Goal: Task Accomplishment & Management: Use online tool/utility

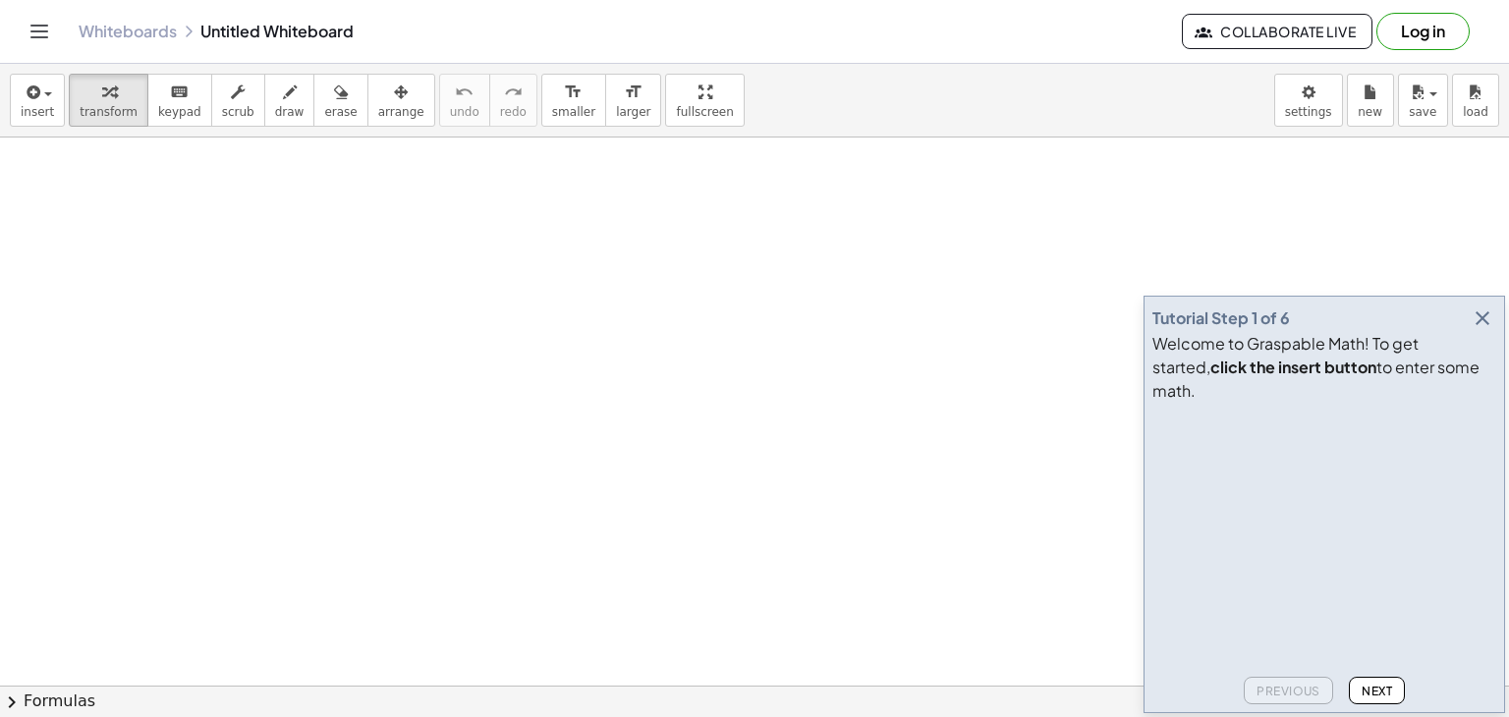
click at [1485, 330] on icon "button" at bounding box center [1483, 319] width 24 height 24
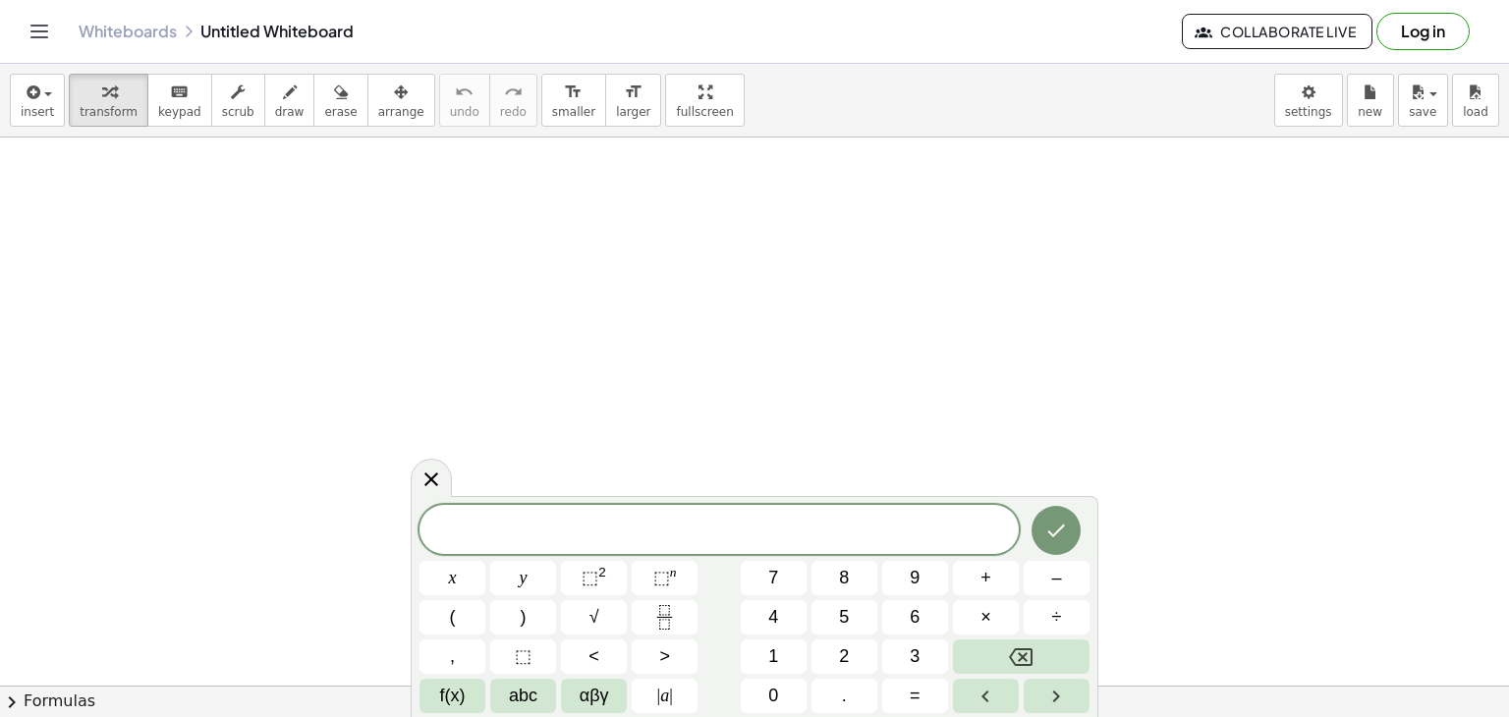
drag, startPoint x: 292, startPoint y: 236, endPoint x: 345, endPoint y: 303, distance: 85.3
click at [275, 114] on span "draw" at bounding box center [289, 112] width 29 height 14
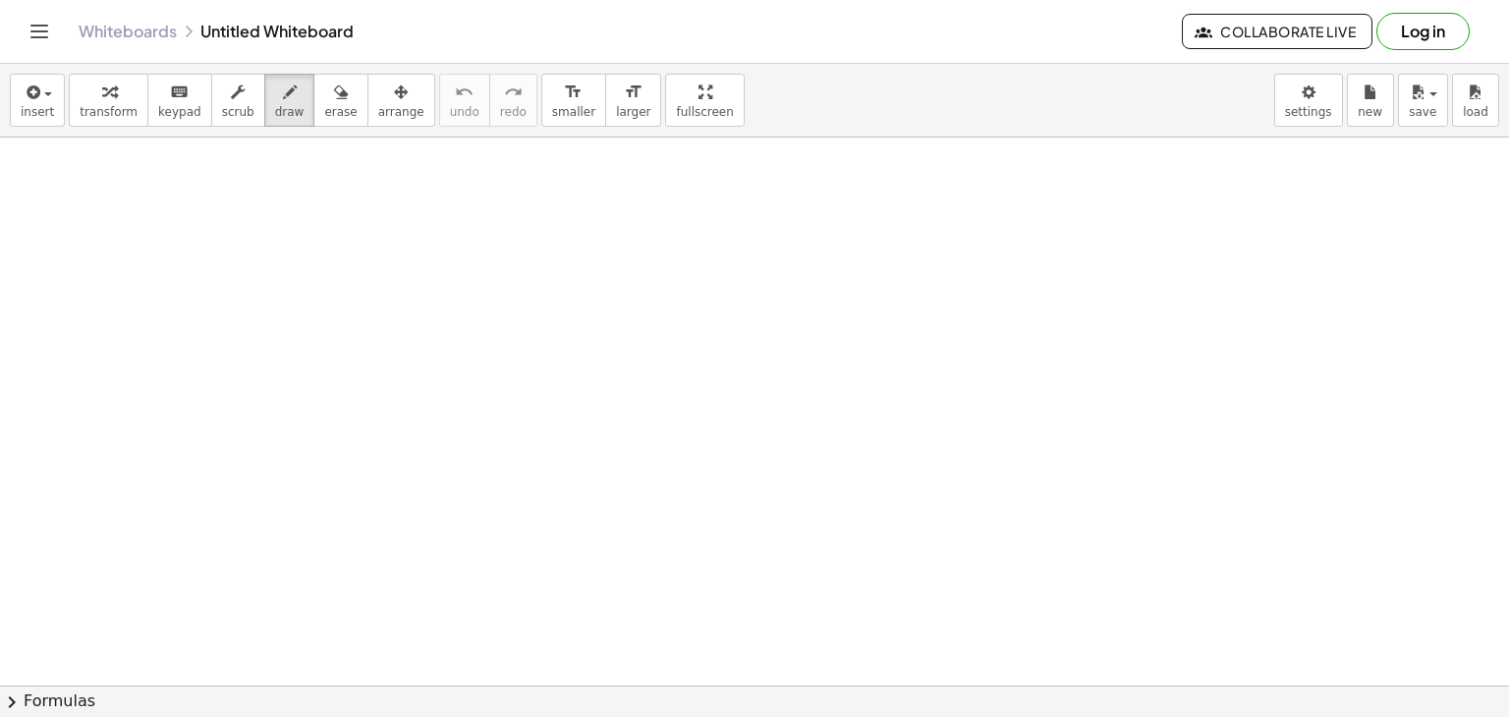
drag, startPoint x: 320, startPoint y: 230, endPoint x: 381, endPoint y: 230, distance: 60.9
drag, startPoint x: 381, startPoint y: 230, endPoint x: 408, endPoint y: 301, distance: 75.6
drag, startPoint x: 454, startPoint y: 216, endPoint x: 625, endPoint y: 280, distance: 182.5
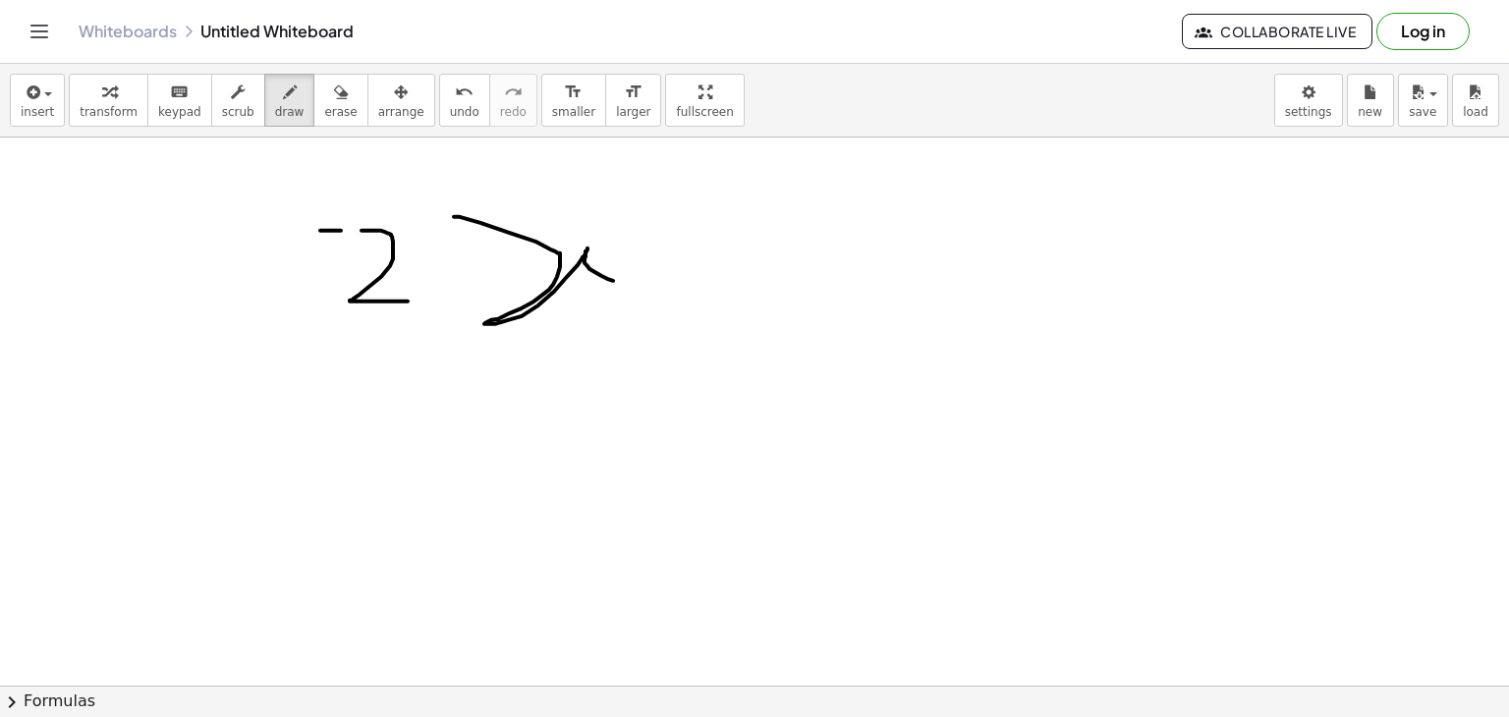
drag, startPoint x: 602, startPoint y: 214, endPoint x: 654, endPoint y: 241, distance: 58.4
click at [105, 101] on icon "button" at bounding box center [109, 93] width 14 height 24
drag, startPoint x: 684, startPoint y: 256, endPoint x: 783, endPoint y: 252, distance: 99.4
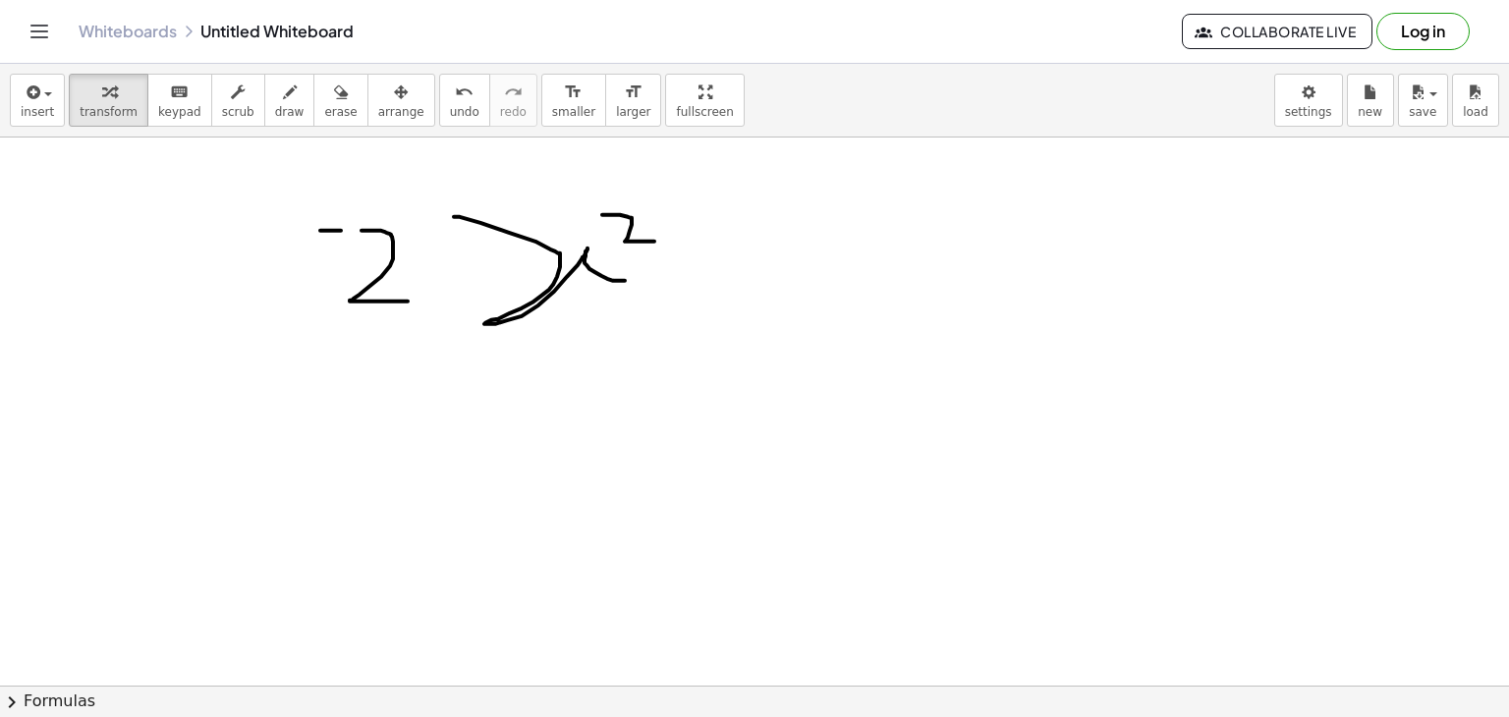
click at [275, 106] on span "draw" at bounding box center [289, 112] width 29 height 14
drag, startPoint x: 643, startPoint y: 276, endPoint x: 747, endPoint y: 269, distance: 104.4
drag, startPoint x: 713, startPoint y: 243, endPoint x: 713, endPoint y: 320, distance: 77.6
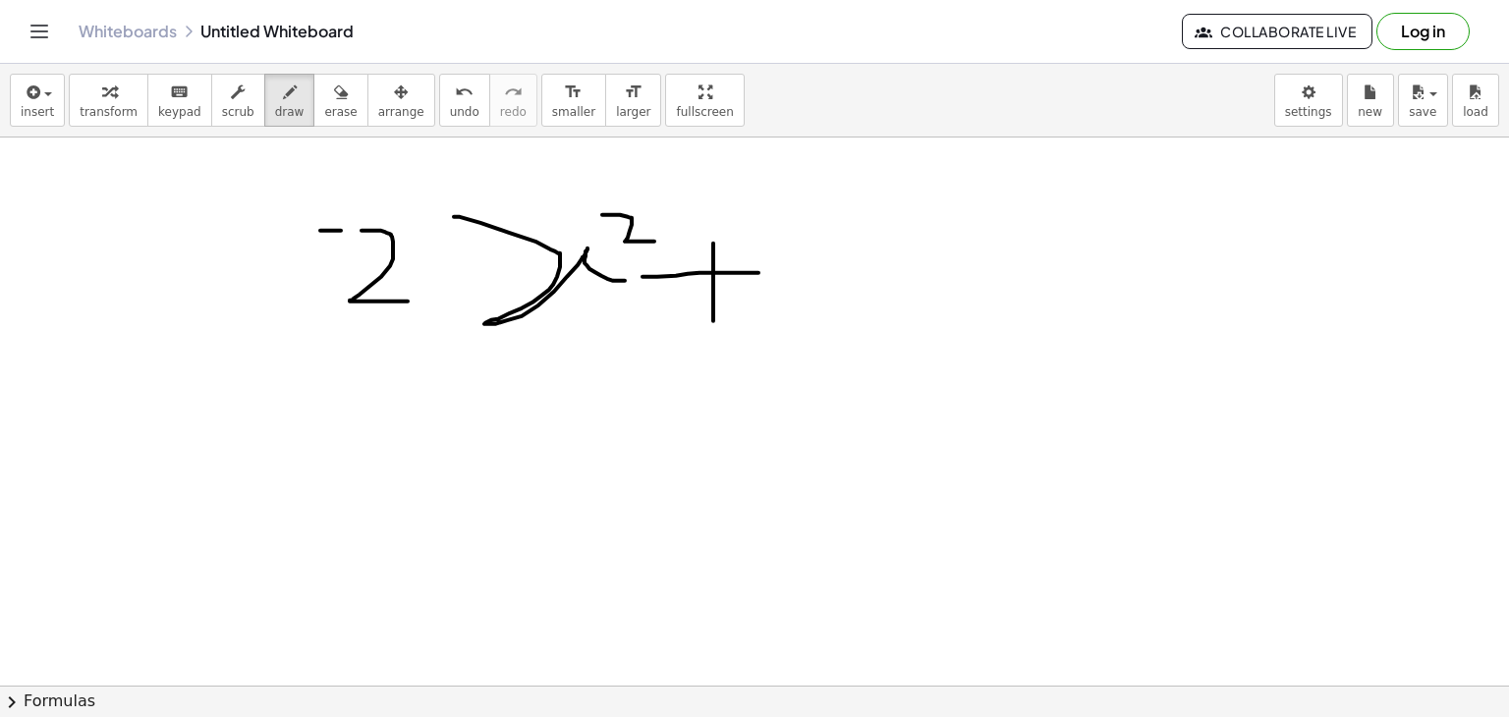
click at [53, 107] on button "insert" at bounding box center [37, 100] width 55 height 53
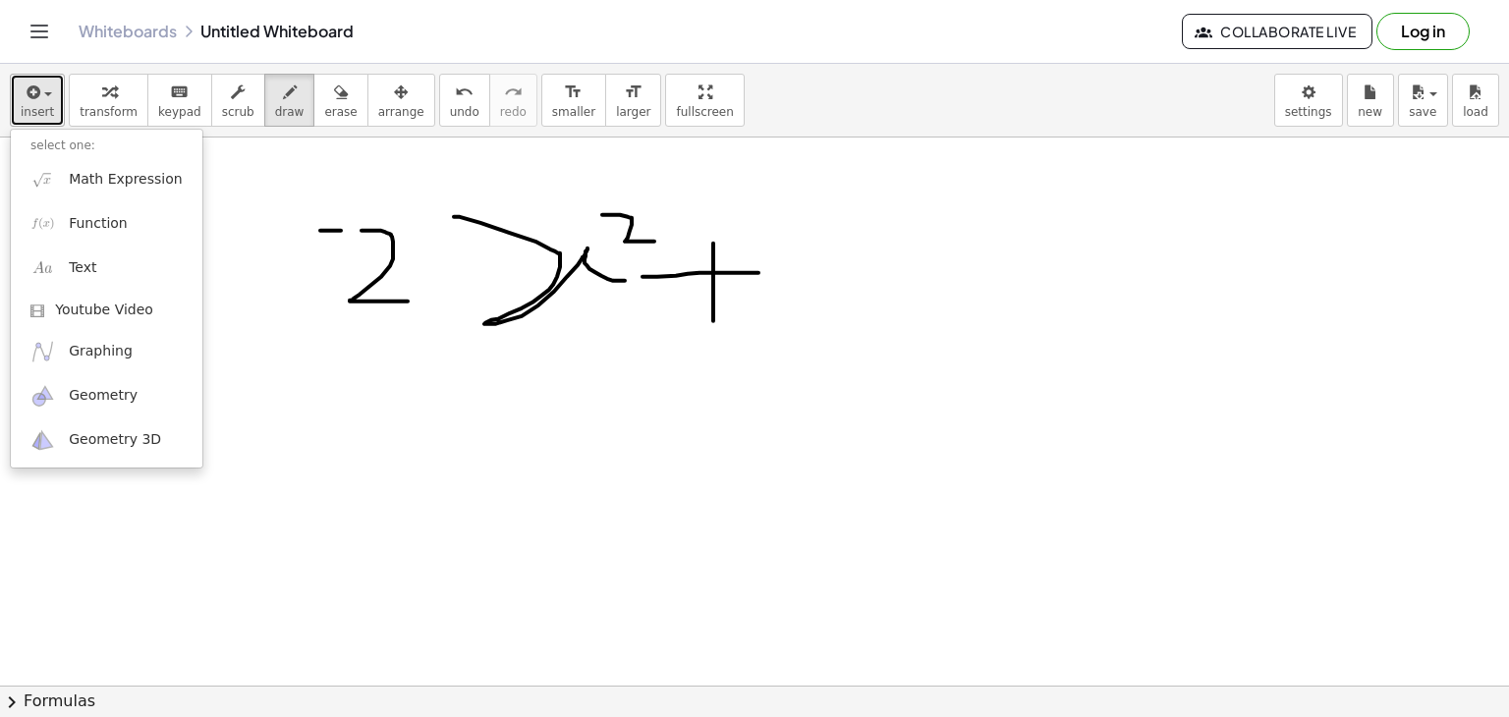
click at [53, 107] on button "insert" at bounding box center [37, 100] width 55 height 53
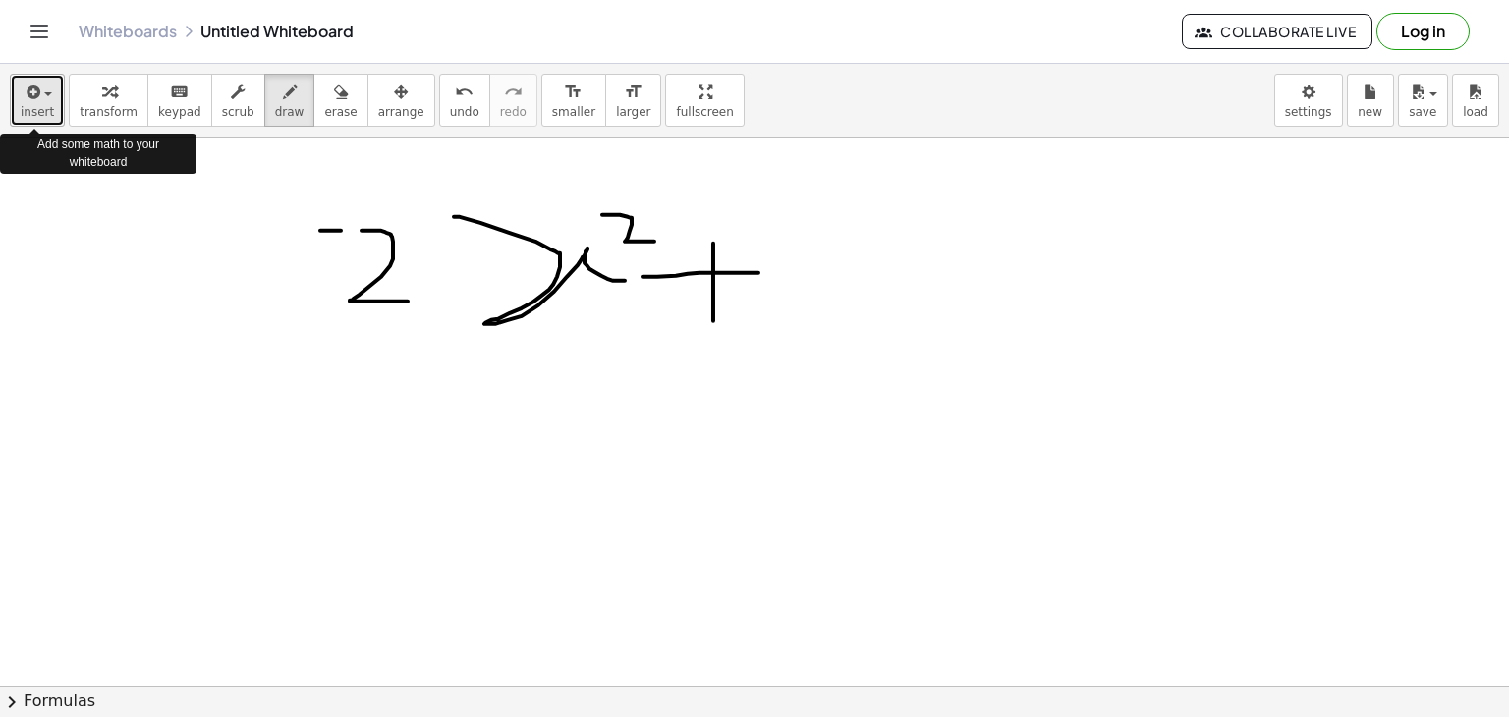
click at [53, 107] on button "insert" at bounding box center [37, 100] width 55 height 53
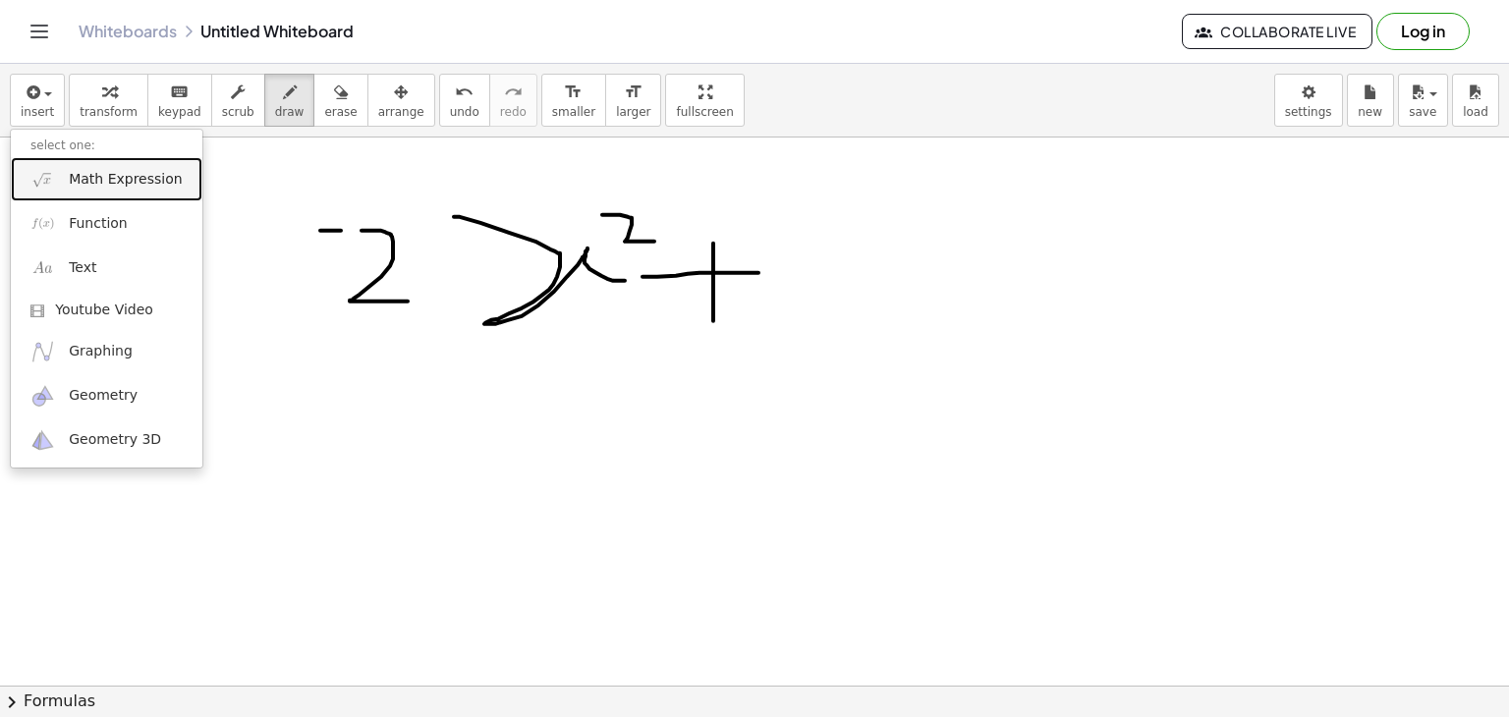
click at [125, 186] on span "Math Expression" at bounding box center [125, 180] width 113 height 20
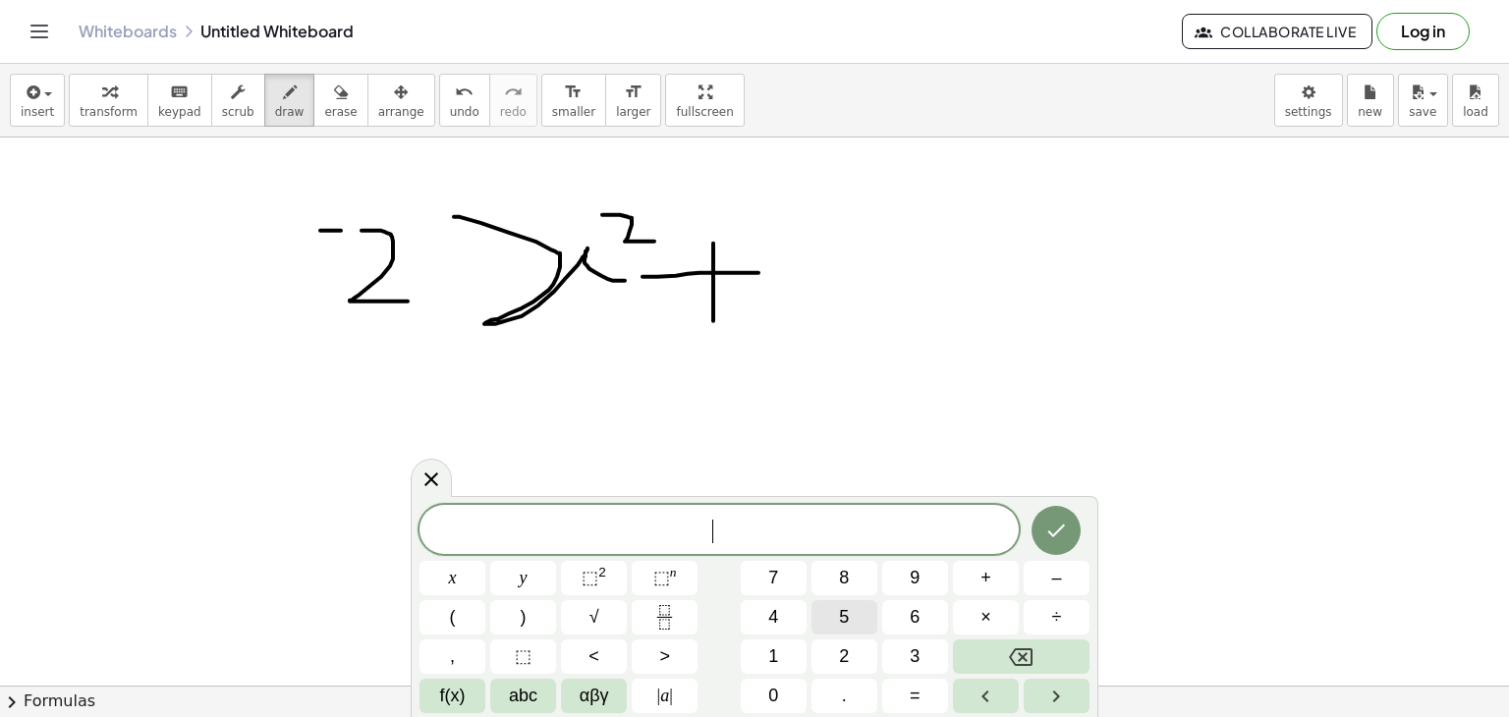
click at [839, 617] on span "5" at bounding box center [844, 617] width 10 height 27
click at [1053, 542] on button "Done" at bounding box center [1056, 530] width 49 height 49
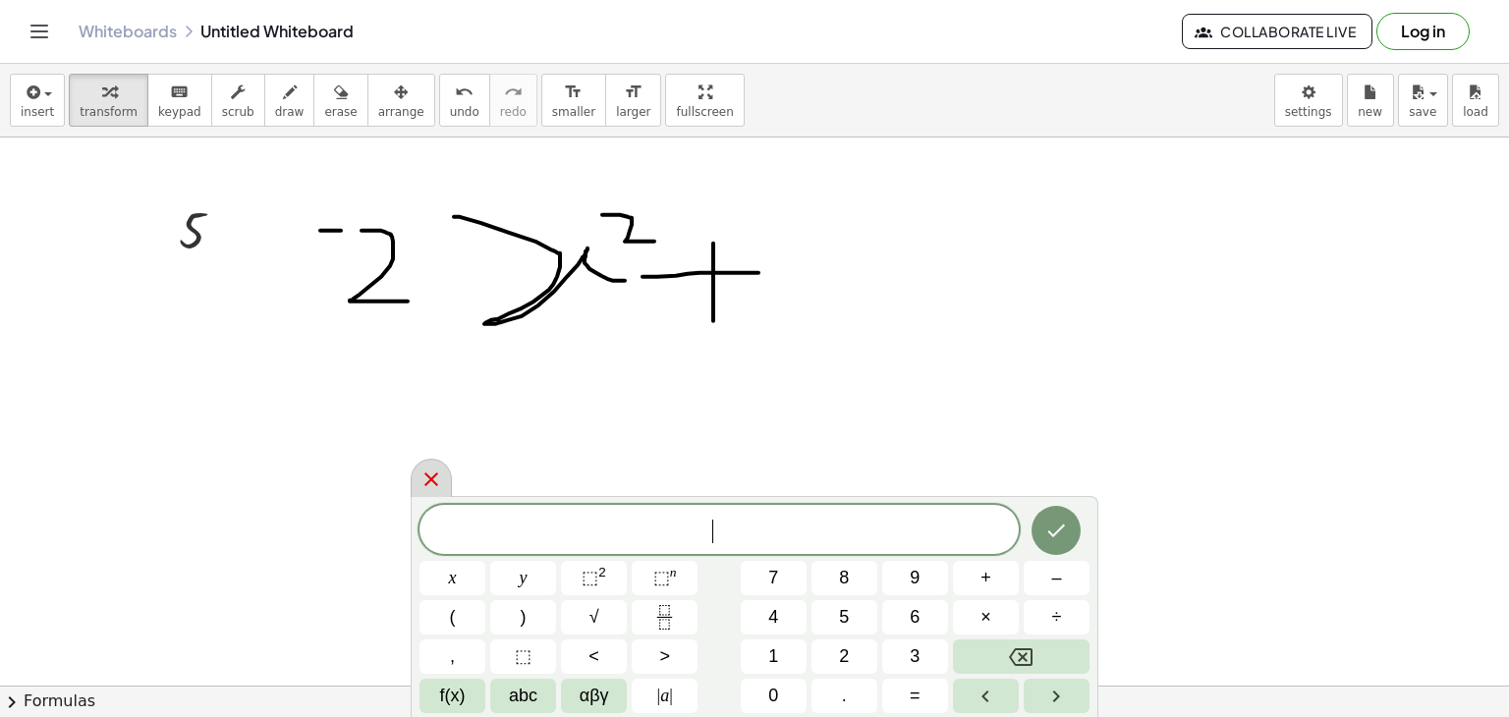
click at [434, 477] on icon at bounding box center [432, 480] width 24 height 24
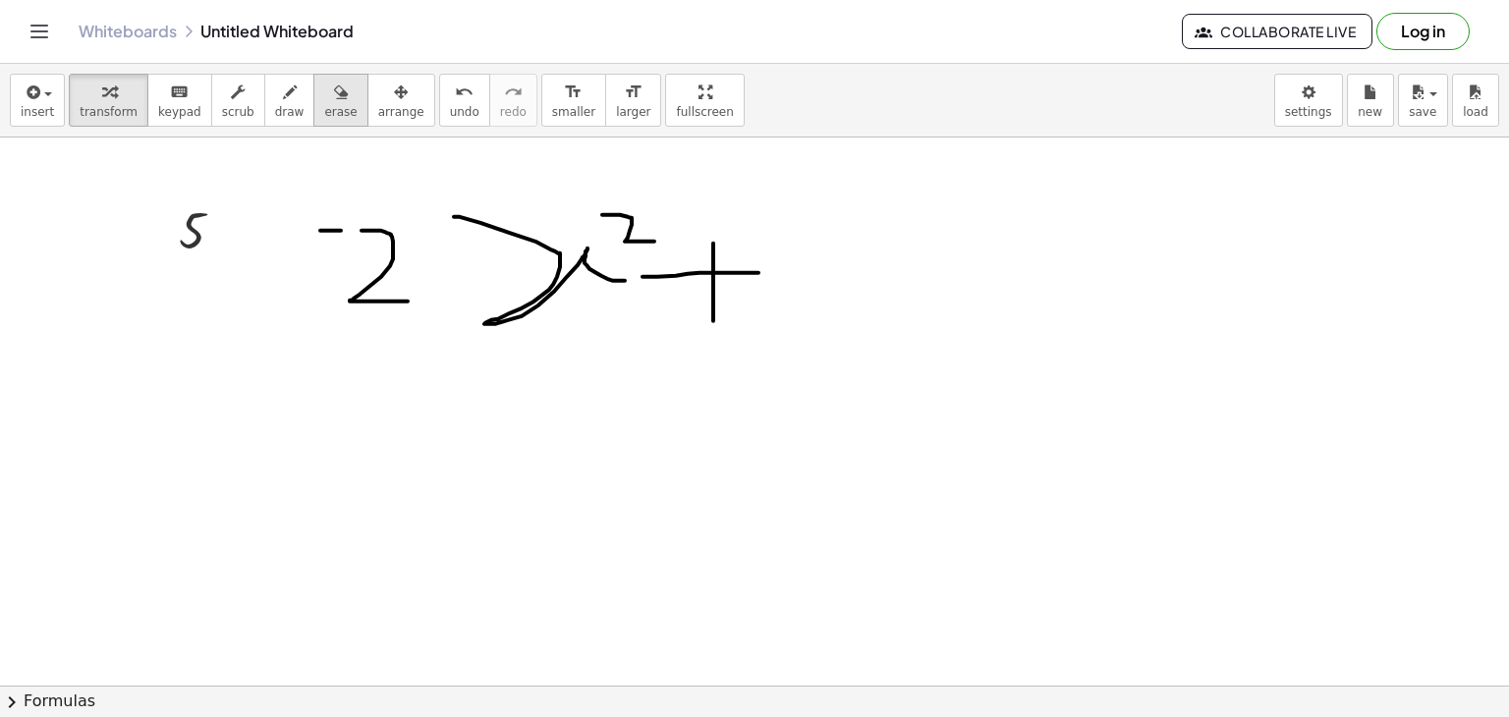
click at [324, 96] on div "button" at bounding box center [340, 92] width 32 height 24
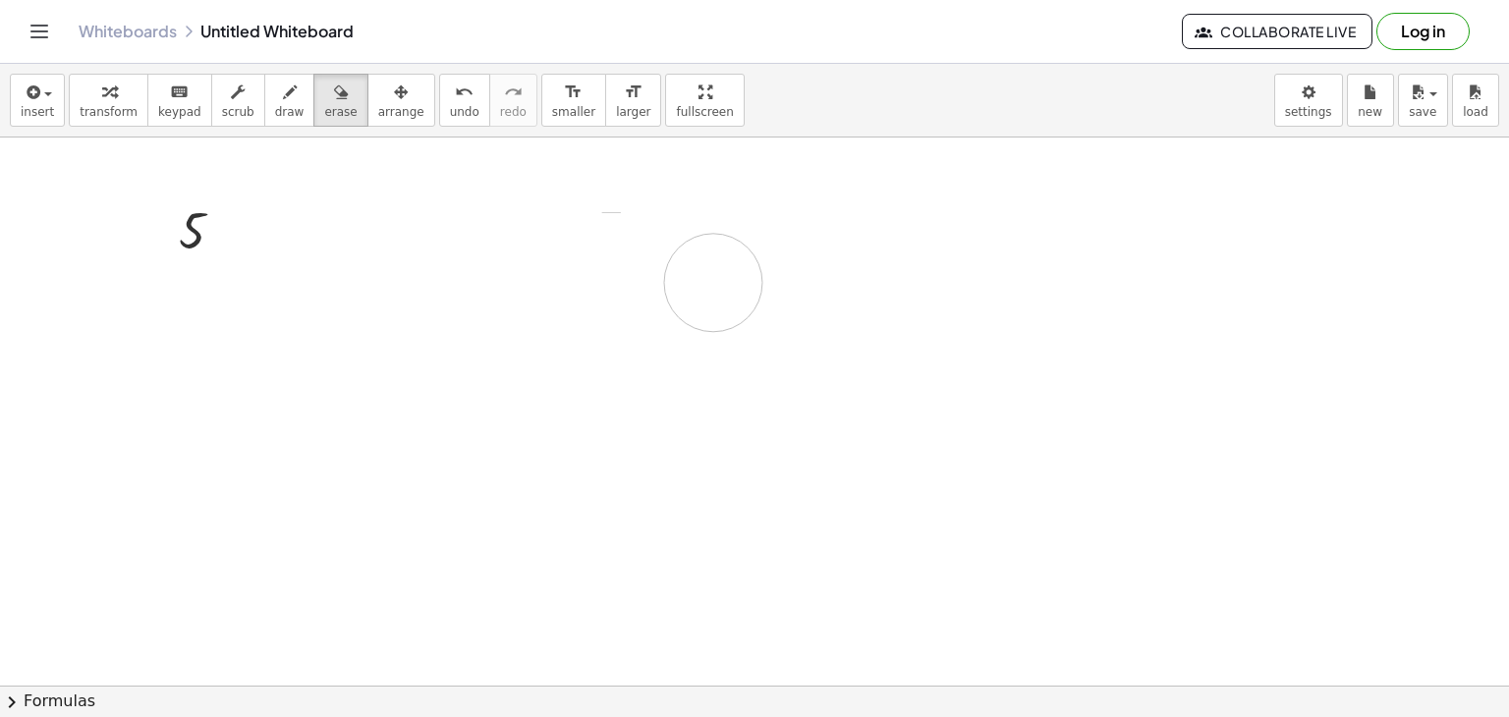
drag, startPoint x: 319, startPoint y: 230, endPoint x: 445, endPoint y: 255, distance: 128.3
click at [30, 23] on icon "Toggle navigation" at bounding box center [40, 32] width 24 height 24
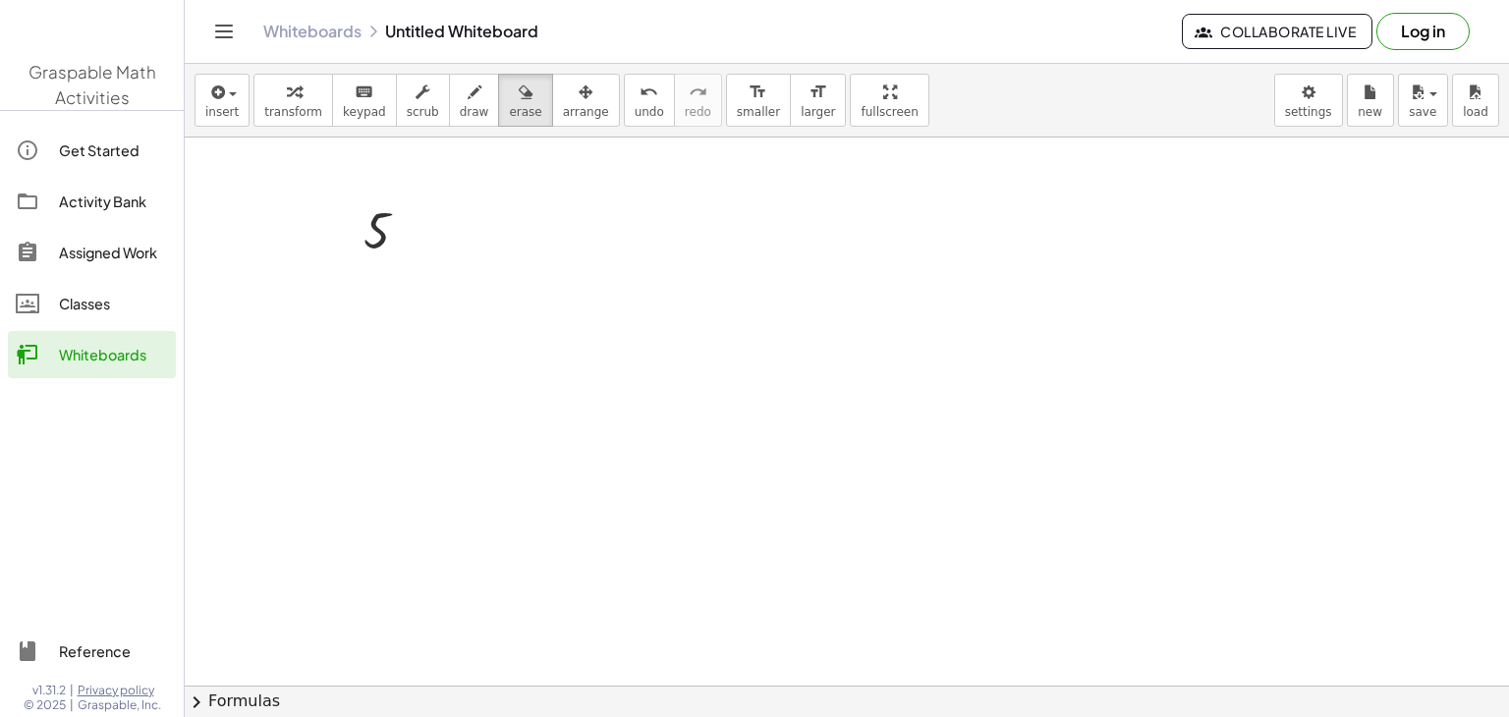
click at [72, 306] on div "Classes" at bounding box center [113, 304] width 109 height 24
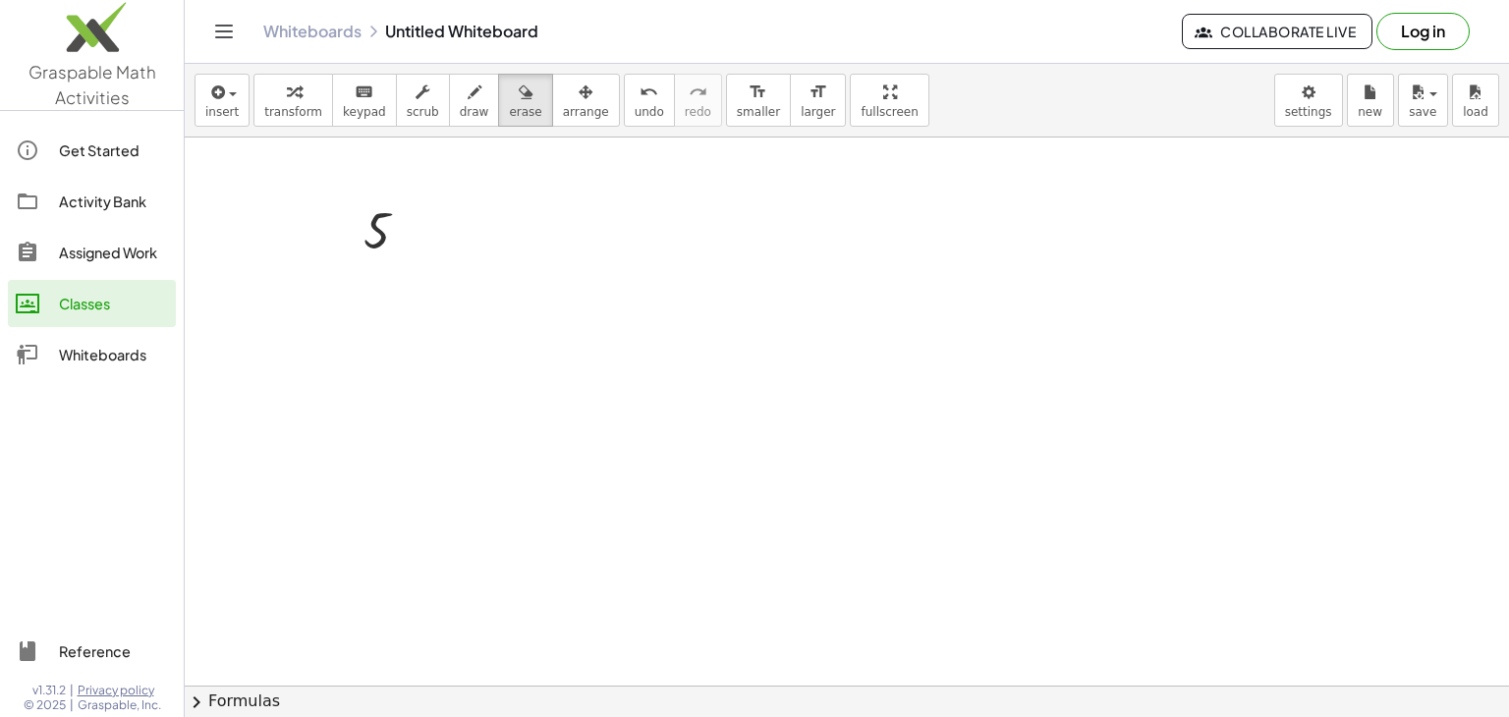
click at [113, 356] on div "Whiteboards" at bounding box center [113, 355] width 109 height 24
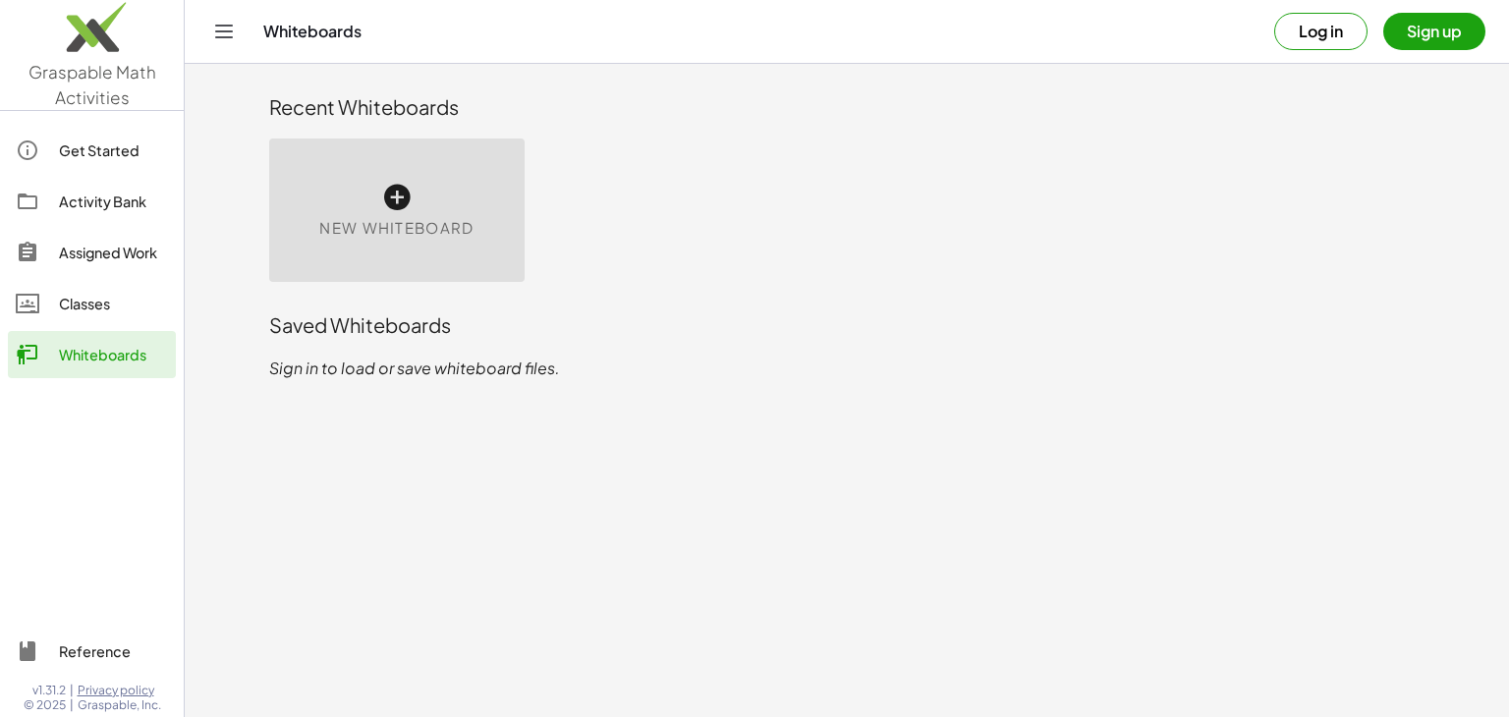
click at [368, 217] on span "New Whiteboard" at bounding box center [396, 228] width 154 height 23
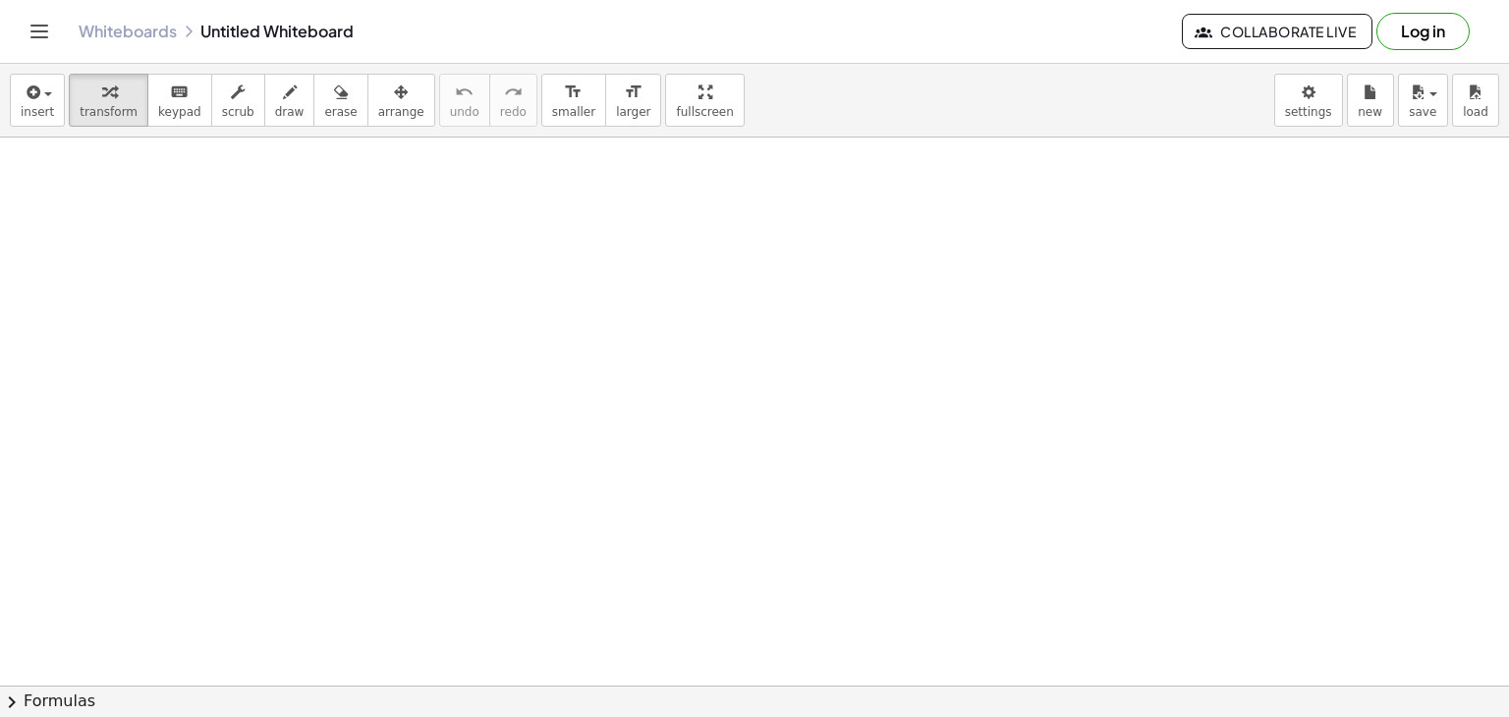
click at [34, 21] on icon "Toggle navigation" at bounding box center [40, 32] width 24 height 24
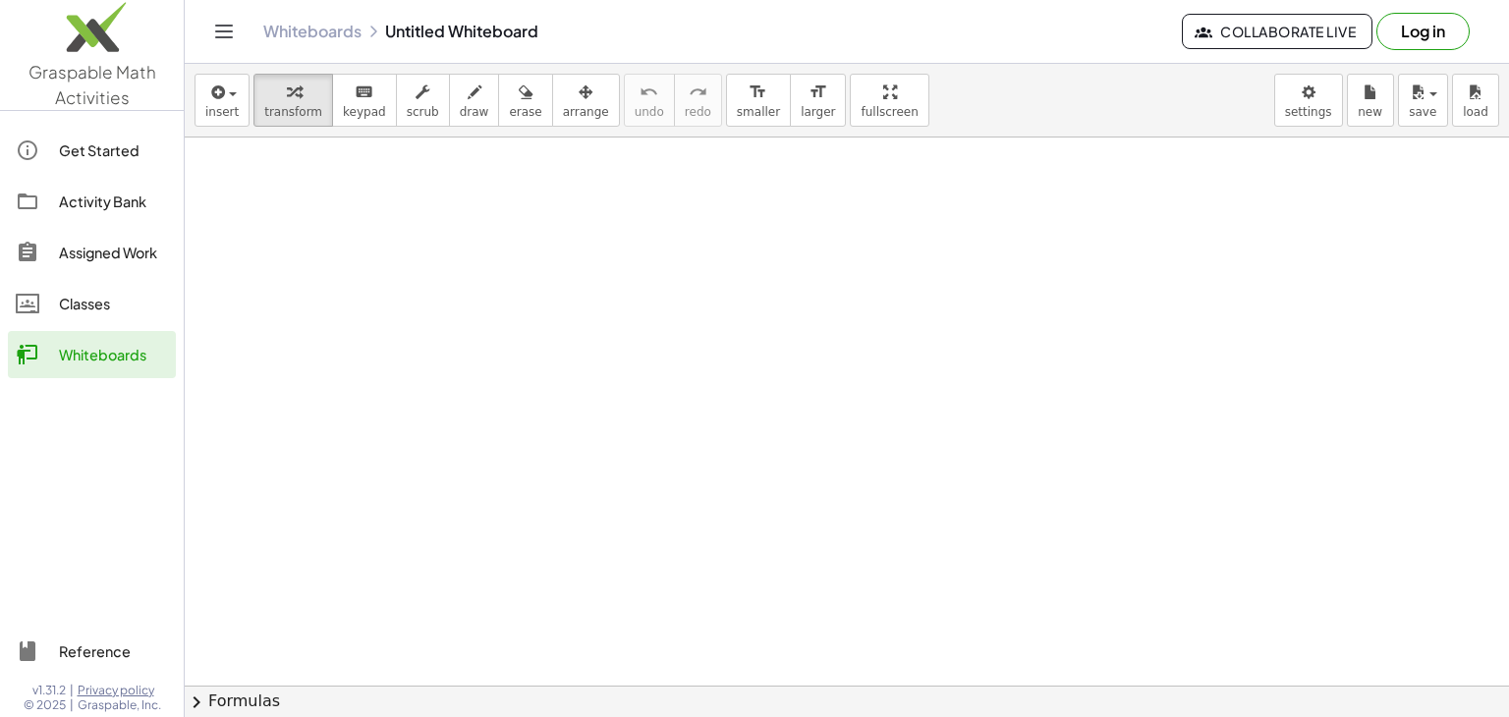
click at [440, 34] on div "Whiteboards Untitled Whiteboard" at bounding box center [722, 32] width 919 height 20
drag, startPoint x: 440, startPoint y: 34, endPoint x: 333, endPoint y: 208, distance: 204.3
click at [333, 208] on div at bounding box center [847, 687] width 1325 height 1098
click at [522, 241] on div at bounding box center [847, 687] width 1325 height 1098
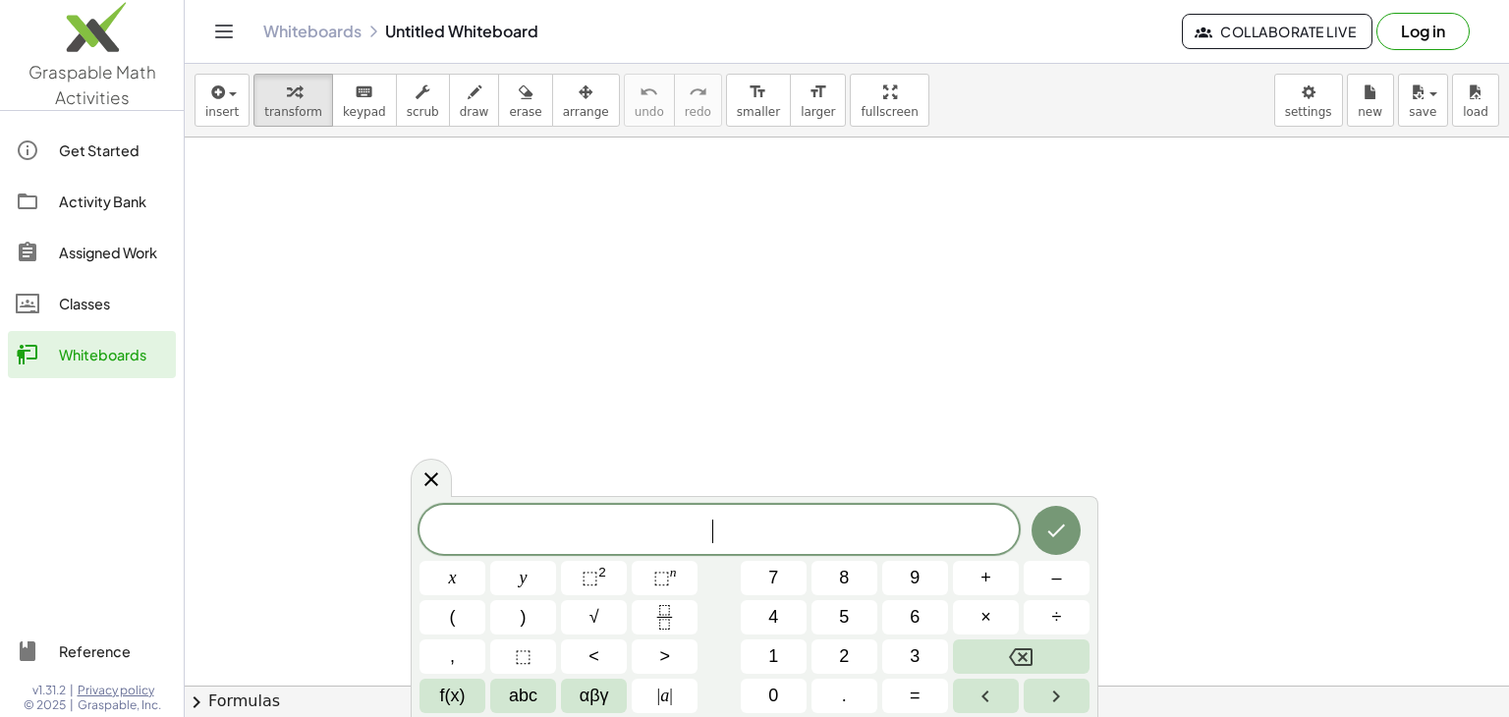
click at [760, 393] on div at bounding box center [847, 687] width 1325 height 1098
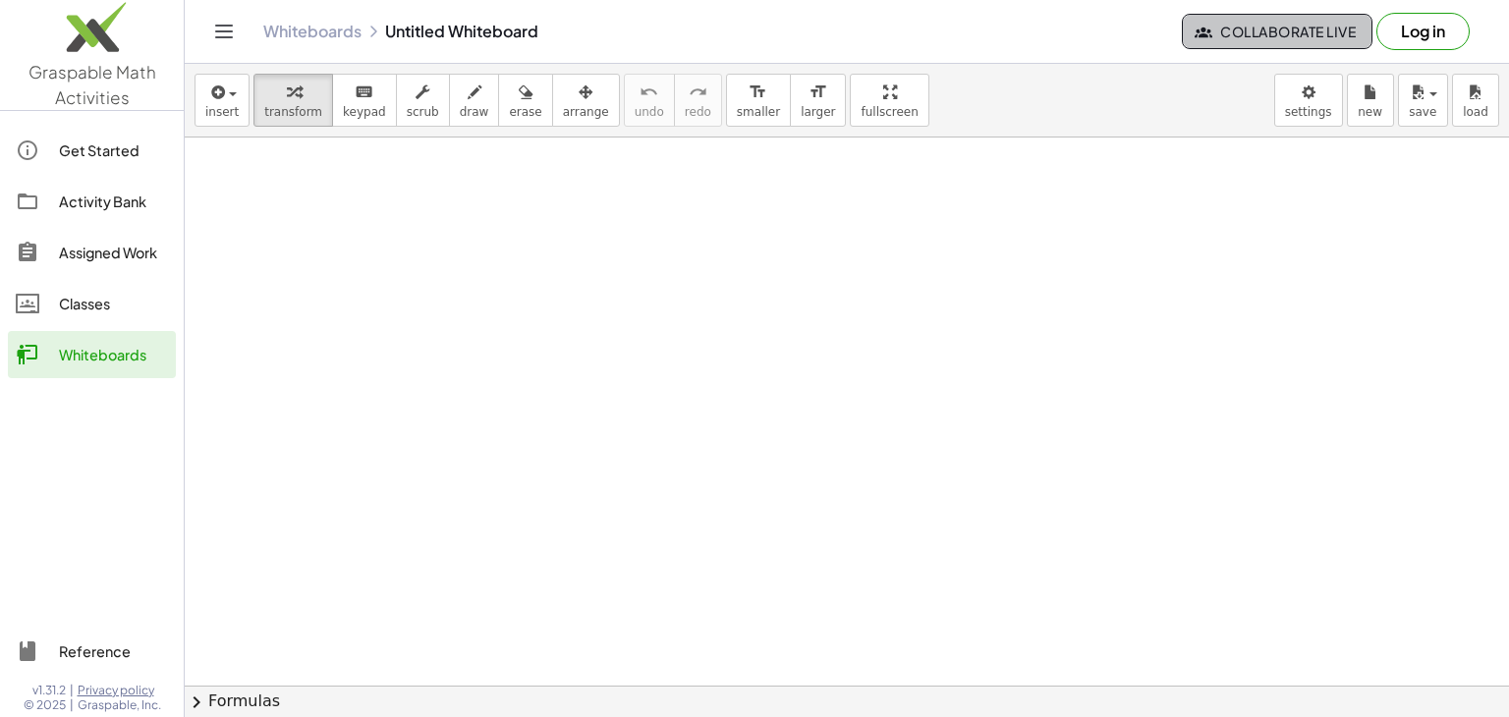
click at [1318, 36] on span "Collaborate Live" at bounding box center [1277, 32] width 157 height 18
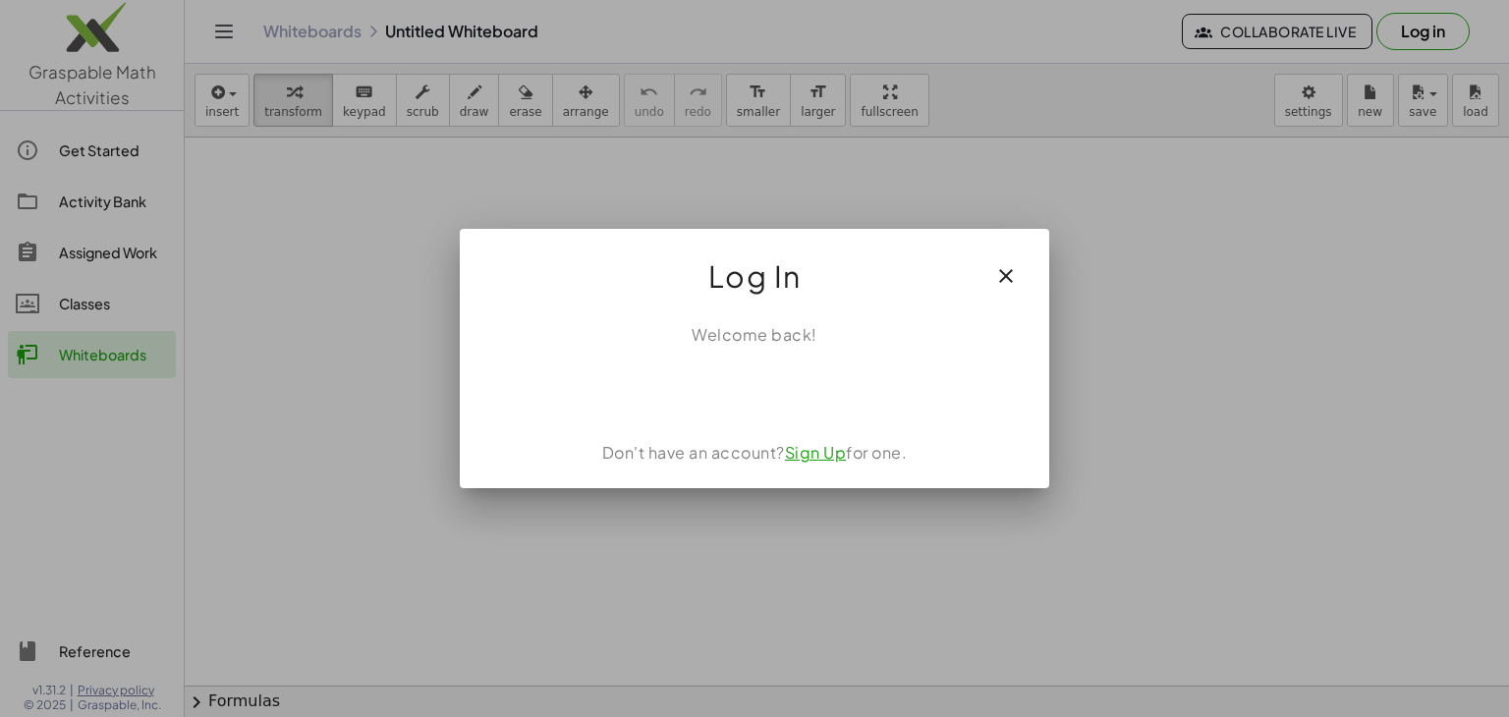
click at [1006, 273] on icon "button" at bounding box center [1006, 276] width 24 height 24
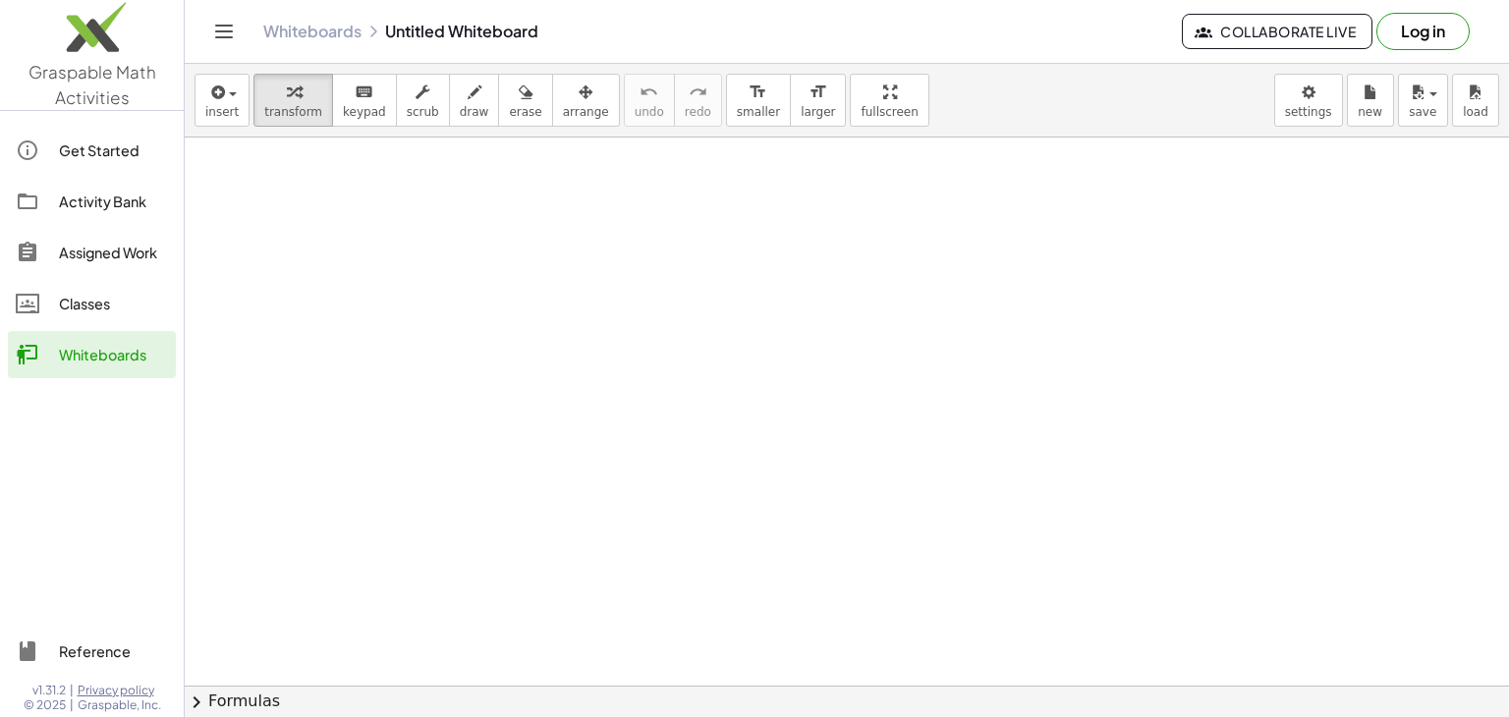
click at [1403, 36] on button "Log in" at bounding box center [1423, 31] width 93 height 37
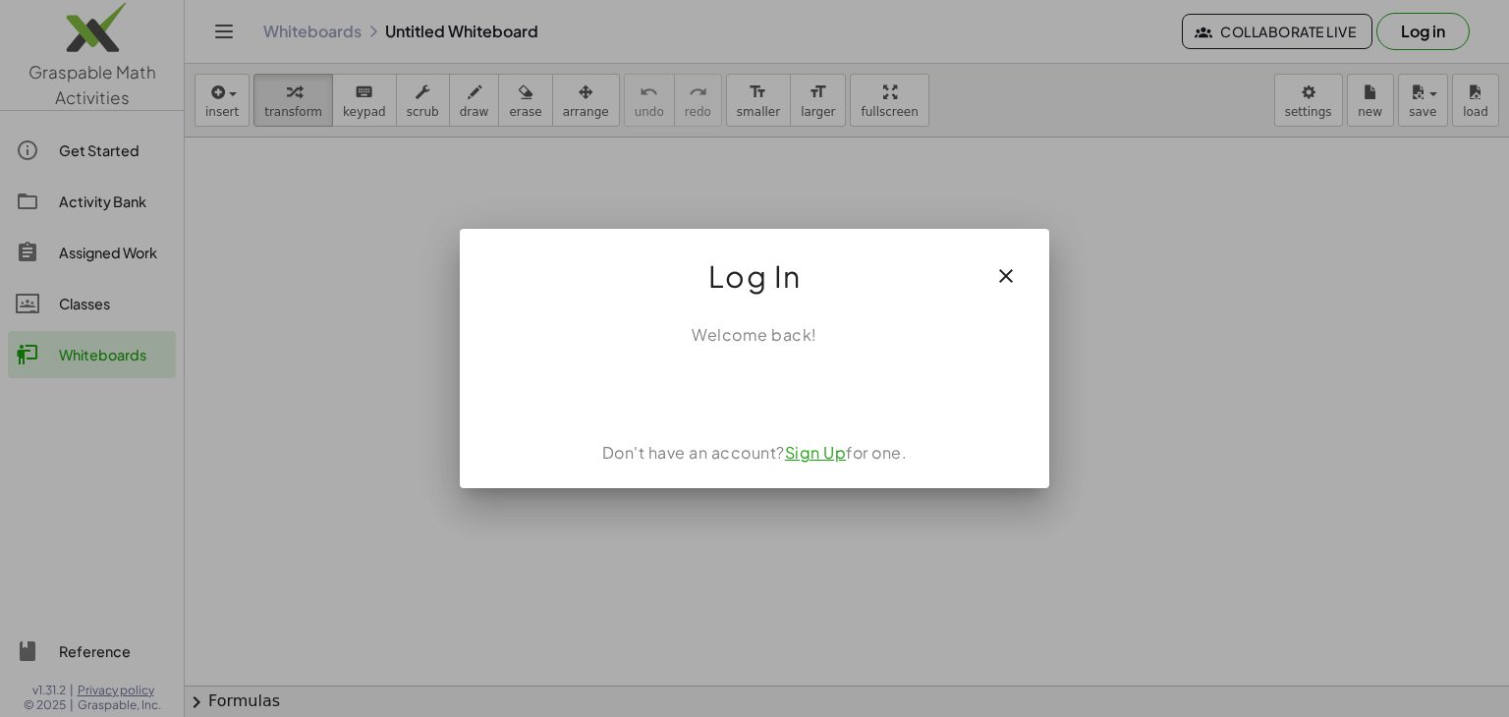
click at [817, 450] on link "Sign Up" at bounding box center [816, 452] width 62 height 21
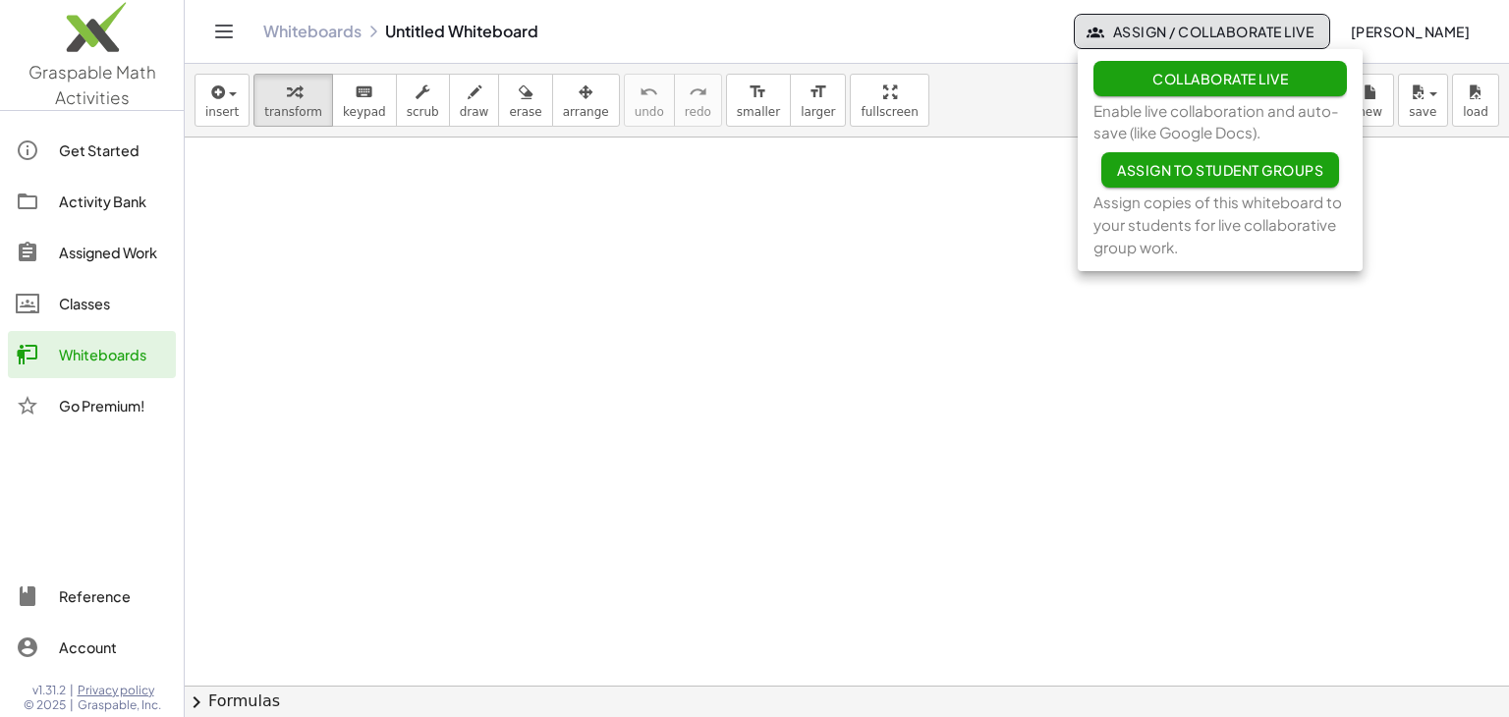
click at [1005, 119] on div "insert select one: Math Expression Function Text Youtube Video Graphing Geometr…" at bounding box center [847, 101] width 1325 height 74
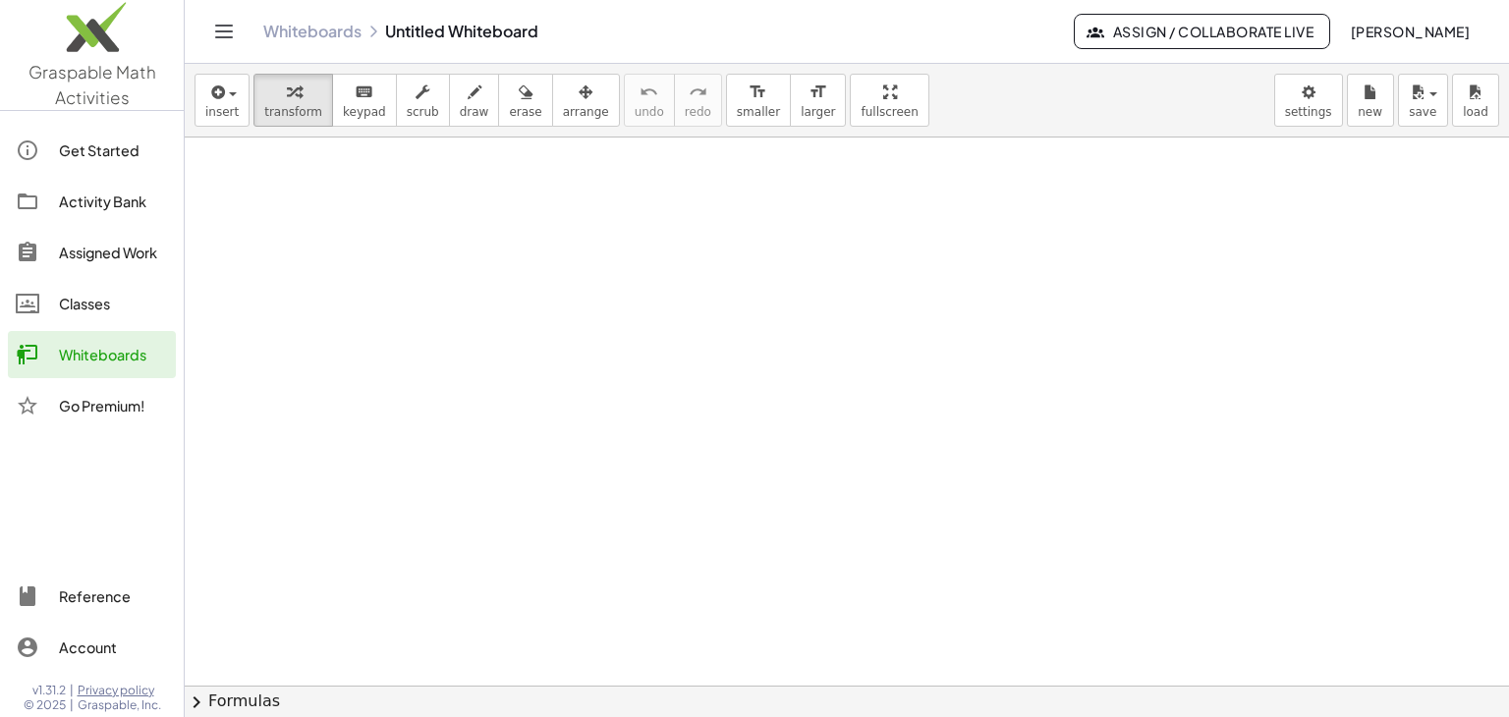
click at [1257, 32] on span "Assign / Collaborate Live" at bounding box center [1202, 32] width 223 height 18
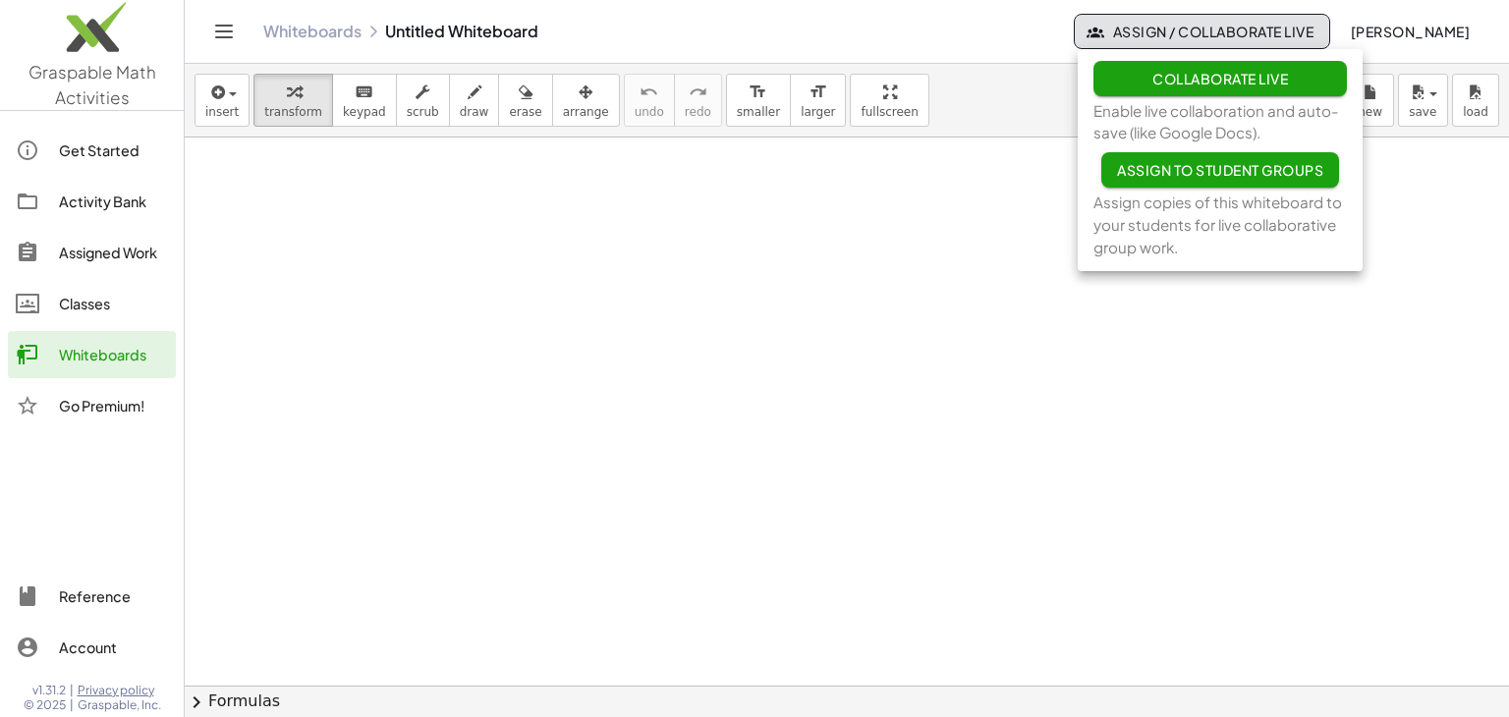
click at [1233, 81] on span "Collaborate Live" at bounding box center [1221, 79] width 136 height 18
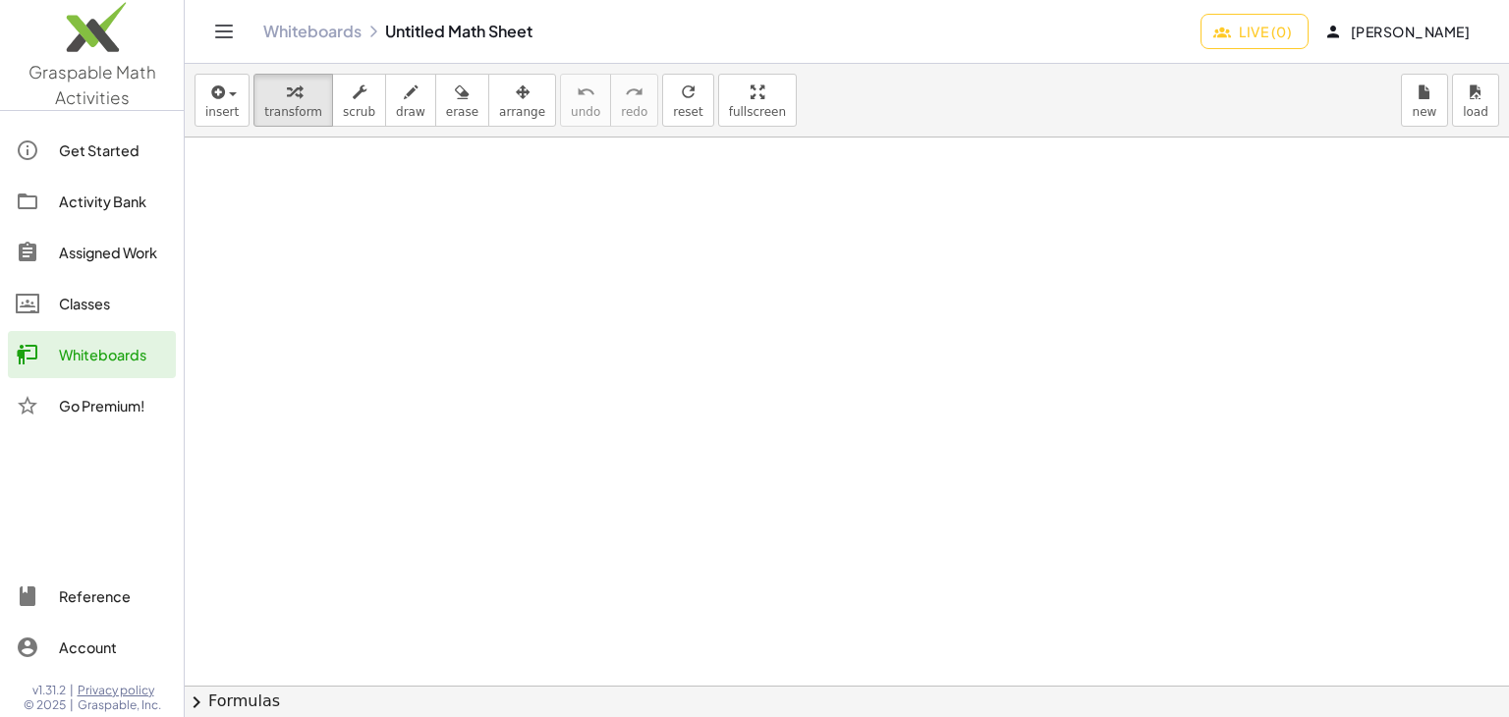
click at [806, 258] on div at bounding box center [847, 687] width 1325 height 1098
click at [217, 103] on icon "button" at bounding box center [216, 93] width 18 height 24
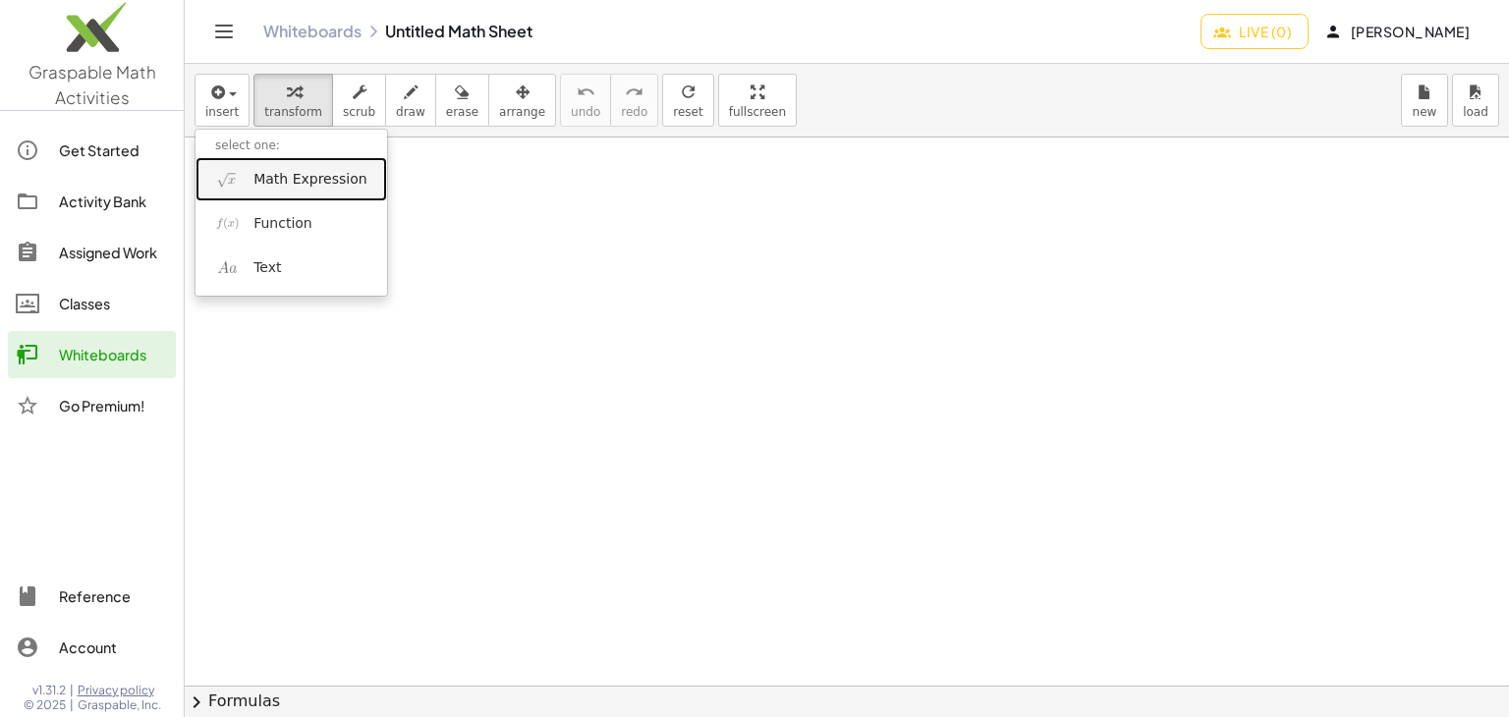
click at [274, 187] on span "Math Expression" at bounding box center [310, 180] width 113 height 20
click at [274, 187] on div at bounding box center [847, 687] width 1325 height 1098
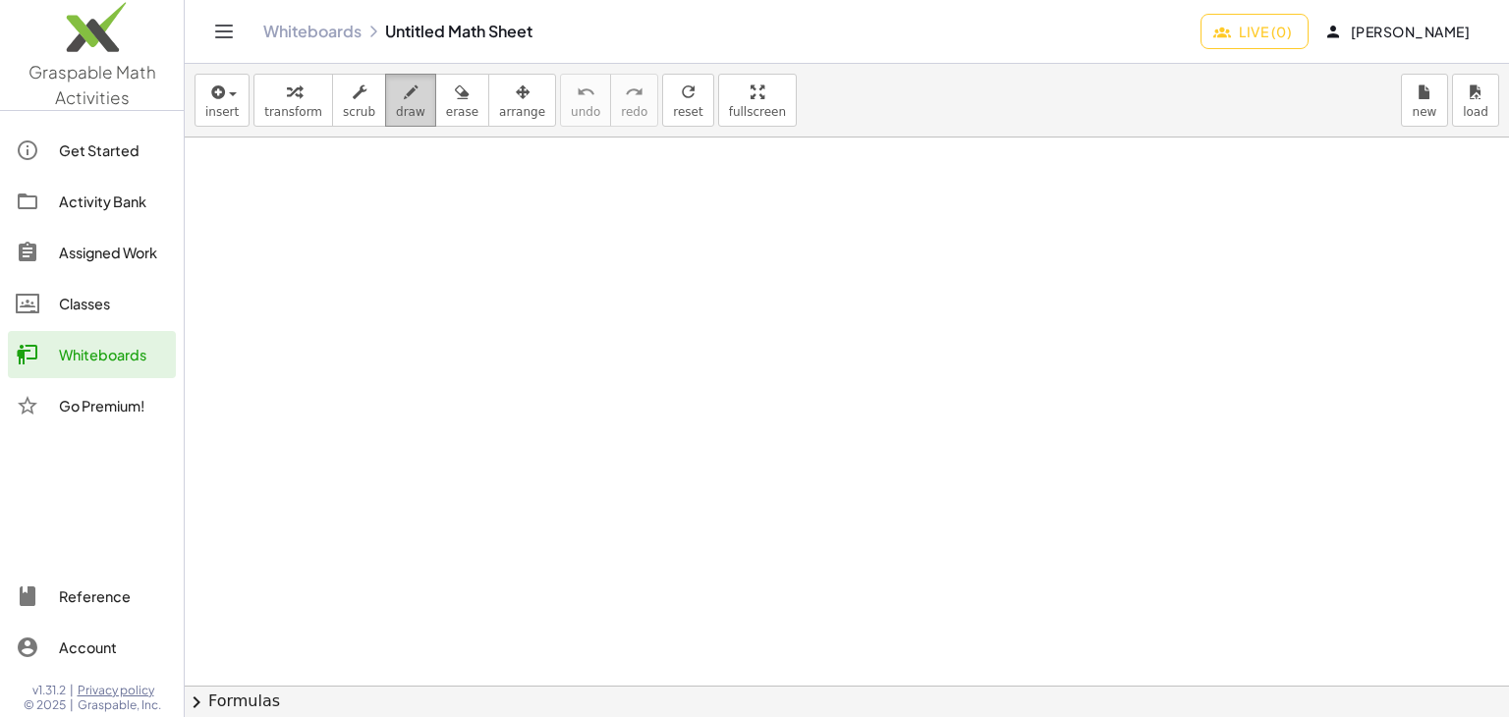
click at [396, 80] on div "button" at bounding box center [410, 92] width 29 height 24
drag, startPoint x: 422, startPoint y: 357, endPoint x: 620, endPoint y: 320, distance: 201.8
click at [618, 320] on div at bounding box center [847, 687] width 1325 height 1098
click at [620, 320] on div at bounding box center [847, 687] width 1325 height 1098
drag, startPoint x: 620, startPoint y: 320, endPoint x: 658, endPoint y: 401, distance: 89.2
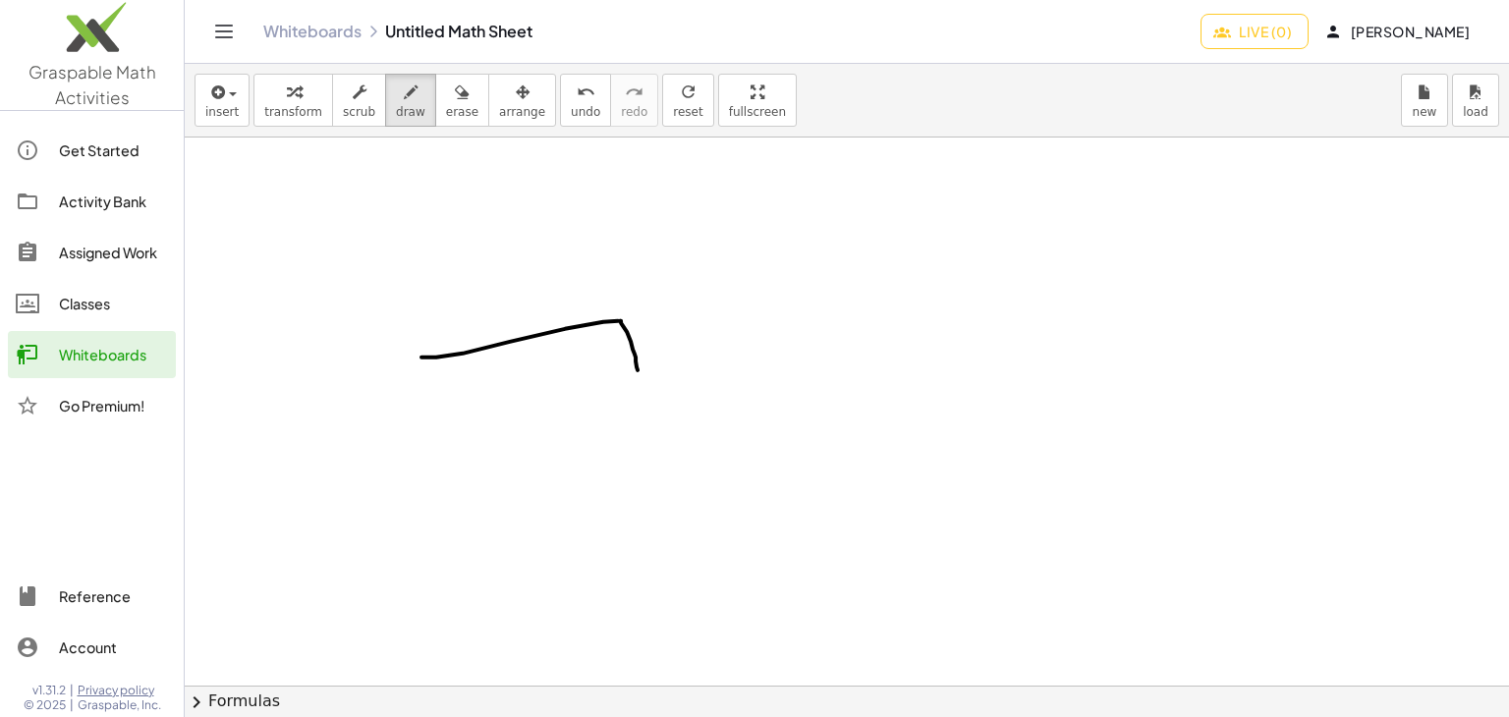
click at [658, 401] on div at bounding box center [847, 687] width 1325 height 1098
drag, startPoint x: 658, startPoint y: 401, endPoint x: 732, endPoint y: 385, distance: 75.4
click at [732, 385] on div at bounding box center [847, 687] width 1325 height 1098
click at [220, 28] on icon "Toggle navigation" at bounding box center [224, 32] width 24 height 24
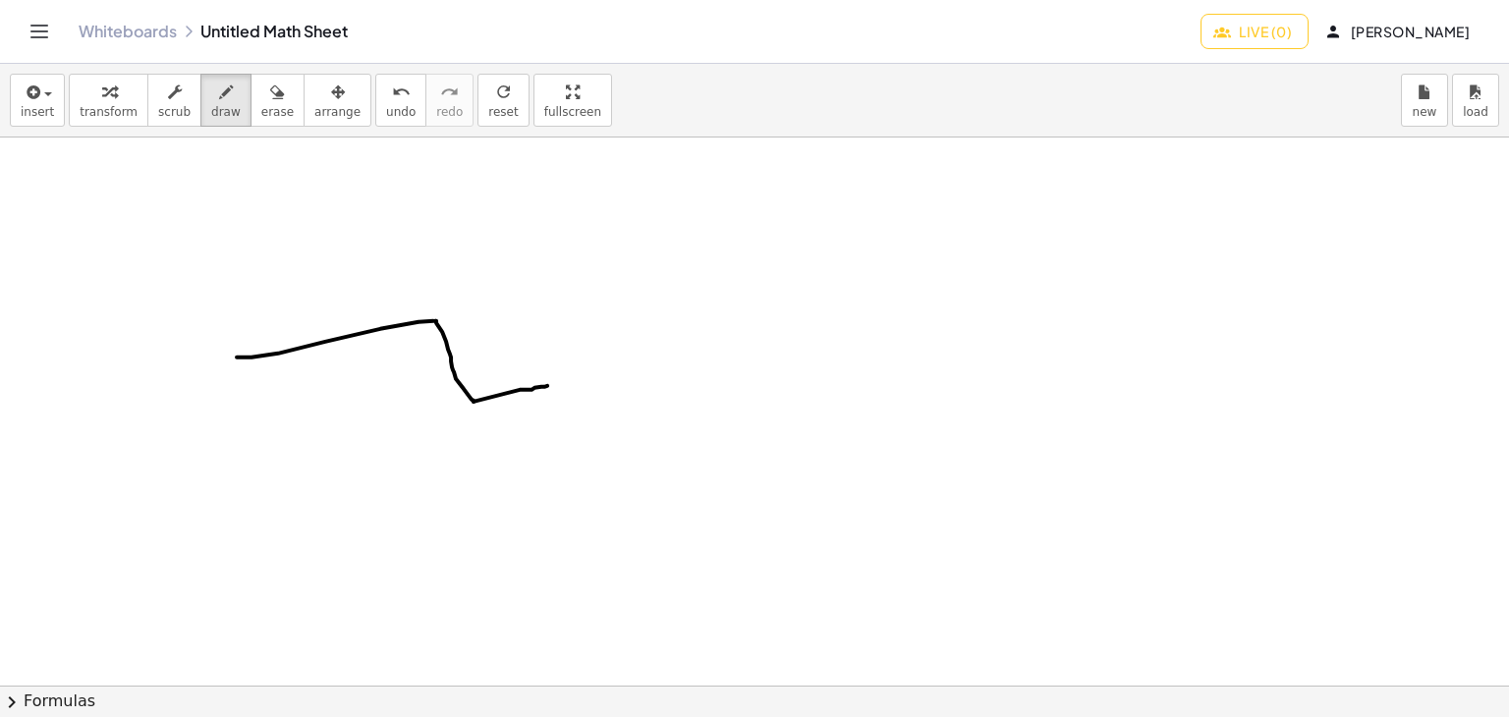
click at [1387, 26] on span "[PERSON_NAME]" at bounding box center [1399, 32] width 141 height 18
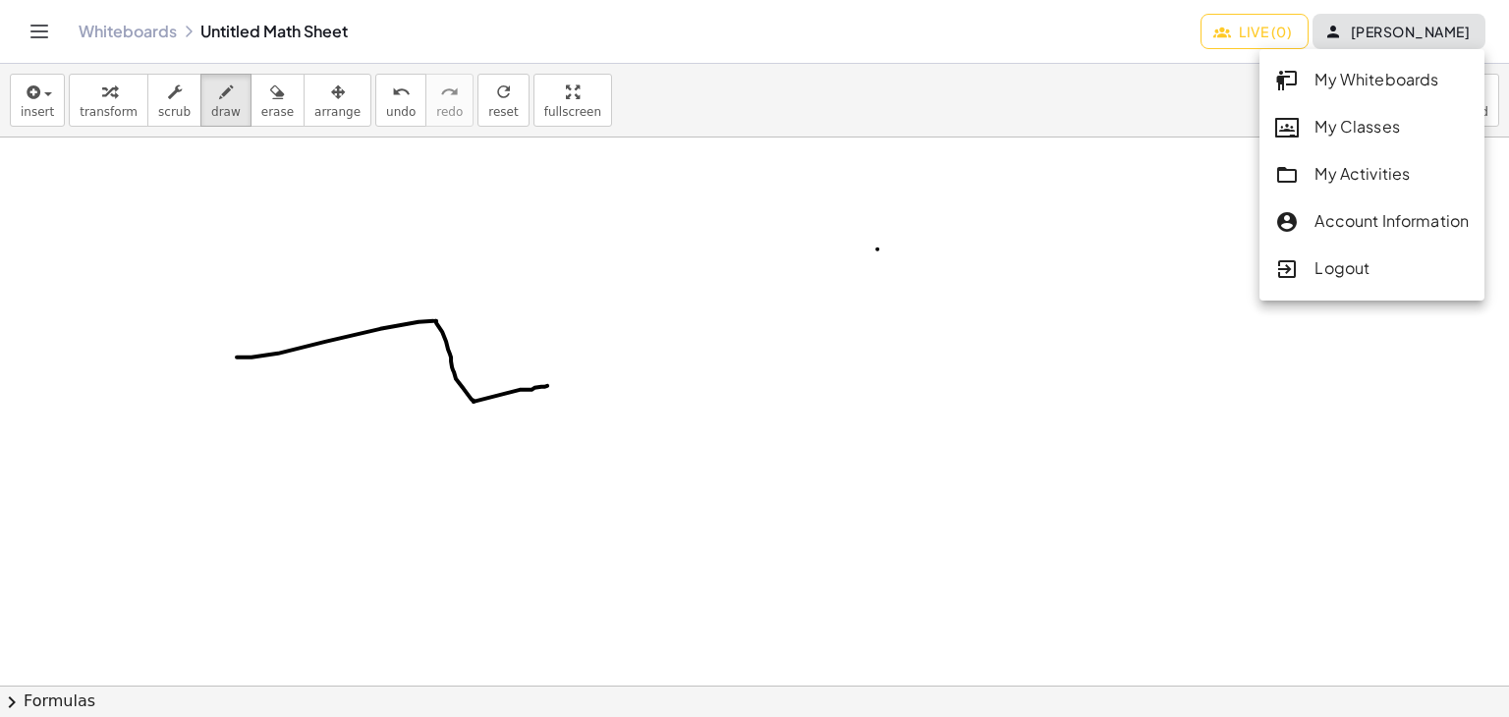
click at [877, 249] on div at bounding box center [754, 687] width 1509 height 1098
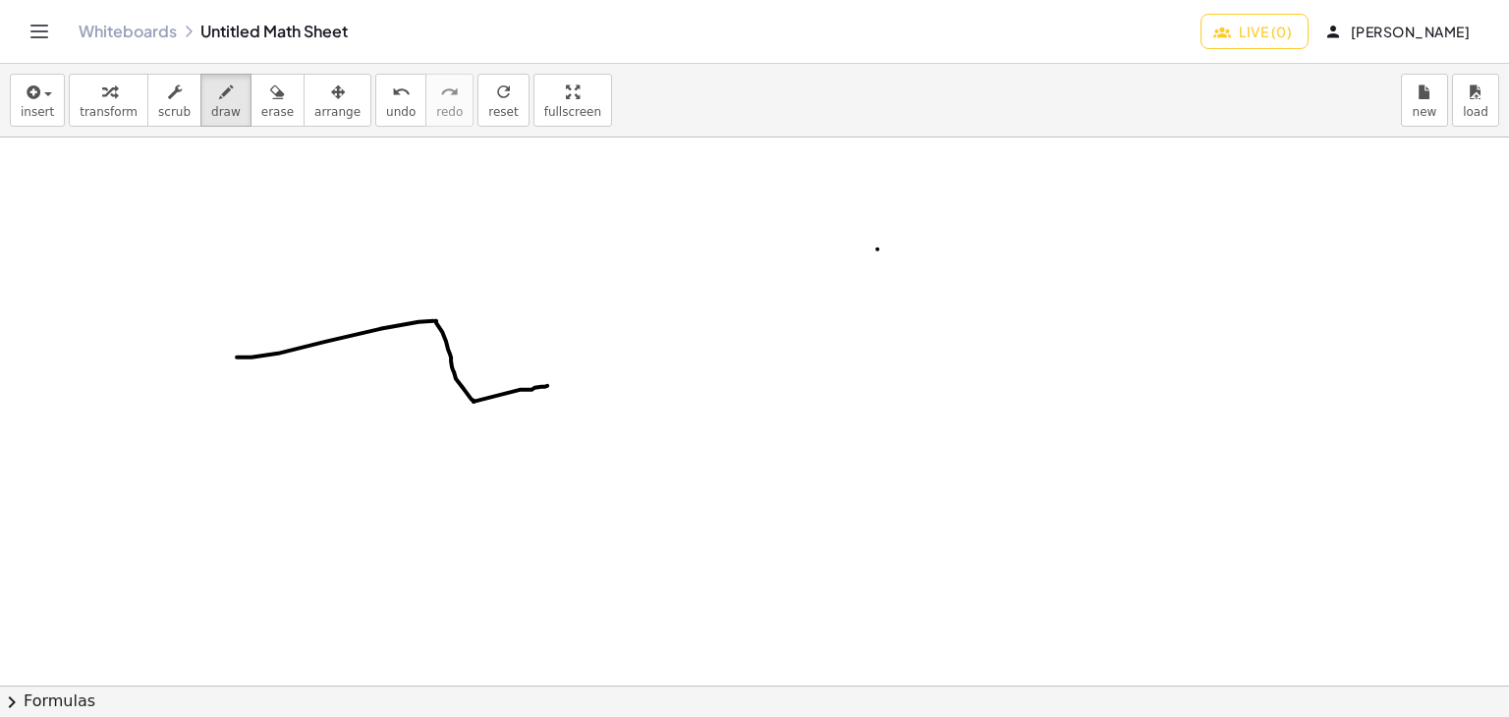
click at [1389, 32] on span "[PERSON_NAME]" at bounding box center [1399, 32] width 141 height 18
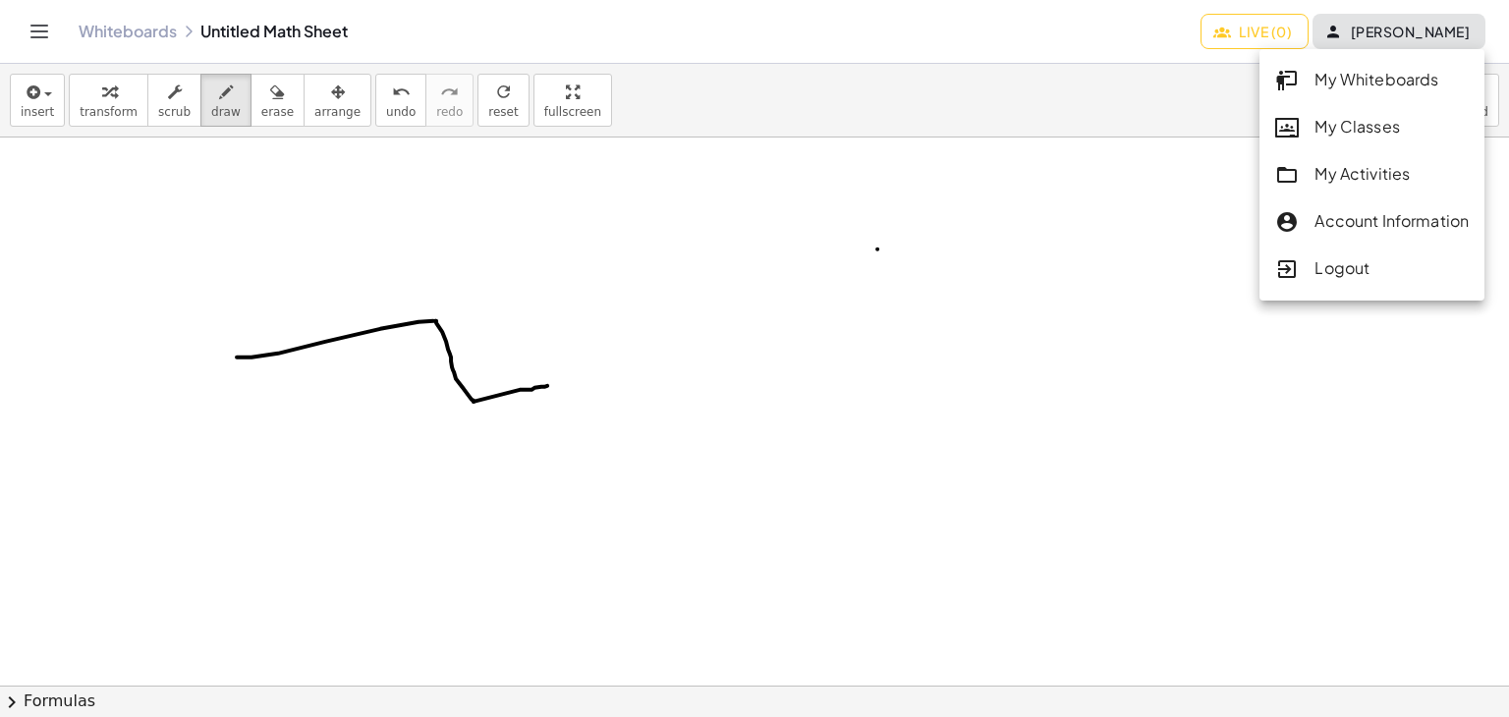
click at [1379, 227] on div "Account Information" at bounding box center [1372, 222] width 194 height 26
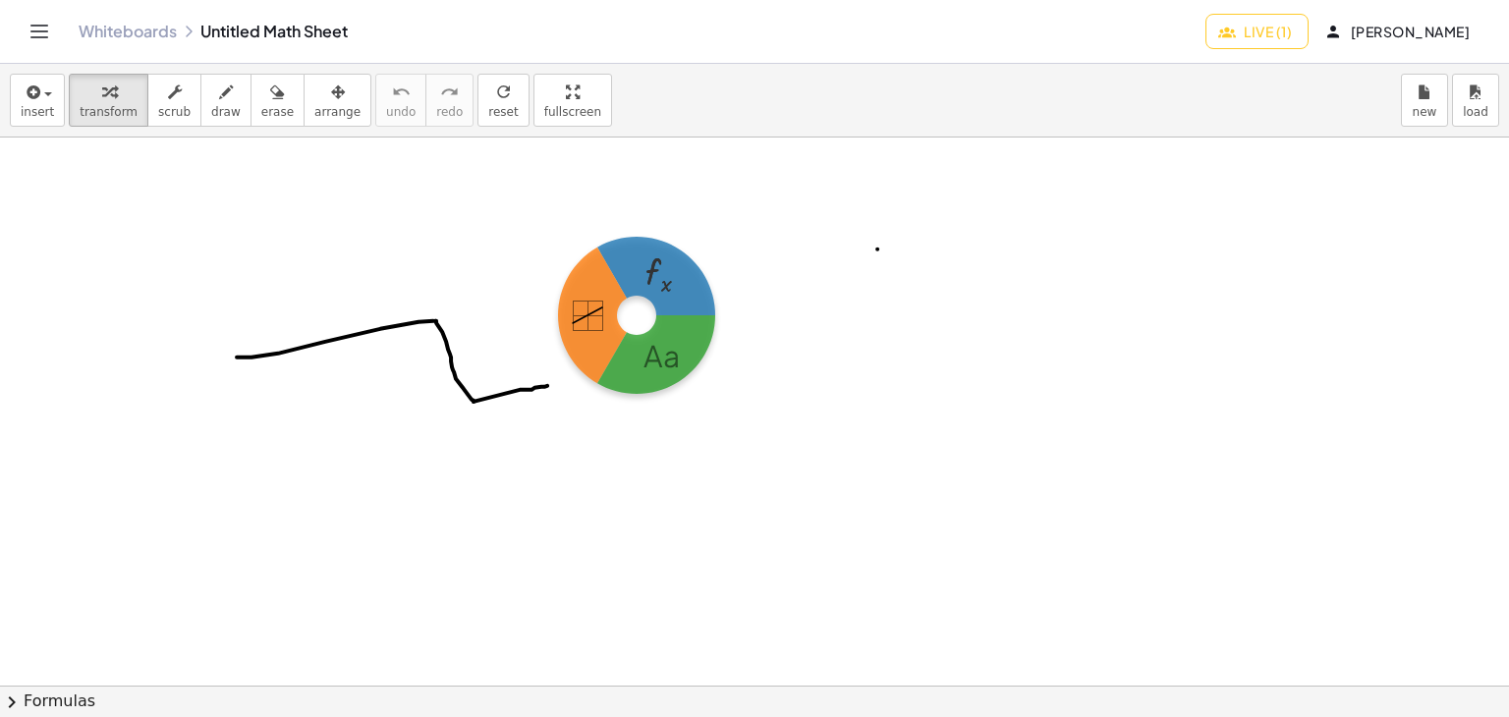
click at [637, 315] on body "Graspable Math Activities Get Started Activity Bank Assigned Work Classes White…" at bounding box center [754, 358] width 1509 height 717
click at [637, 315] on div at bounding box center [754, 687] width 1509 height 1098
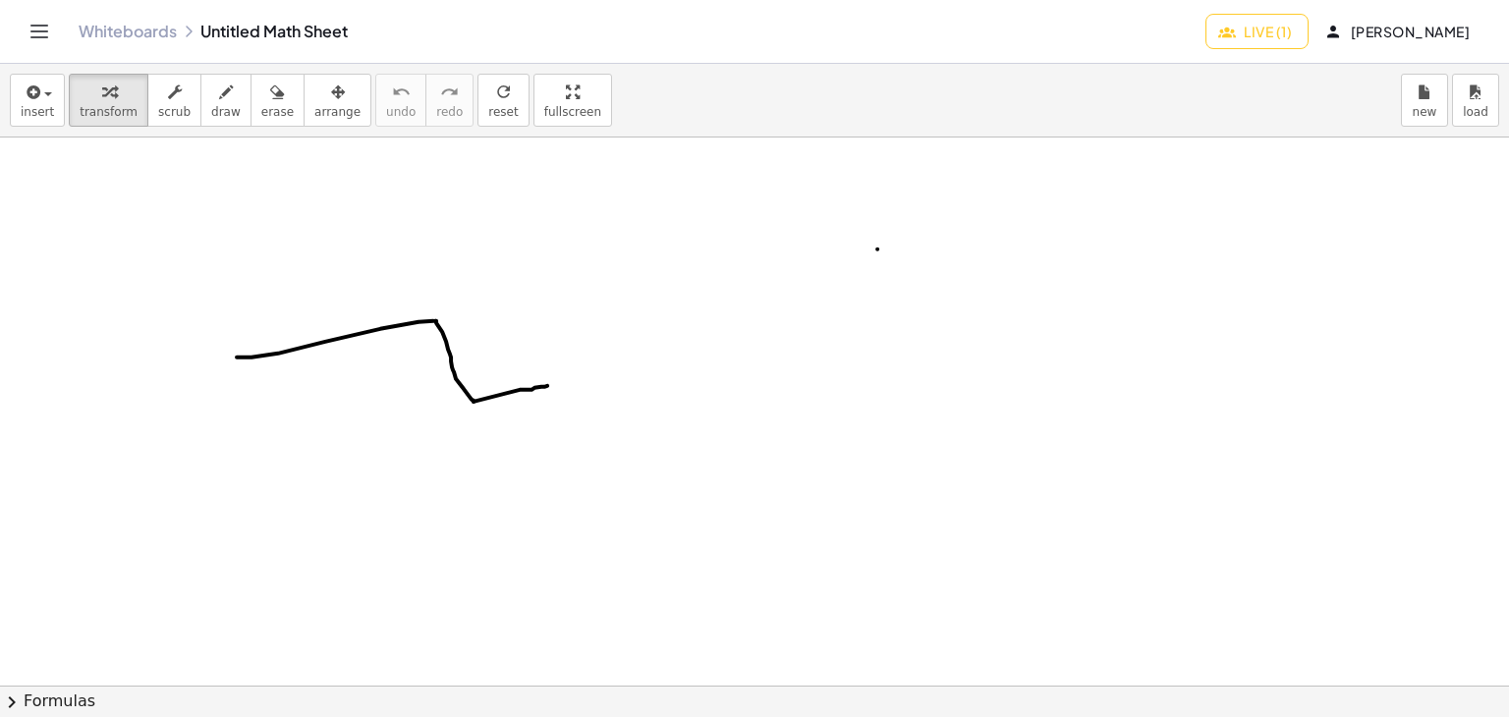
click at [671, 338] on div at bounding box center [754, 687] width 1509 height 1098
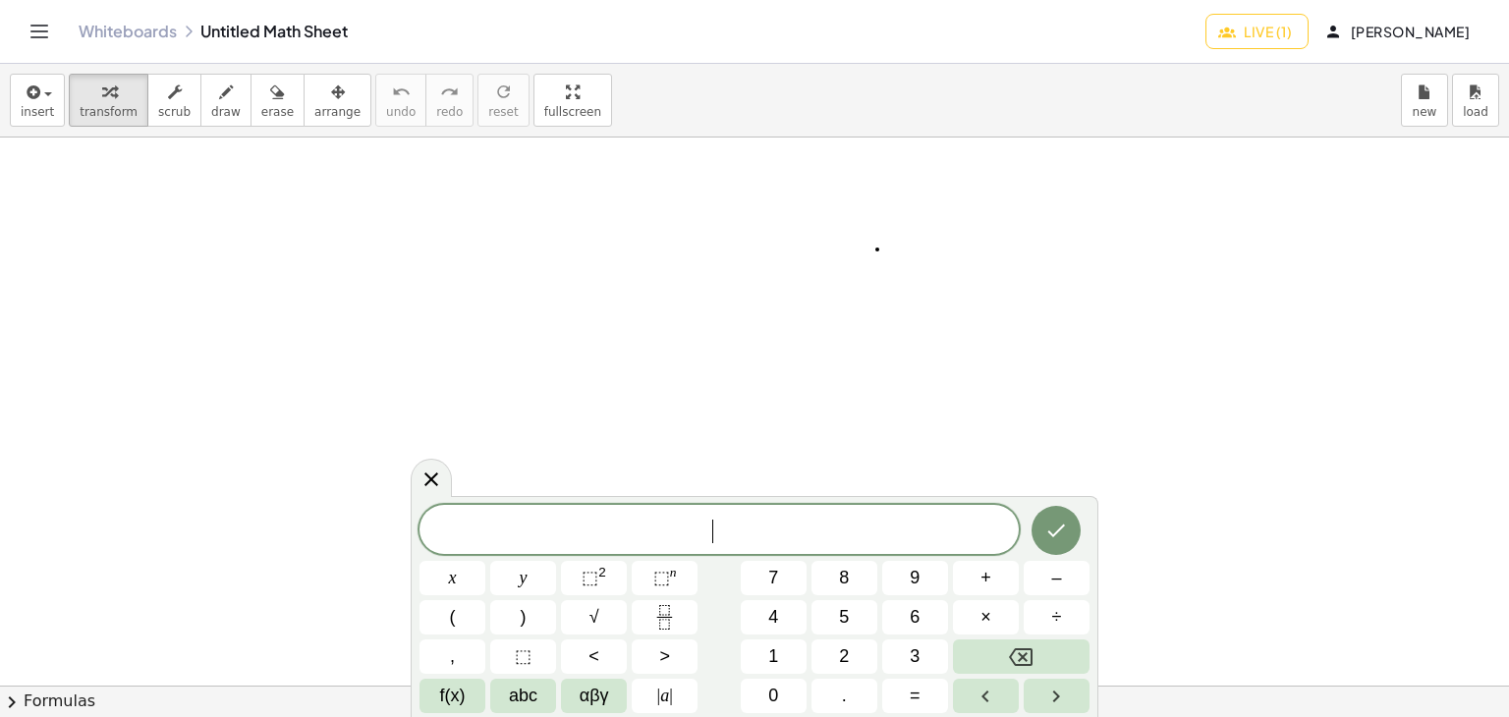
click at [1290, 39] on span "Live (1)" at bounding box center [1257, 32] width 70 height 18
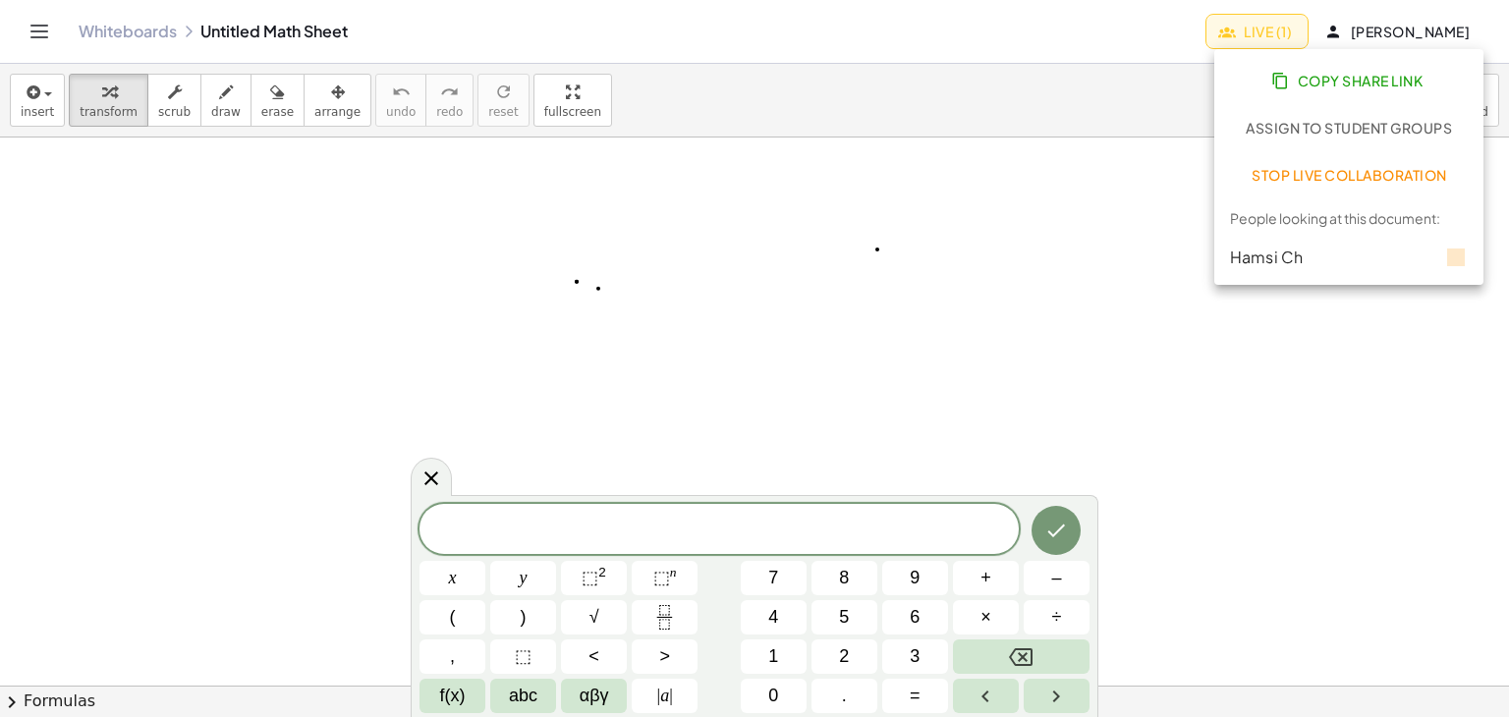
click at [973, 227] on div at bounding box center [754, 687] width 1509 height 1098
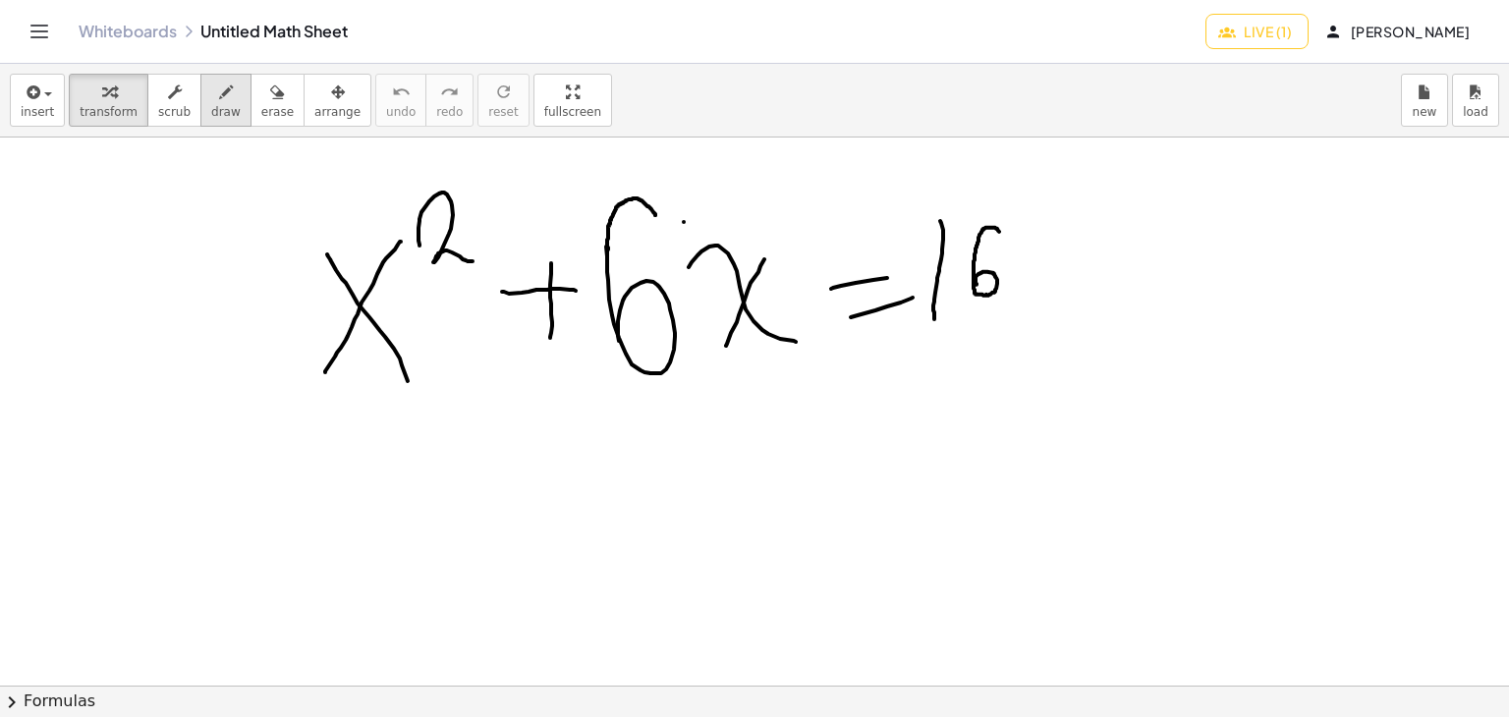
click at [222, 115] on button "draw" at bounding box center [225, 100] width 51 height 53
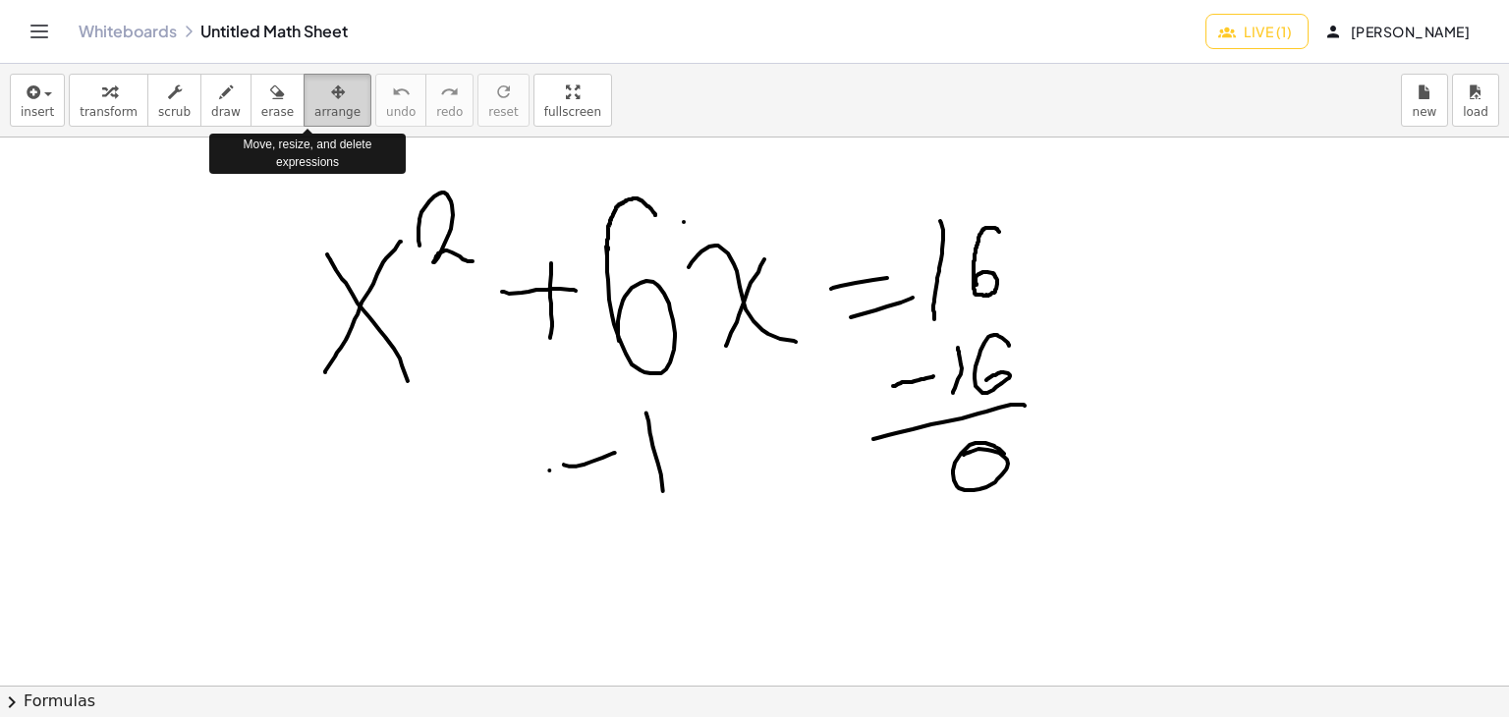
click at [304, 108] on button "arrange" at bounding box center [338, 100] width 68 height 53
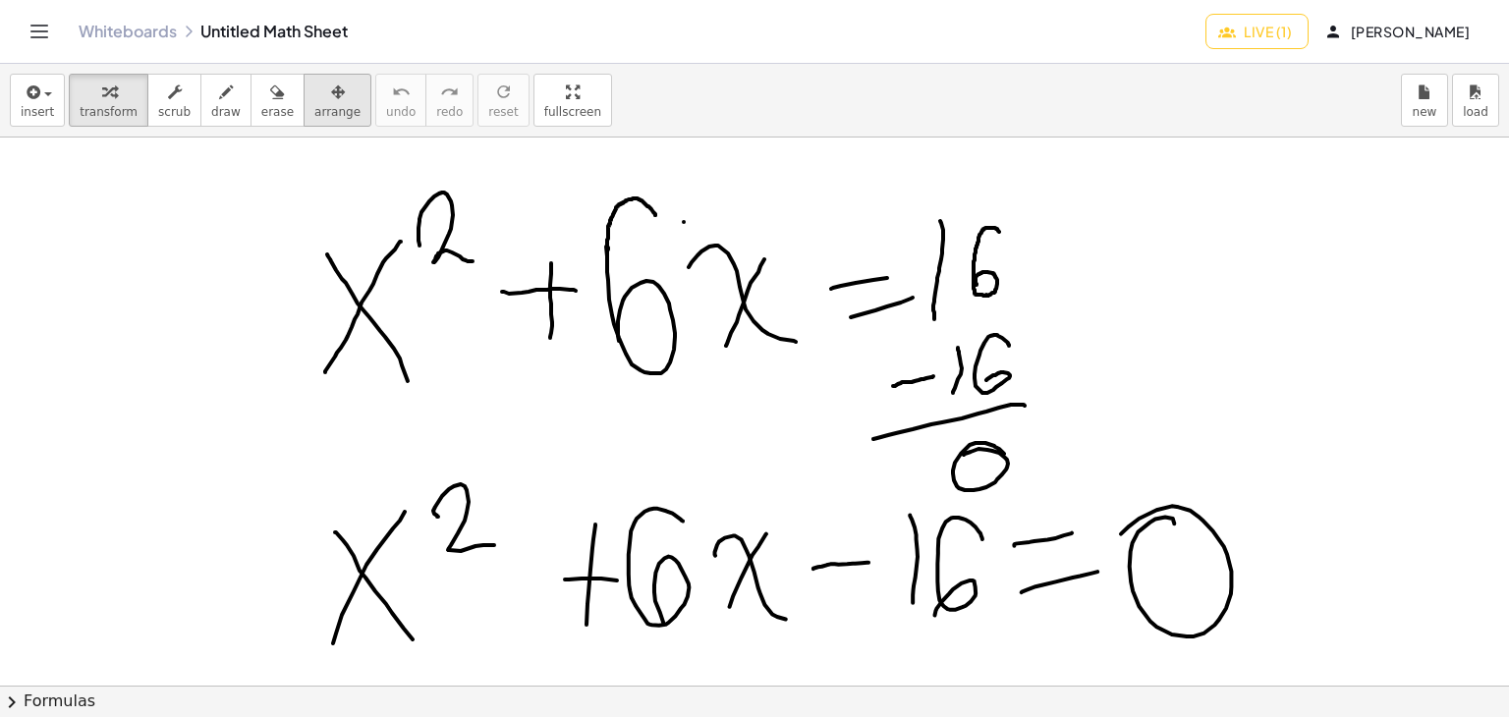
click at [314, 115] on span "arrange" at bounding box center [337, 112] width 46 height 14
drag, startPoint x: 621, startPoint y: 478, endPoint x: 622, endPoint y: 421, distance: 57.0
click at [622, 421] on div at bounding box center [754, 687] width 1509 height 1098
click at [878, 539] on div at bounding box center [754, 687] width 1509 height 1098
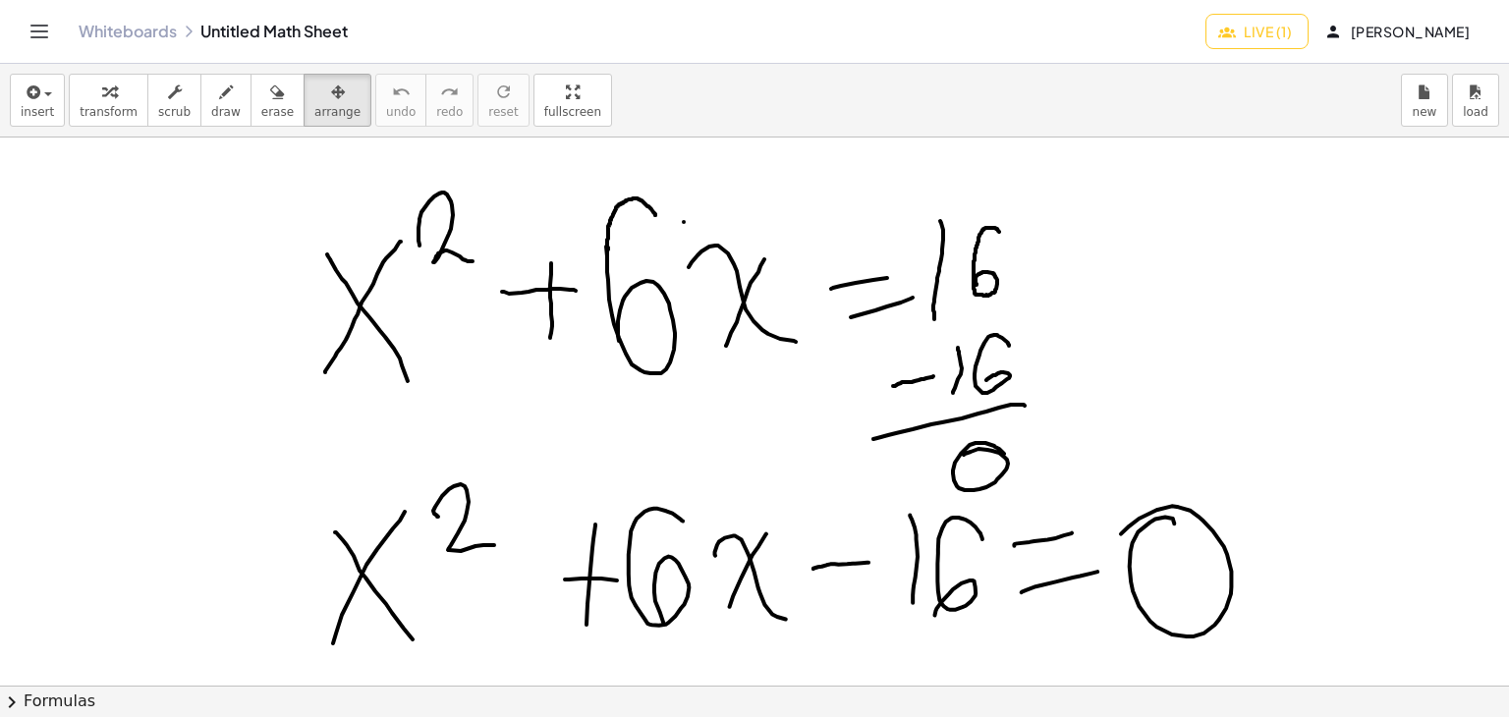
drag, startPoint x: 878, startPoint y: 539, endPoint x: 856, endPoint y: 448, distance: 94.1
click at [879, 508] on div at bounding box center [754, 687] width 1509 height 1098
drag, startPoint x: 856, startPoint y: 448, endPoint x: 852, endPoint y: 436, distance: 12.4
click at [853, 437] on div at bounding box center [754, 687] width 1509 height 1098
click at [852, 436] on div at bounding box center [754, 687] width 1509 height 1098
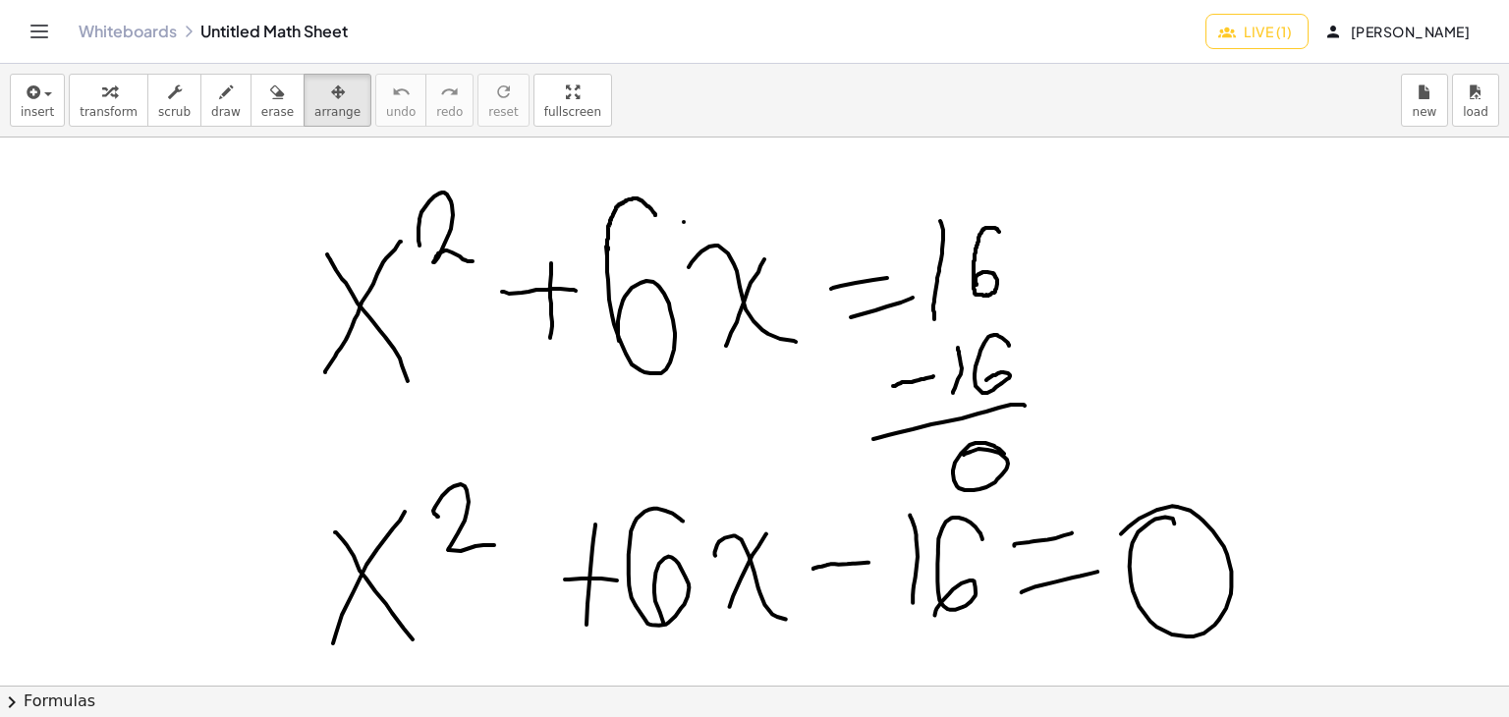
click at [852, 436] on div at bounding box center [754, 687] width 1509 height 1098
click at [651, 435] on div at bounding box center [754, 687] width 1509 height 1098
click at [51, 100] on button "insert" at bounding box center [37, 100] width 55 height 53
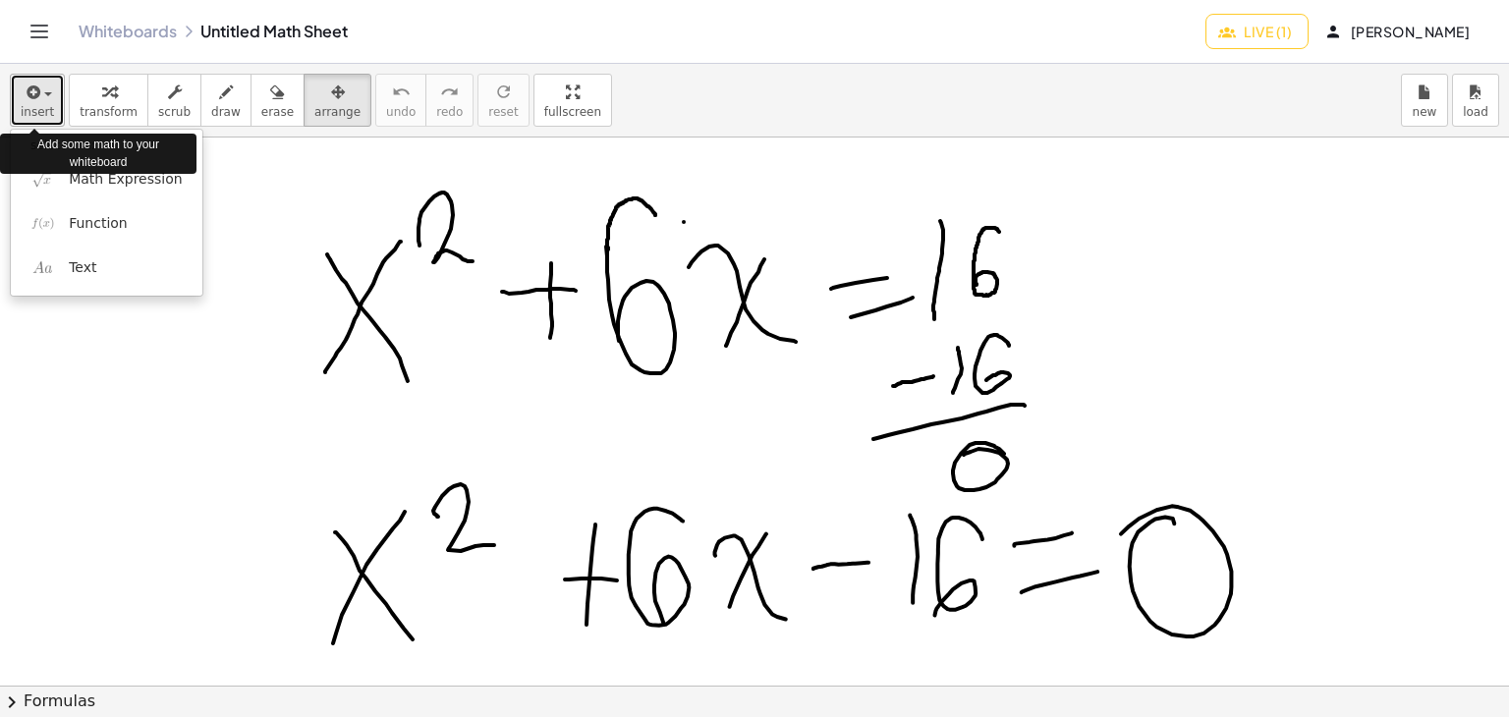
click at [51, 100] on button "insert" at bounding box center [37, 100] width 55 height 53
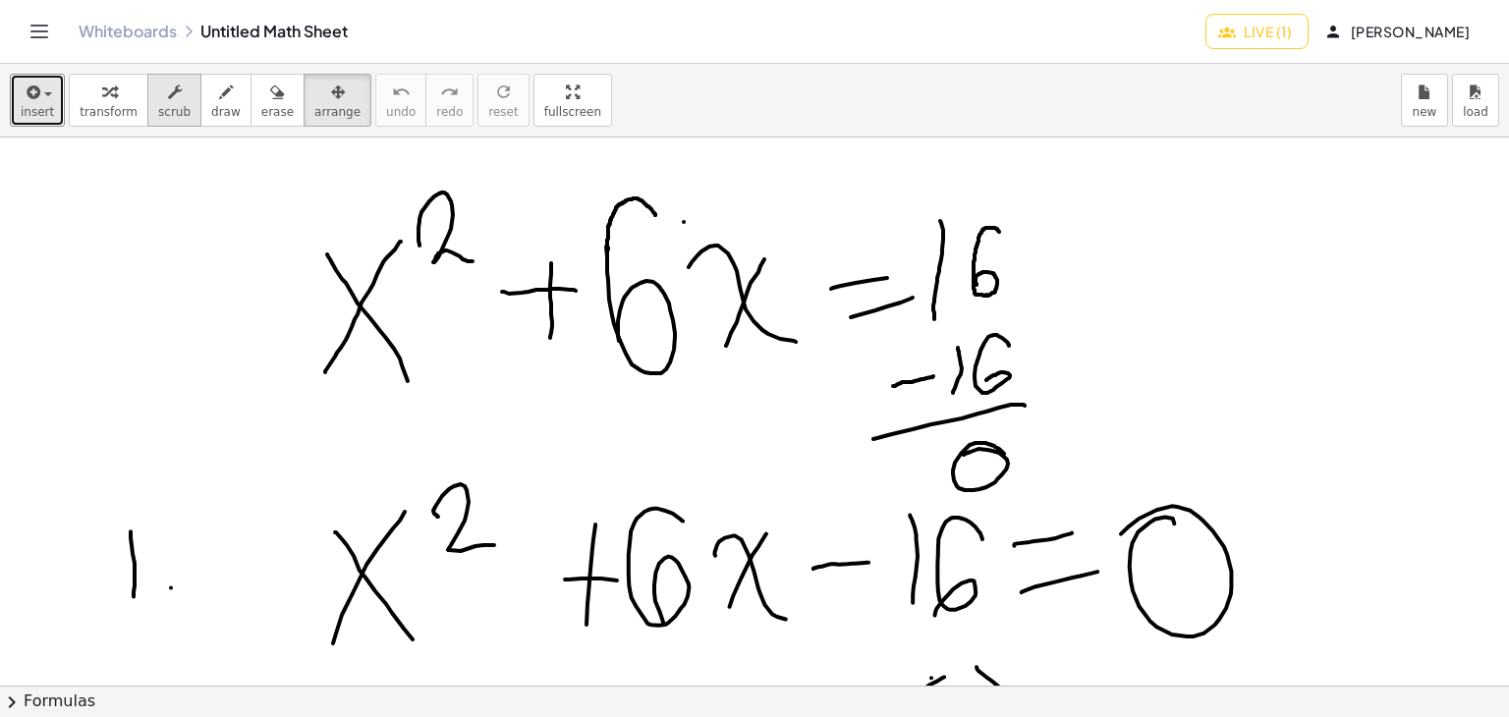
click at [168, 102] on icon "button" at bounding box center [175, 93] width 14 height 24
click at [224, 387] on div at bounding box center [754, 687] width 1509 height 1098
click at [224, 388] on div at bounding box center [754, 687] width 1509 height 1098
drag, startPoint x: 224, startPoint y: 388, endPoint x: 219, endPoint y: 338, distance: 50.4
click at [219, 338] on div at bounding box center [754, 687] width 1509 height 1098
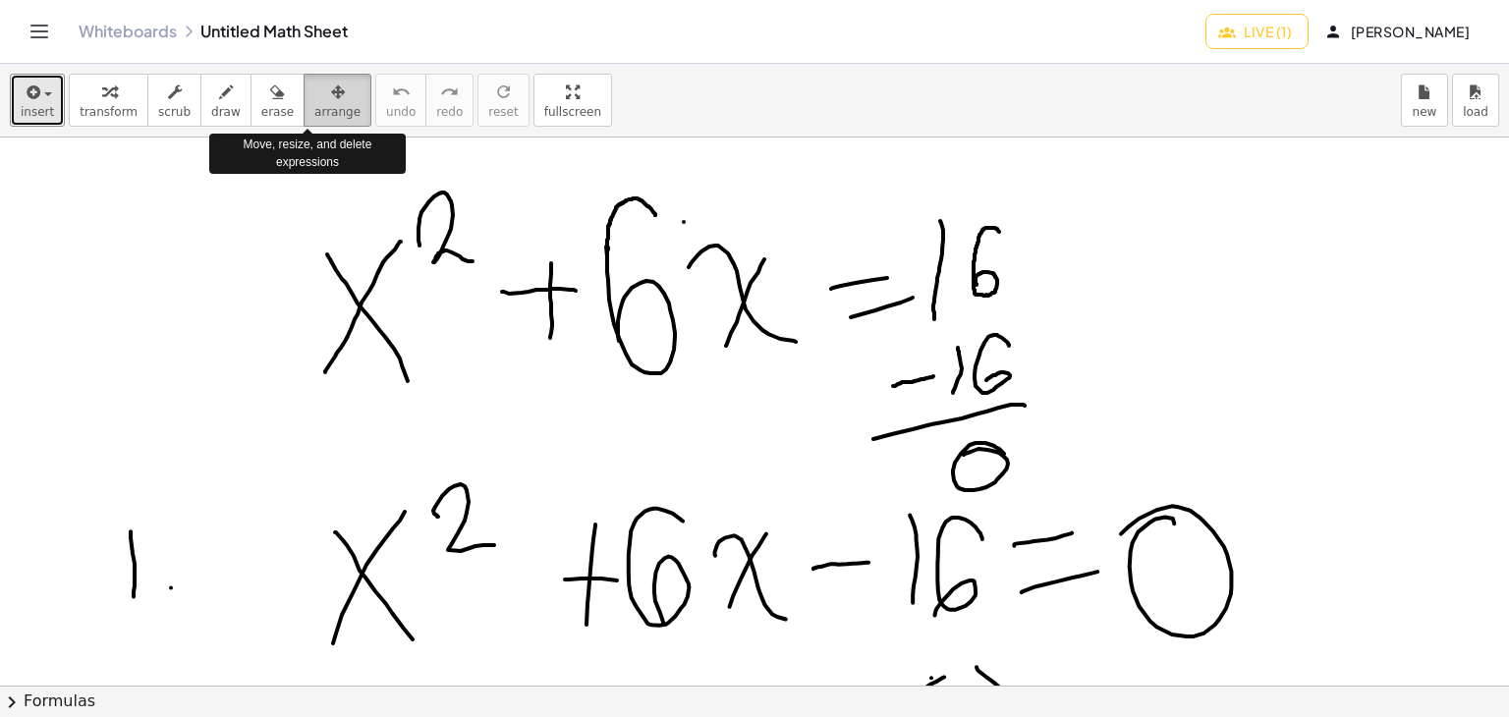
click at [314, 116] on span "arrange" at bounding box center [337, 112] width 46 height 14
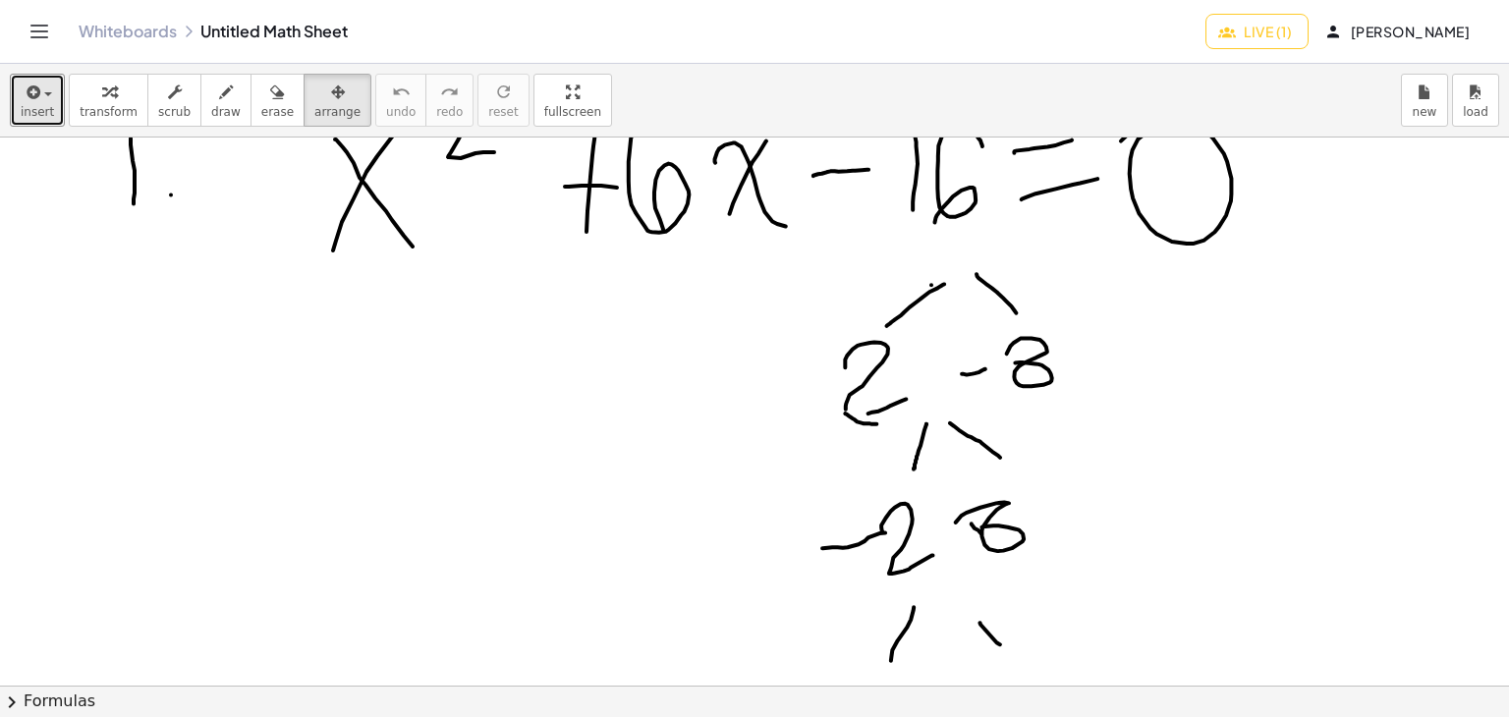
scroll to position [491, 0]
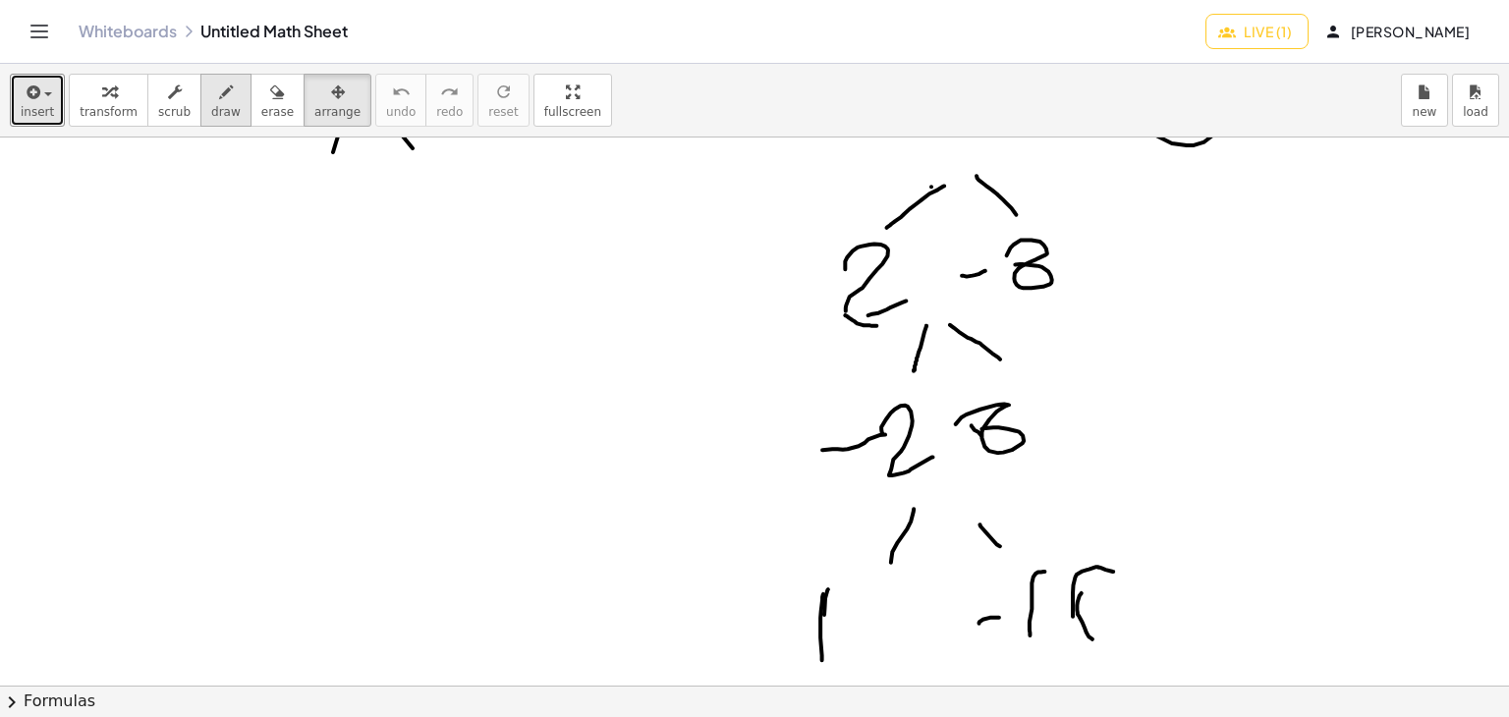
click at [211, 105] on span "draw" at bounding box center [225, 112] width 29 height 14
click at [736, 583] on div at bounding box center [754, 195] width 1509 height 1098
drag, startPoint x: 736, startPoint y: 583, endPoint x: 773, endPoint y: 626, distance: 57.1
click at [773, 626] on div at bounding box center [754, 195] width 1509 height 1098
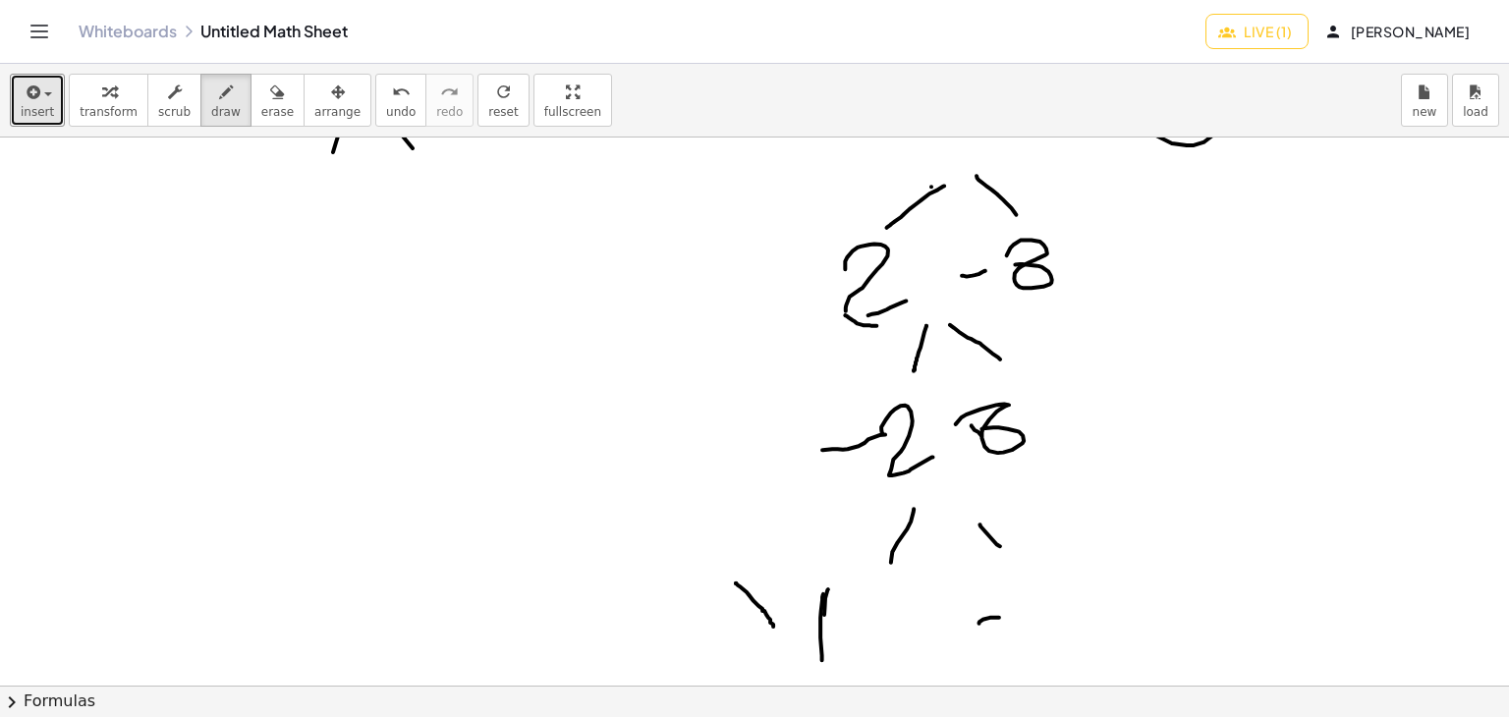
click at [774, 552] on div at bounding box center [754, 195] width 1509 height 1098
drag, startPoint x: 743, startPoint y: 627, endPoint x: 725, endPoint y: 662, distance: 39.5
click at [725, 662] on div at bounding box center [754, 195] width 1509 height 1098
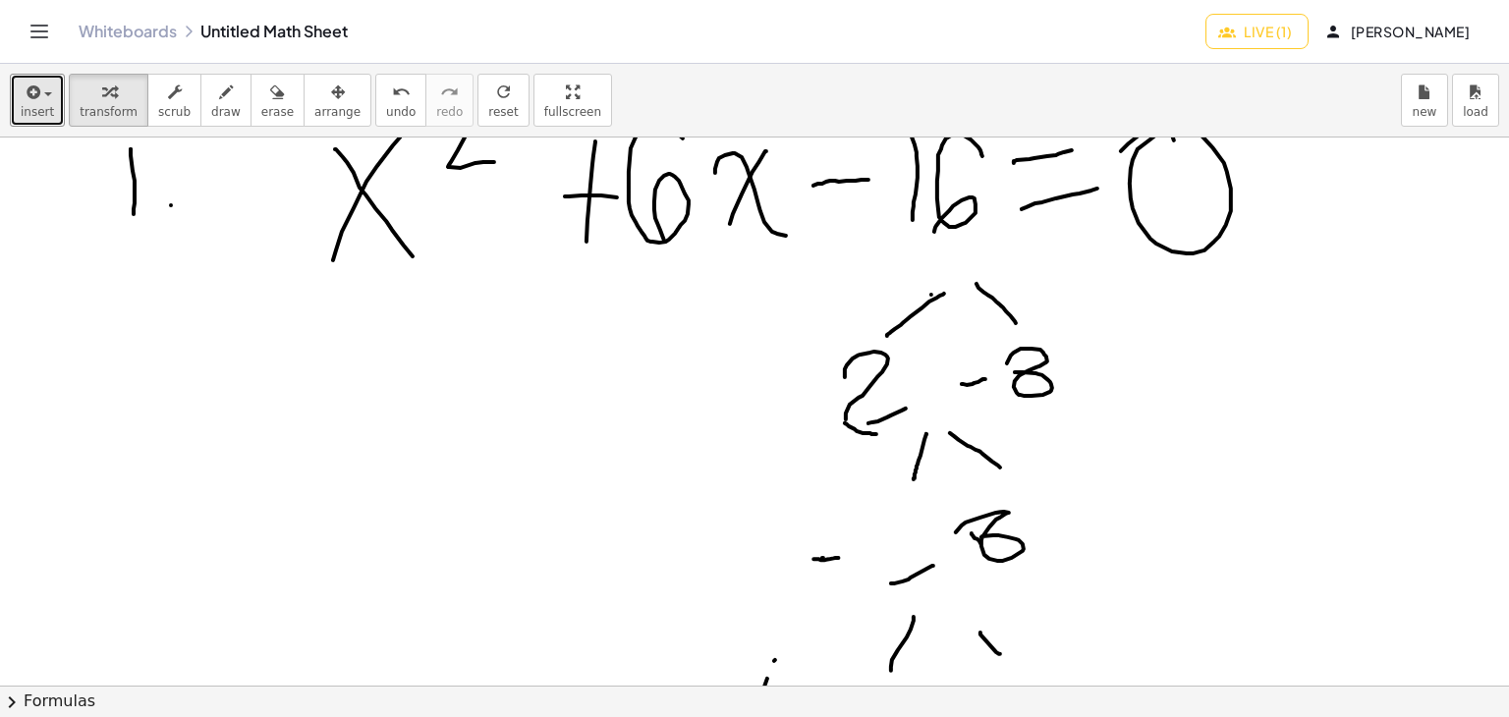
scroll to position [352, 0]
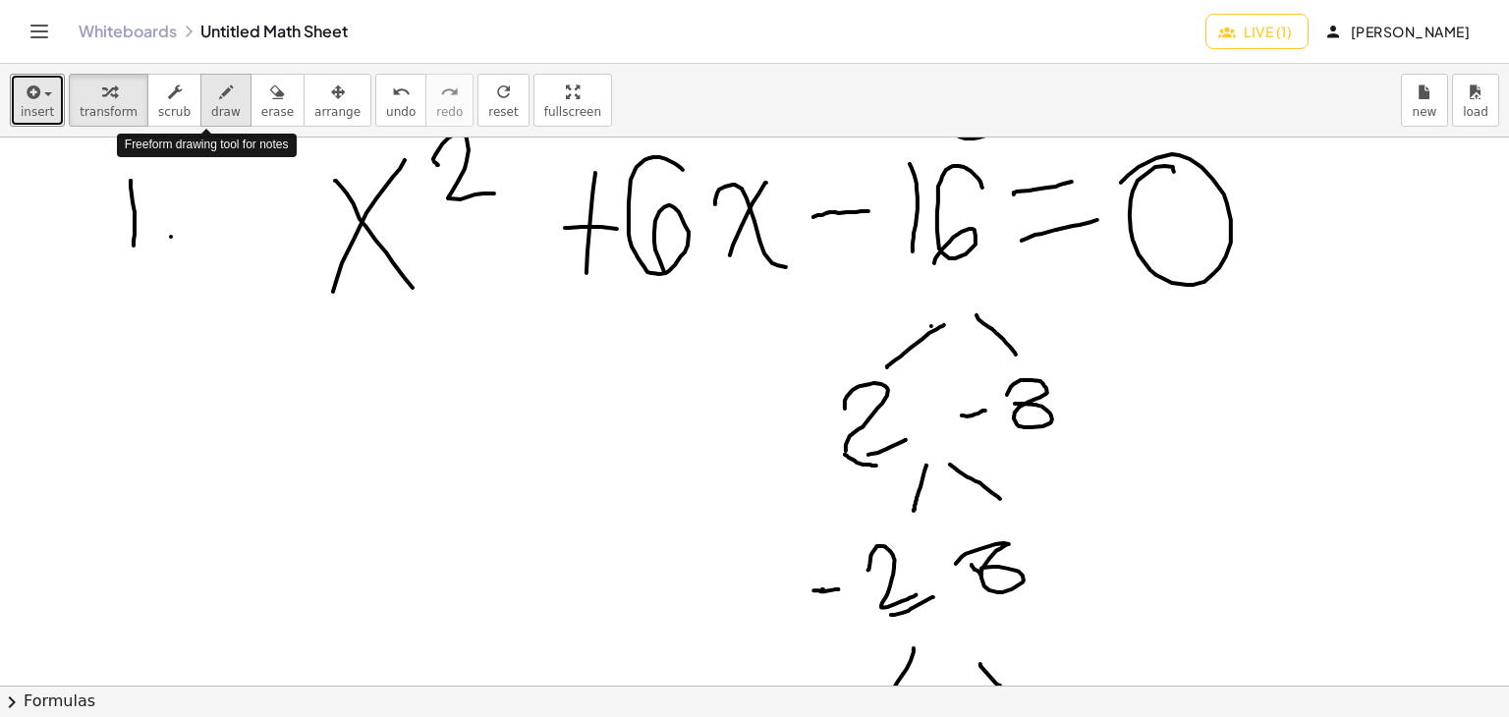
click at [214, 105] on span "draw" at bounding box center [225, 112] width 29 height 14
drag, startPoint x: 690, startPoint y: 315, endPoint x: 723, endPoint y: 315, distance: 33.4
click at [707, 315] on div at bounding box center [754, 609] width 1509 height 1646
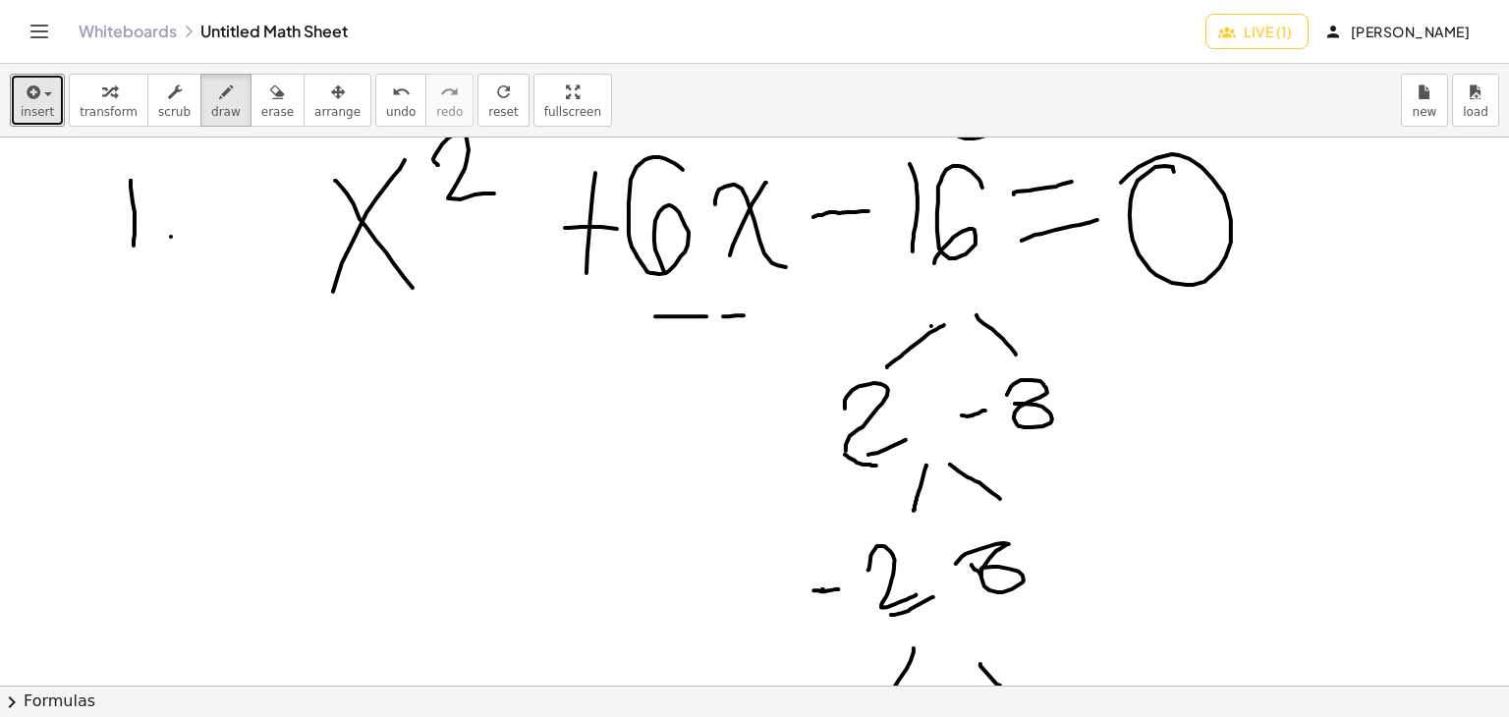
drag, startPoint x: 723, startPoint y: 315, endPoint x: 744, endPoint y: 314, distance: 20.7
click at [744, 314] on div at bounding box center [754, 609] width 1509 height 1646
drag, startPoint x: 705, startPoint y: 315, endPoint x: 746, endPoint y: 317, distance: 41.3
click at [746, 317] on div at bounding box center [754, 609] width 1509 height 1646
click at [42, 108] on span "insert" at bounding box center [37, 112] width 33 height 14
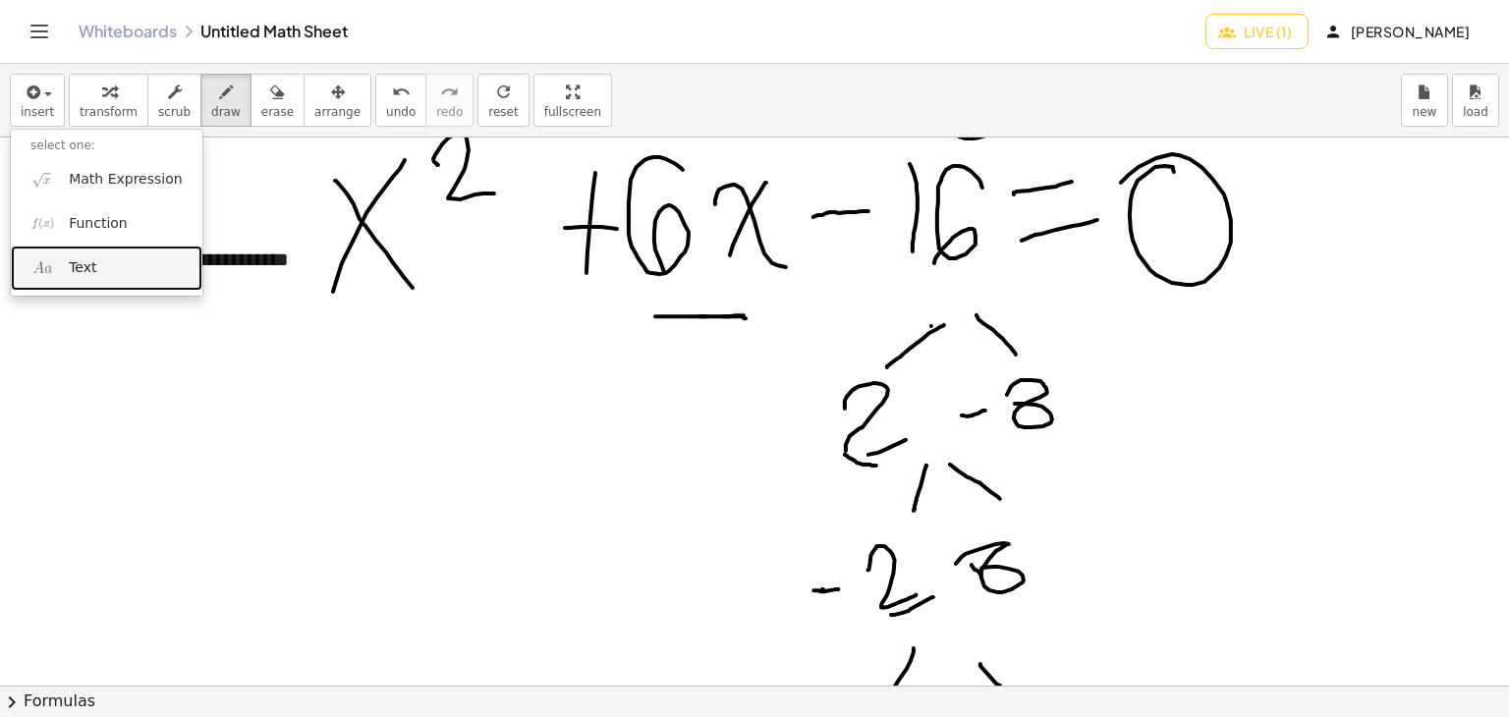
click at [110, 278] on link "Text" at bounding box center [107, 268] width 192 height 44
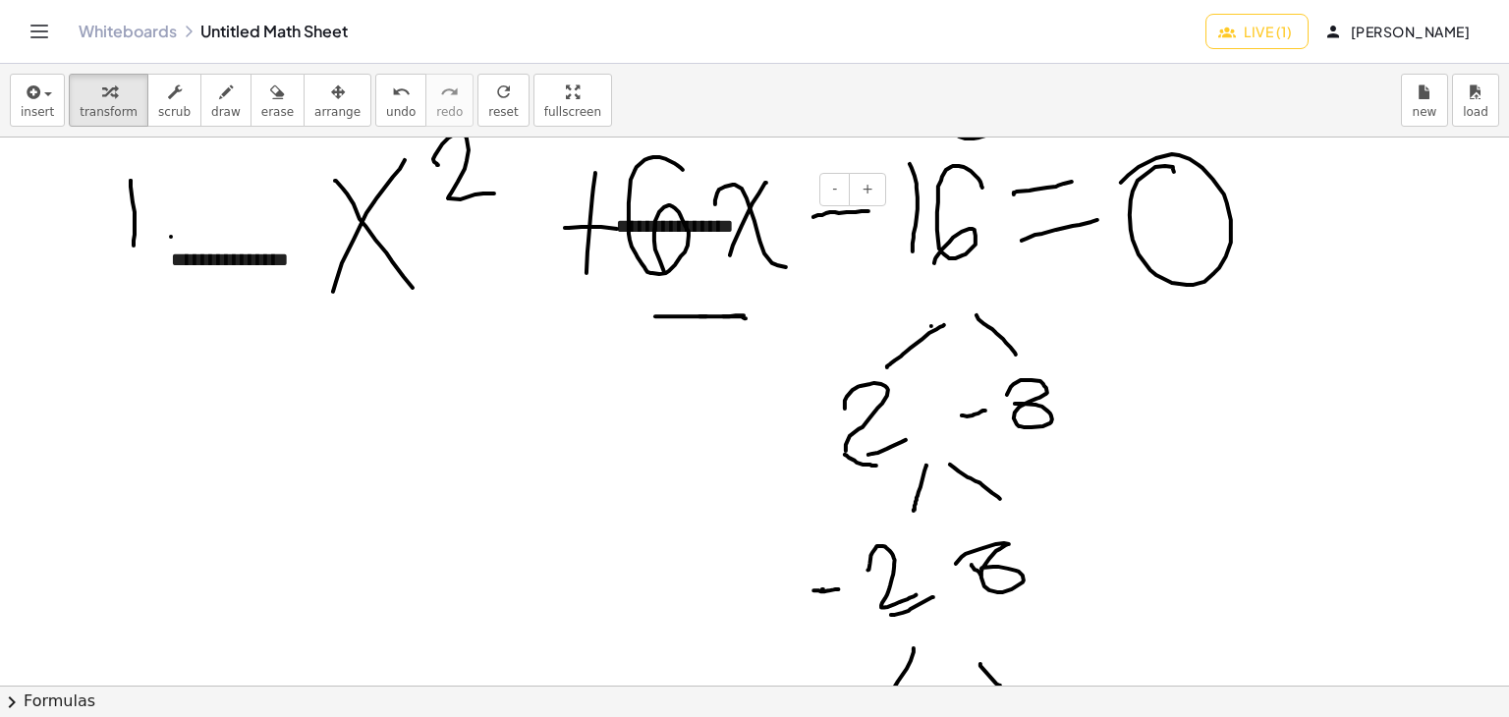
click at [727, 247] on div "**********" at bounding box center [743, 227] width 295 height 68
click at [793, 196] on div "- +" at bounding box center [739, 189] width 295 height 33
click at [707, 250] on div "**********" at bounding box center [743, 227] width 295 height 68
click at [609, 203] on div "- +" at bounding box center [739, 189] width 295 height 33
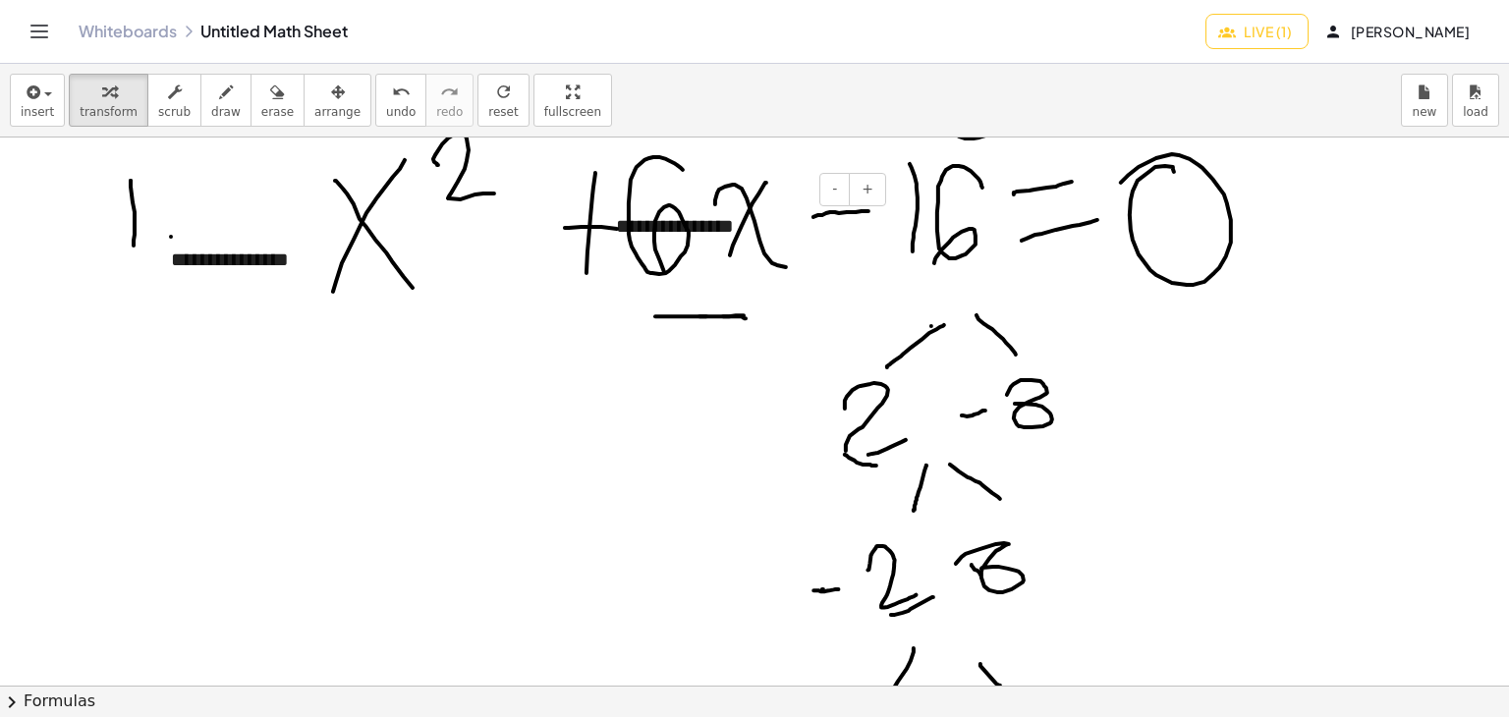
click at [636, 221] on div "**********" at bounding box center [743, 227] width 295 height 68
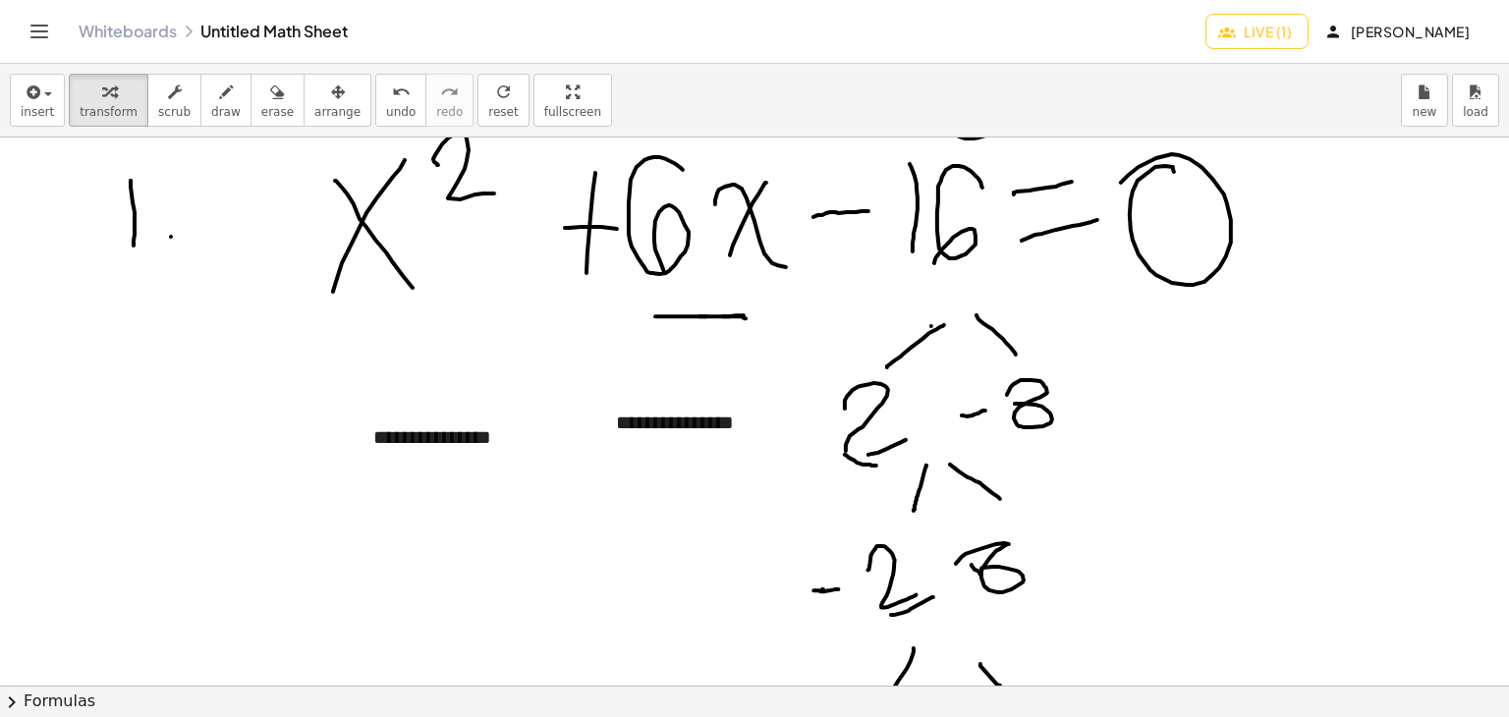
click at [491, 400] on div at bounding box center [754, 609] width 1509 height 1646
click at [430, 444] on div "**********" at bounding box center [501, 438] width 295 height 68
click at [617, 525] on div at bounding box center [754, 609] width 1509 height 1646
click at [331, 98] on icon "button" at bounding box center [338, 93] width 14 height 24
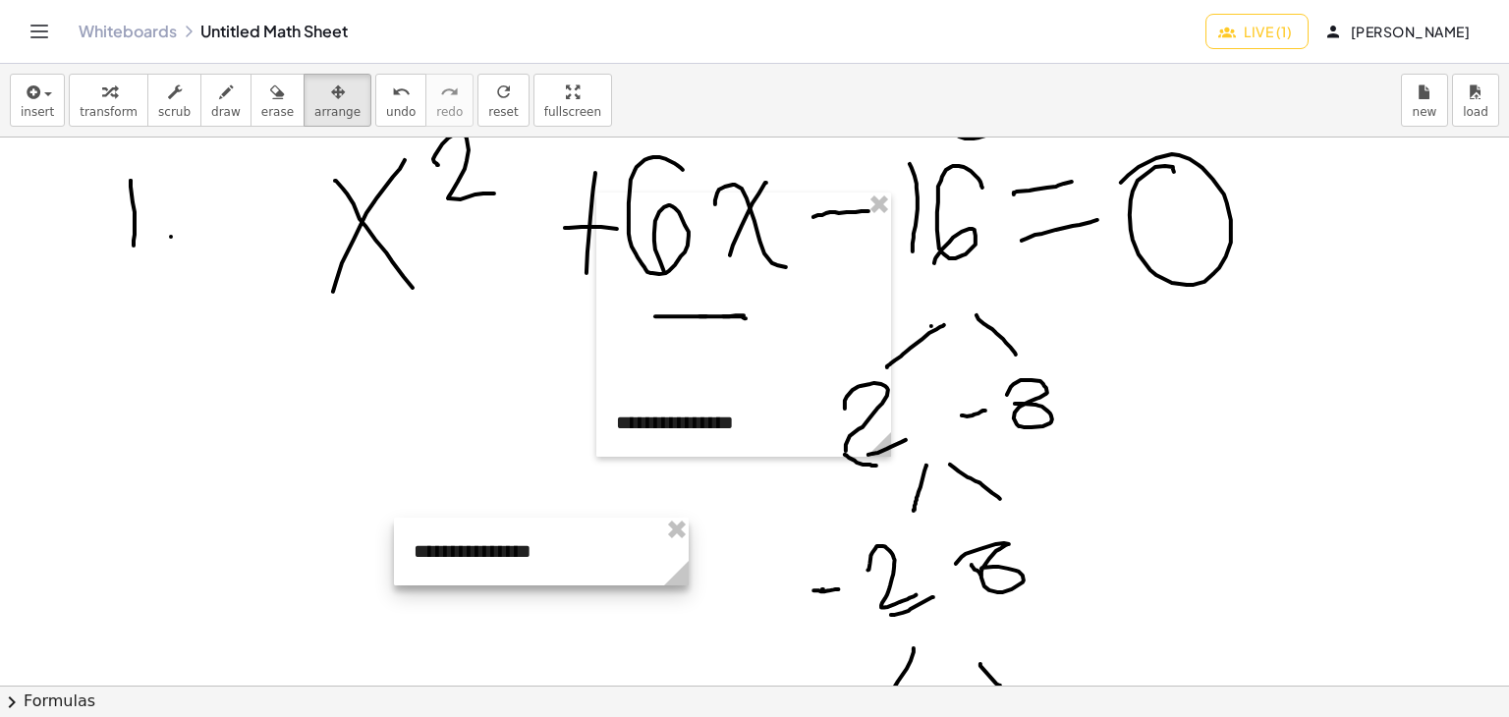
drag, startPoint x: 440, startPoint y: 429, endPoint x: 379, endPoint y: 500, distance: 93.4
click at [394, 518] on div at bounding box center [541, 552] width 295 height 68
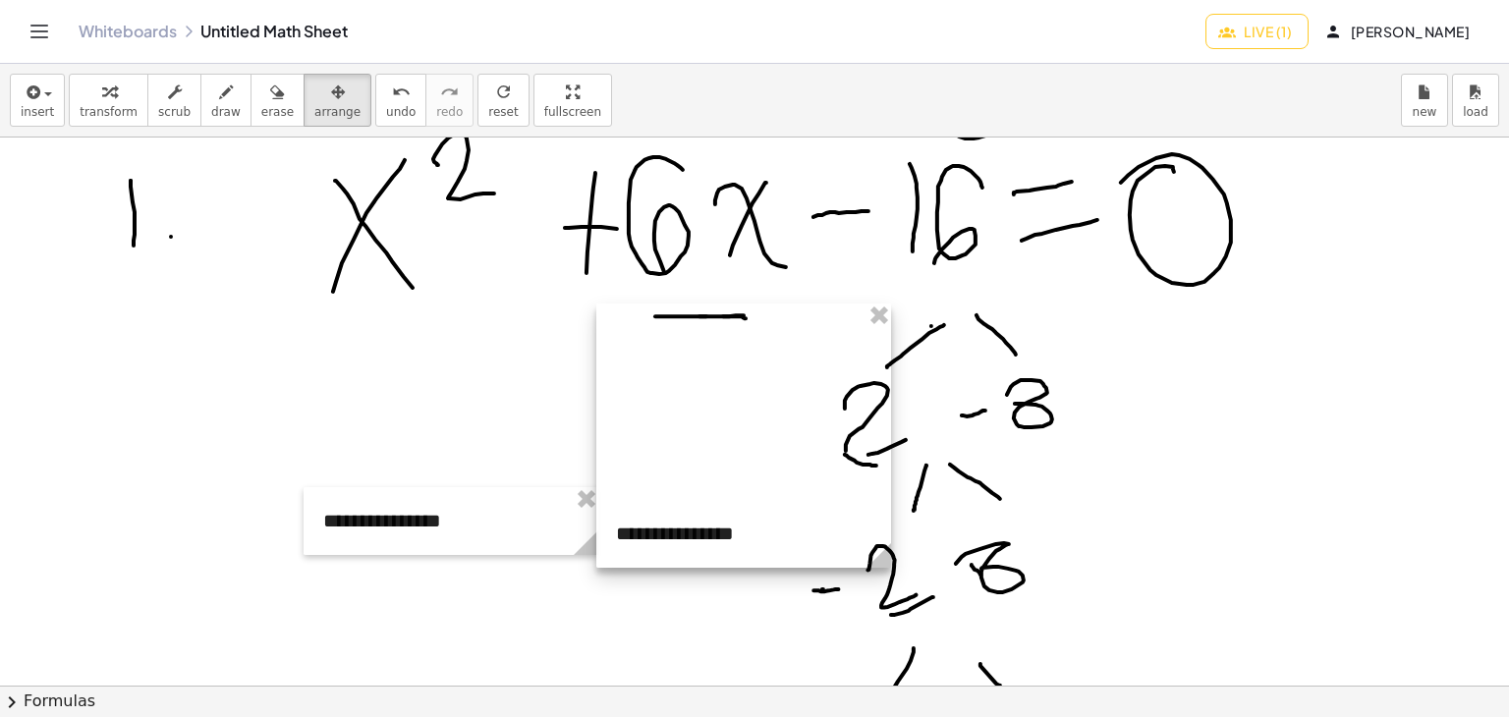
drag, startPoint x: 723, startPoint y: 440, endPoint x: 717, endPoint y: 556, distance: 116.1
click at [717, 556] on div at bounding box center [743, 436] width 295 height 264
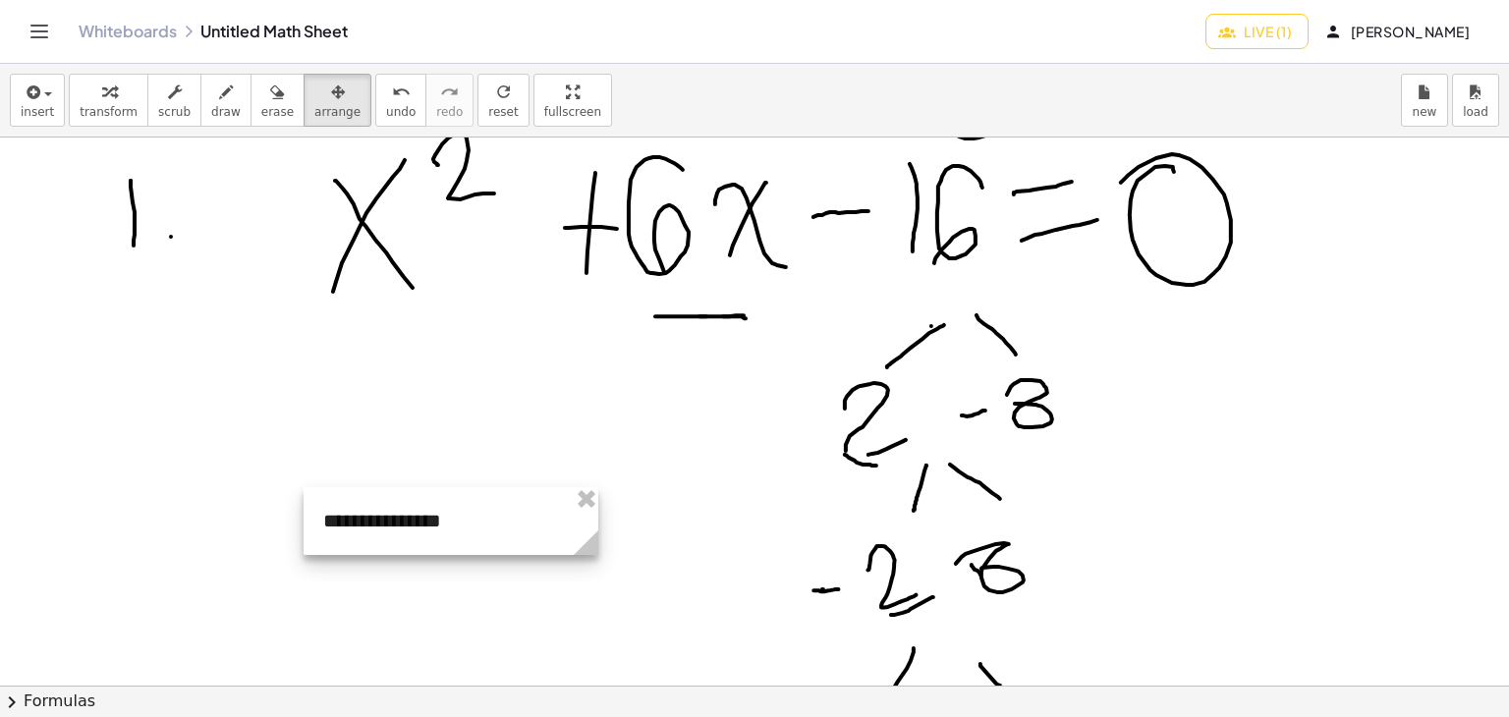
click at [436, 523] on div at bounding box center [451, 521] width 295 height 68
click at [440, 523] on div at bounding box center [451, 521] width 295 height 68
click at [428, 539] on div at bounding box center [451, 521] width 295 height 68
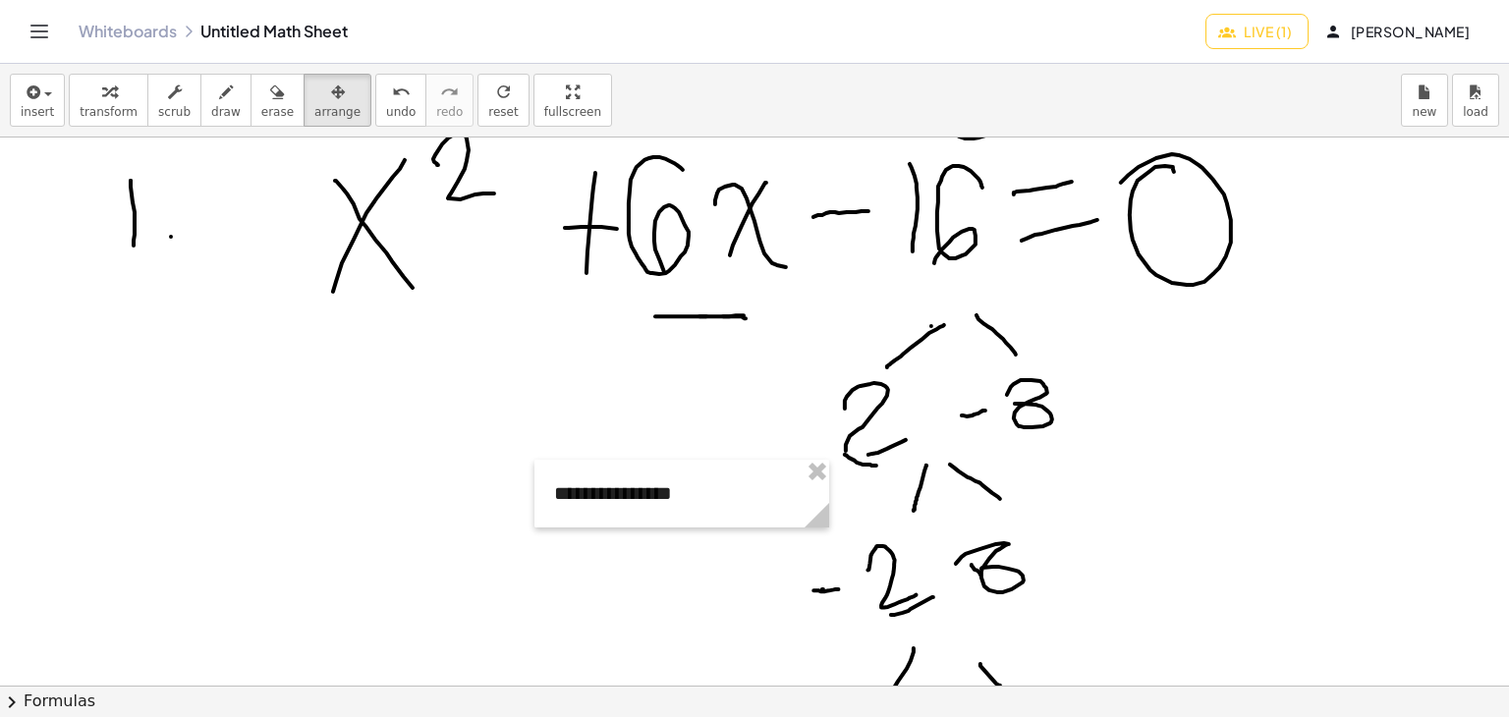
click at [449, 532] on div at bounding box center [754, 609] width 1509 height 1646
click at [28, 83] on icon "button" at bounding box center [32, 93] width 18 height 24
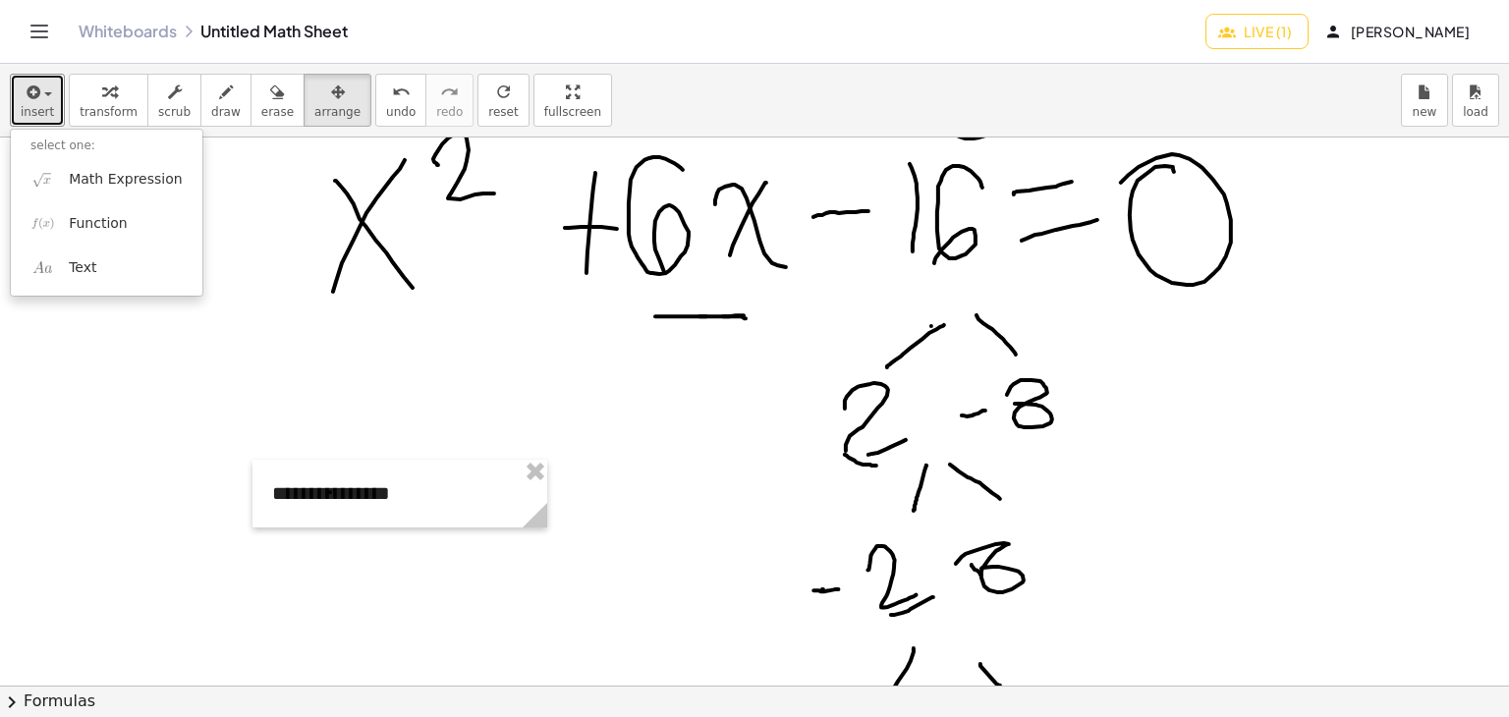
click at [119, 353] on div at bounding box center [754, 609] width 1509 height 1646
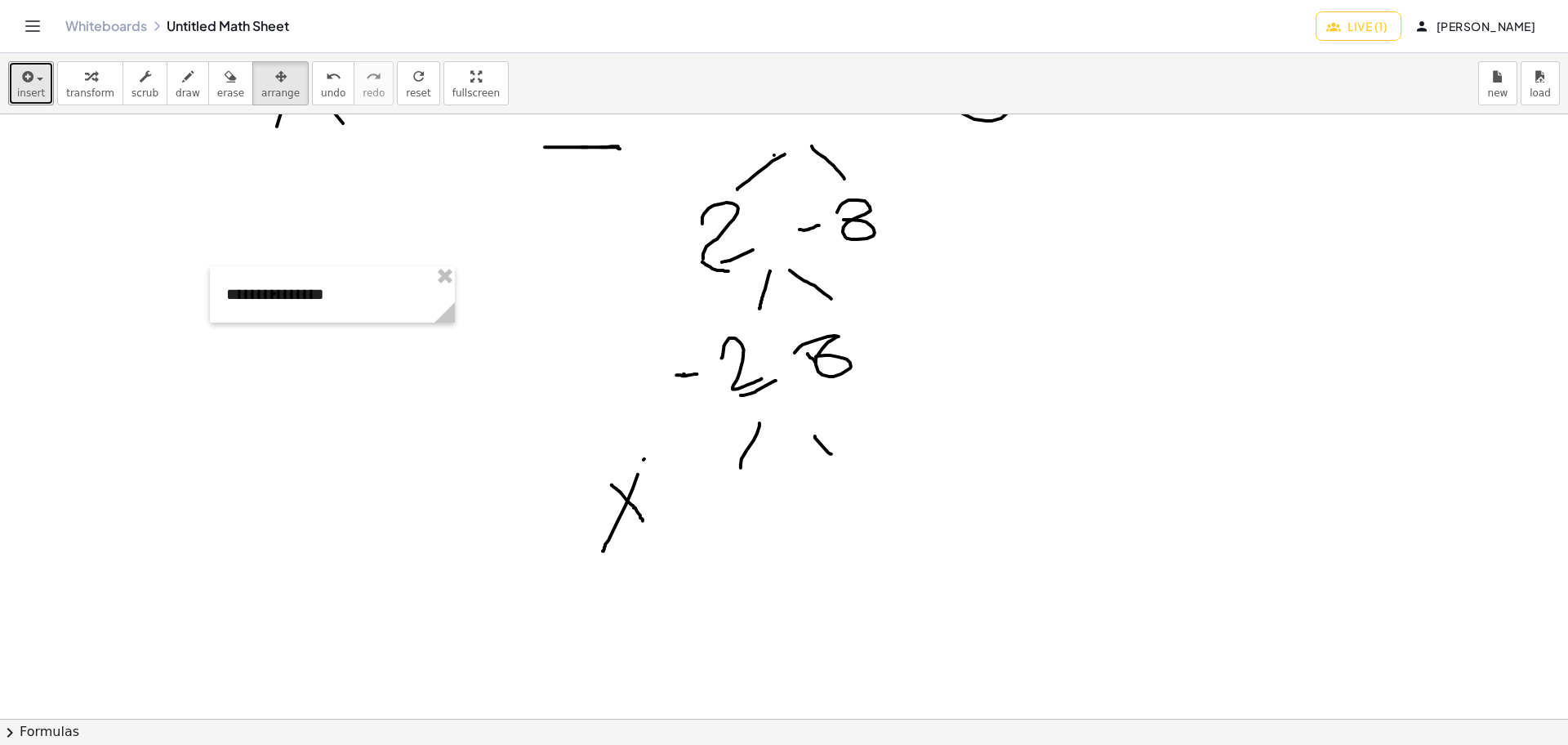
scroll to position [306, 0]
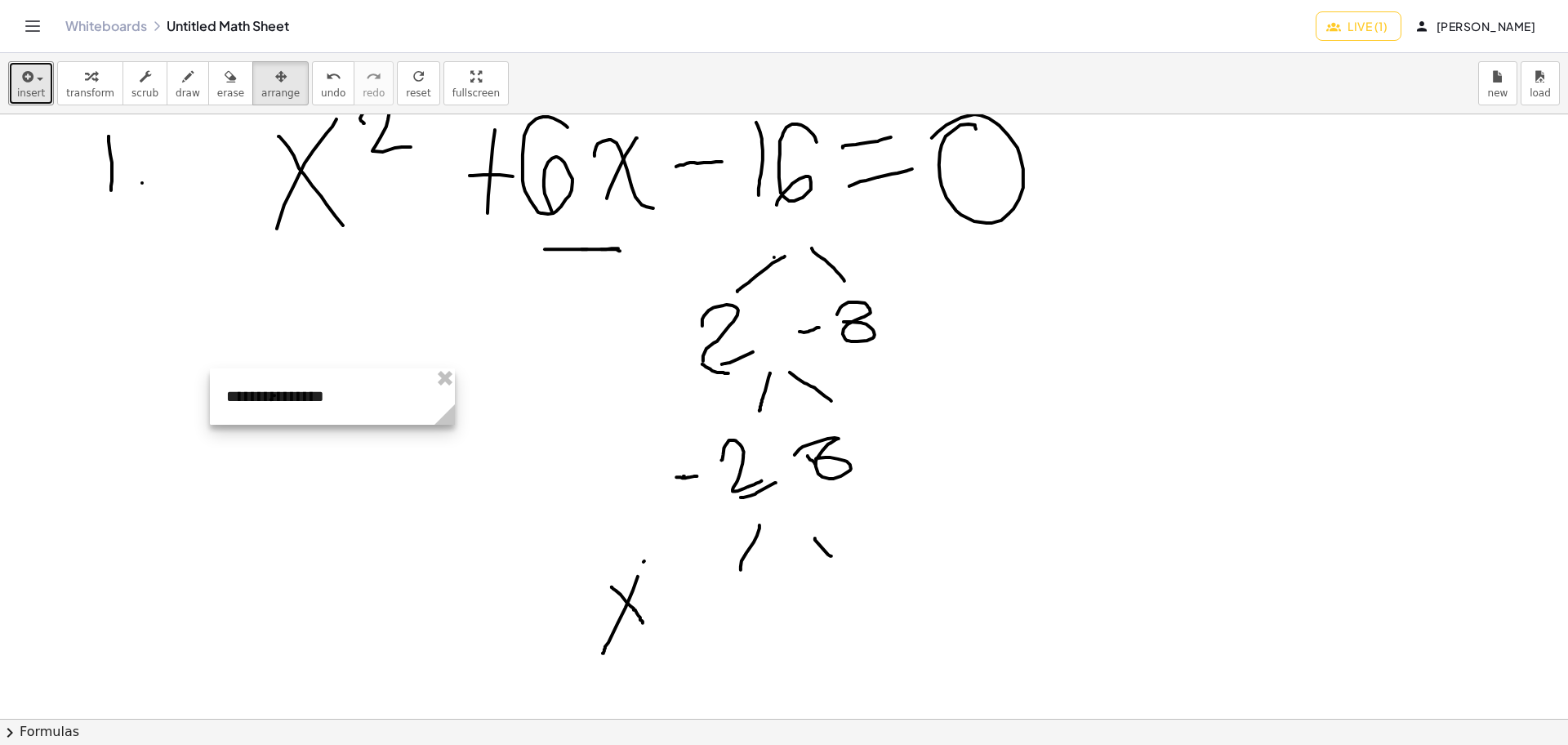
click at [347, 399] on div at bounding box center [332, 397] width 245 height 57
click at [42, 82] on button "insert" at bounding box center [31, 83] width 46 height 44
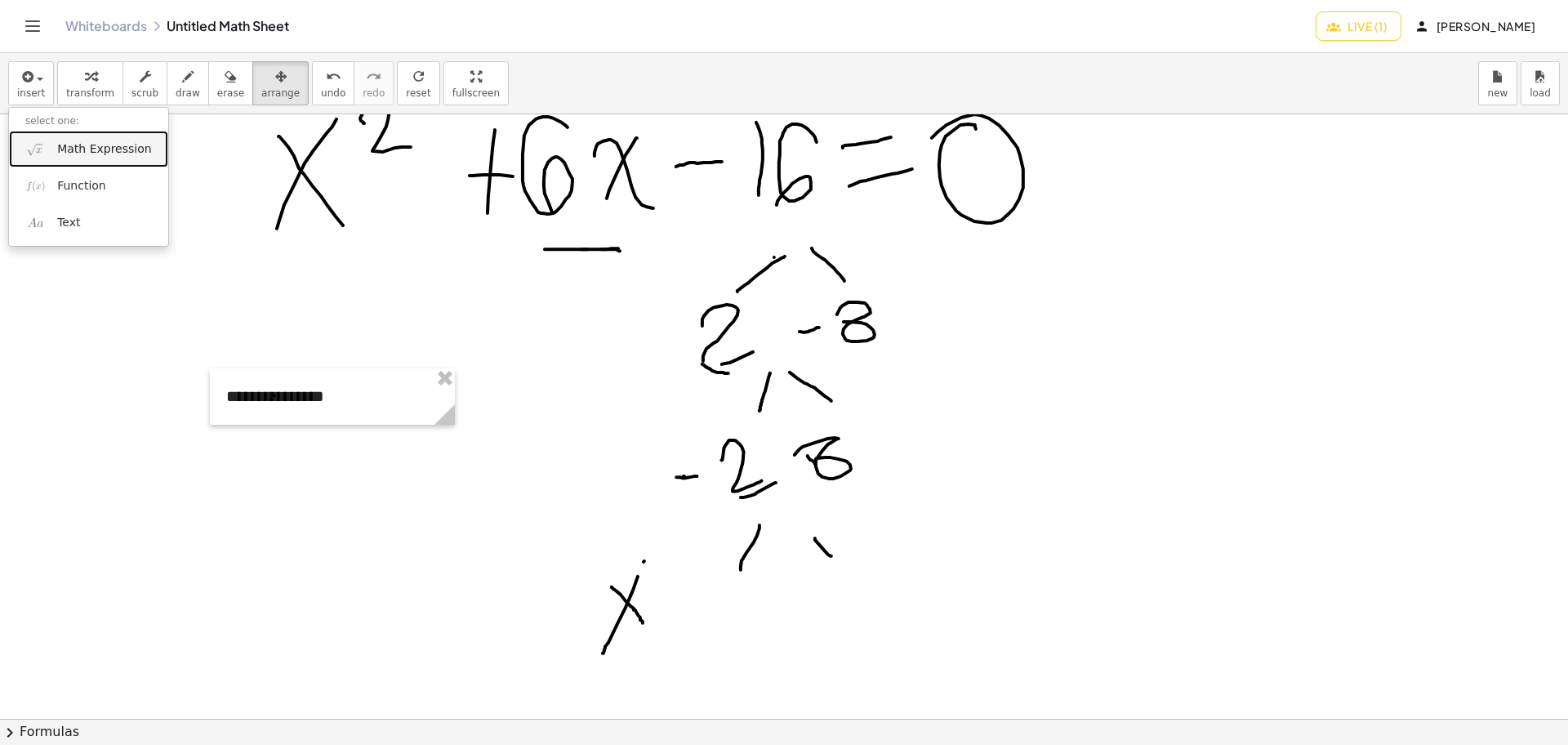
click at [91, 145] on span "Math Expression" at bounding box center [104, 150] width 94 height 17
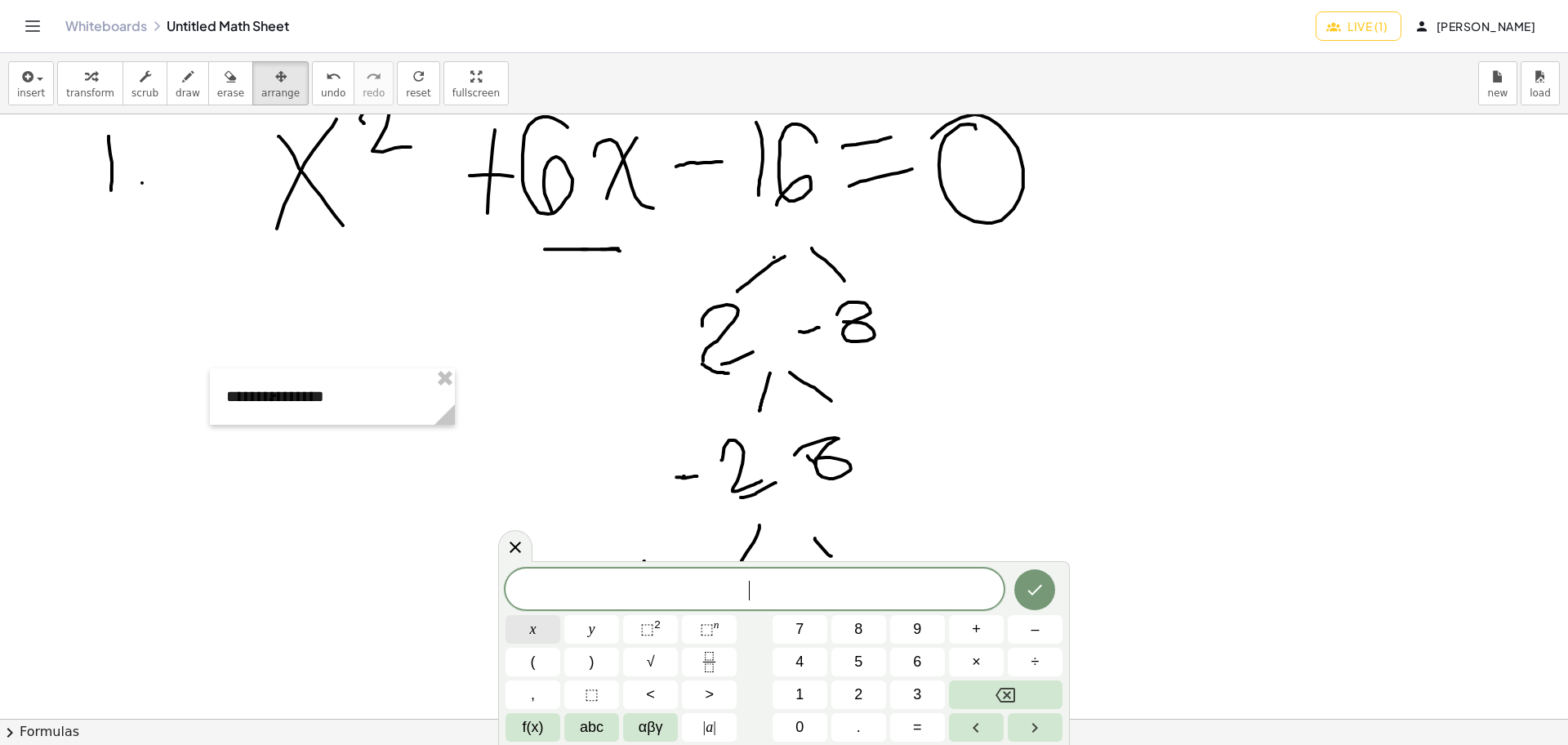
click at [542, 594] on button "x" at bounding box center [533, 629] width 55 height 28
click at [651, 594] on span "⬚" at bounding box center [646, 629] width 14 height 17
click at [983, 594] on button "+" at bounding box center [976, 629] width 55 height 28
click at [906, 594] on button "6" at bounding box center [917, 662] width 55 height 28
click at [528, 594] on button "x" at bounding box center [533, 629] width 55 height 28
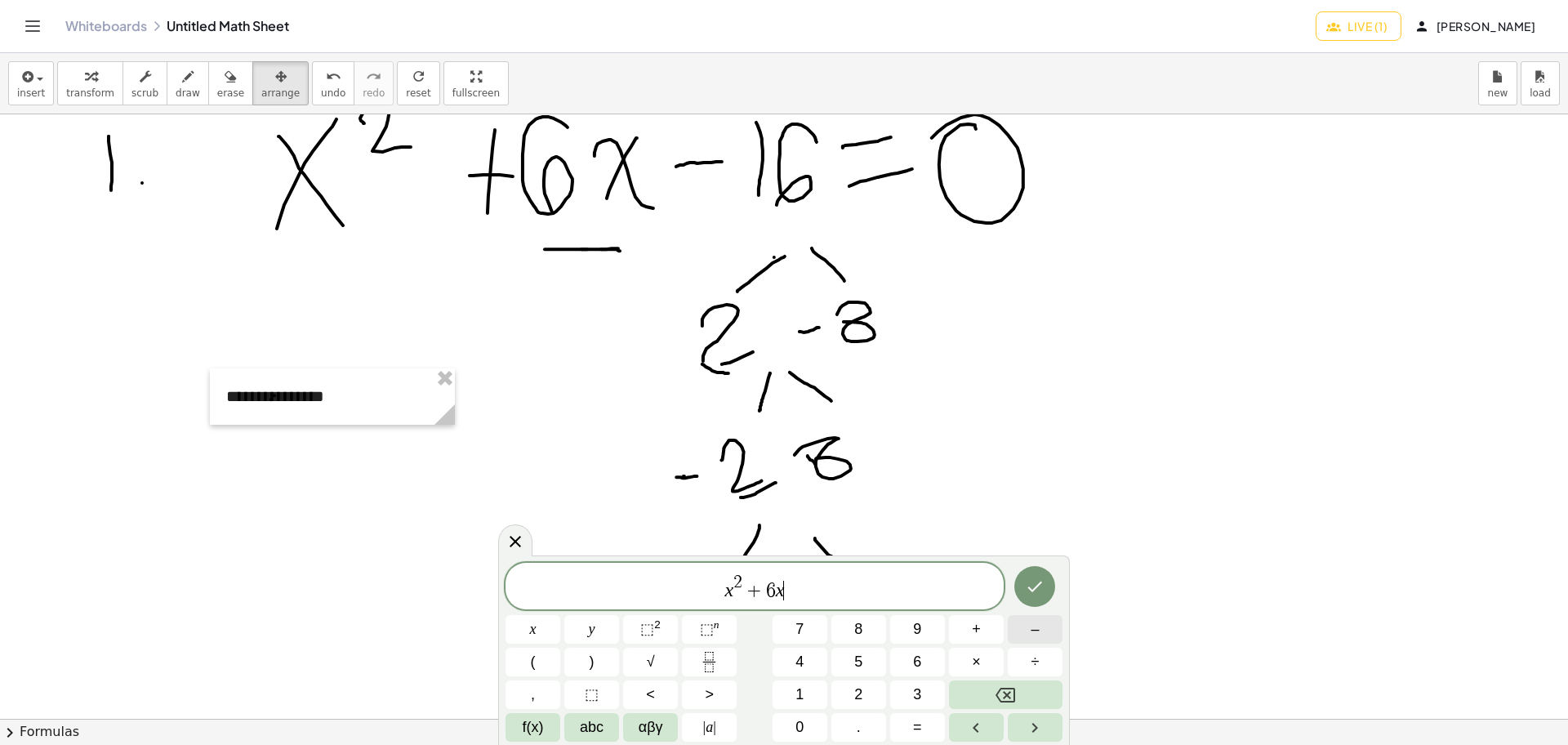
click at [1049, 594] on button "–" at bounding box center [1035, 629] width 55 height 28
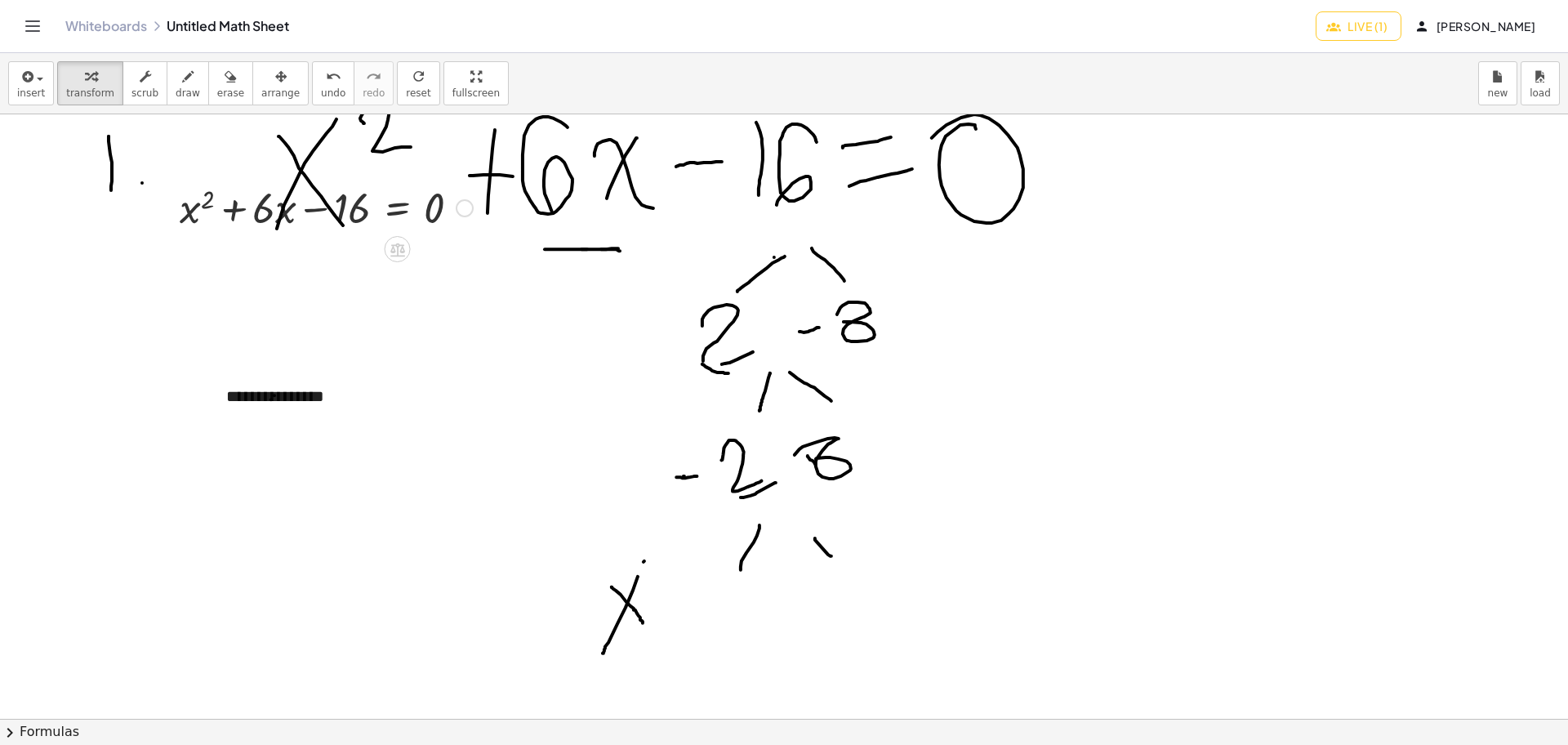
click at [368, 213] on div at bounding box center [326, 206] width 309 height 56
click at [272, 212] on div at bounding box center [326, 206] width 309 height 56
click at [200, 204] on div at bounding box center [326, 206] width 309 height 56
click at [263, 81] on div "button" at bounding box center [280, 76] width 38 height 20
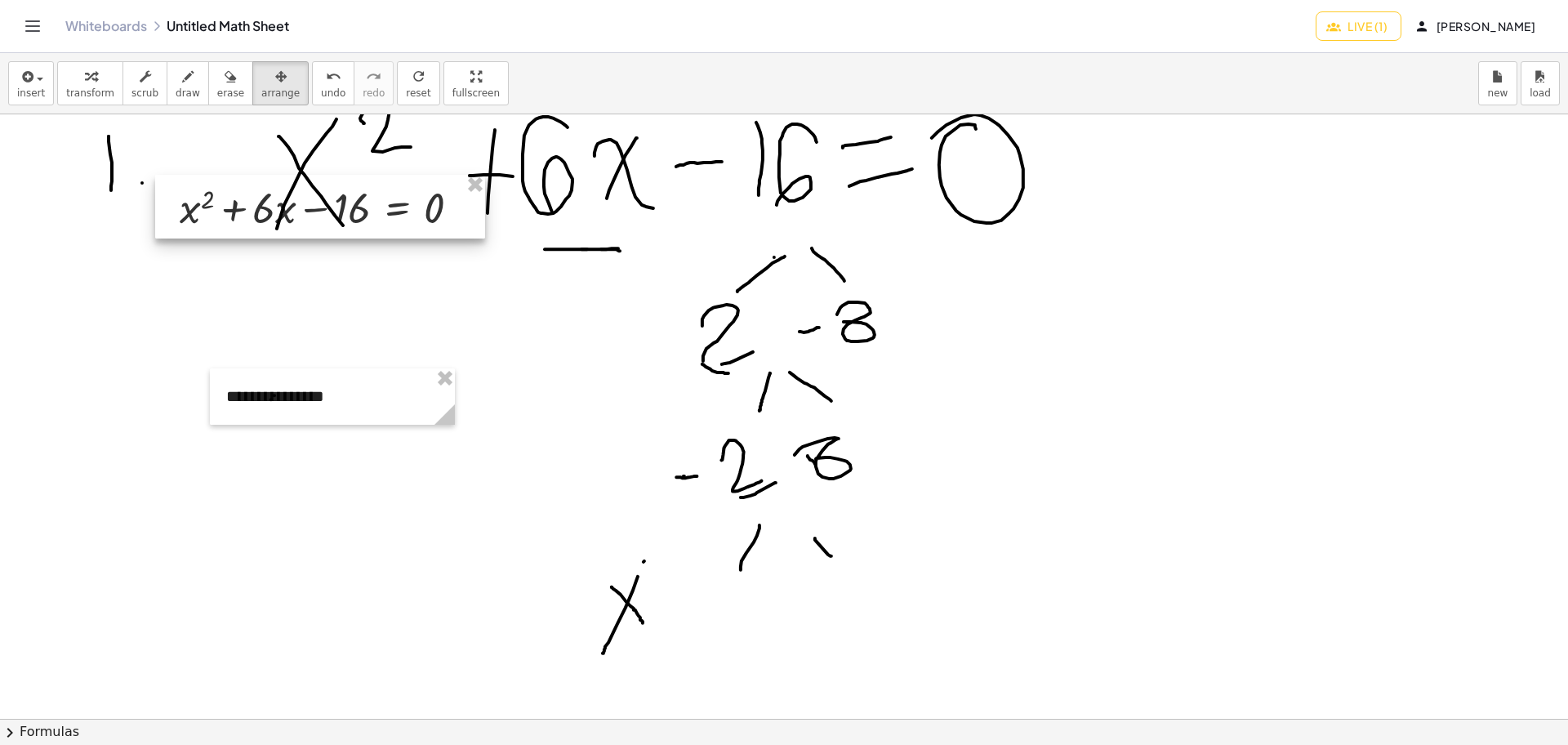
click at [258, 190] on div at bounding box center [320, 206] width 330 height 64
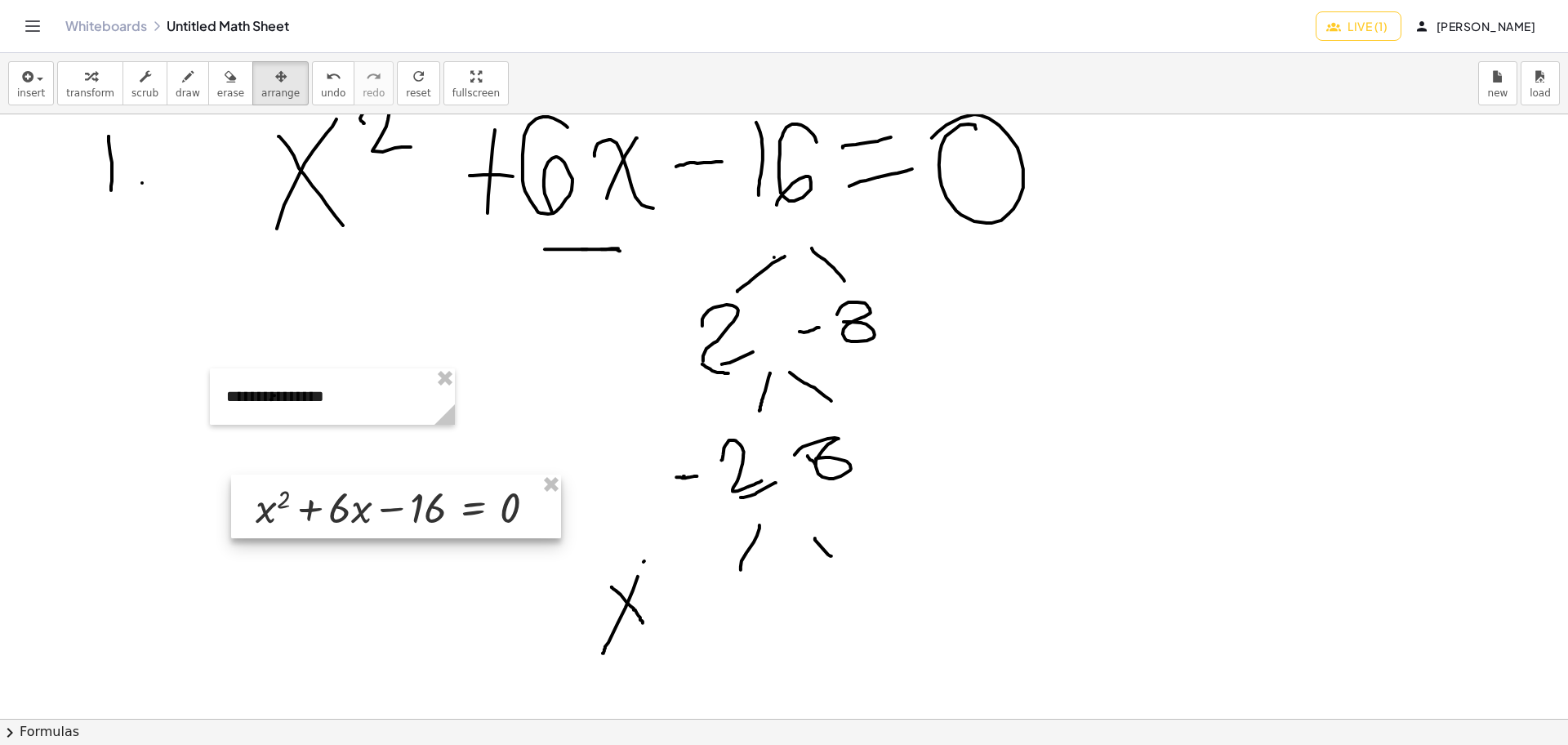
drag, startPoint x: 258, startPoint y: 190, endPoint x: 335, endPoint y: 491, distance: 310.7
click at [335, 491] on div at bounding box center [396, 506] width 330 height 64
click at [634, 491] on div at bounding box center [784, 492] width 1568 height 1369
click at [381, 526] on div at bounding box center [396, 506] width 330 height 64
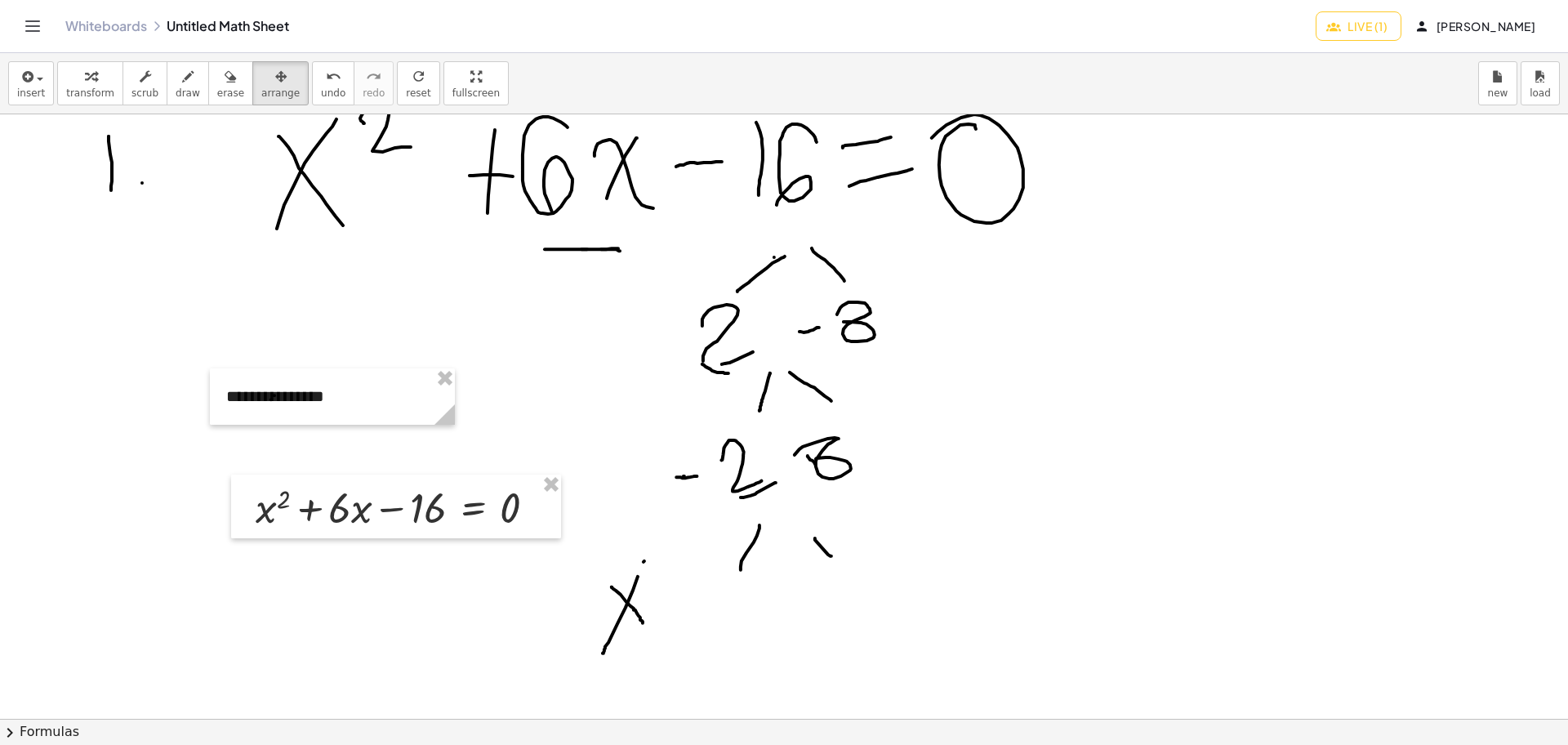
click at [576, 350] on div at bounding box center [784, 492] width 1568 height 1369
drag, startPoint x: 396, startPoint y: 516, endPoint x: 386, endPoint y: 499, distance: 19.7
click at [386, 499] on div at bounding box center [386, 489] width 330 height 64
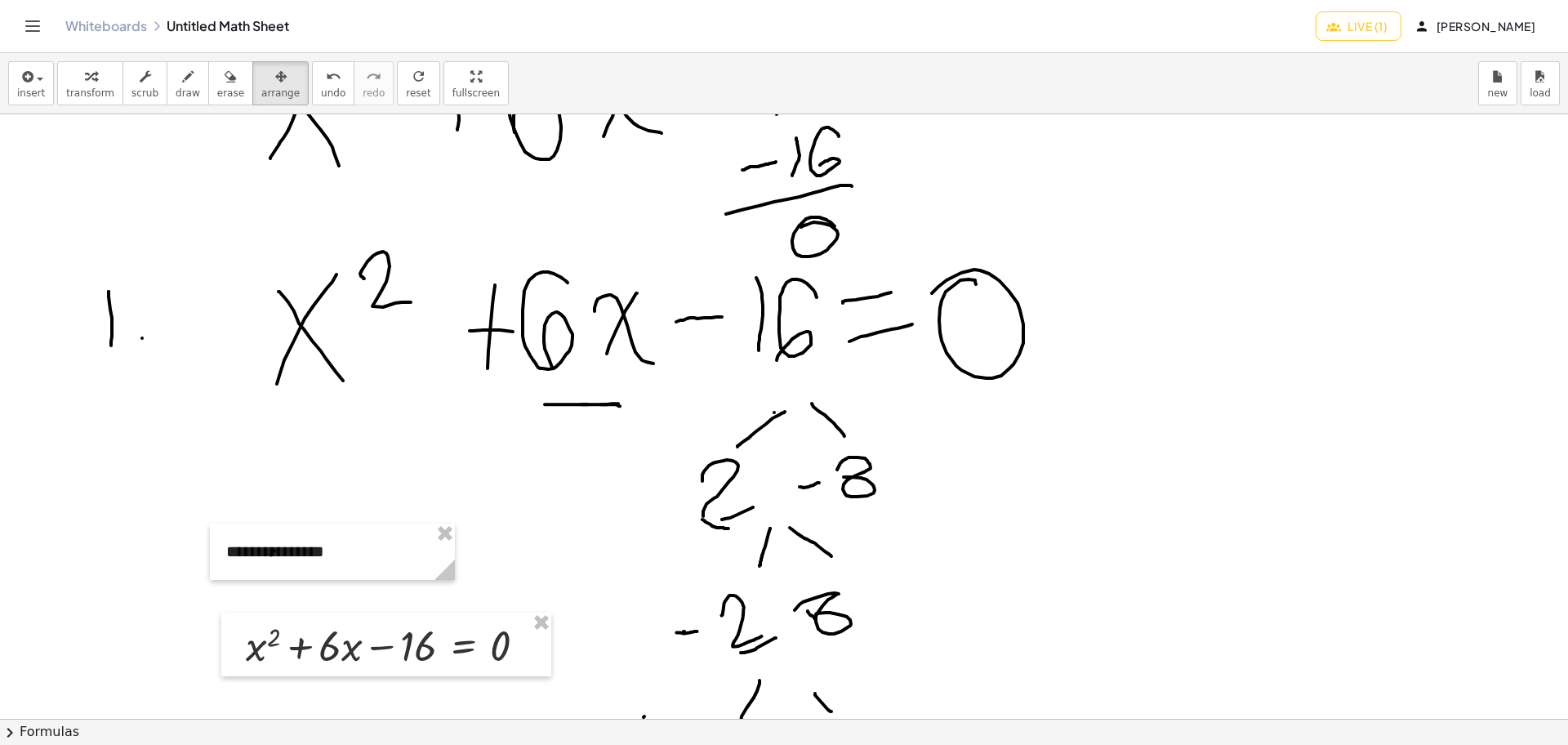
scroll to position [254, 0]
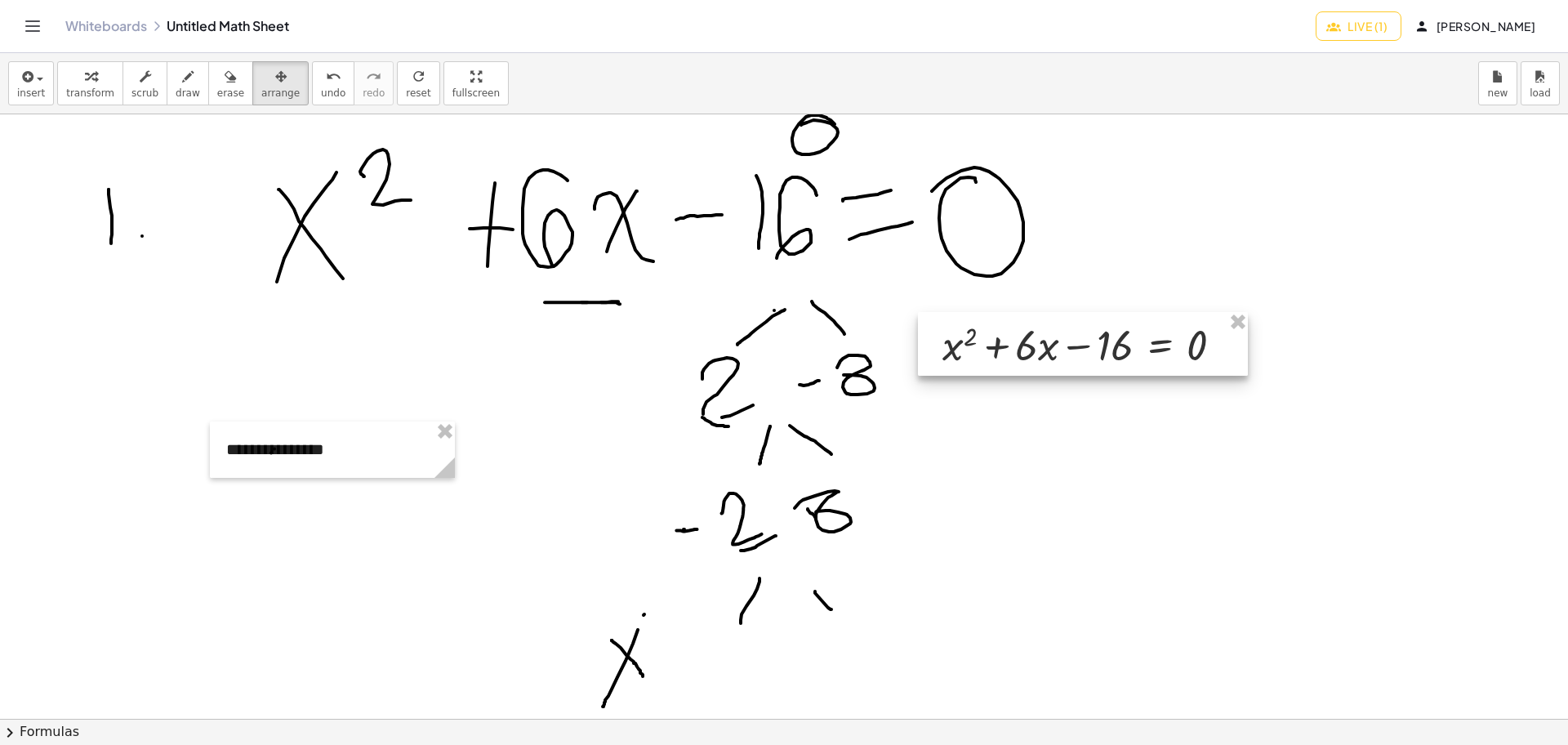
drag, startPoint x: 369, startPoint y: 567, endPoint x: 1072, endPoint y: 370, distance: 730.1
click at [1072, 370] on div at bounding box center [1082, 343] width 330 height 64
click at [1072, 370] on div at bounding box center [1089, 345] width 330 height 64
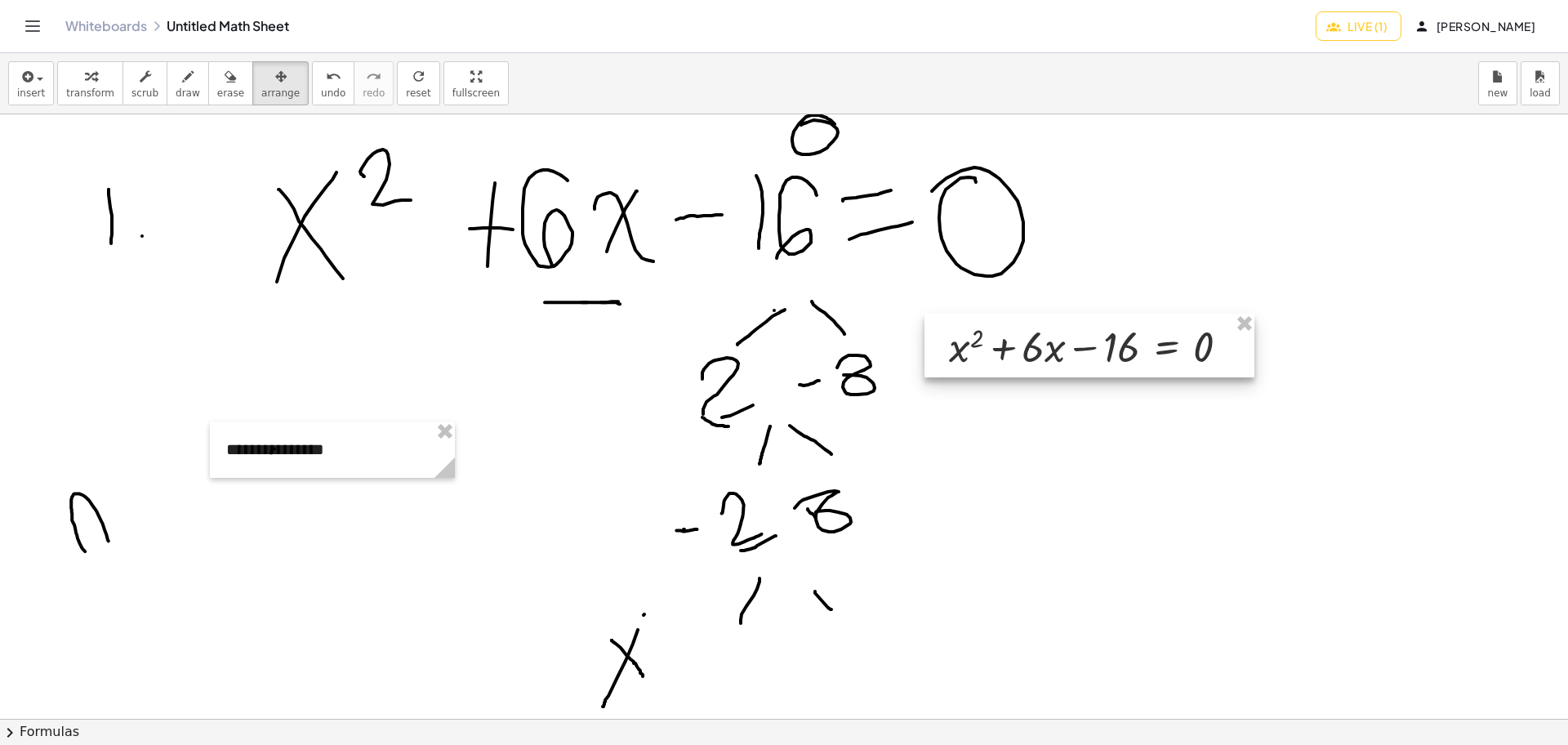
click at [1054, 355] on div at bounding box center [1089, 345] width 330 height 64
click at [171, 62] on button "draw" at bounding box center [187, 83] width 42 height 44
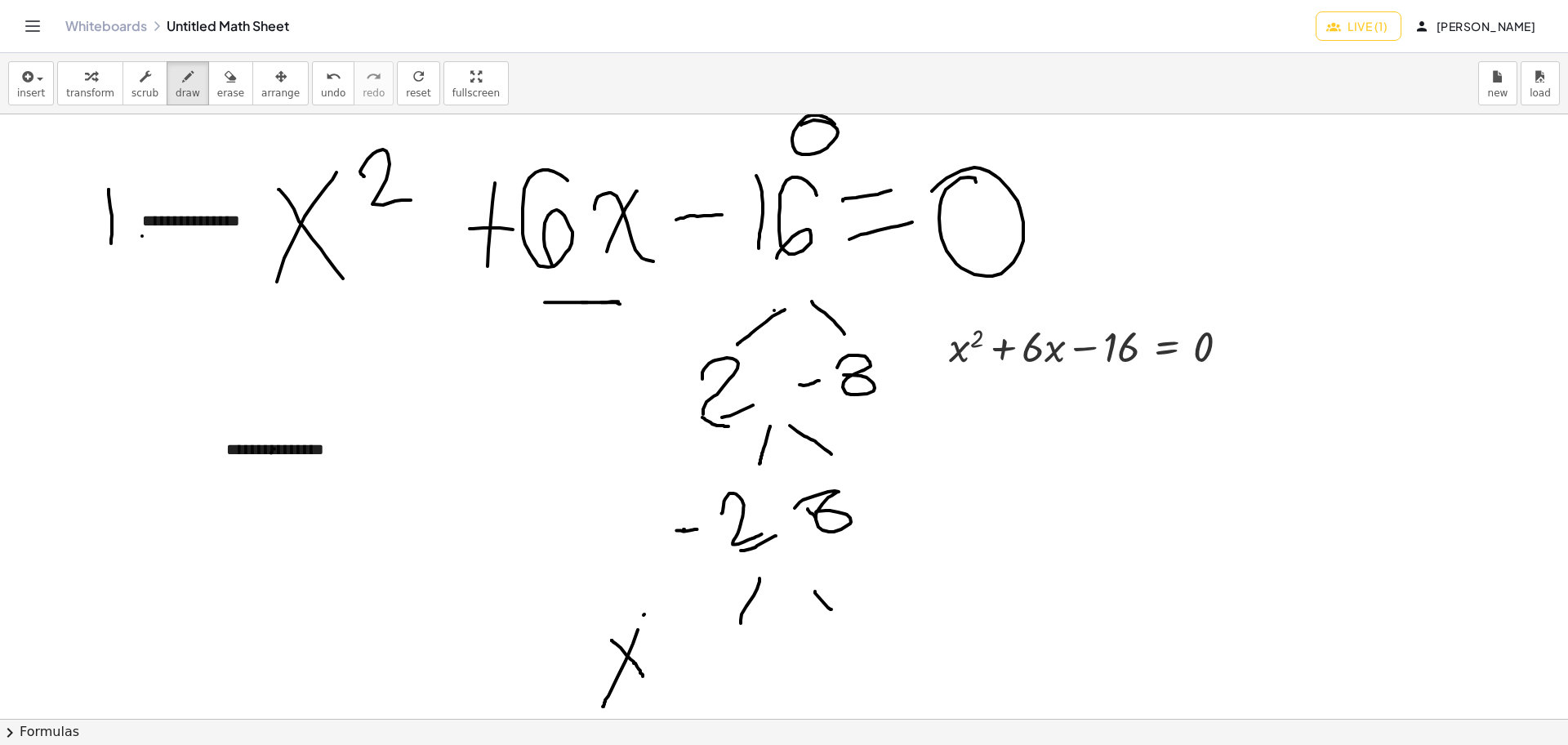
drag, startPoint x: 558, startPoint y: 416, endPoint x: 663, endPoint y: 411, distance: 105.1
drag, startPoint x: 663, startPoint y: 411, endPoint x: 639, endPoint y: 395, distance: 28.8
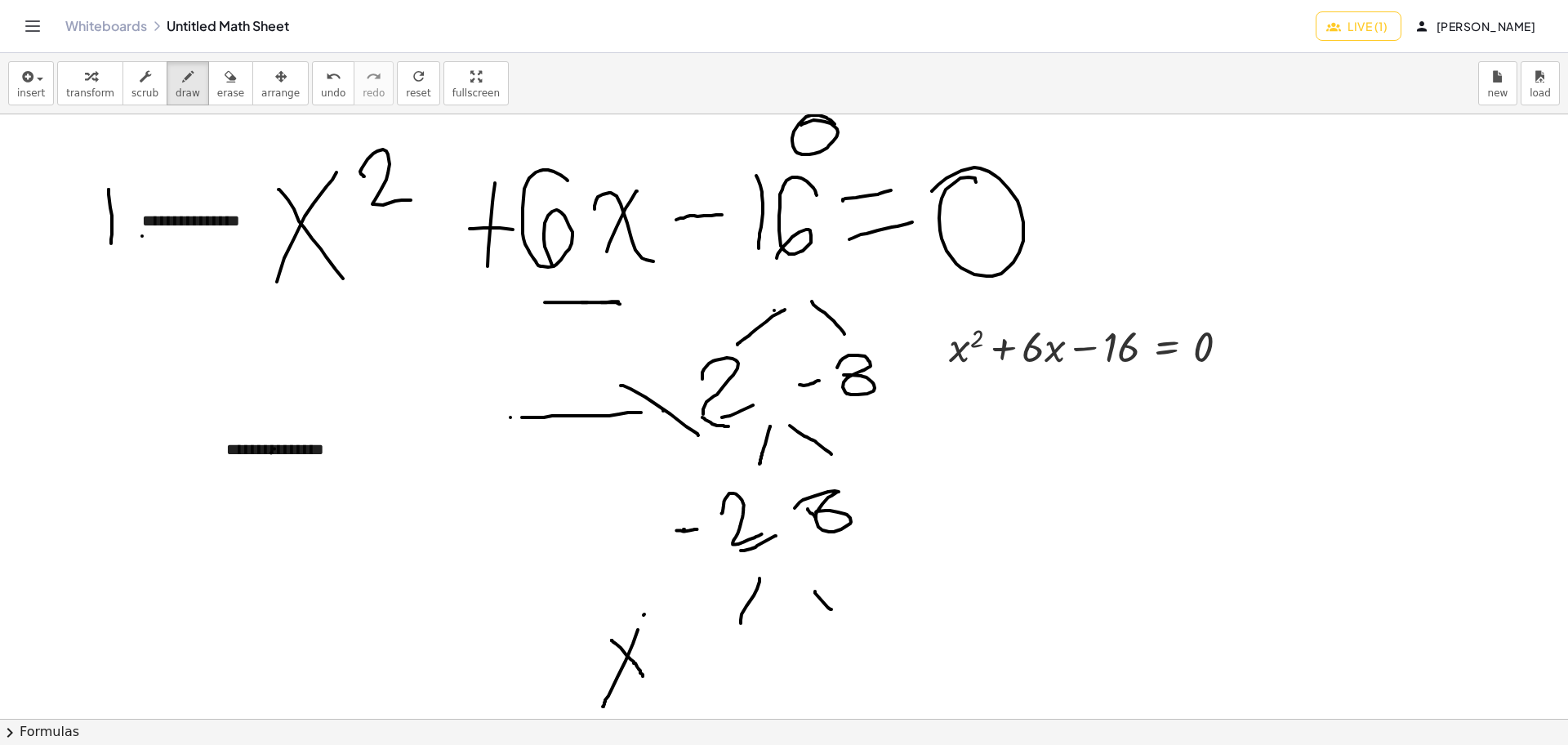
drag, startPoint x: 622, startPoint y: 386, endPoint x: 698, endPoint y: 436, distance: 91.0
drag, startPoint x: 673, startPoint y: 438, endPoint x: 650, endPoint y: 444, distance: 23.8
drag, startPoint x: 558, startPoint y: 525, endPoint x: 585, endPoint y: 525, distance: 27.0
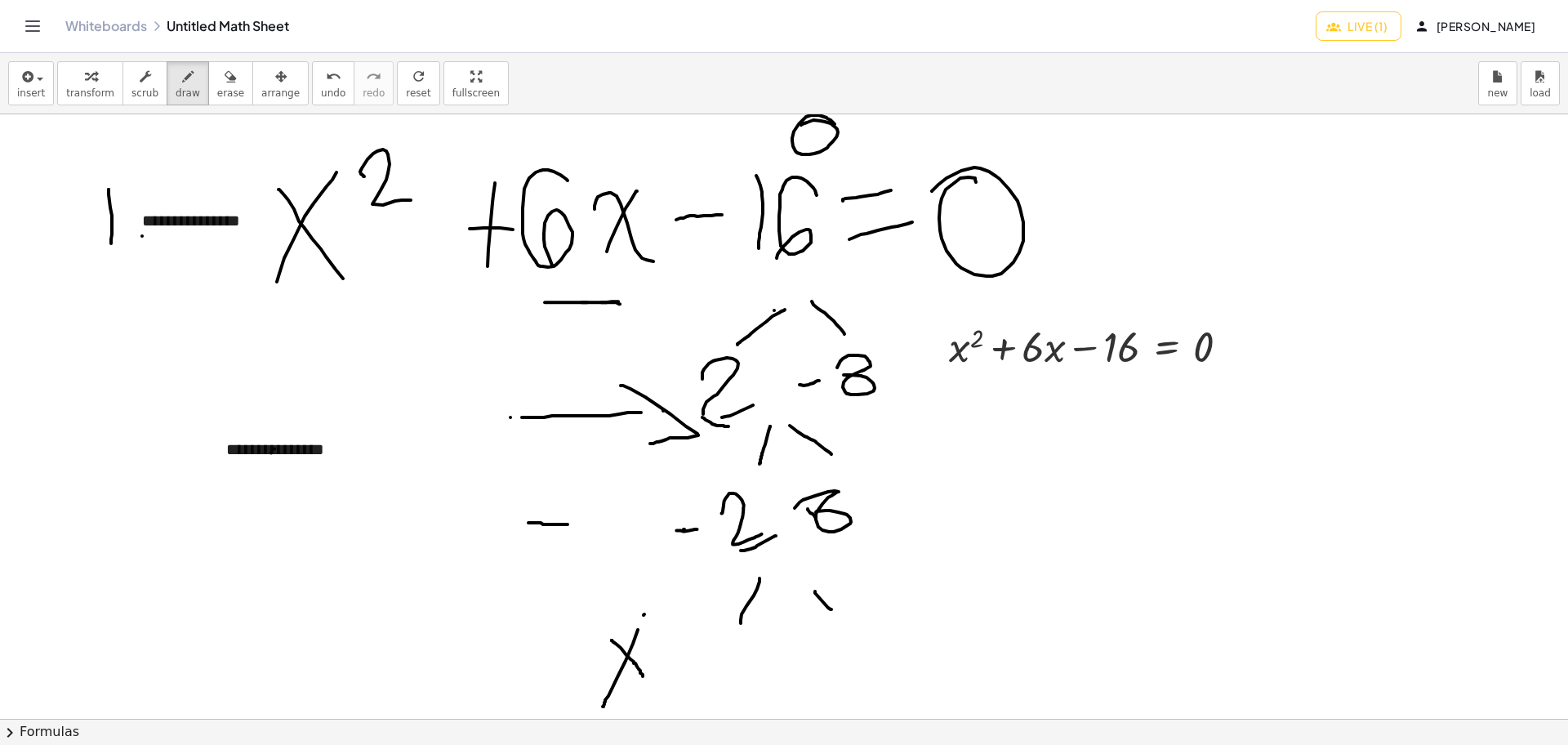
drag, startPoint x: 598, startPoint y: 525, endPoint x: 624, endPoint y: 525, distance: 26.0
drag, startPoint x: 624, startPoint y: 525, endPoint x: 582, endPoint y: 494, distance: 52.2
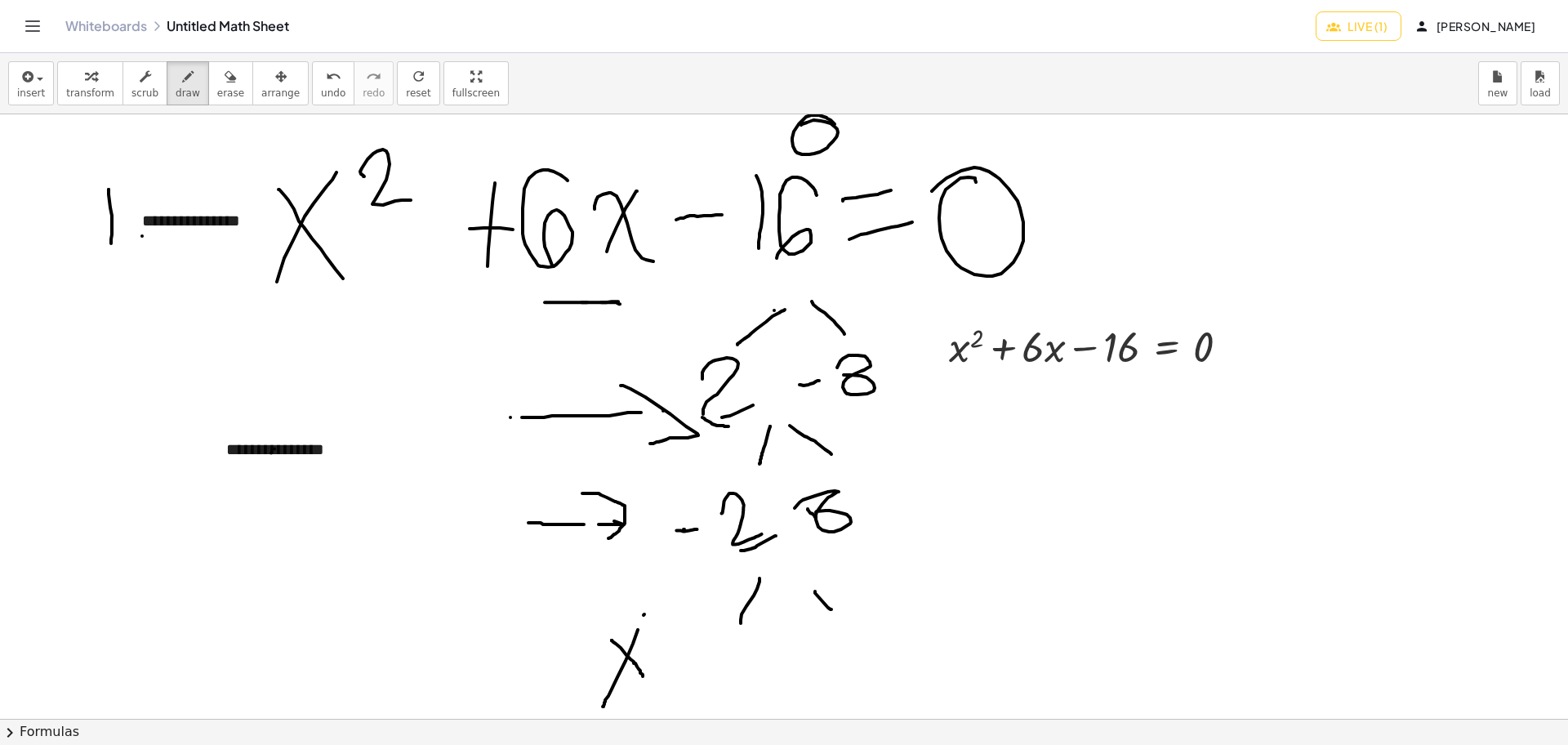
drag, startPoint x: 582, startPoint y: 494, endPoint x: 602, endPoint y: 543, distance: 52.9
drag, startPoint x: 582, startPoint y: 525, endPoint x: 612, endPoint y: 524, distance: 30.0
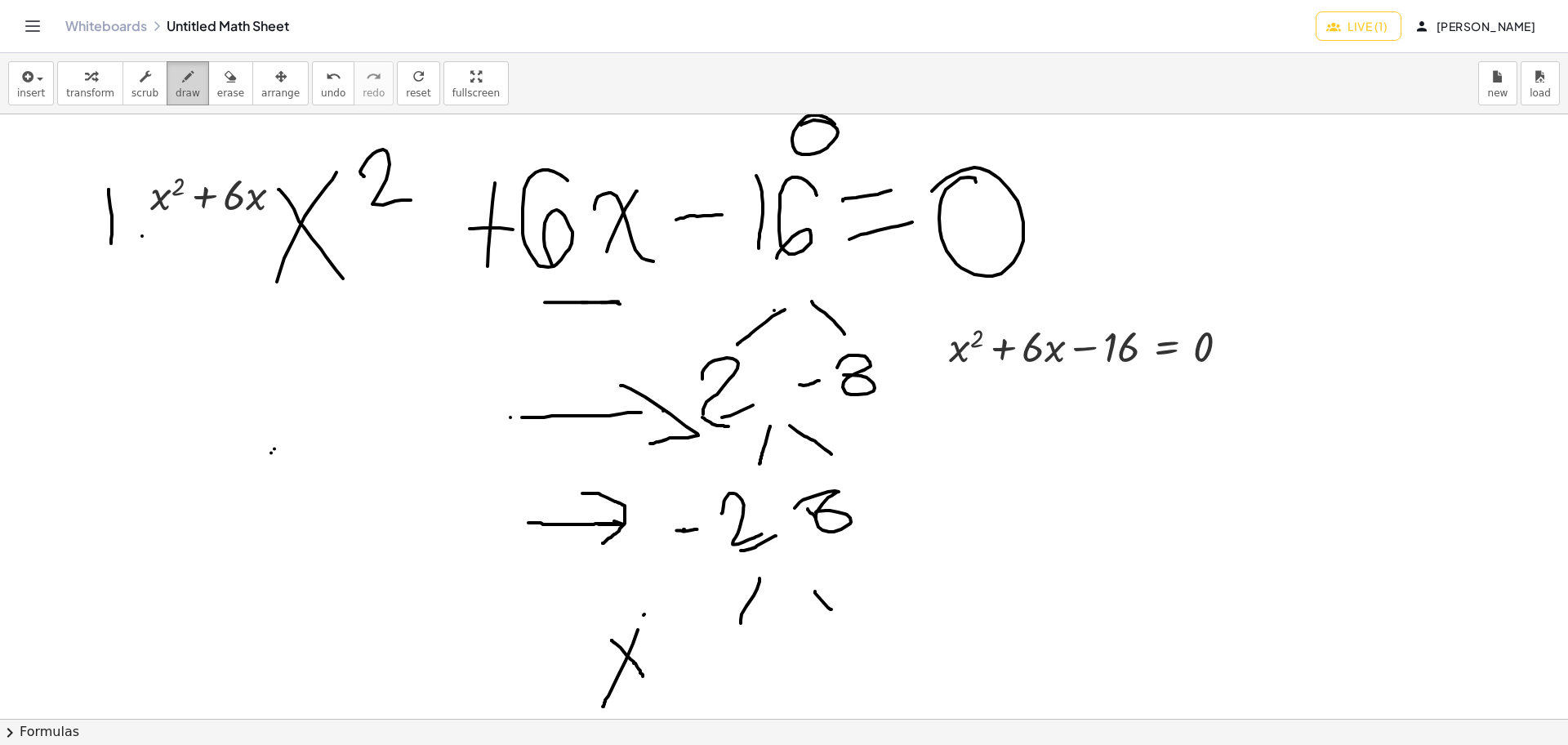
click at [180, 88] on span "draw" at bounding box center [187, 93] width 24 height 12
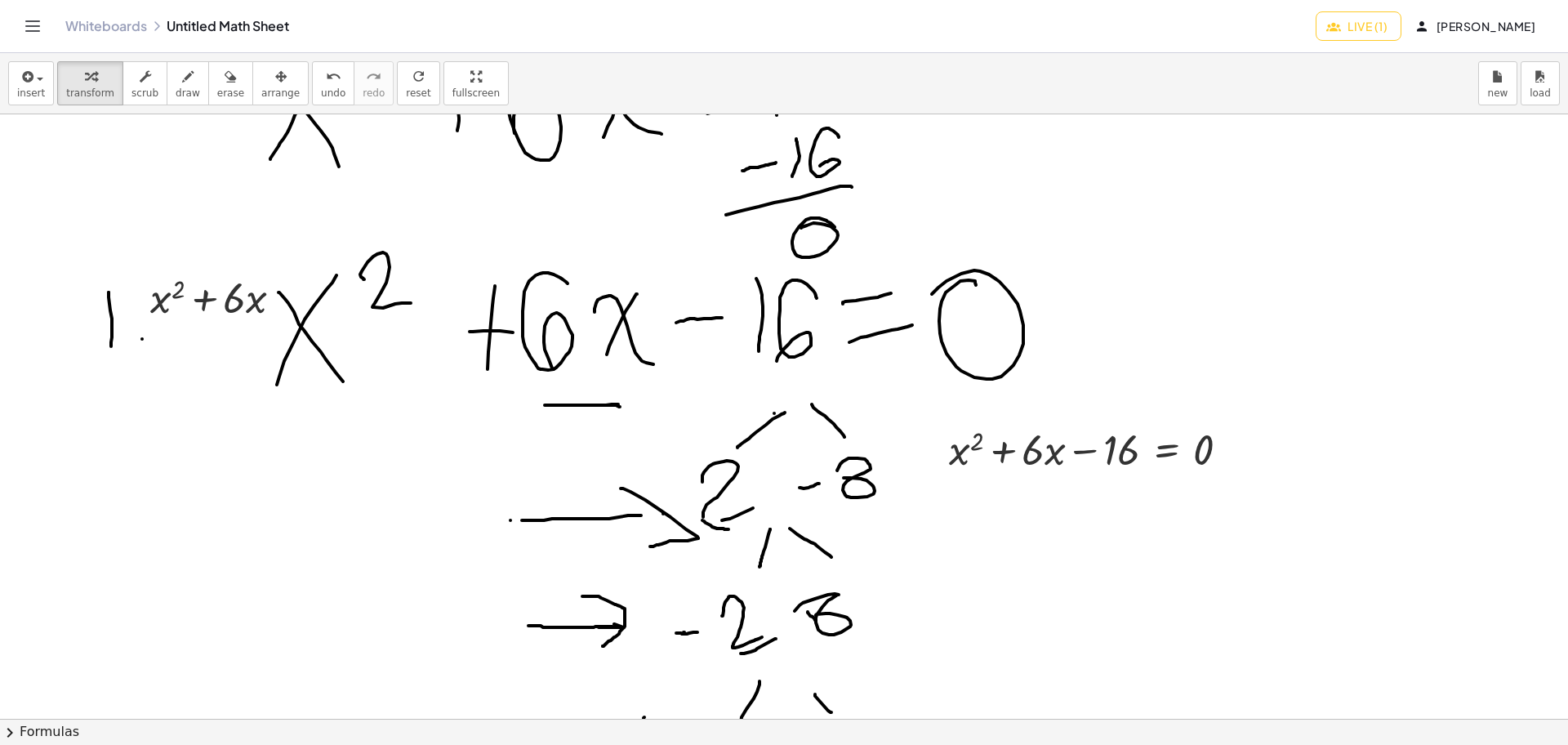
scroll to position [306, 0]
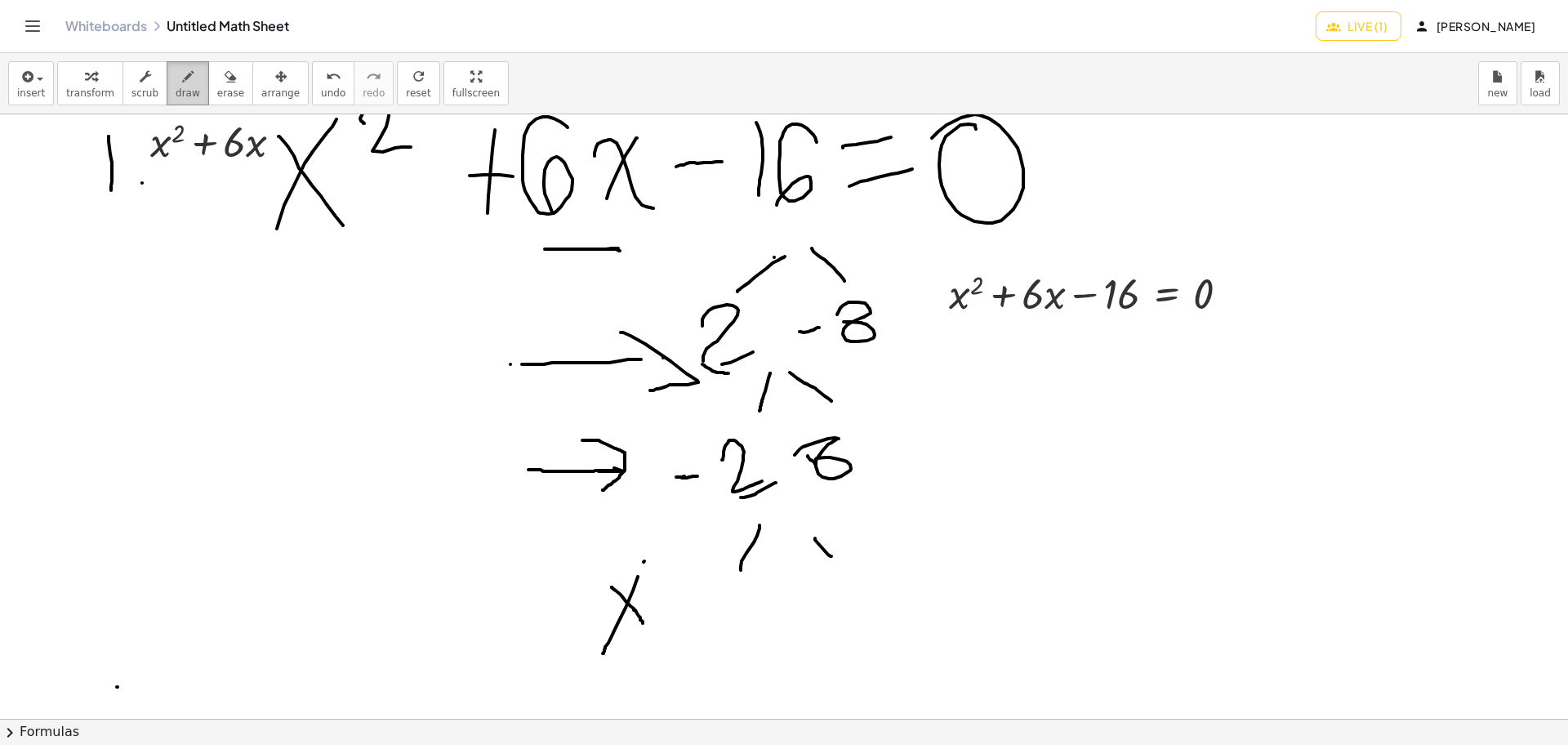
click at [176, 90] on span "draw" at bounding box center [187, 93] width 24 height 12
drag, startPoint x: 1030, startPoint y: 318, endPoint x: 1067, endPoint y: 318, distance: 37.0
click at [1067, 318] on div at bounding box center [784, 714] width 1568 height 1813
drag, startPoint x: 858, startPoint y: 435, endPoint x: 823, endPoint y: 493, distance: 67.7
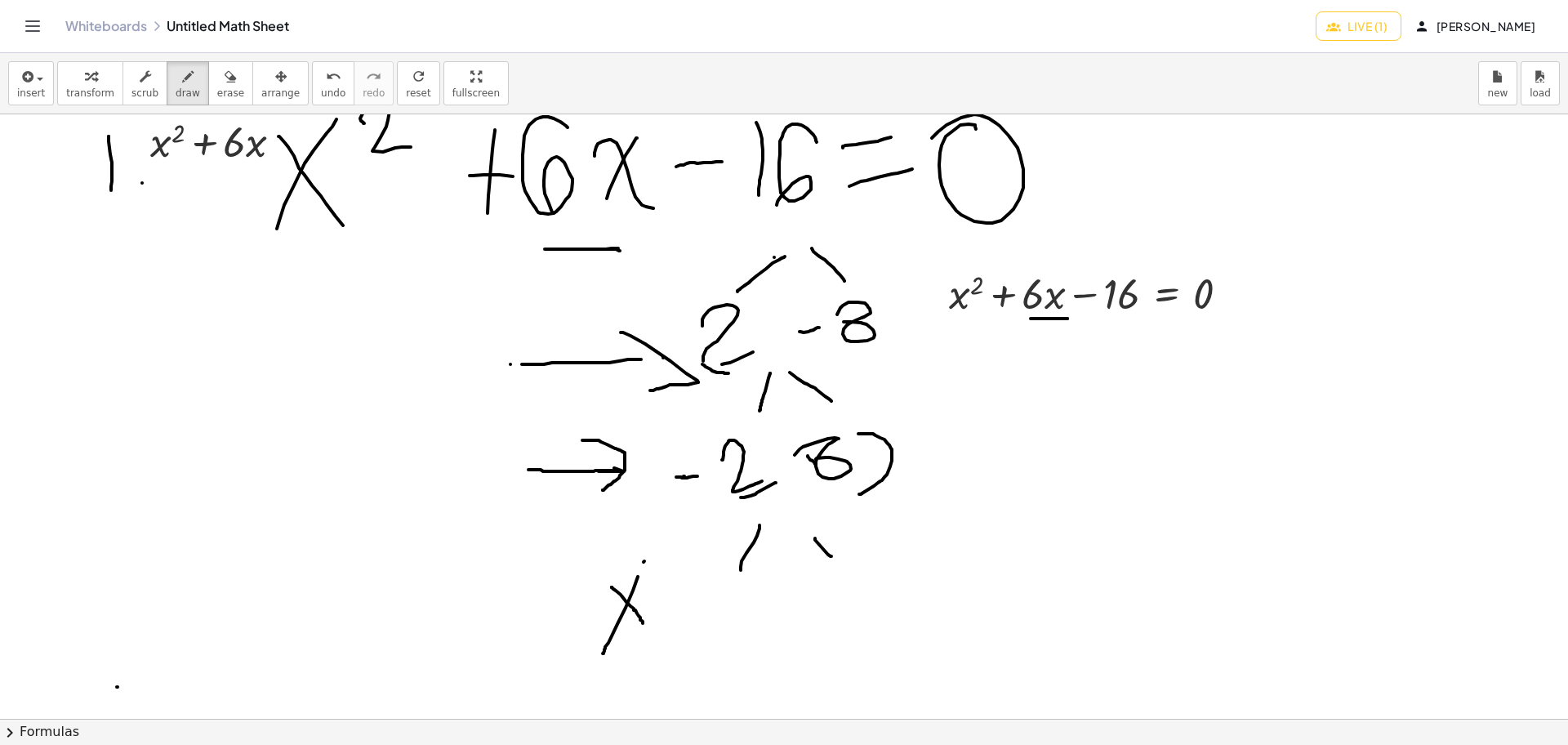
click at [843, 496] on div at bounding box center [784, 714] width 1568 height 1813
click at [682, 452] on div at bounding box center [784, 714] width 1568 height 1813
drag, startPoint x: 682, startPoint y: 452, endPoint x: 700, endPoint y: 513, distance: 63.6
click at [700, 513] on div at bounding box center [784, 714] width 1568 height 1813
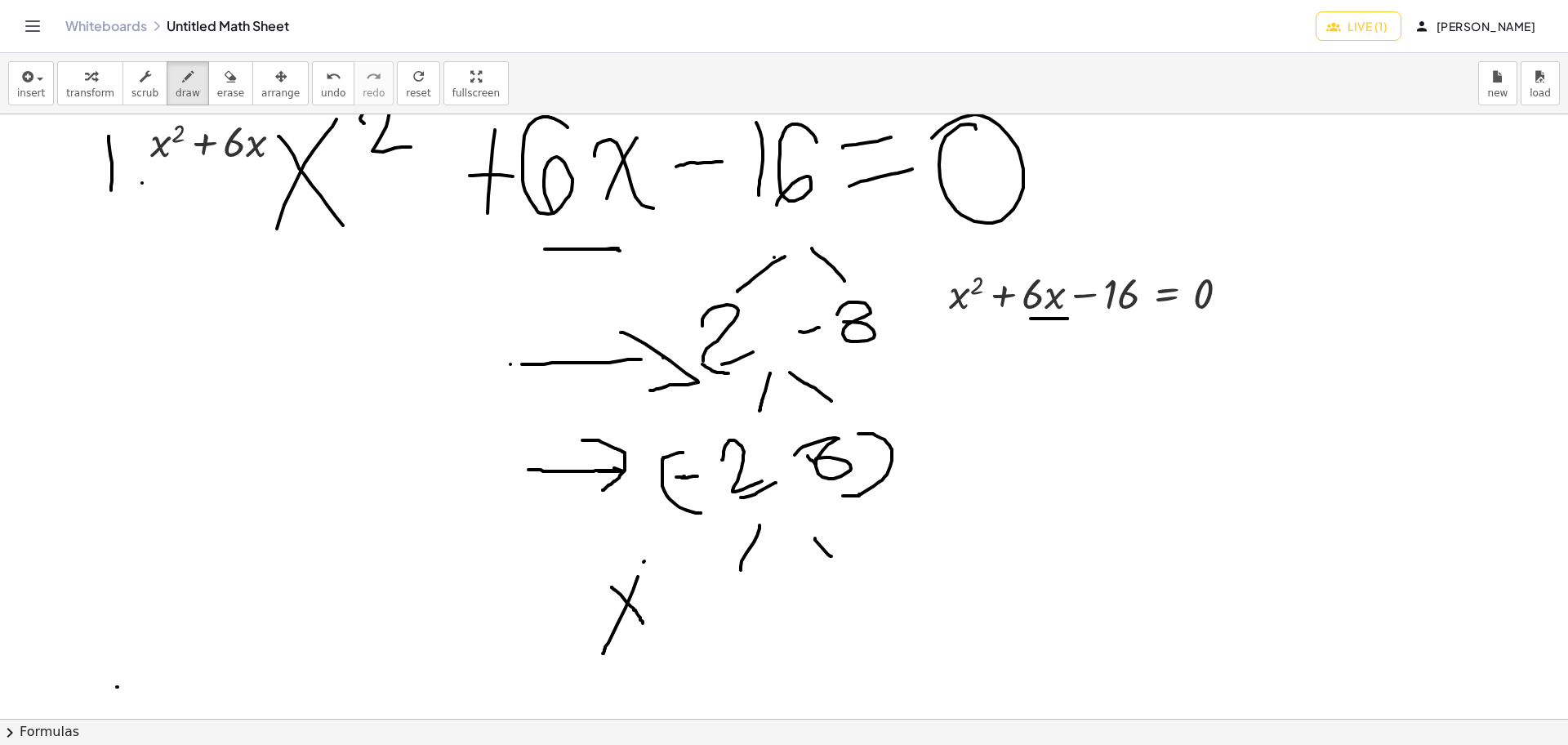
click at [700, 513] on div at bounding box center [784, 714] width 1568 height 1813
click at [649, 145] on div at bounding box center [784, 714] width 1568 height 1813
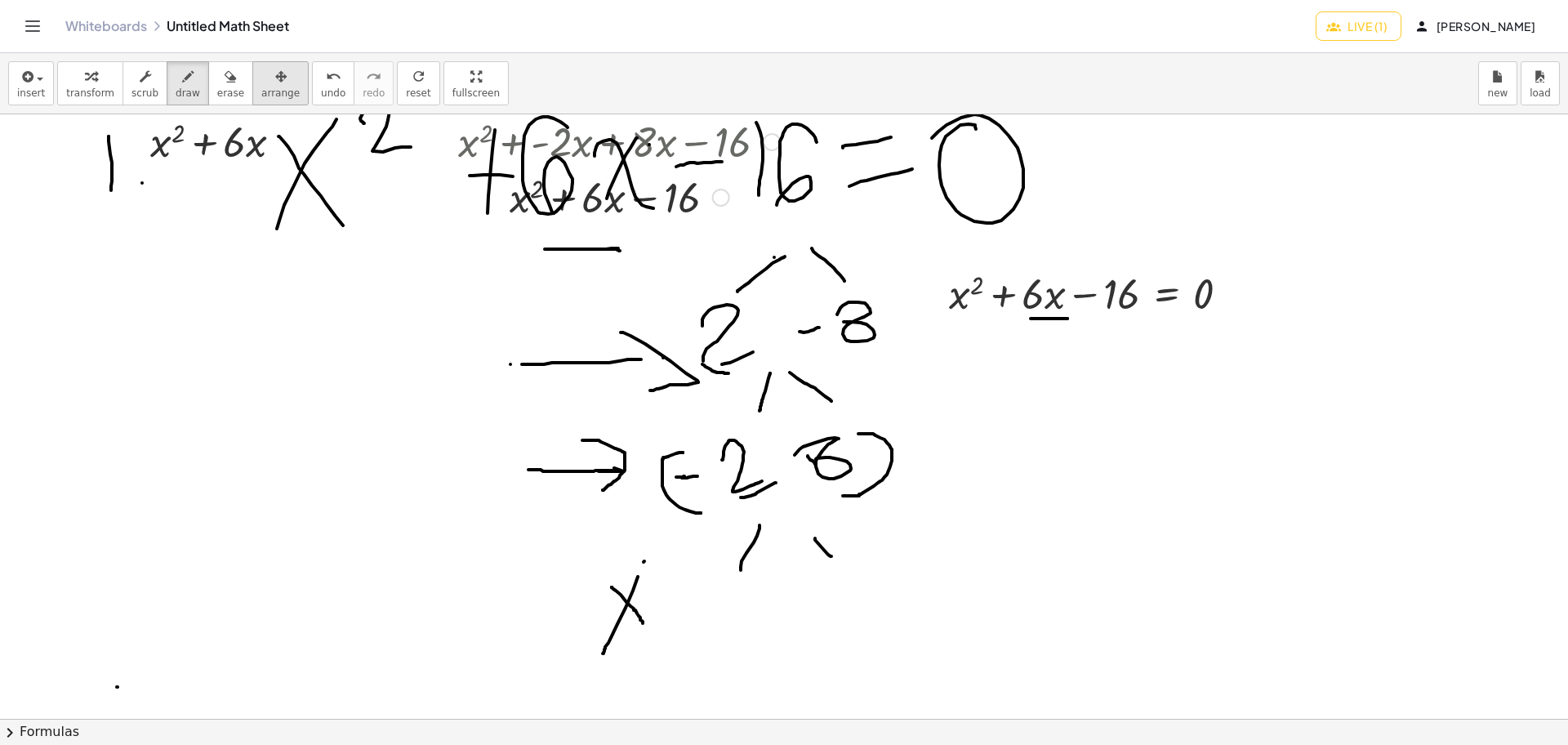
click at [263, 83] on div "button" at bounding box center [280, 76] width 38 height 20
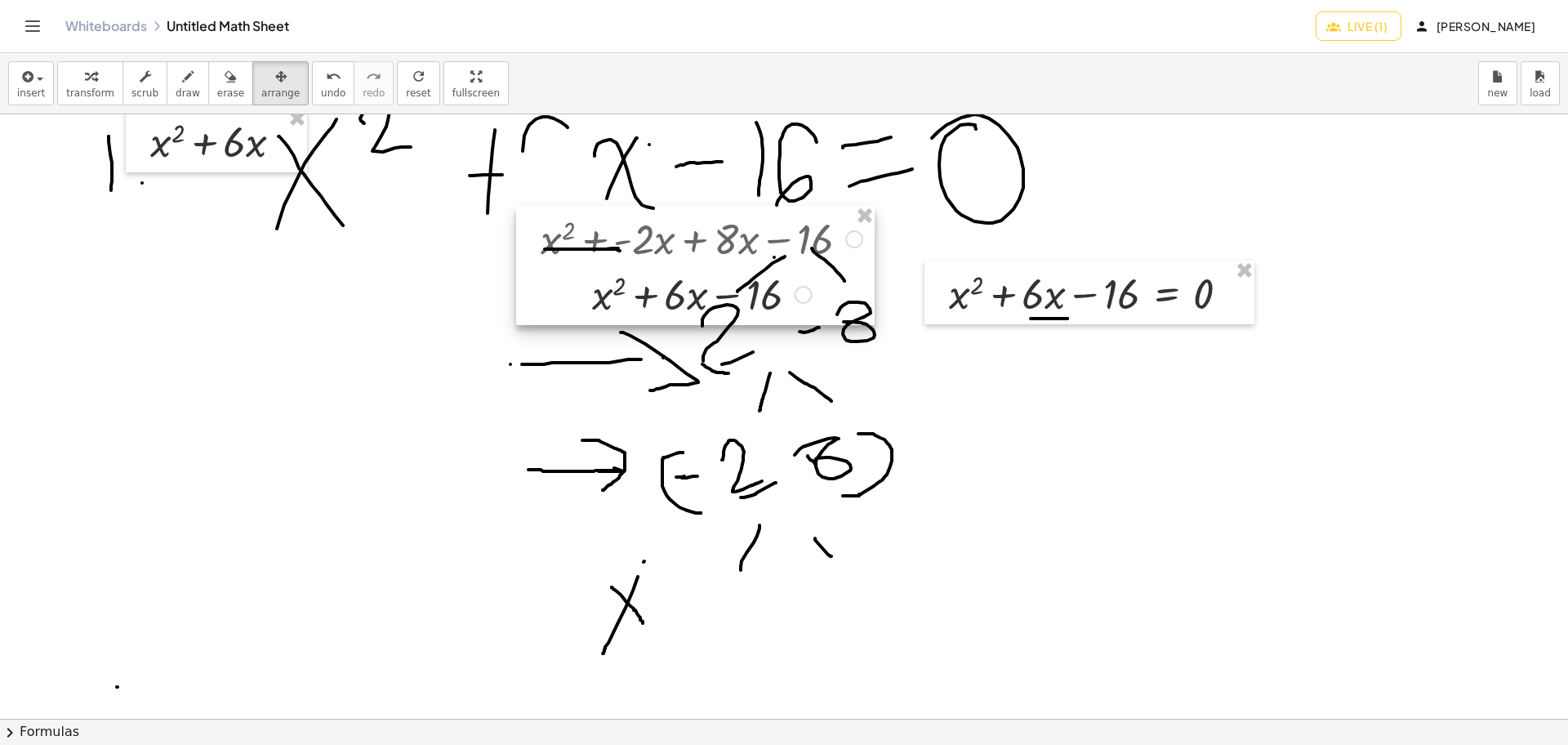
drag, startPoint x: 631, startPoint y: 145, endPoint x: 1009, endPoint y: 447, distance: 483.8
click at [874, 325] on div at bounding box center [695, 265] width 358 height 119
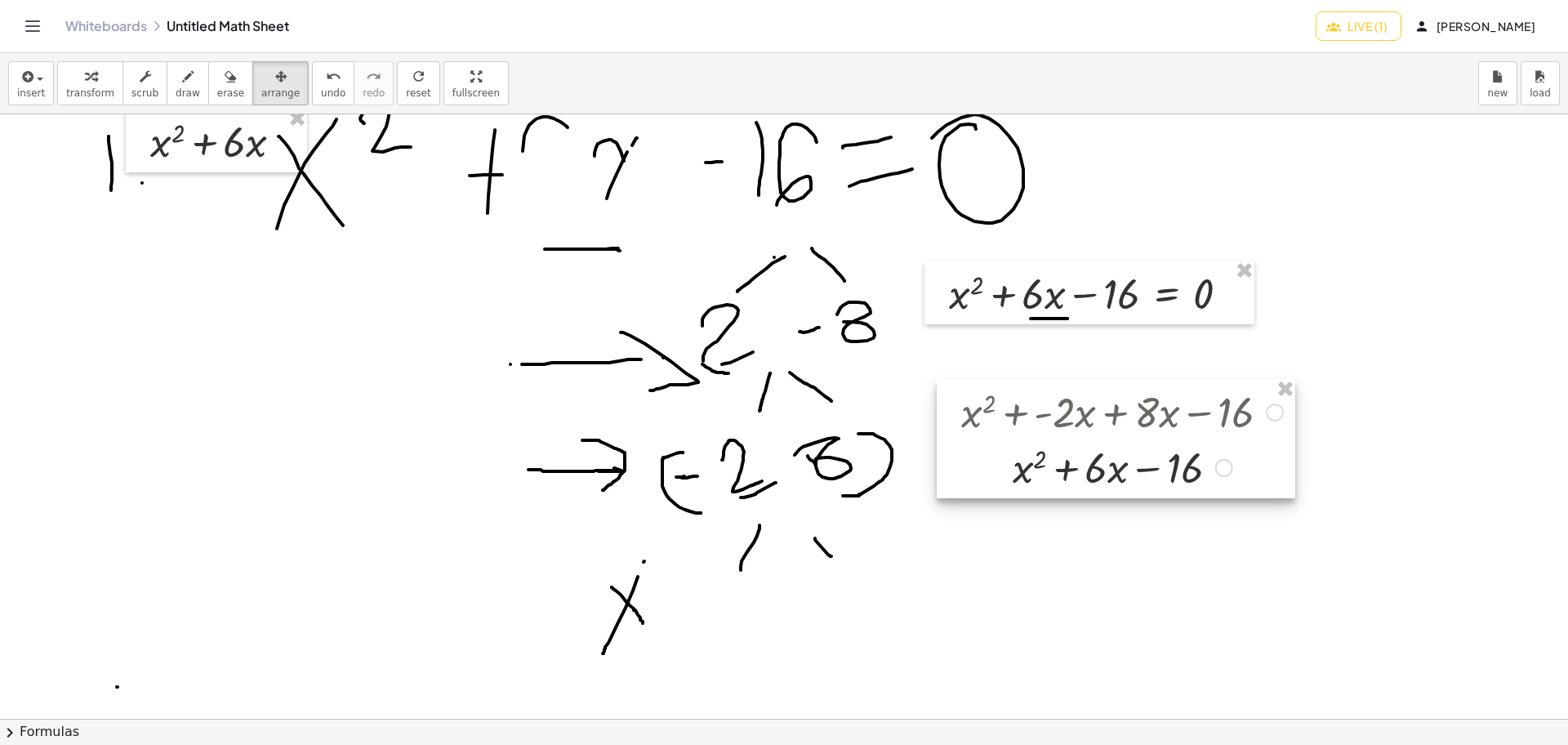
drag, startPoint x: 1009, startPoint y: 447, endPoint x: 1138, endPoint y: 417, distance: 132.4
click at [1138, 417] on div at bounding box center [1115, 438] width 358 height 119
click at [1094, 575] on div at bounding box center [784, 714] width 1568 height 1813
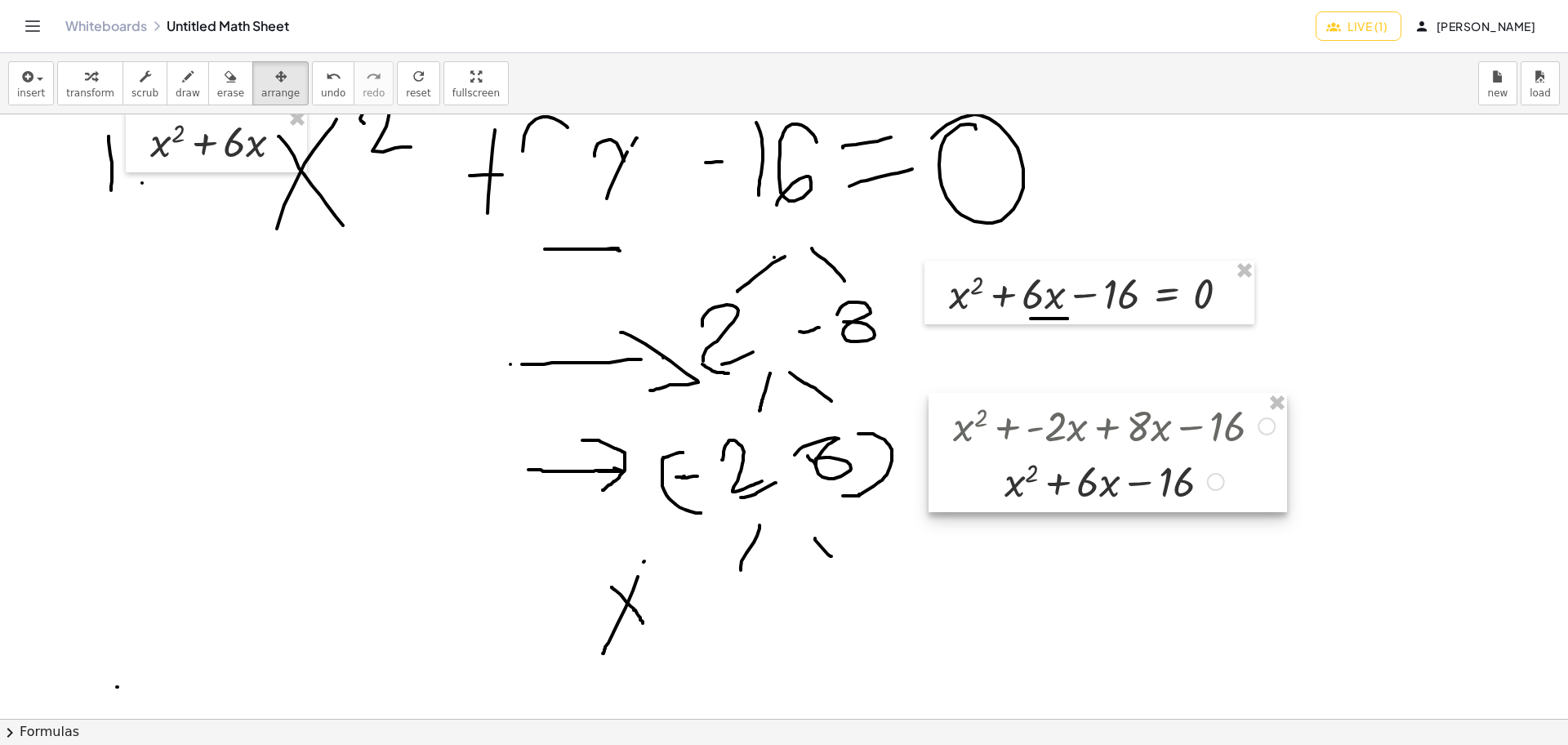
drag, startPoint x: 1027, startPoint y: 453, endPoint x: 1149, endPoint y: 439, distance: 122.8
click at [1149, 439] on div at bounding box center [1107, 452] width 358 height 119
click at [1244, 447] on div at bounding box center [1107, 452] width 358 height 119
click at [1234, 458] on div at bounding box center [1107, 452] width 358 height 119
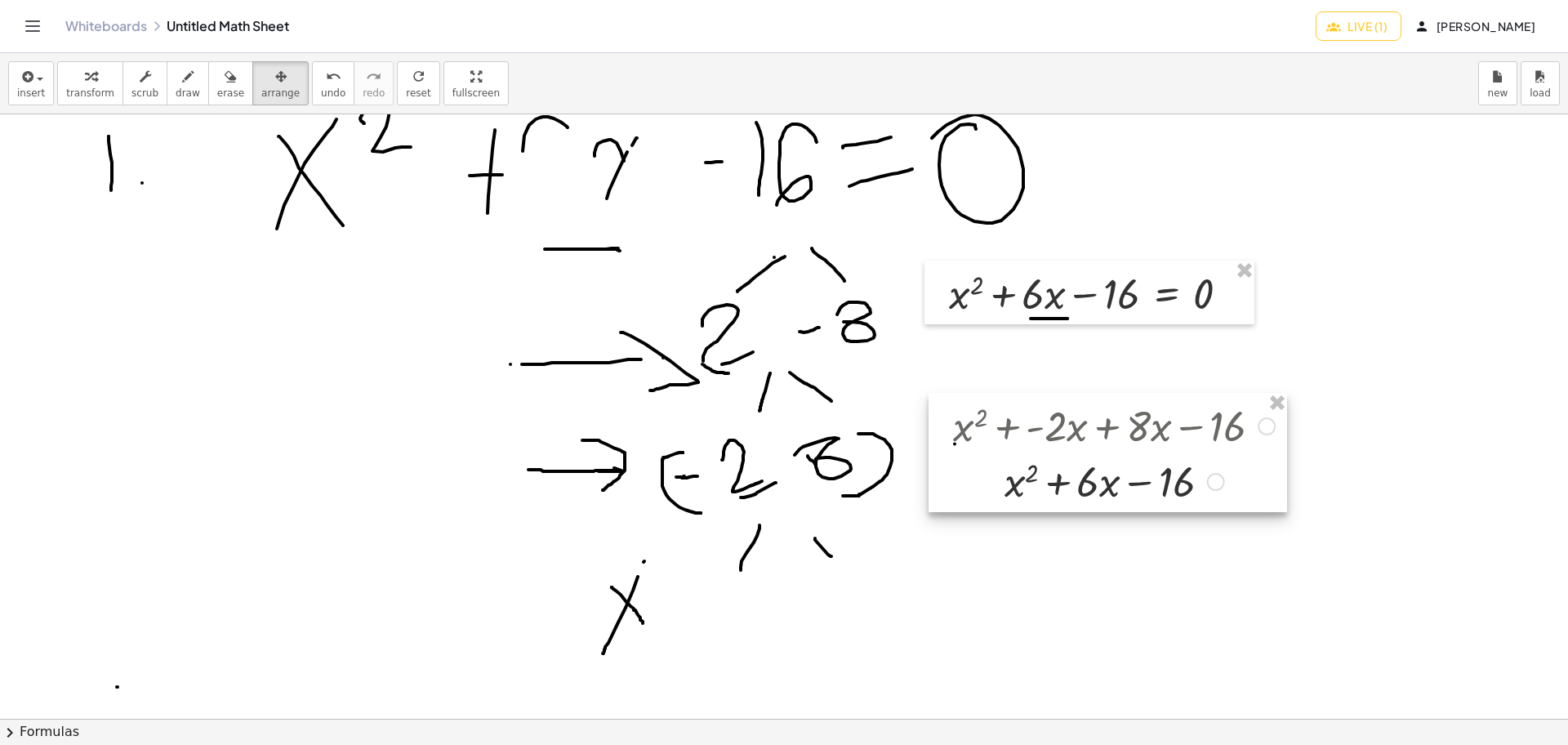
click at [1149, 484] on div at bounding box center [1107, 452] width 358 height 119
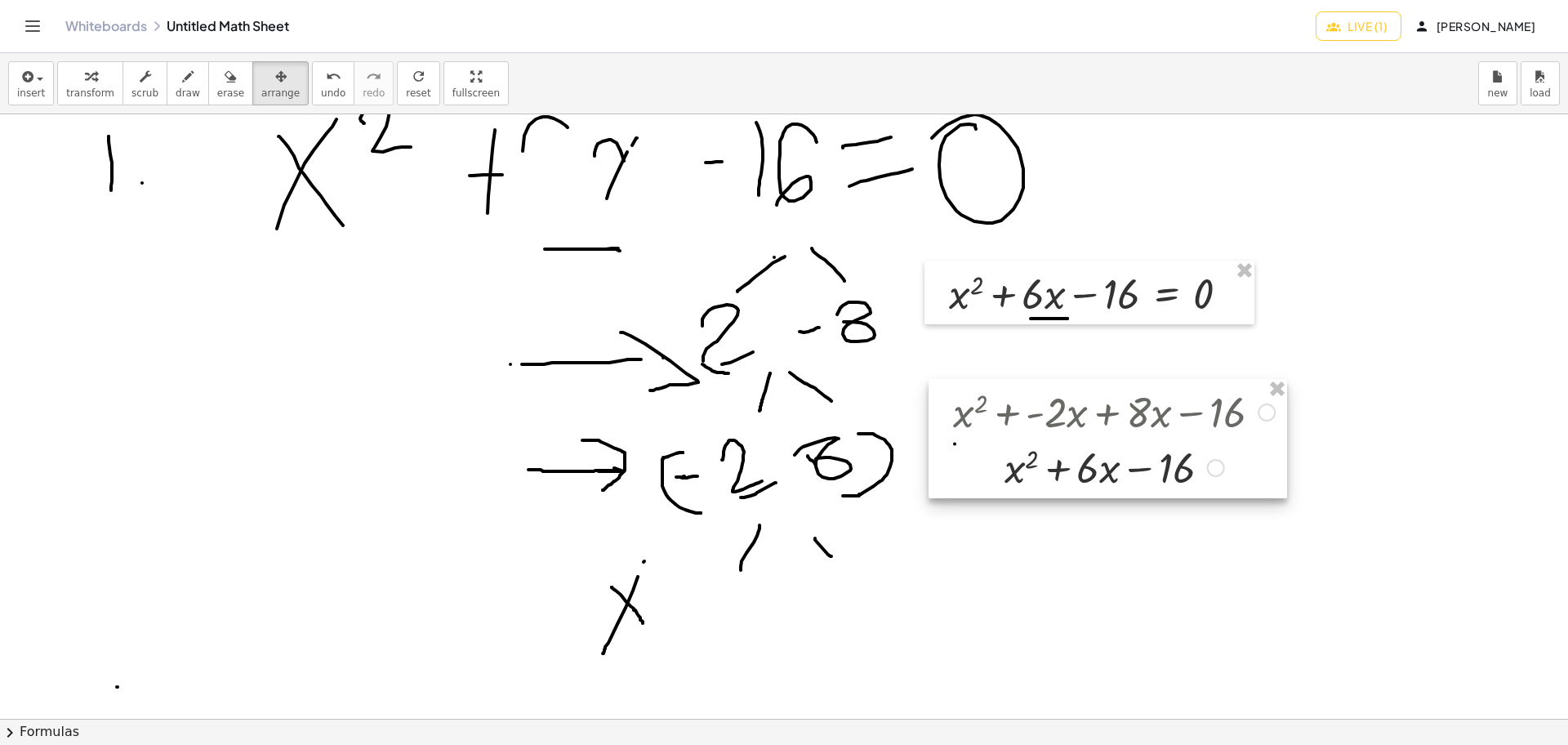
drag, startPoint x: 1236, startPoint y: 440, endPoint x: 1236, endPoint y: 424, distance: 16.0
click at [1236, 424] on div at bounding box center [1107, 438] width 358 height 119
click at [1224, 425] on div at bounding box center [1107, 437] width 358 height 119
click at [1096, 295] on div at bounding box center [1089, 292] width 330 height 64
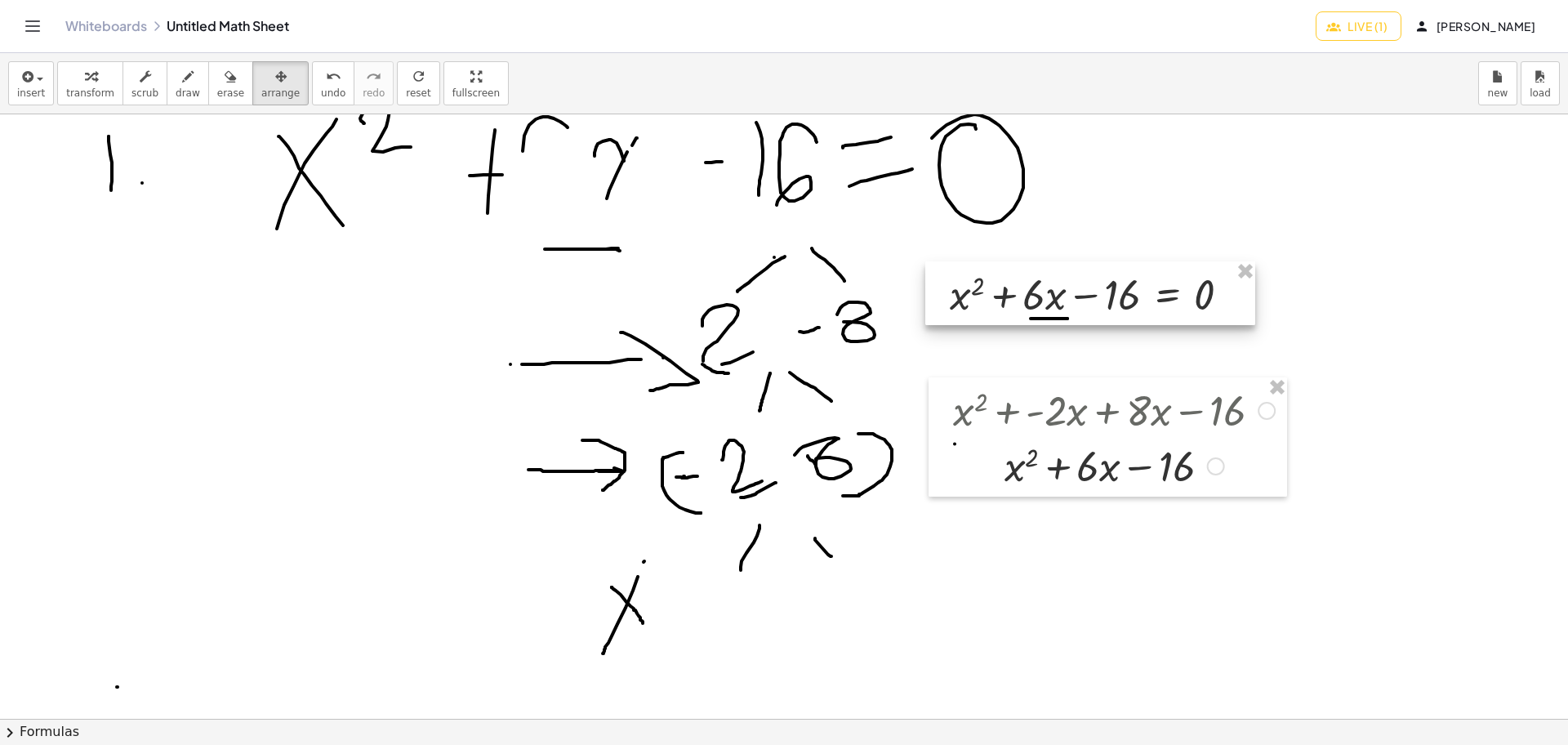
drag, startPoint x: 1096, startPoint y: 295, endPoint x: 1014, endPoint y: 292, distance: 82.1
click at [1014, 292] on div at bounding box center [1089, 293] width 330 height 64
click at [1155, 531] on div at bounding box center [784, 714] width 1568 height 1813
click at [1118, 437] on div at bounding box center [1107, 437] width 358 height 119
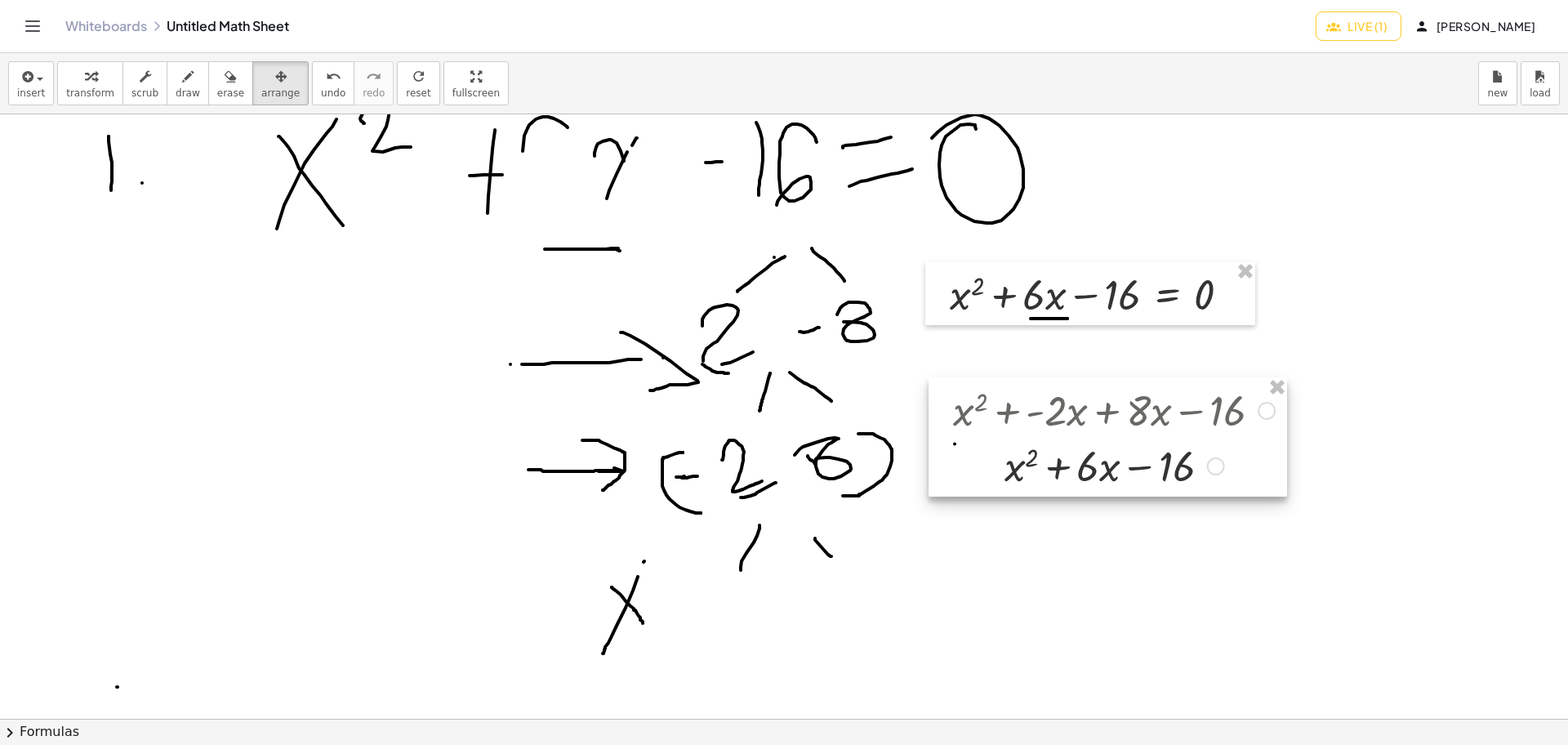
click at [1118, 437] on div at bounding box center [1107, 437] width 358 height 119
click at [33, 72] on span "button" at bounding box center [35, 78] width 3 height 12
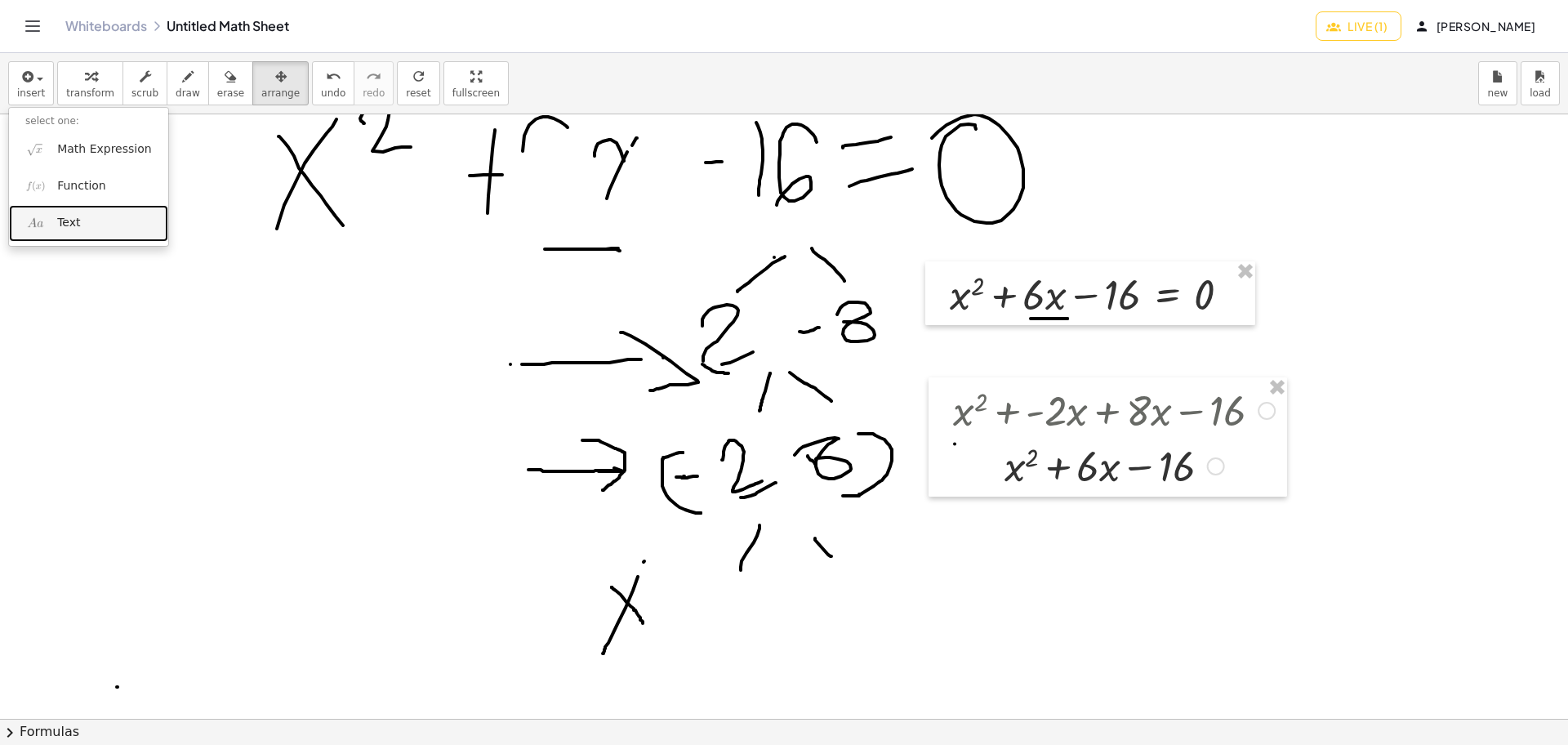
click at [78, 233] on link "Text" at bounding box center [89, 224] width 160 height 37
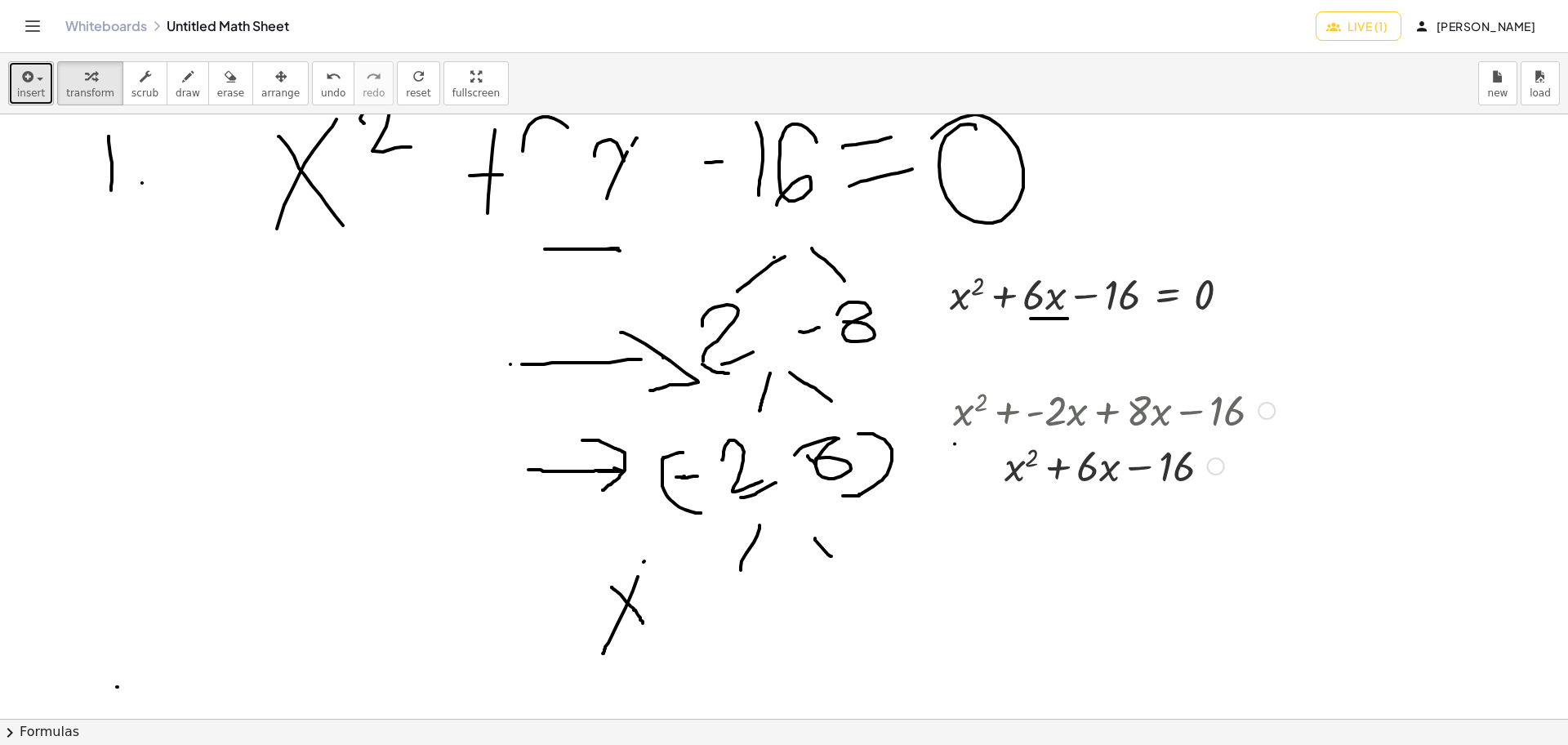
click at [39, 93] on span "insert" at bounding box center [31, 93] width 27 height 12
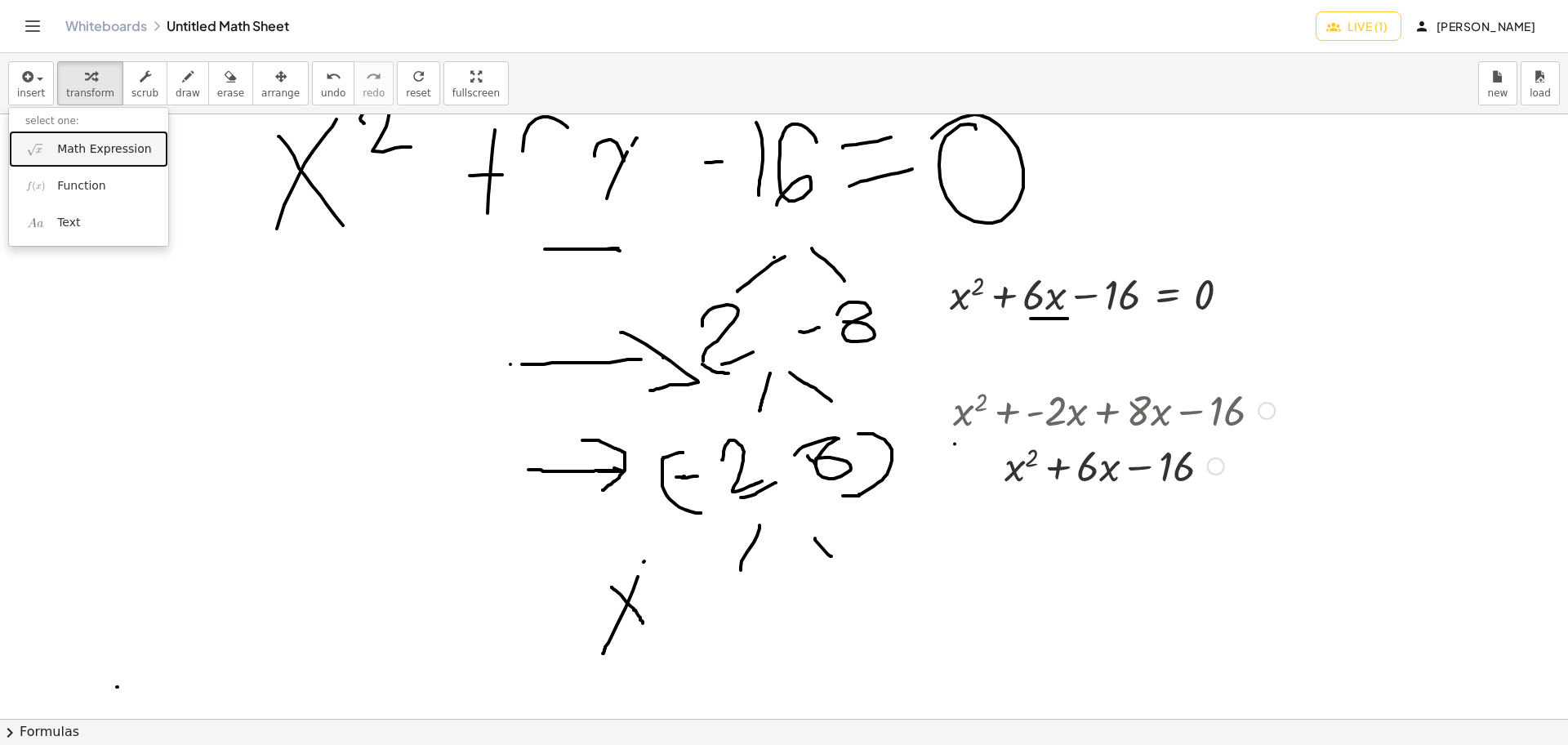
click at [59, 150] on span "Math Expression" at bounding box center [104, 150] width 94 height 17
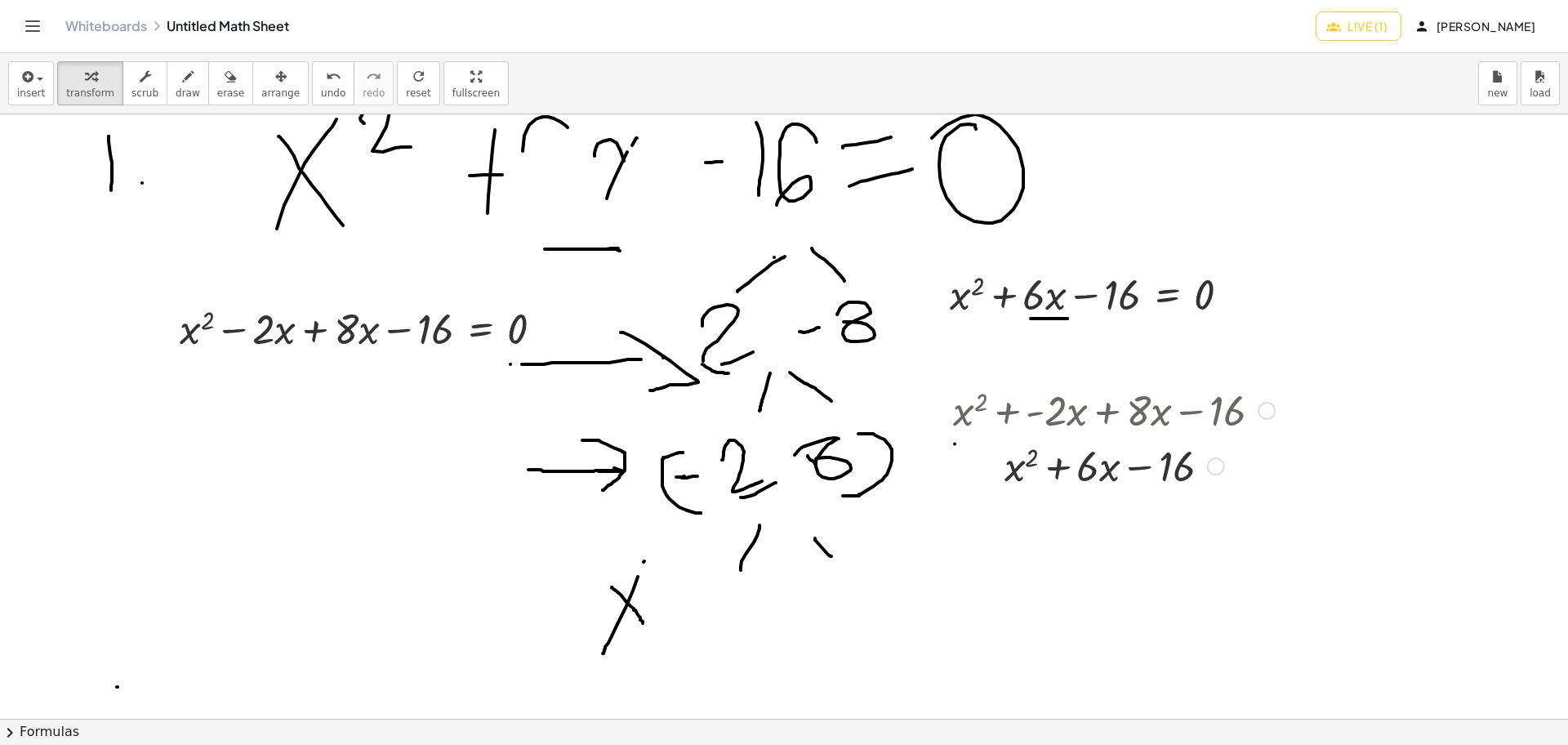
click at [361, 434] on div at bounding box center [784, 714] width 1568 height 1813
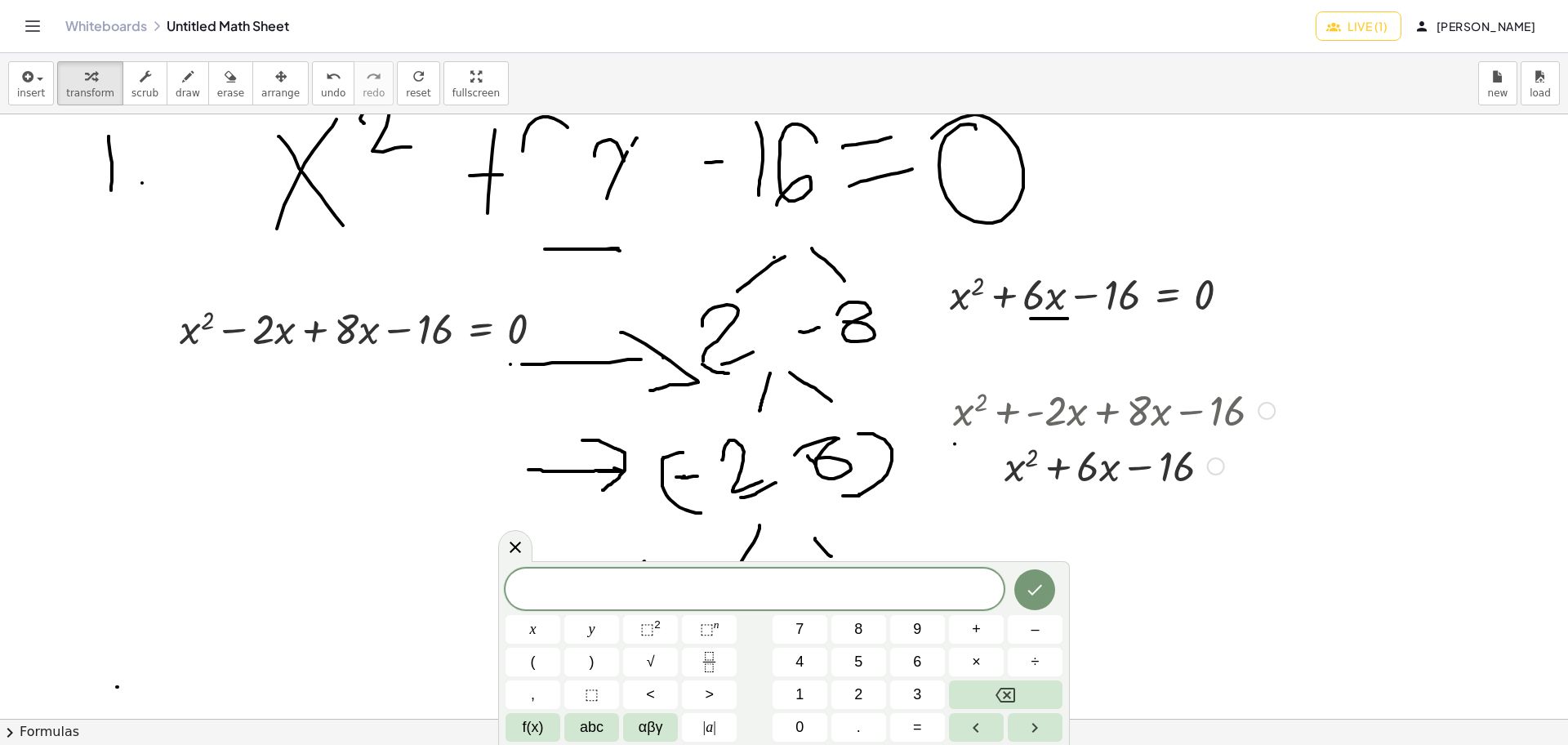
click at [322, 441] on div at bounding box center [784, 714] width 1568 height 1813
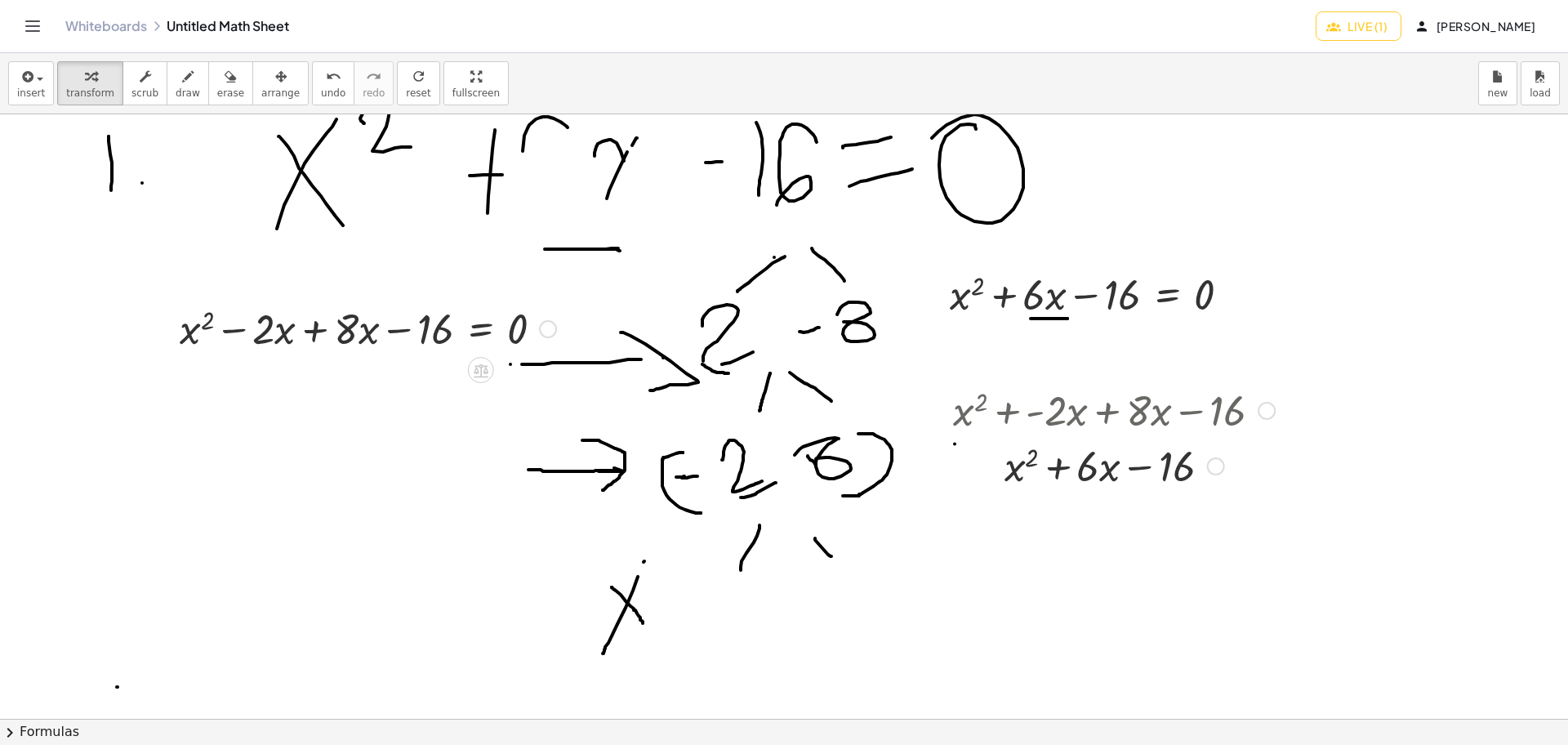
click at [289, 326] on div at bounding box center [367, 328] width 393 height 56
click at [268, 68] on div "button" at bounding box center [280, 76] width 38 height 20
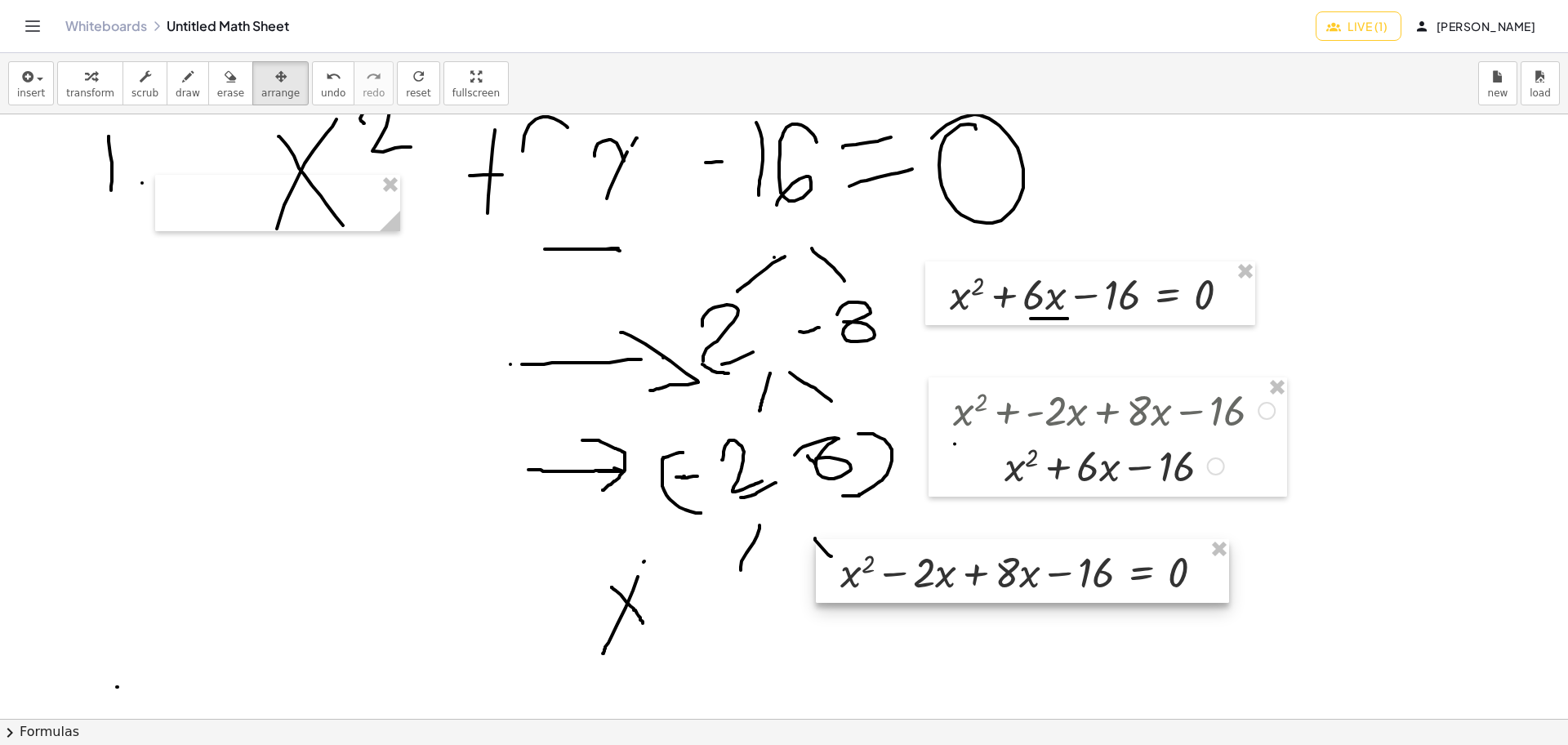
drag, startPoint x: 312, startPoint y: 344, endPoint x: 999, endPoint y: 591, distance: 730.1
click at [999, 591] on div at bounding box center [1022, 571] width 413 height 64
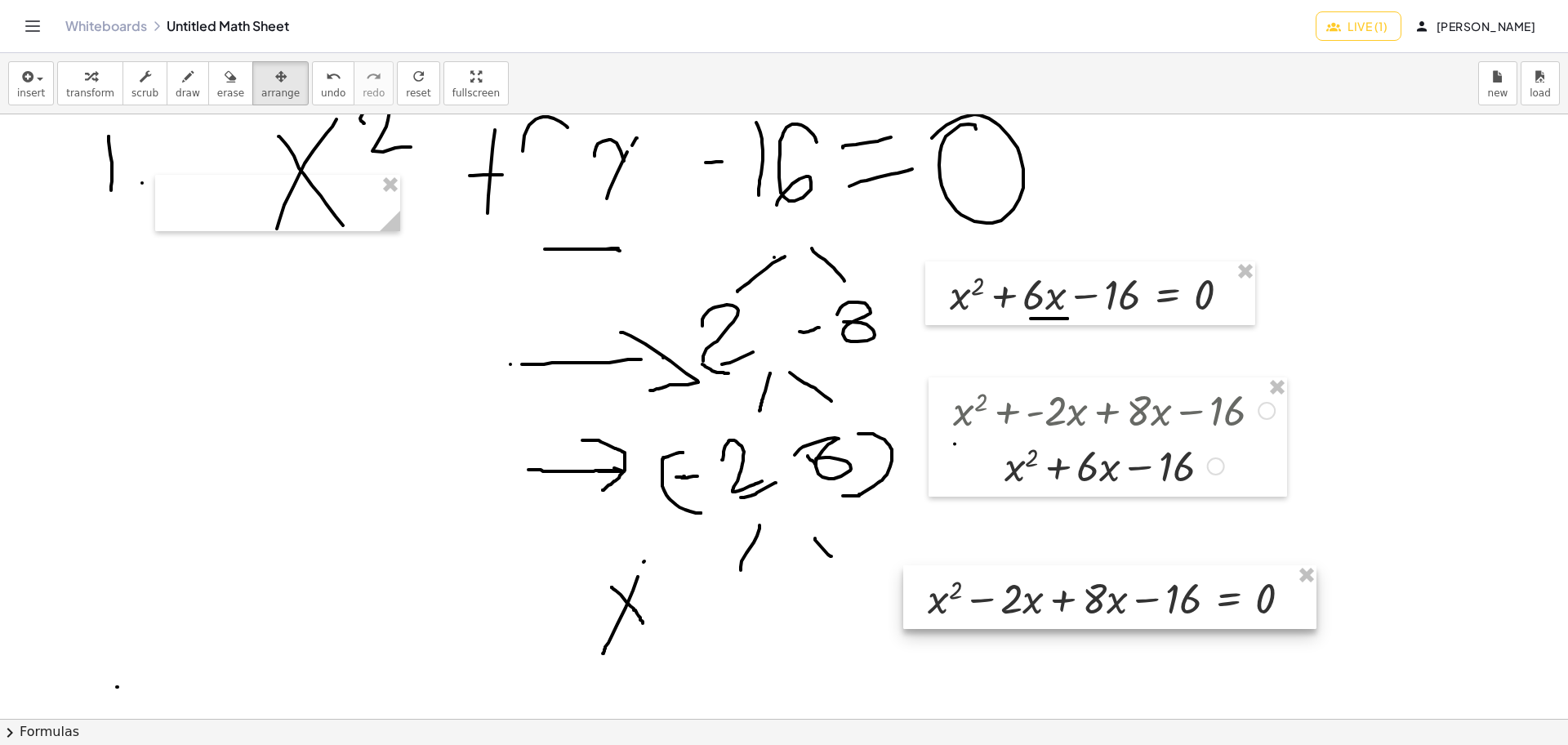
drag, startPoint x: 1089, startPoint y: 597, endPoint x: 1150, endPoint y: 619, distance: 64.8
click at [1150, 594] on div at bounding box center [1109, 597] width 413 height 64
click at [1113, 540] on div at bounding box center [784, 714] width 1568 height 1813
click at [1112, 535] on div at bounding box center [784, 714] width 1568 height 1813
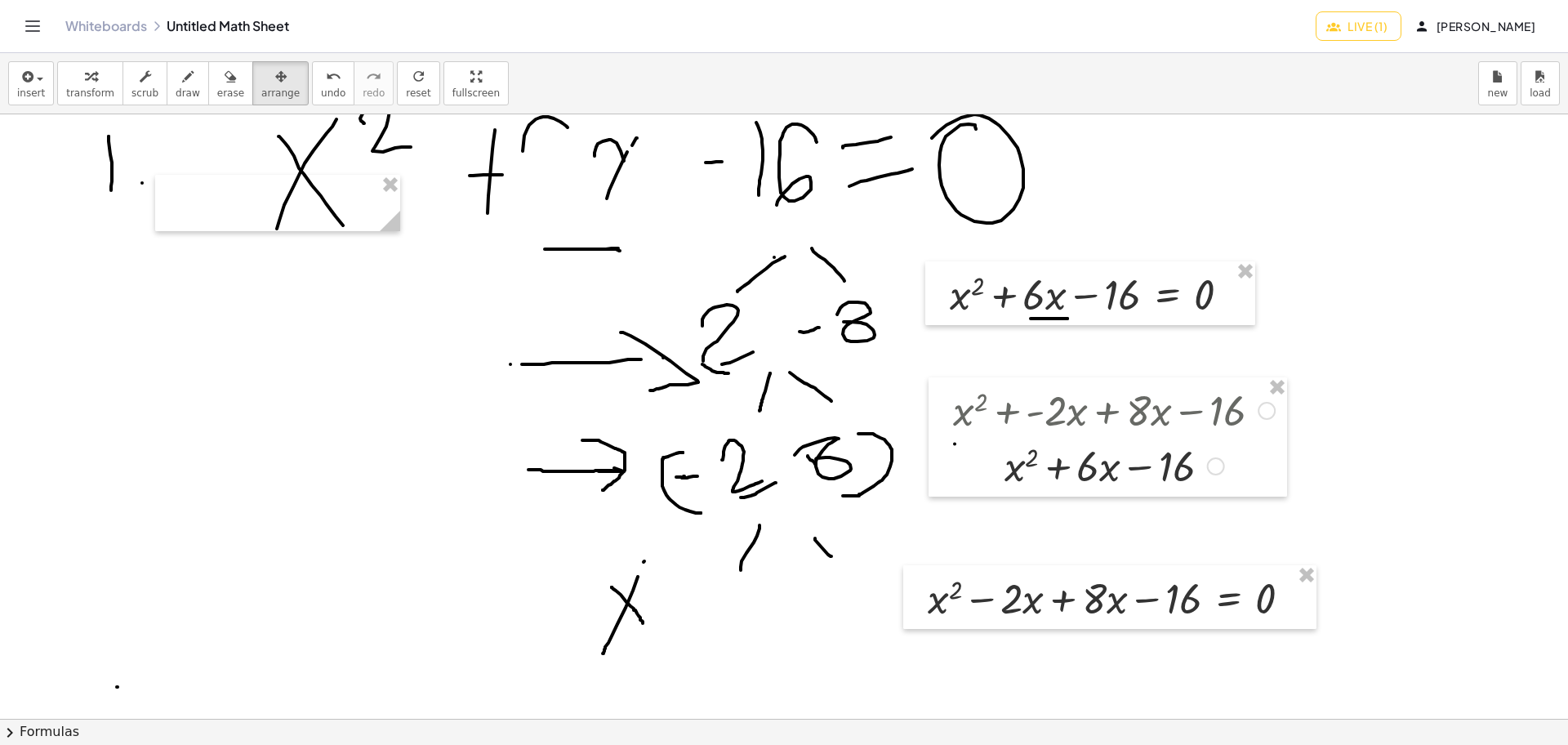
click at [1154, 540] on div at bounding box center [784, 714] width 1568 height 1813
click at [1070, 594] on div at bounding box center [1109, 597] width 413 height 64
click at [1069, 594] on div at bounding box center [1109, 597] width 413 height 64
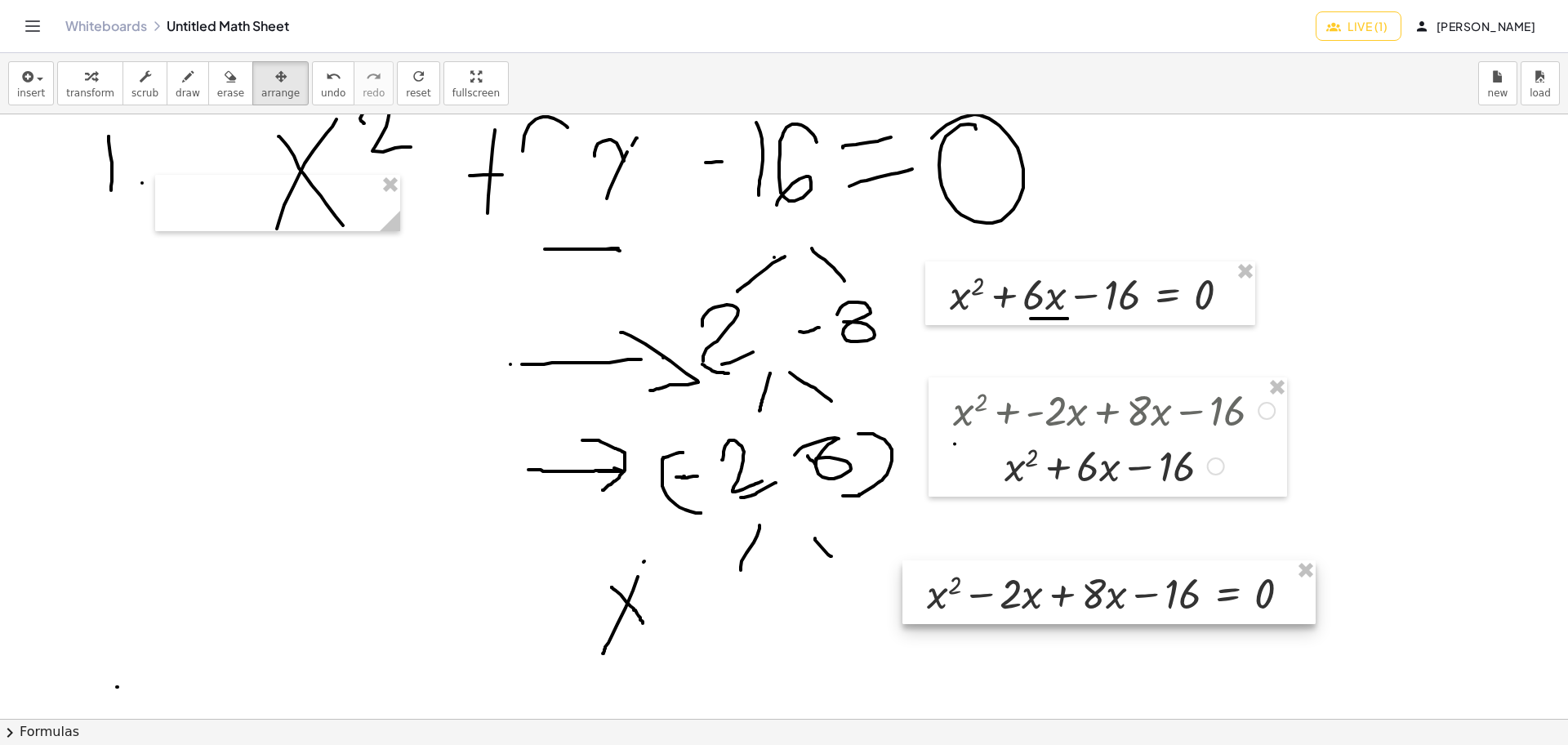
click at [1069, 594] on div at bounding box center [1108, 592] width 413 height 64
click at [1253, 482] on div at bounding box center [784, 714] width 1568 height 1813
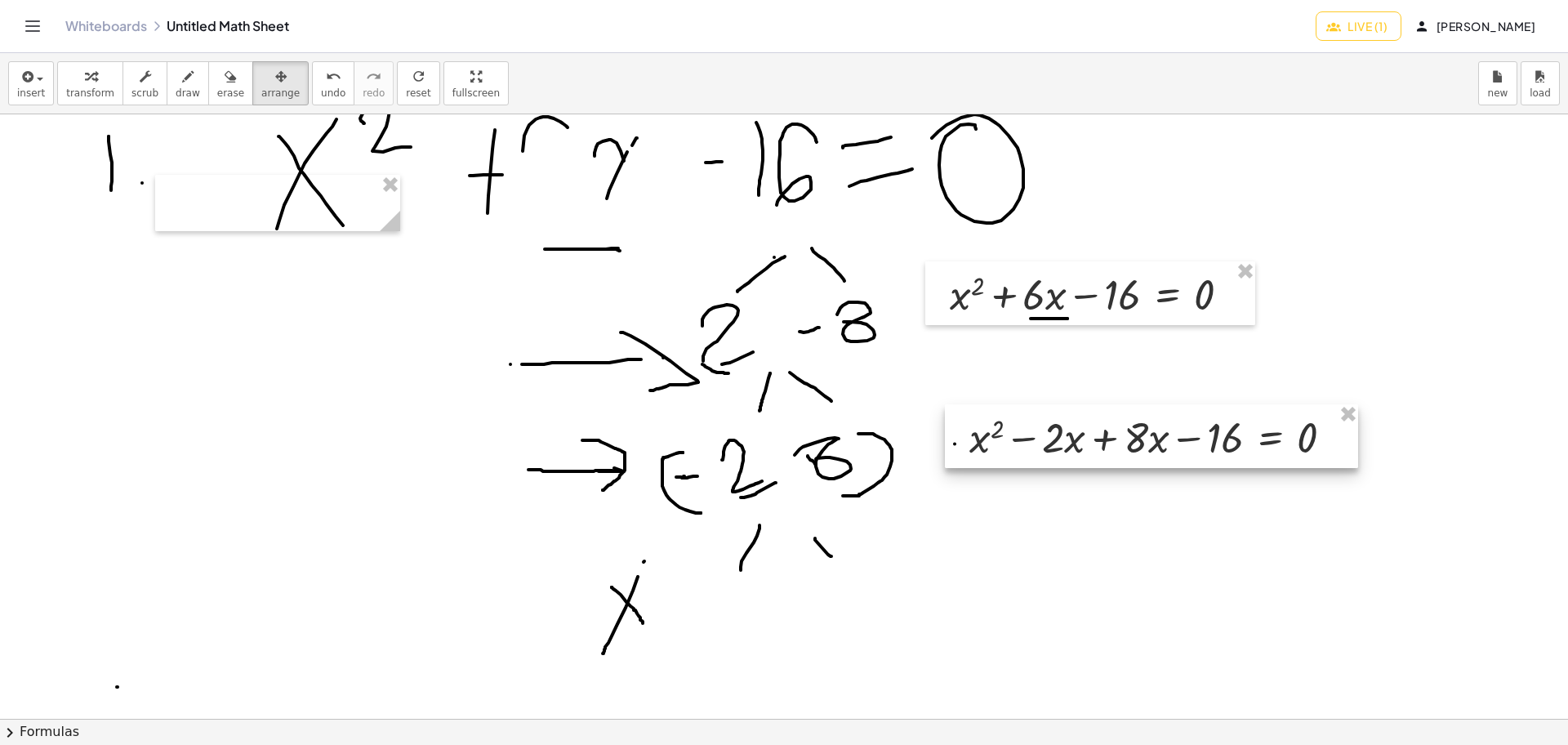
drag, startPoint x: 1059, startPoint y: 599, endPoint x: 1103, endPoint y: 444, distance: 161.1
click at [1103, 444] on div at bounding box center [1151, 436] width 413 height 64
click at [175, 91] on span "draw" at bounding box center [187, 93] width 24 height 12
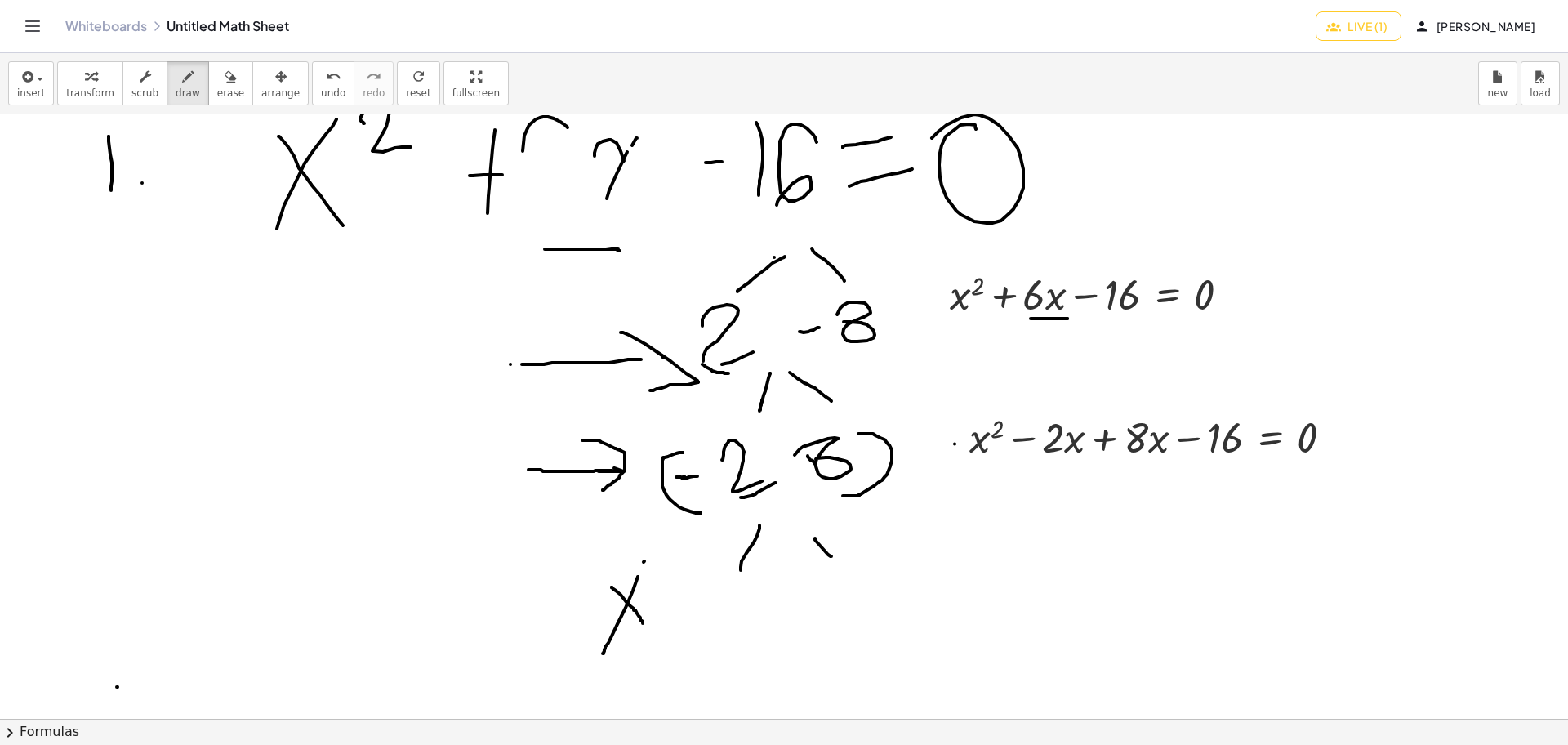
click at [1035, 477] on div at bounding box center [784, 714] width 1568 height 1813
drag, startPoint x: 1035, startPoint y: 477, endPoint x: 1065, endPoint y: 474, distance: 30.1
click at [1065, 474] on div at bounding box center [784, 714] width 1568 height 1813
drag, startPoint x: 1065, startPoint y: 474, endPoint x: 1089, endPoint y: 475, distance: 24.0
click at [1089, 475] on div at bounding box center [784, 714] width 1568 height 1813
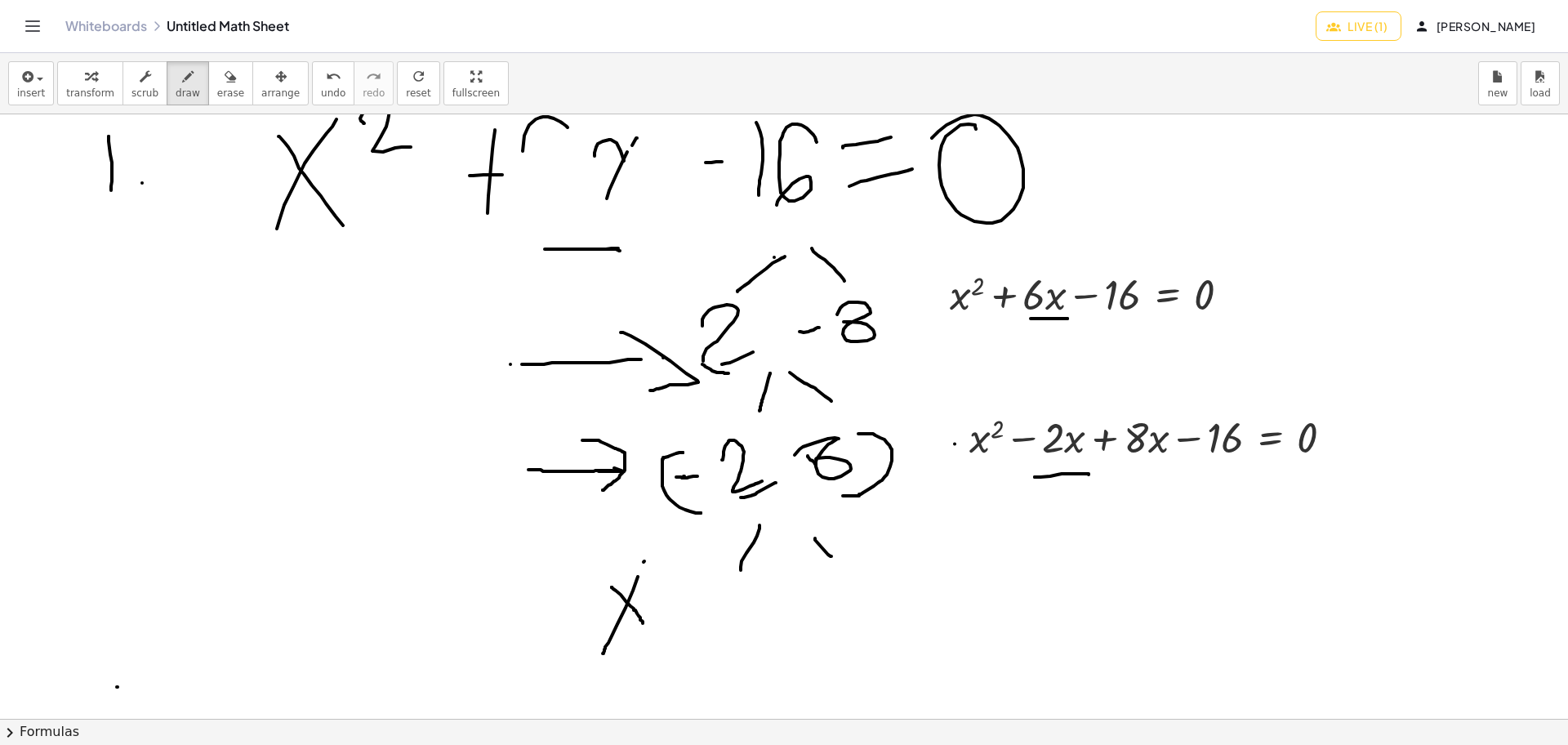
click at [1131, 473] on div at bounding box center [784, 714] width 1568 height 1813
drag, startPoint x: 1171, startPoint y: 471, endPoint x: 1180, endPoint y: 471, distance: 9.0
click at [1180, 471] on div at bounding box center [784, 714] width 1568 height 1813
click at [1207, 470] on div at bounding box center [784, 714] width 1568 height 1813
drag, startPoint x: 1236, startPoint y: 470, endPoint x: 1208, endPoint y: 473, distance: 28.2
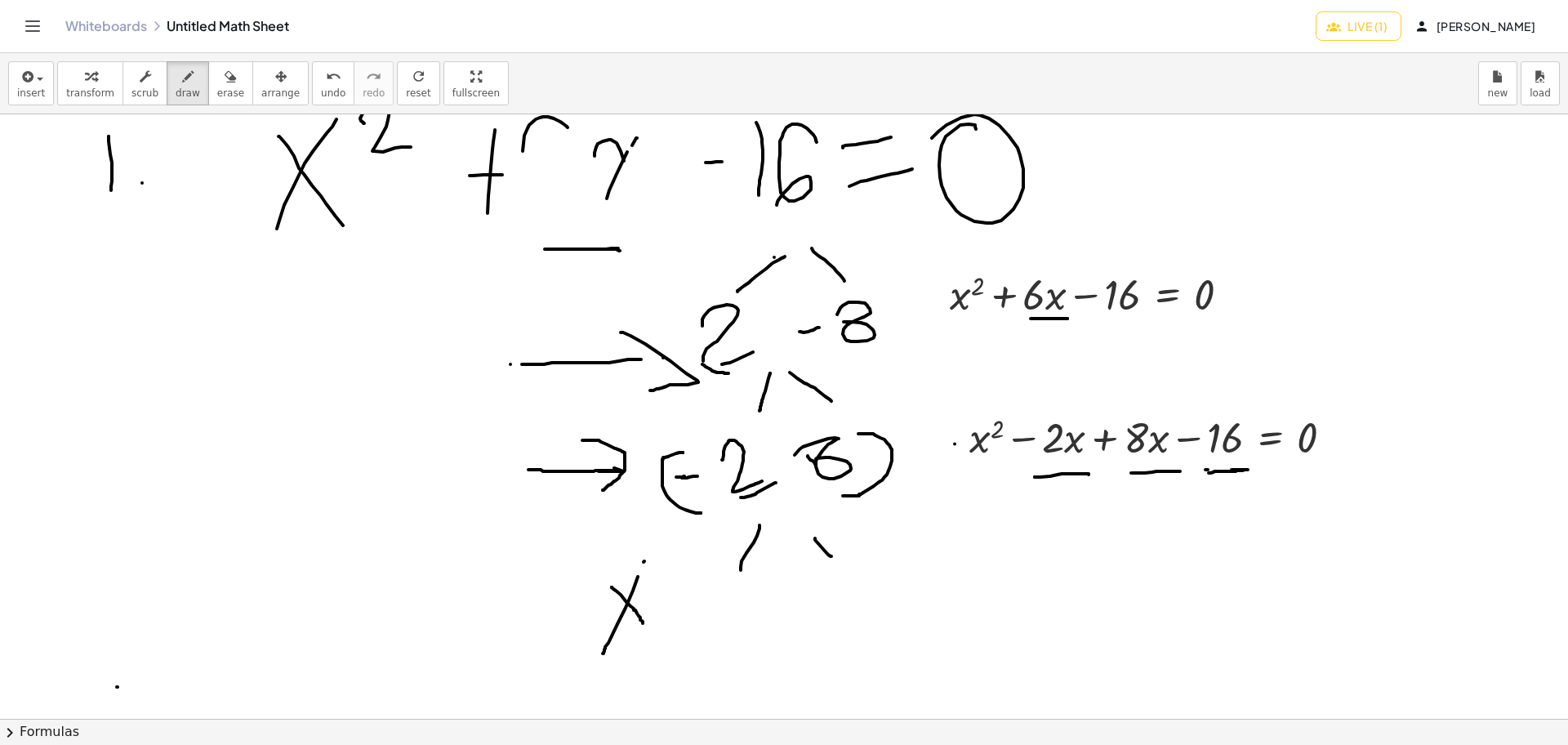
click at [1208, 473] on div at bounding box center [784, 714] width 1568 height 1813
click at [179, 87] on span "draw" at bounding box center [187, 93] width 24 height 12
click at [182, 83] on icon "button" at bounding box center [188, 77] width 12 height 20
drag, startPoint x: 969, startPoint y: 510, endPoint x: 1070, endPoint y: 482, distance: 104.8
click at [1070, 482] on div at bounding box center [784, 714] width 1568 height 1813
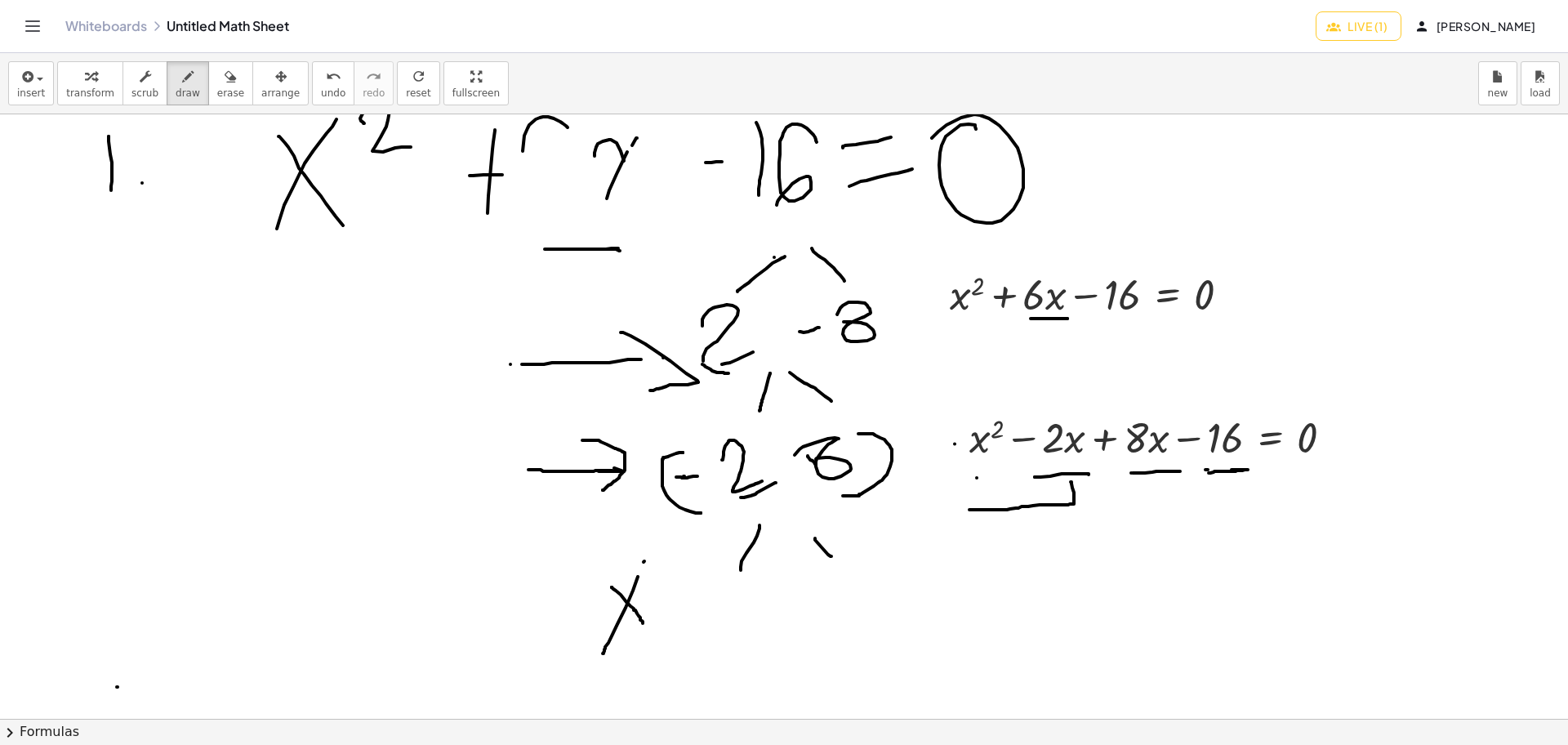
click at [976, 478] on div at bounding box center [784, 714] width 1568 height 1813
drag, startPoint x: 976, startPoint y: 478, endPoint x: 976, endPoint y: 513, distance: 35.0
click at [976, 513] on div at bounding box center [784, 714] width 1568 height 1813
drag, startPoint x: 1149, startPoint y: 475, endPoint x: 1224, endPoint y: 474, distance: 75.0
click at [1224, 474] on div at bounding box center [784, 714] width 1568 height 1813
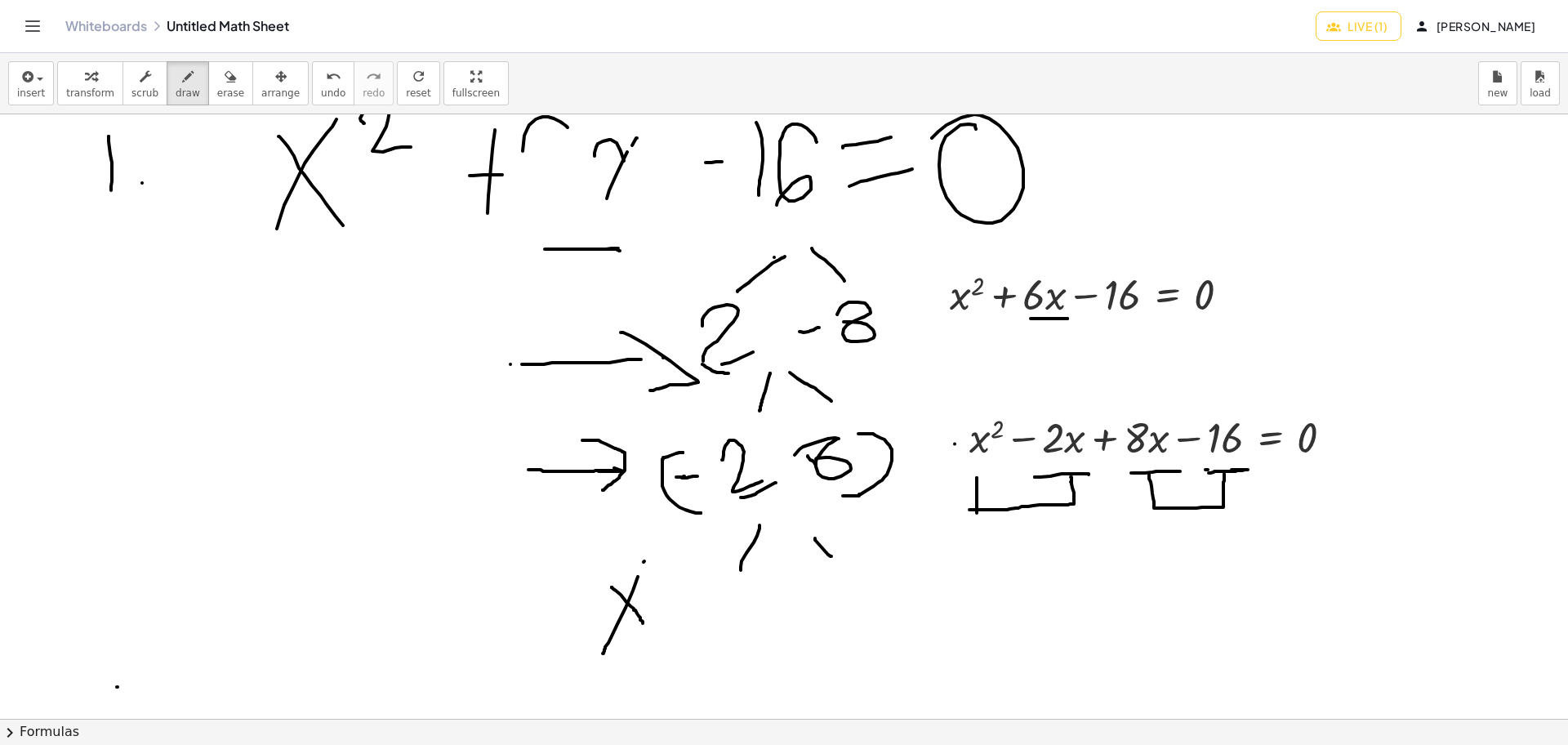
click at [1071, 482] on div at bounding box center [784, 714] width 1568 height 1813
click at [219, 76] on div "button" at bounding box center [230, 76] width 27 height 20
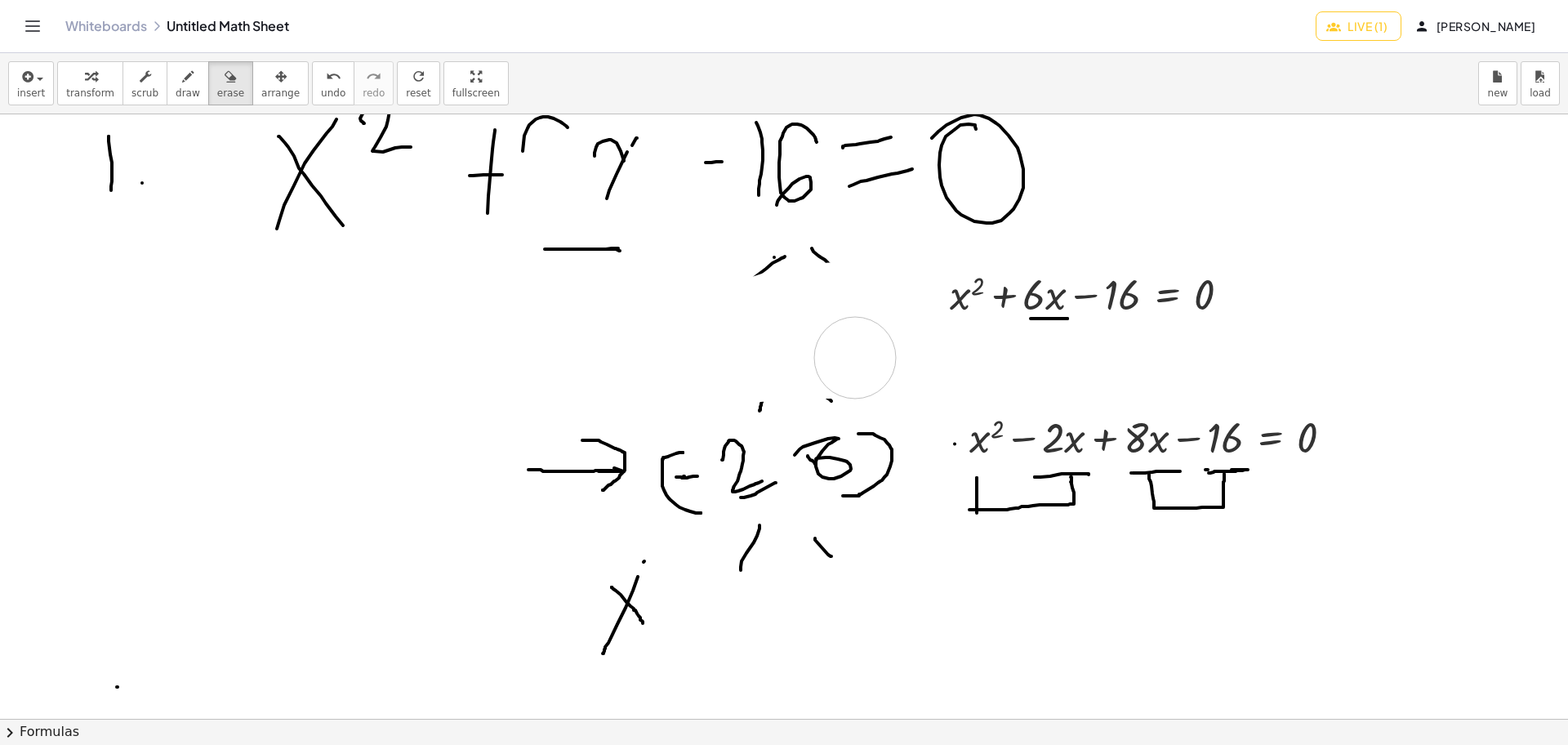
drag, startPoint x: 869, startPoint y: 302, endPoint x: 855, endPoint y: 358, distance: 57.7
click at [855, 358] on div at bounding box center [784, 714] width 1568 height 1813
drag, startPoint x: 868, startPoint y: 551, endPoint x: 576, endPoint y: 645, distance: 306.8
click at [576, 594] on div at bounding box center [784, 714] width 1568 height 1813
drag, startPoint x: 538, startPoint y: 318, endPoint x: 547, endPoint y: 343, distance: 26.6
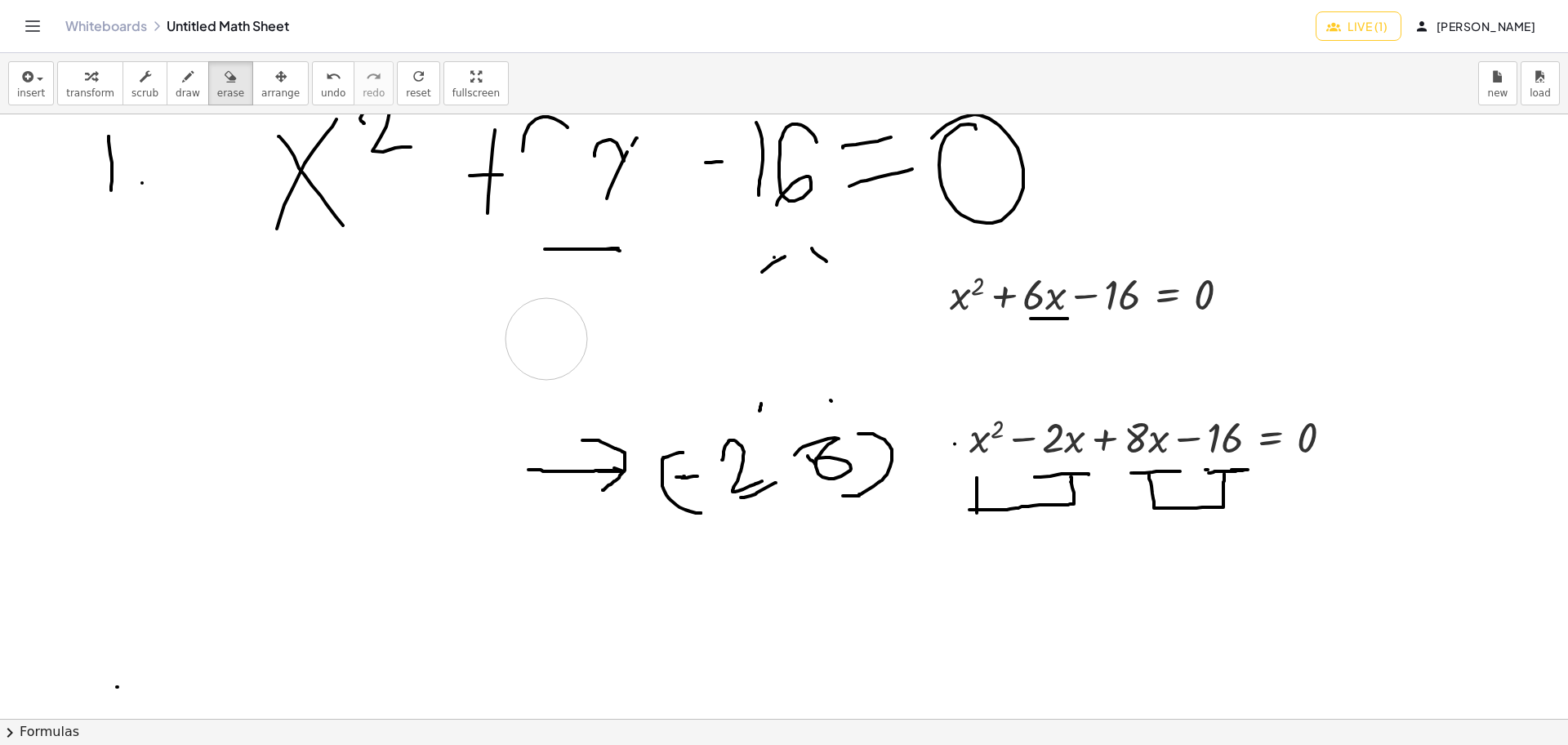
click at [547, 343] on div at bounding box center [784, 714] width 1568 height 1813
click at [275, 72] on icon "button" at bounding box center [281, 77] width 12 height 20
drag, startPoint x: 479, startPoint y: 306, endPoint x: 506, endPoint y: 393, distance: 91.1
click at [506, 393] on div at bounding box center [784, 714] width 1568 height 1813
click at [510, 377] on div at bounding box center [784, 714] width 1568 height 1813
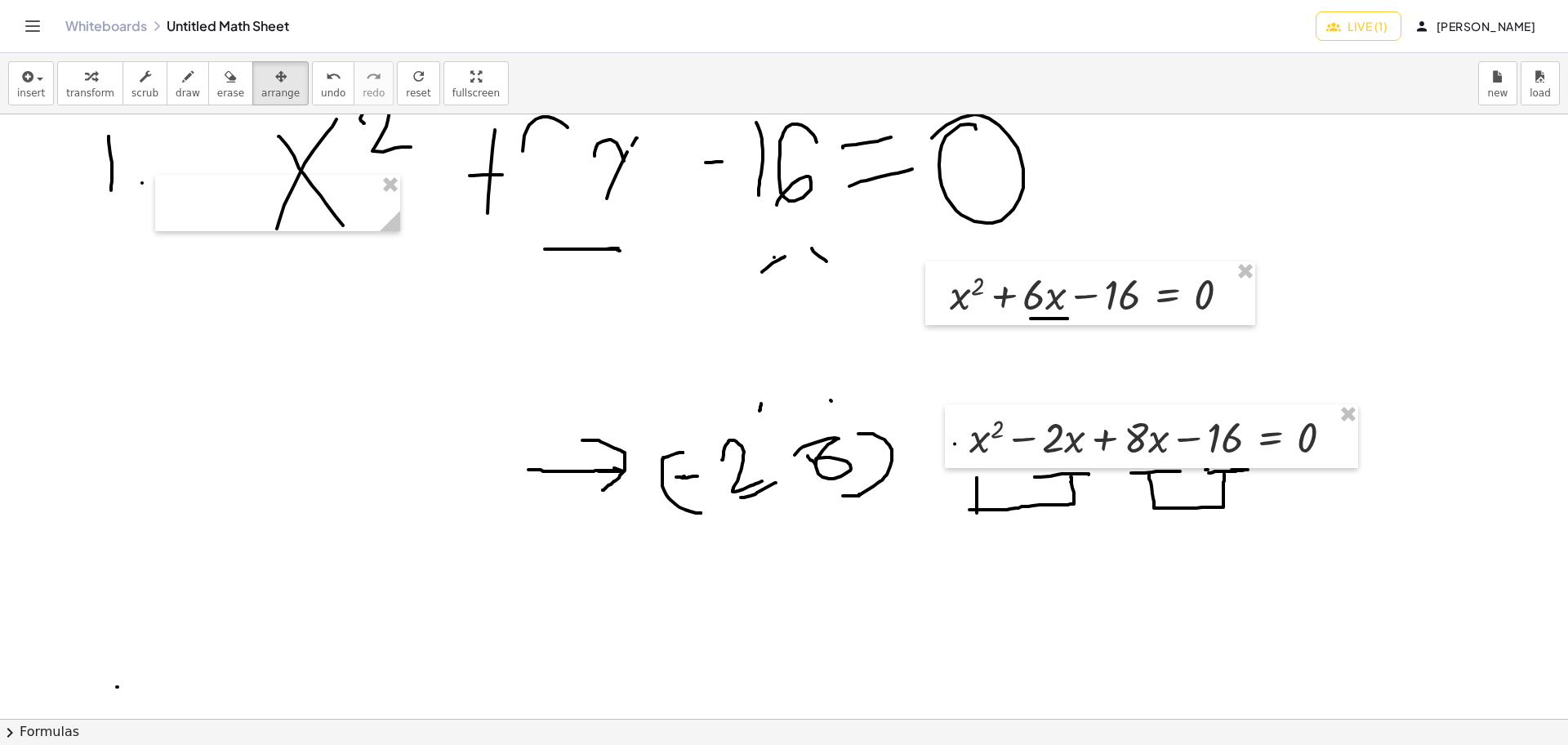
click at [573, 366] on body "Graspable Math Activities Get Started Activity Bank Assigned Work Classes White…" at bounding box center [784, 372] width 1568 height 745
drag, startPoint x: 787, startPoint y: 303, endPoint x: 799, endPoint y: 347, distance: 45.6
click at [799, 347] on div at bounding box center [784, 714] width 1568 height 1813
click at [1162, 432] on div at bounding box center [1151, 436] width 413 height 64
drag, startPoint x: 1162, startPoint y: 432, endPoint x: 1153, endPoint y: 432, distance: 9.0
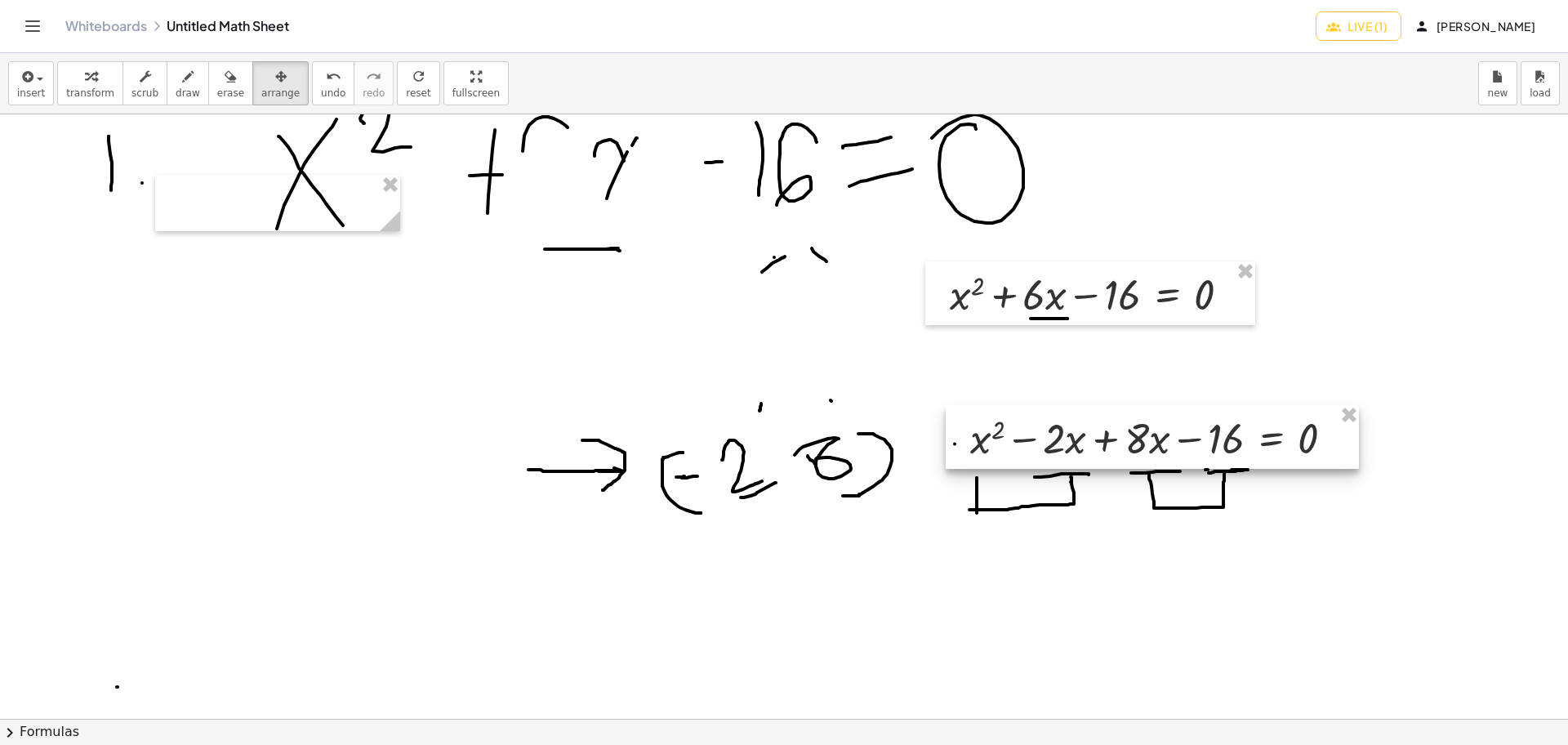
click at [1153, 432] on div at bounding box center [1152, 437] width 413 height 64
click at [1253, 431] on div at bounding box center [1152, 437] width 413 height 64
click at [1065, 431] on div at bounding box center [1152, 437] width 413 height 64
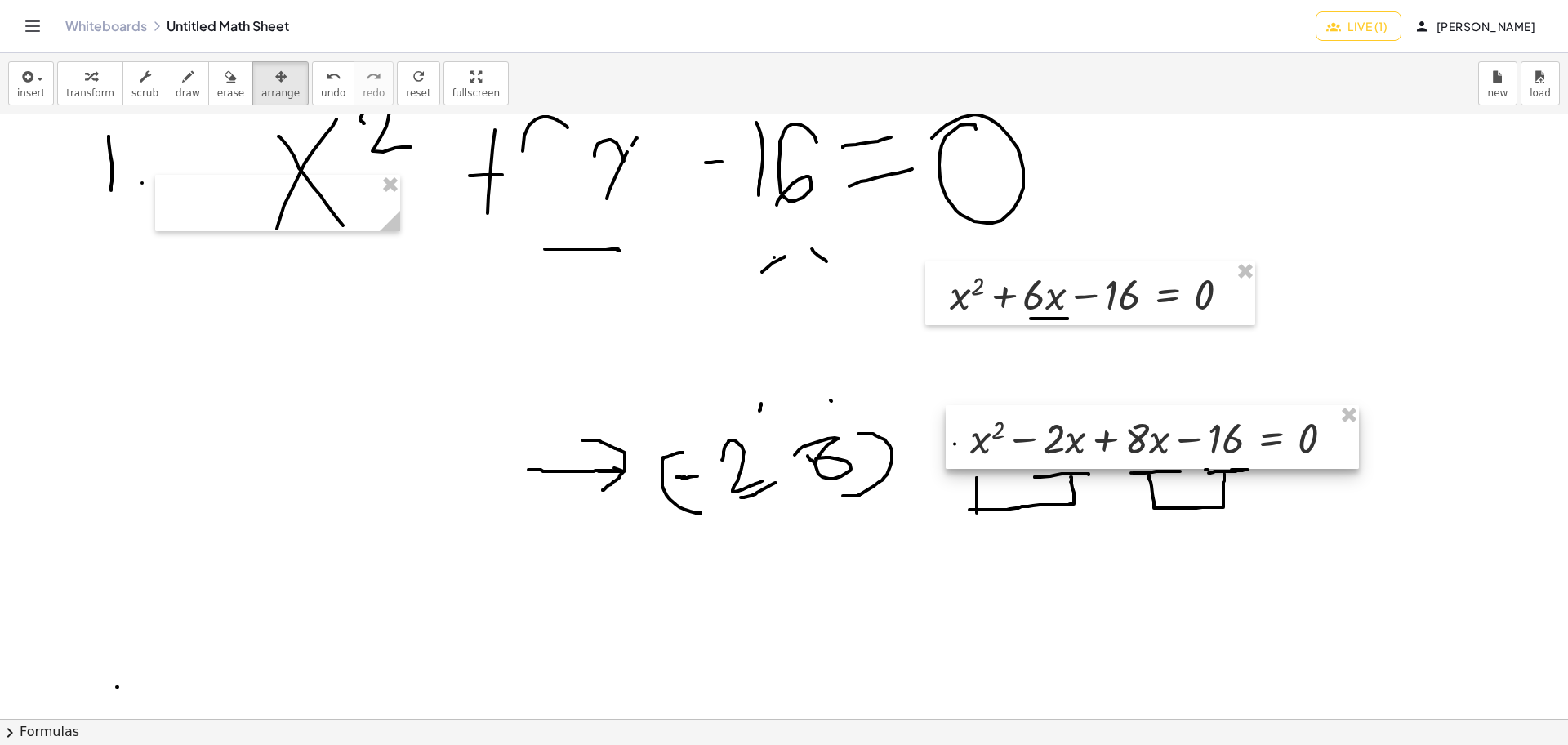
click at [1065, 431] on div at bounding box center [1152, 437] width 413 height 64
click at [371, 223] on div at bounding box center [278, 203] width 245 height 57
click at [799, 370] on div at bounding box center [784, 714] width 1568 height 1813
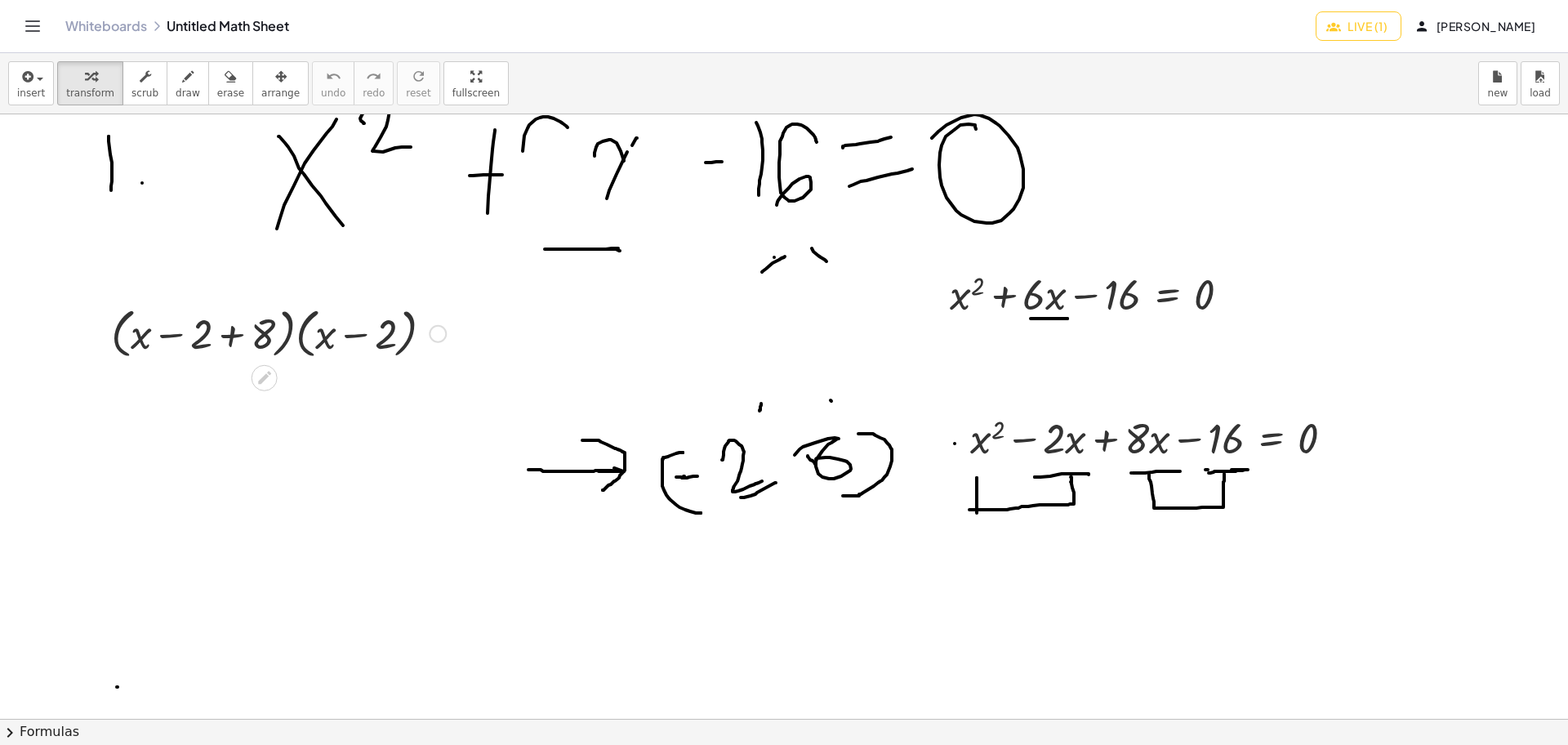
click at [234, 338] on div at bounding box center [278, 333] width 351 height 62
click at [340, 393] on div at bounding box center [278, 394] width 351 height 62
click at [343, 335] on div at bounding box center [278, 333] width 351 height 62
click at [294, 338] on div at bounding box center [278, 333] width 351 height 62
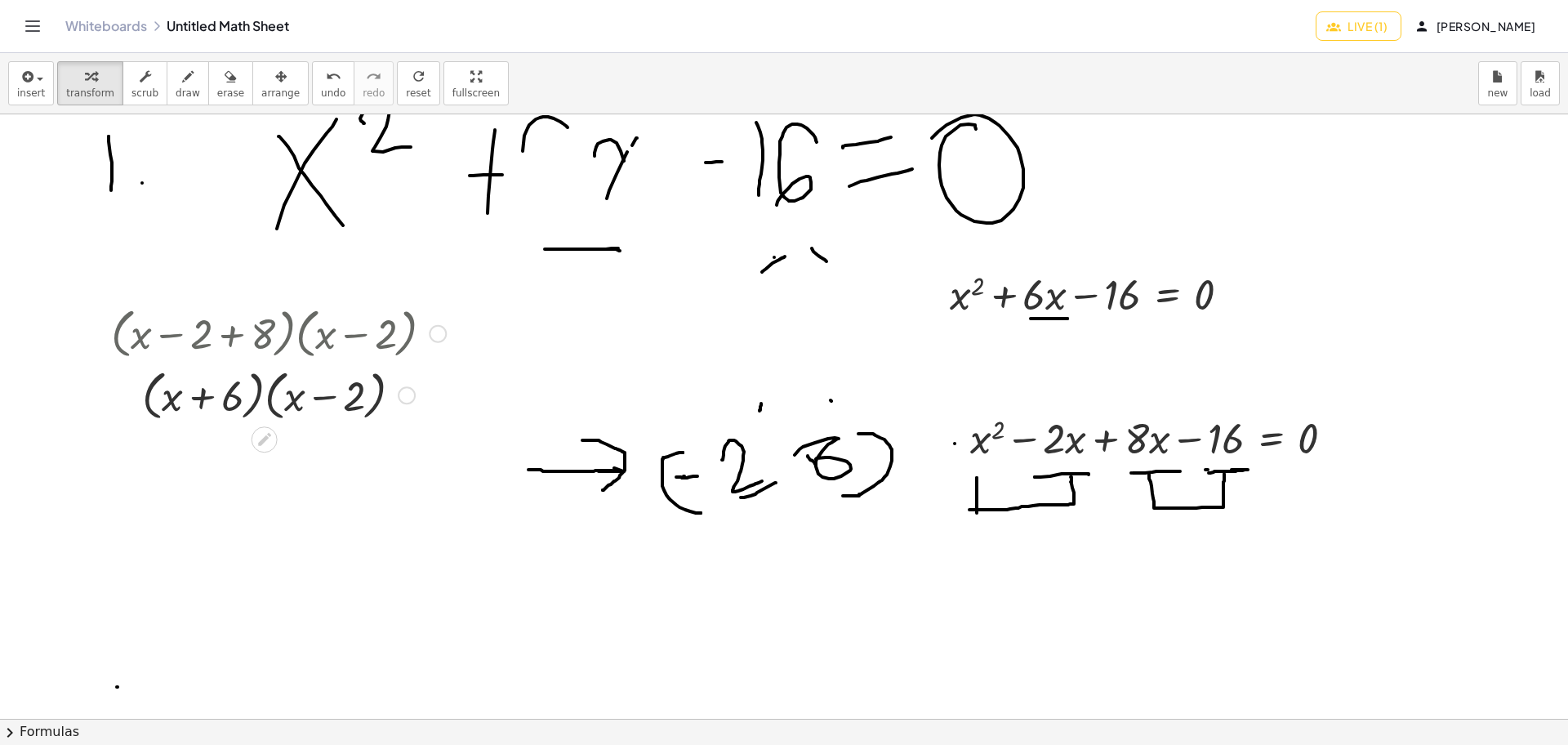
click at [250, 340] on div at bounding box center [278, 333] width 351 height 62
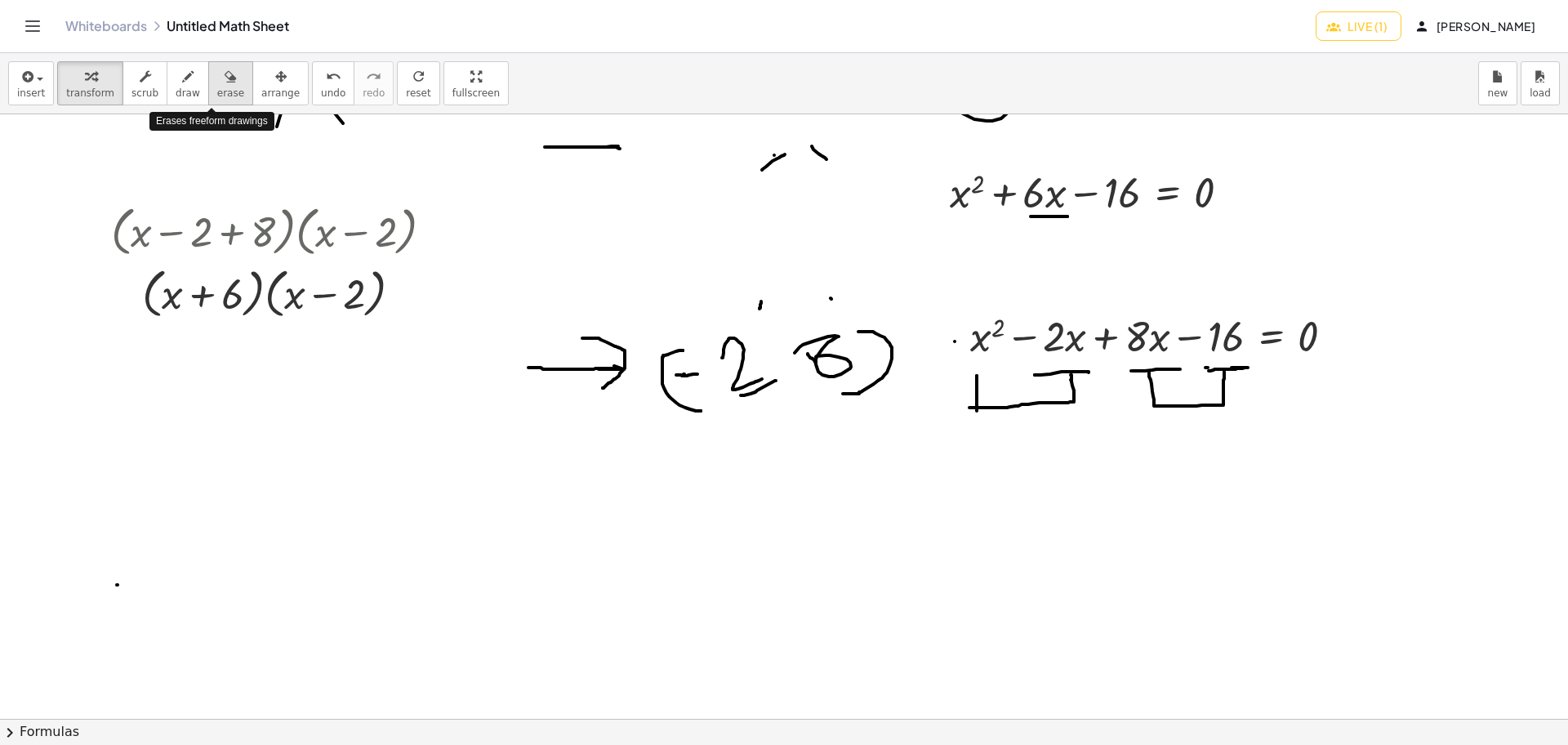
click at [209, 85] on button "erase" at bounding box center [231, 83] width 45 height 44
drag, startPoint x: 803, startPoint y: 464, endPoint x: 824, endPoint y: 508, distance: 48.8
click at [824, 508] on div at bounding box center [784, 612] width 1568 height 1813
click at [186, 97] on button "draw" at bounding box center [187, 83] width 42 height 44
drag, startPoint x: 141, startPoint y: 513, endPoint x: 264, endPoint y: 513, distance: 123.0
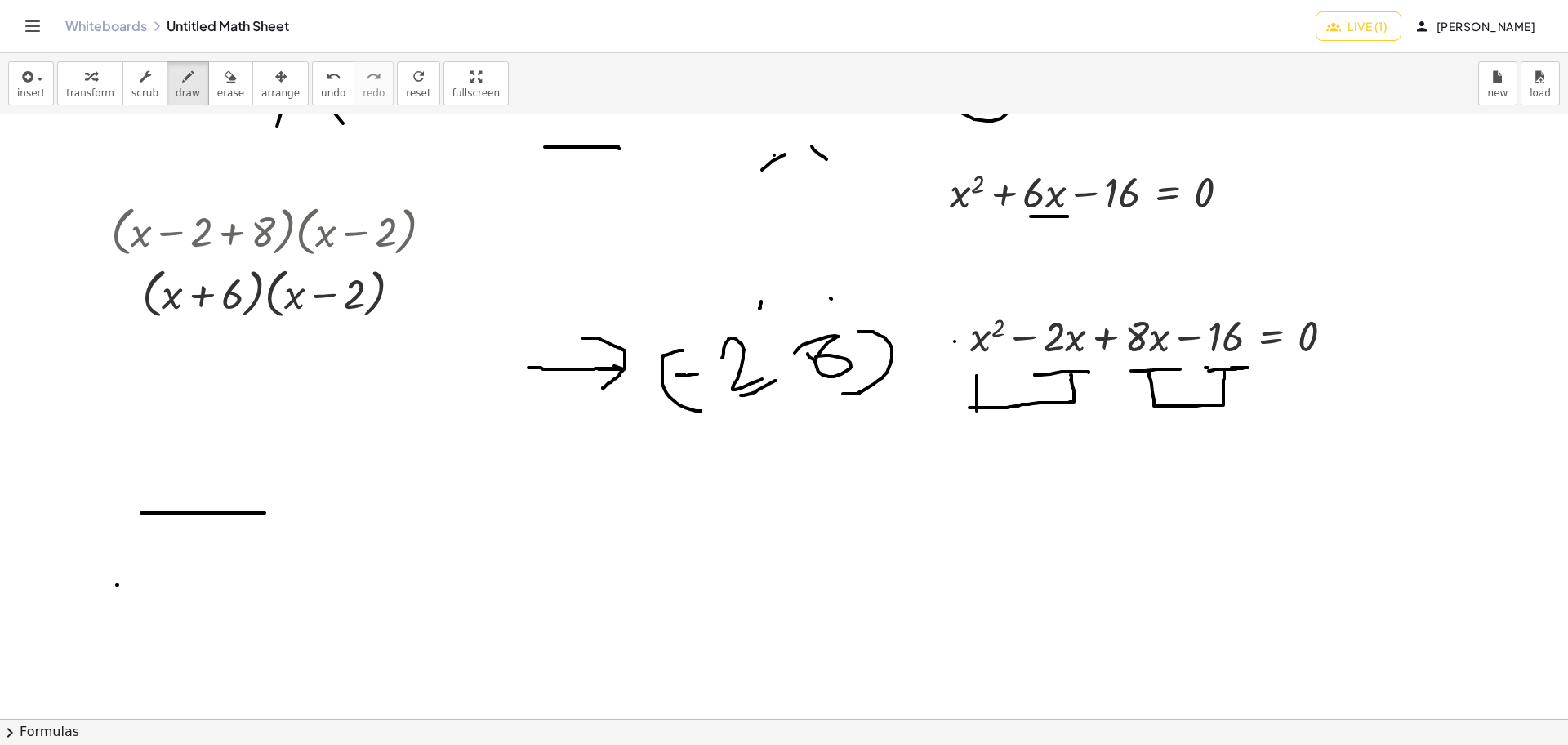
click at [264, 513] on div at bounding box center [784, 612] width 1568 height 1813
click at [149, 527] on div at bounding box center [784, 612] width 1568 height 1813
drag, startPoint x: 149, startPoint y: 527, endPoint x: 179, endPoint y: 529, distance: 30.1
click at [162, 527] on div at bounding box center [784, 612] width 1568 height 1813
click at [179, 529] on div at bounding box center [784, 612] width 1568 height 1813
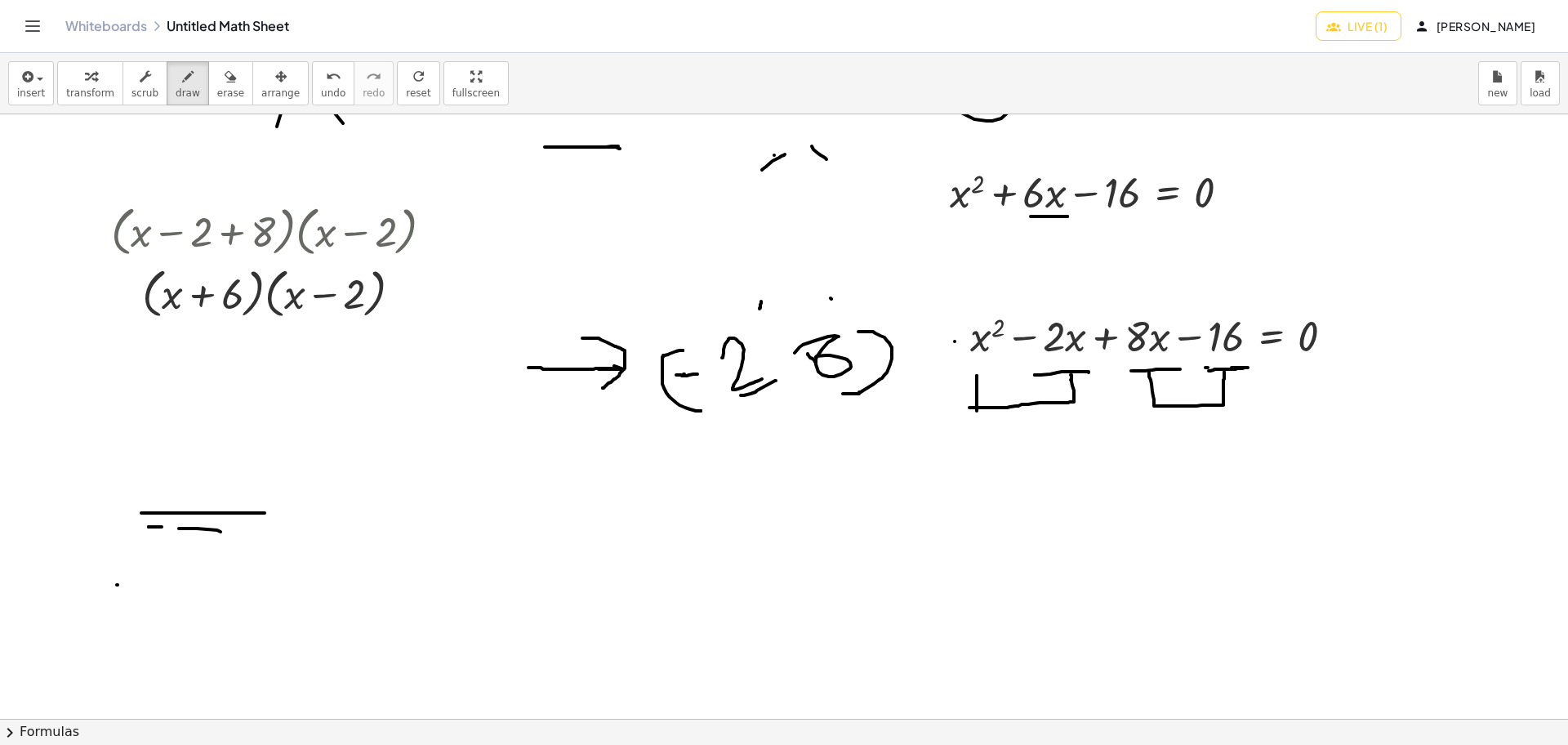
click at [220, 532] on div at bounding box center [784, 612] width 1568 height 1813
drag, startPoint x: 220, startPoint y: 532, endPoint x: 255, endPoint y: 532, distance: 35.0
click at [255, 532] on div at bounding box center [784, 612] width 1568 height 1813
drag, startPoint x: 255, startPoint y: 476, endPoint x: 254, endPoint y: 562, distance: 86.0
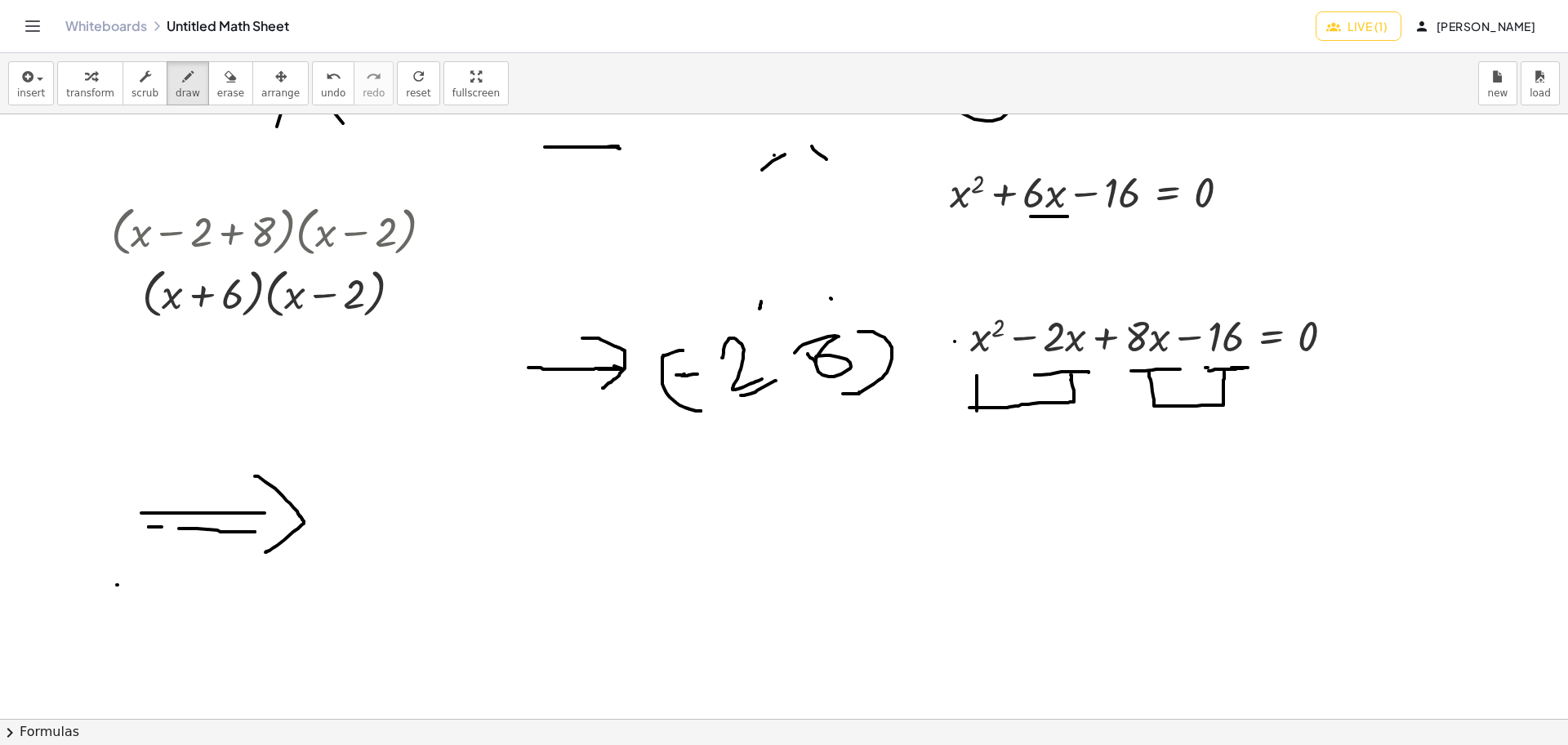
click at [254, 562] on div at bounding box center [784, 612] width 1568 height 1813
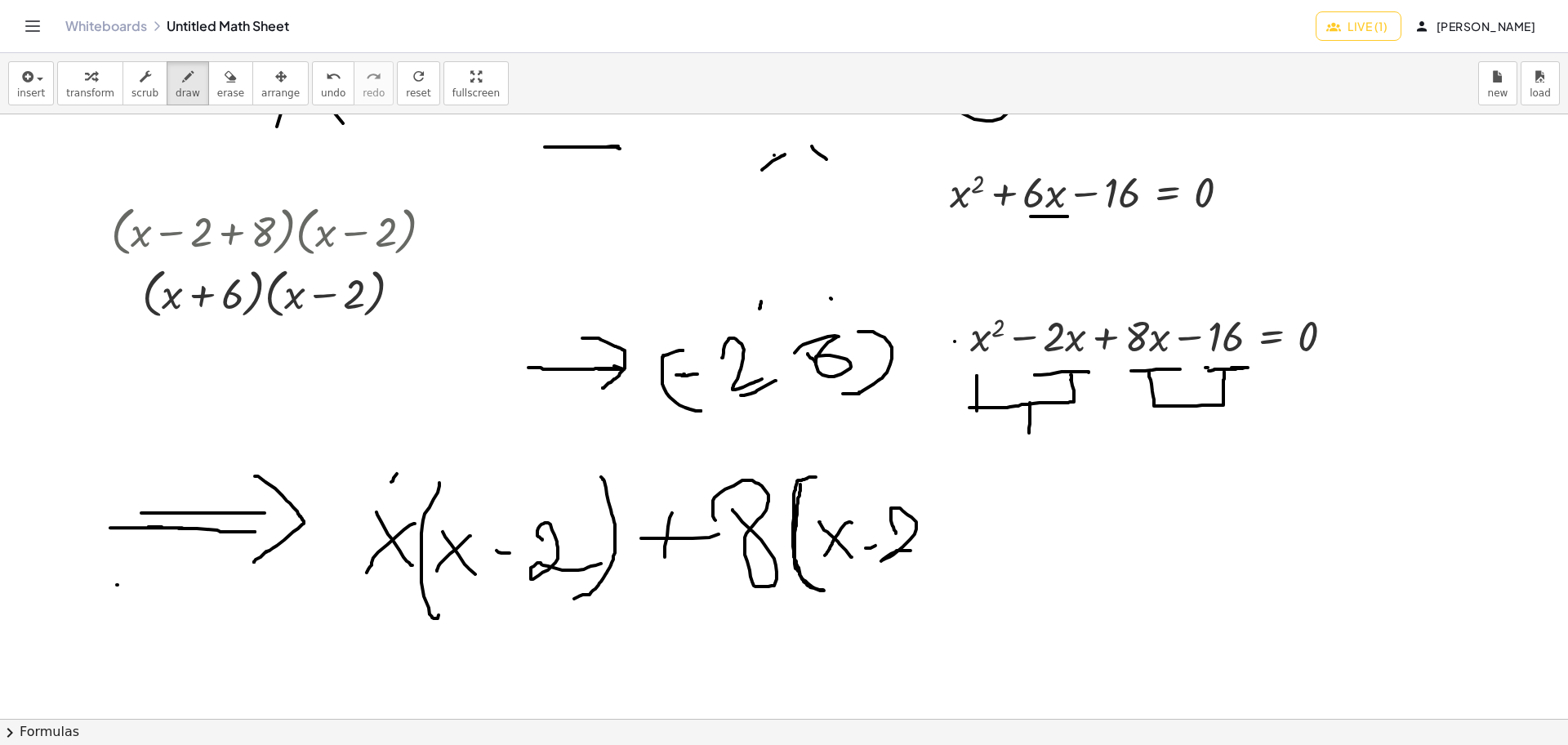
drag, startPoint x: 1030, startPoint y: 402, endPoint x: 1029, endPoint y: 433, distance: 31.0
click at [1029, 433] on div at bounding box center [784, 612] width 1568 height 1813
drag, startPoint x: 1029, startPoint y: 433, endPoint x: 929, endPoint y: 435, distance: 100.0
click at [994, 435] on div at bounding box center [784, 612] width 1568 height 1813
click at [933, 435] on div at bounding box center [784, 612] width 1568 height 1813
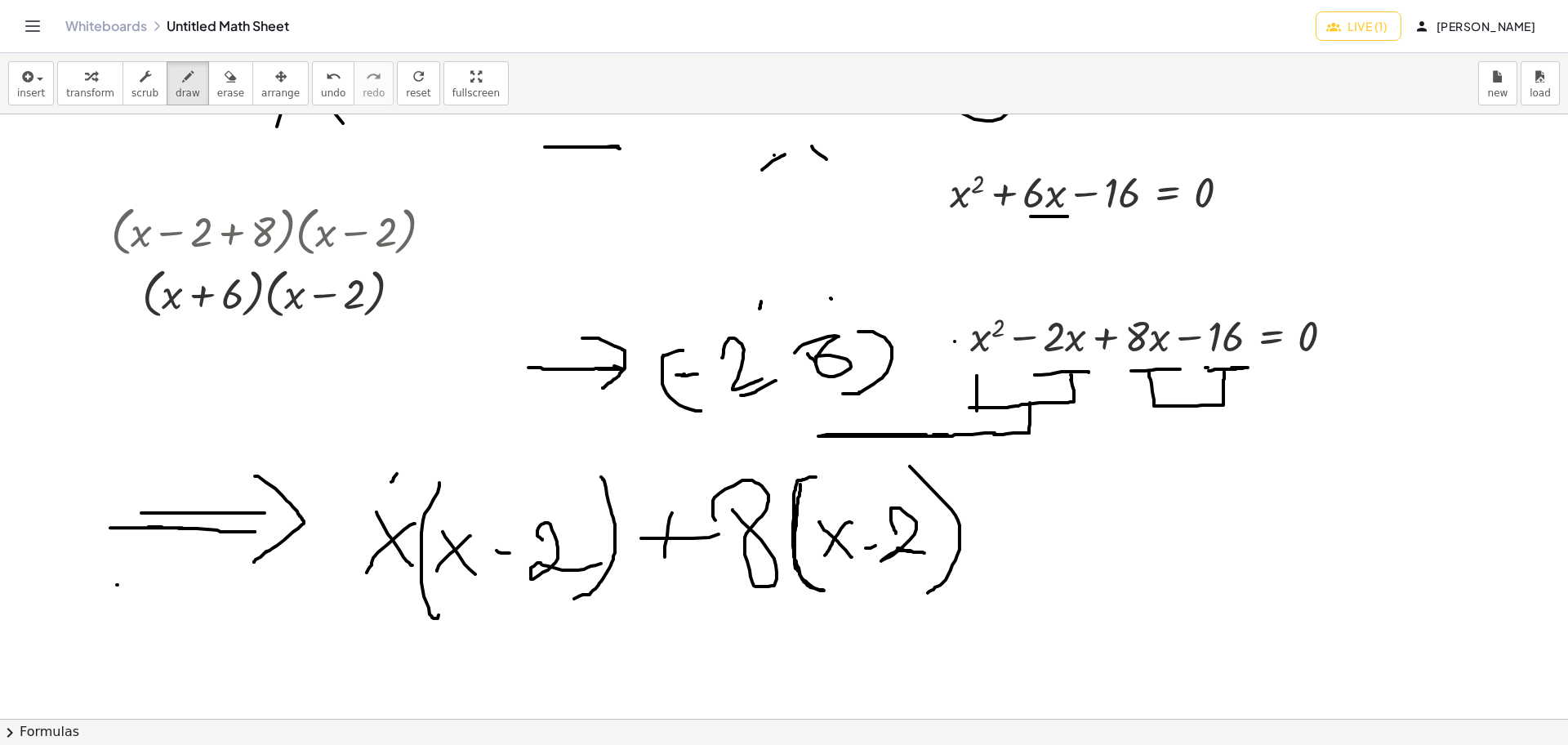
drag, startPoint x: 918, startPoint y: 435, endPoint x: 995, endPoint y: 433, distance: 77.0
click at [995, 433] on div at bounding box center [784, 612] width 1568 height 1813
drag, startPoint x: 815, startPoint y: 438, endPoint x: 519, endPoint y: 479, distance: 298.8
click at [519, 479] on div at bounding box center [784, 612] width 1568 height 1813
drag, startPoint x: 519, startPoint y: 461, endPoint x: 539, endPoint y: 481, distance: 28.3
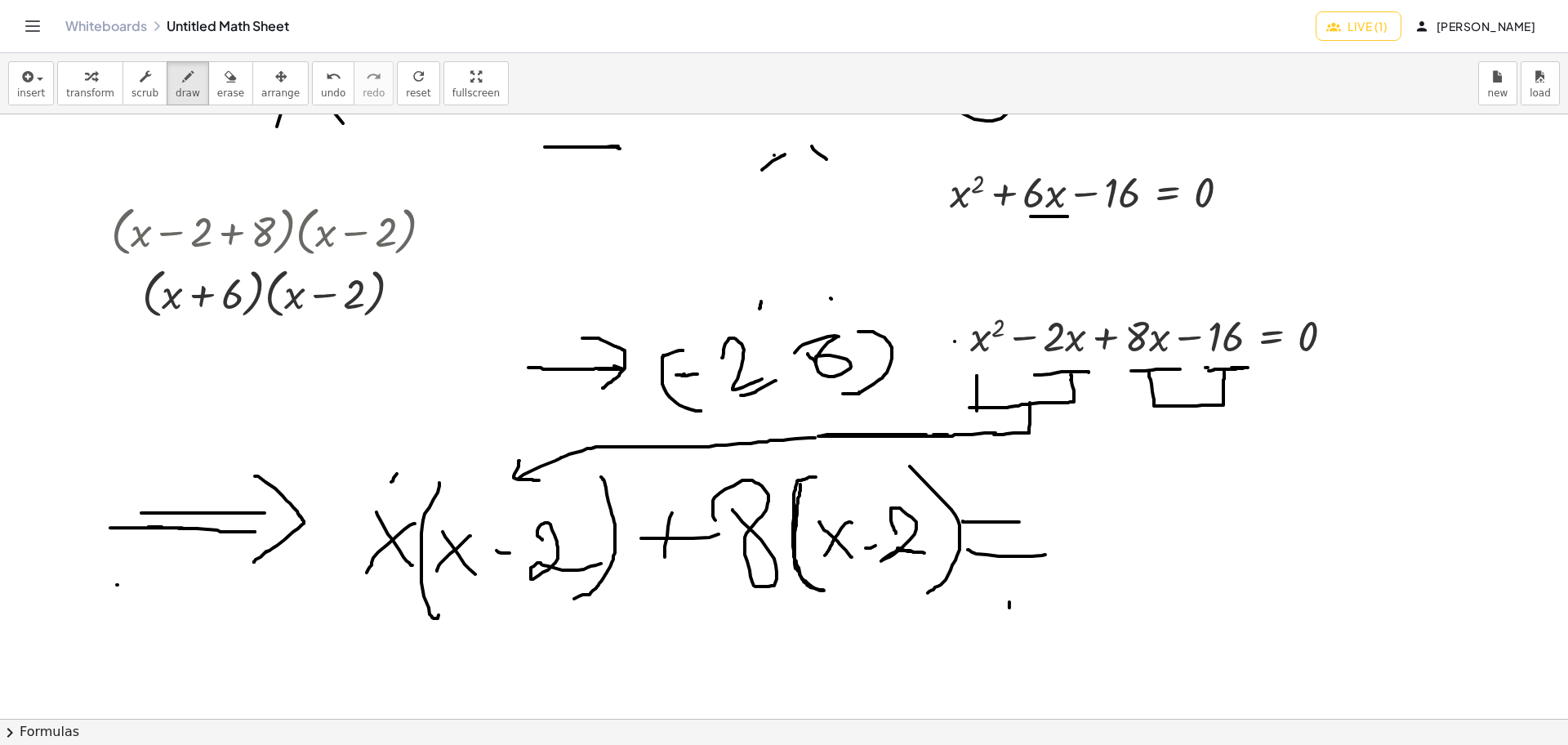
click at [539, 481] on div at bounding box center [784, 612] width 1568 height 1813
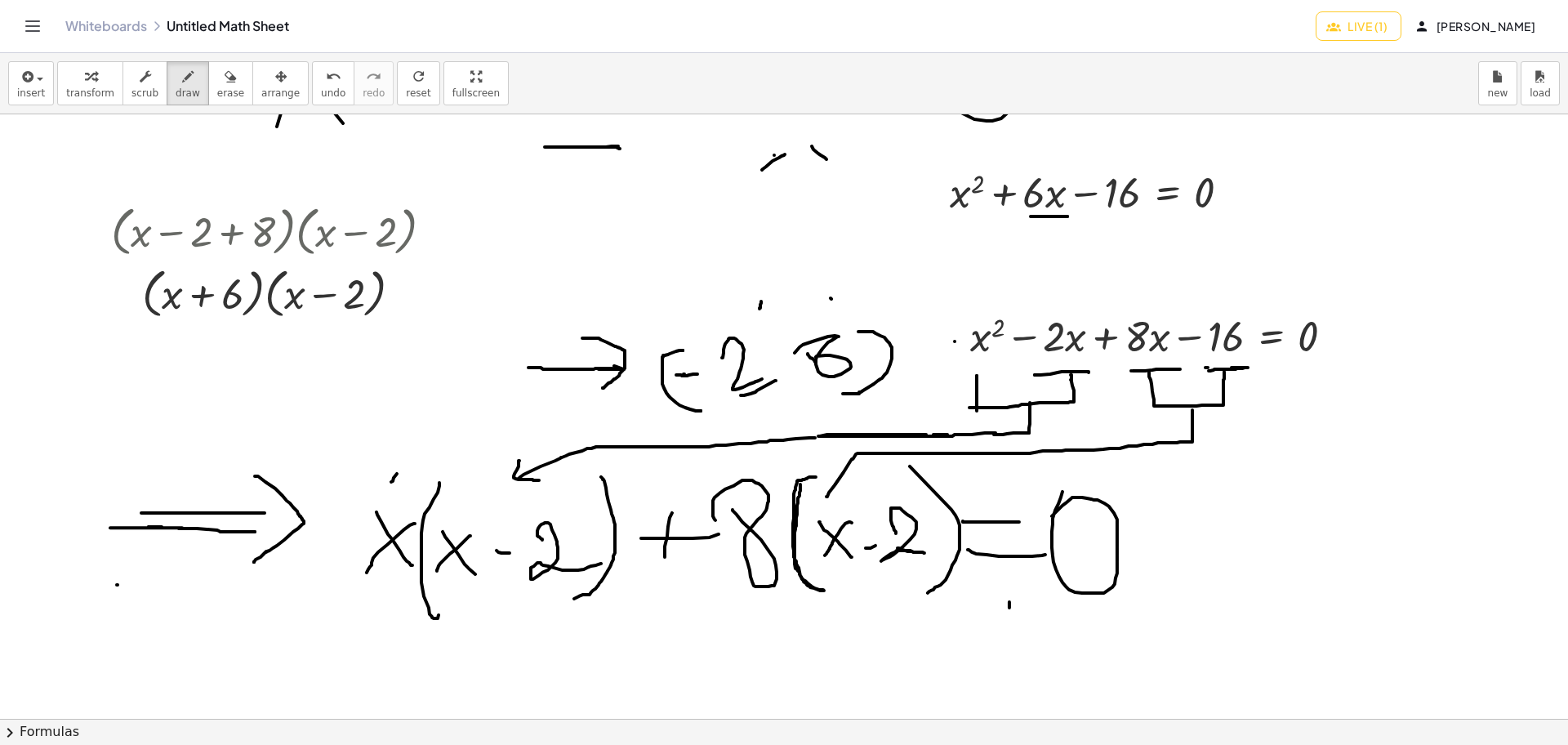
drag, startPoint x: 1193, startPoint y: 410, endPoint x: 828, endPoint y: 488, distance: 373.2
click at [828, 489] on div at bounding box center [784, 612] width 1568 height 1813
drag, startPoint x: 828, startPoint y: 455, endPoint x: 857, endPoint y: 478, distance: 37.0
click at [849, 478] on div at bounding box center [784, 612] width 1568 height 1813
drag, startPoint x: 383, startPoint y: 634, endPoint x: 587, endPoint y: 620, distance: 204.5
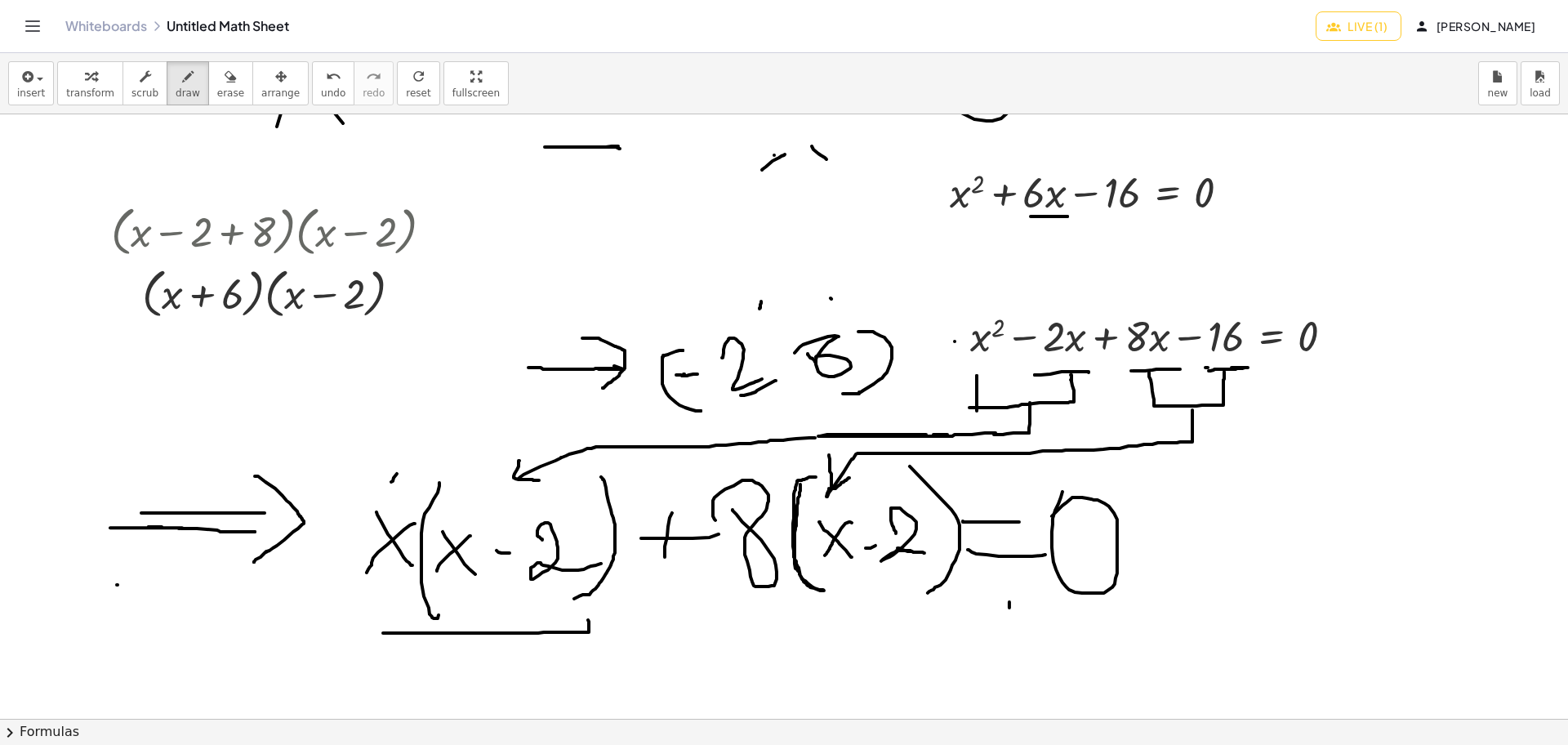
click at [587, 594] on div at bounding box center [784, 612] width 1568 height 1813
drag, startPoint x: 376, startPoint y: 619, endPoint x: 382, endPoint y: 635, distance: 17.1
click at [382, 594] on div at bounding box center [784, 612] width 1568 height 1813
click at [385, 594] on div at bounding box center [784, 612] width 1568 height 1813
drag, startPoint x: 753, startPoint y: 597, endPoint x: 924, endPoint y: 603, distance: 171.1
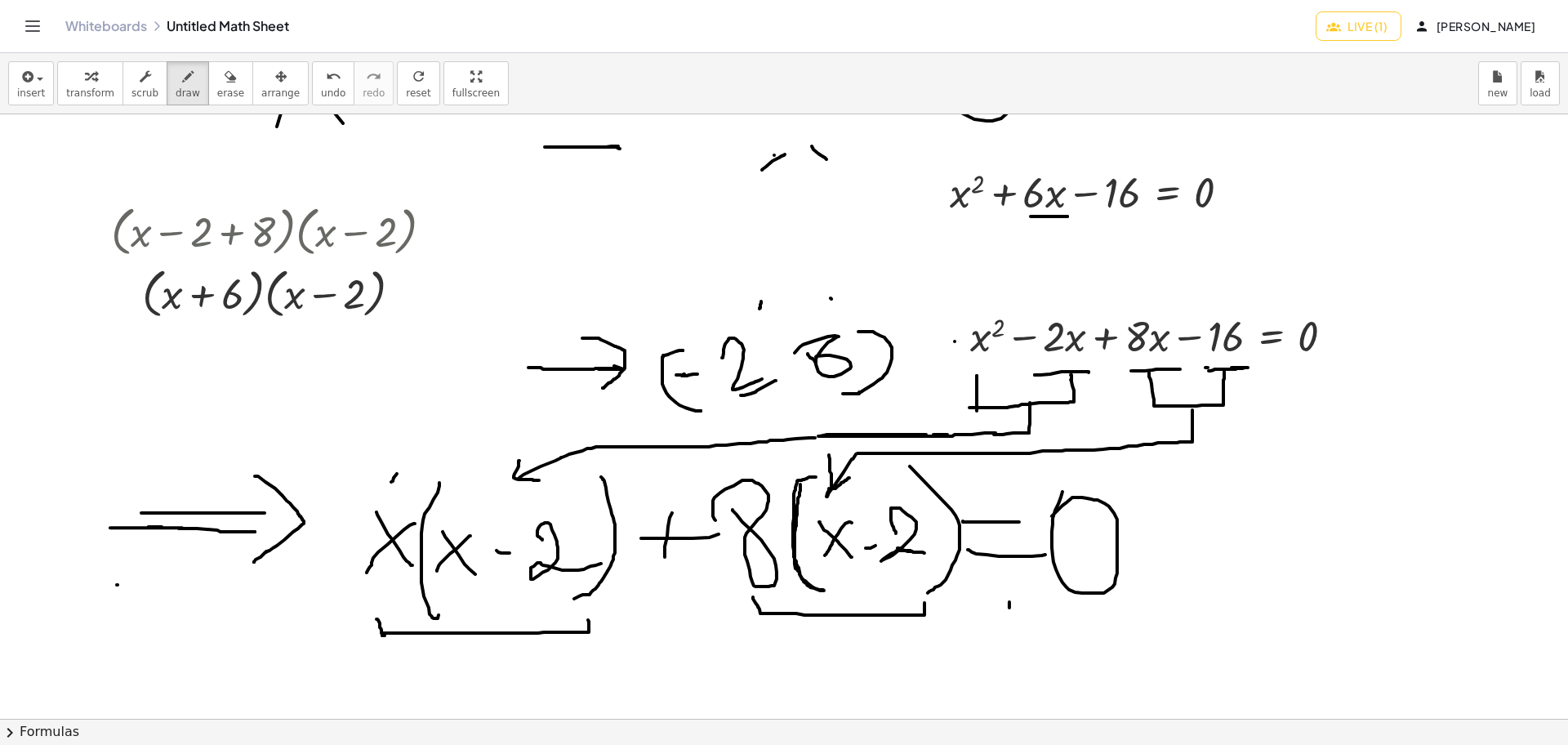
click at [924, 594] on div at bounding box center [784, 612] width 1568 height 1813
drag, startPoint x: 453, startPoint y: 633, endPoint x: 807, endPoint y: 604, distance: 355.2
click at [807, 594] on div at bounding box center [784, 612] width 1568 height 1813
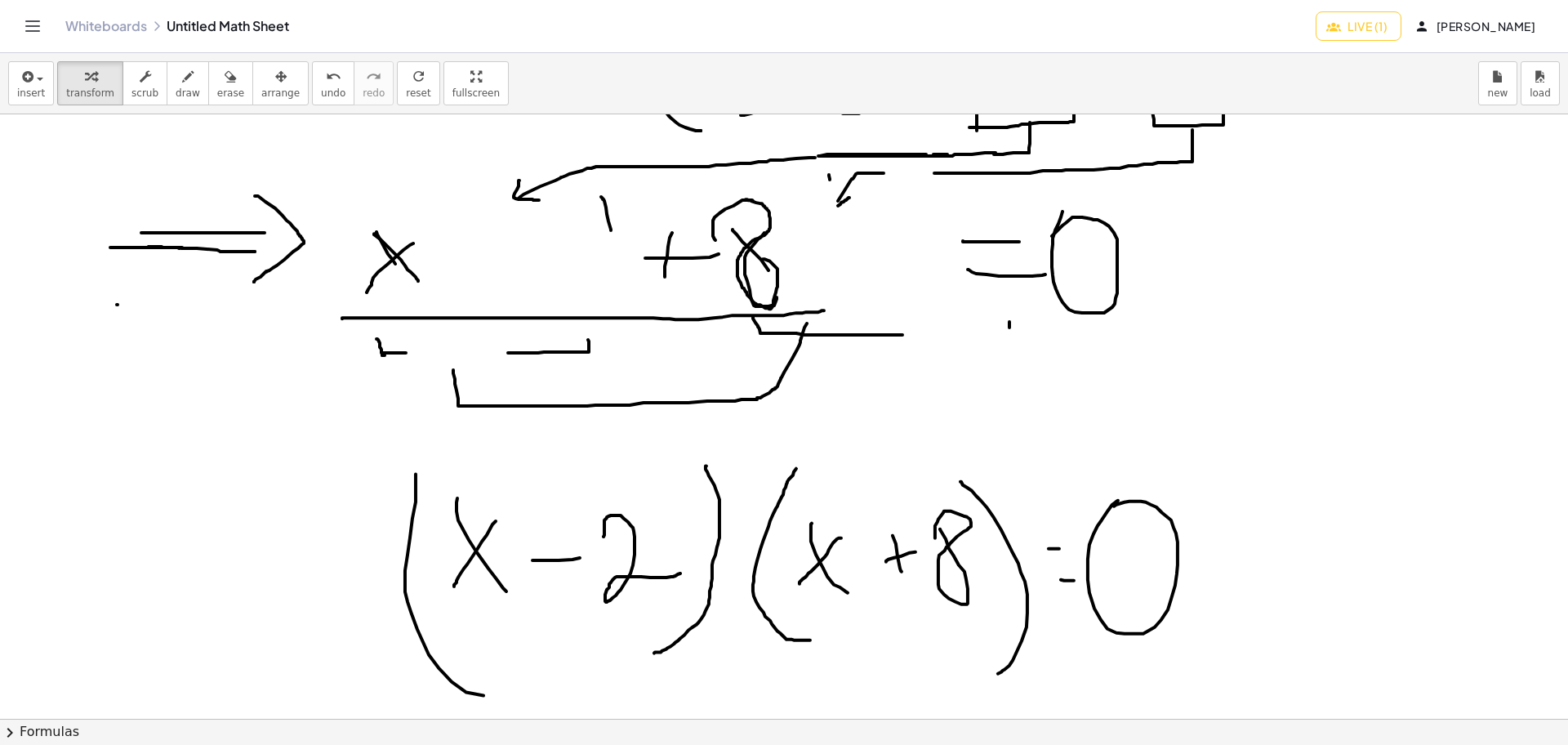
scroll to position [791, 0]
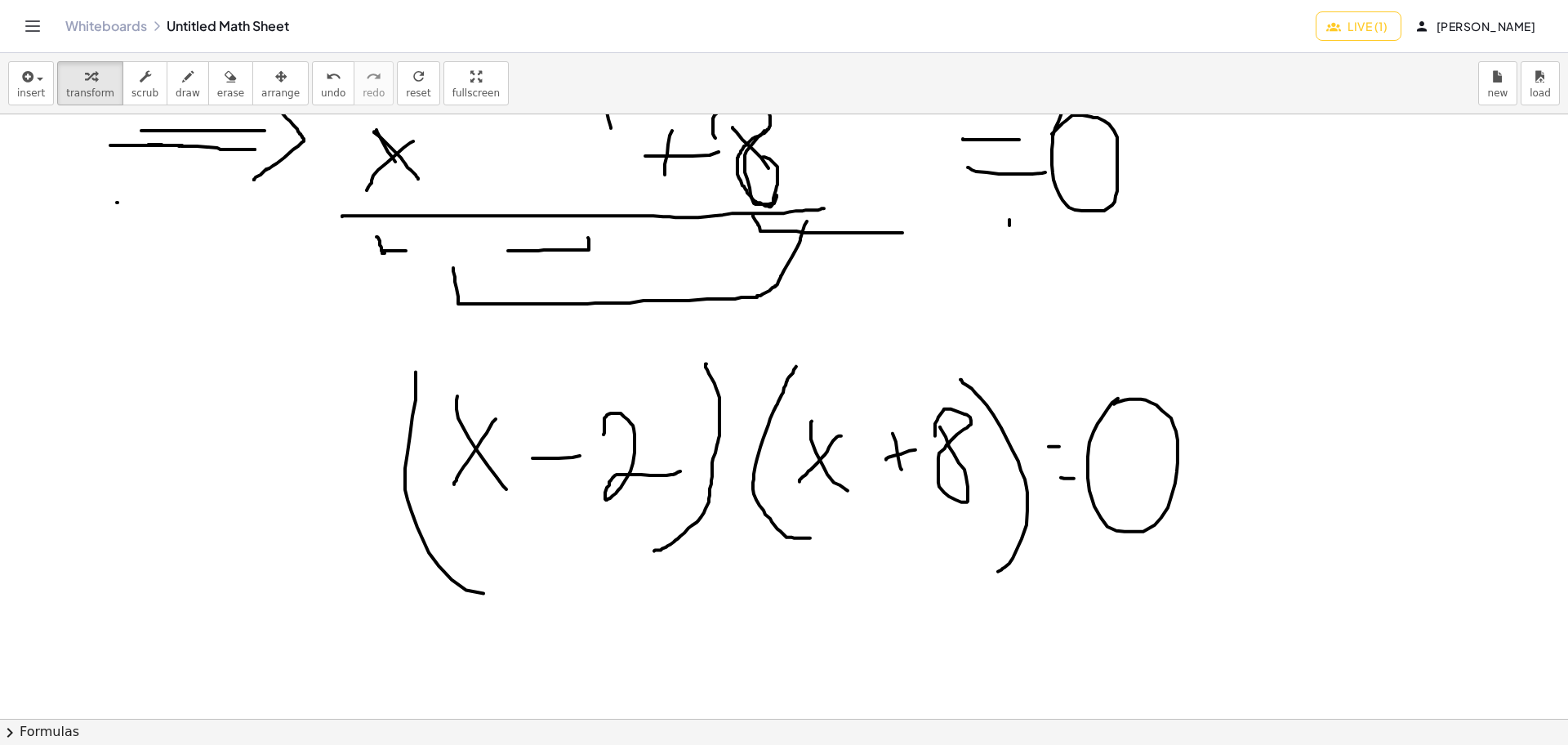
drag, startPoint x: 488, startPoint y: 548, endPoint x: 589, endPoint y: 544, distance: 101.1
click at [589, 544] on div at bounding box center [784, 229] width 1568 height 1813
click at [177, 87] on span "draw" at bounding box center [187, 93] width 24 height 12
drag, startPoint x: 504, startPoint y: 591, endPoint x: 639, endPoint y: 588, distance: 135.0
click at [639, 588] on div at bounding box center [784, 229] width 1568 height 1813
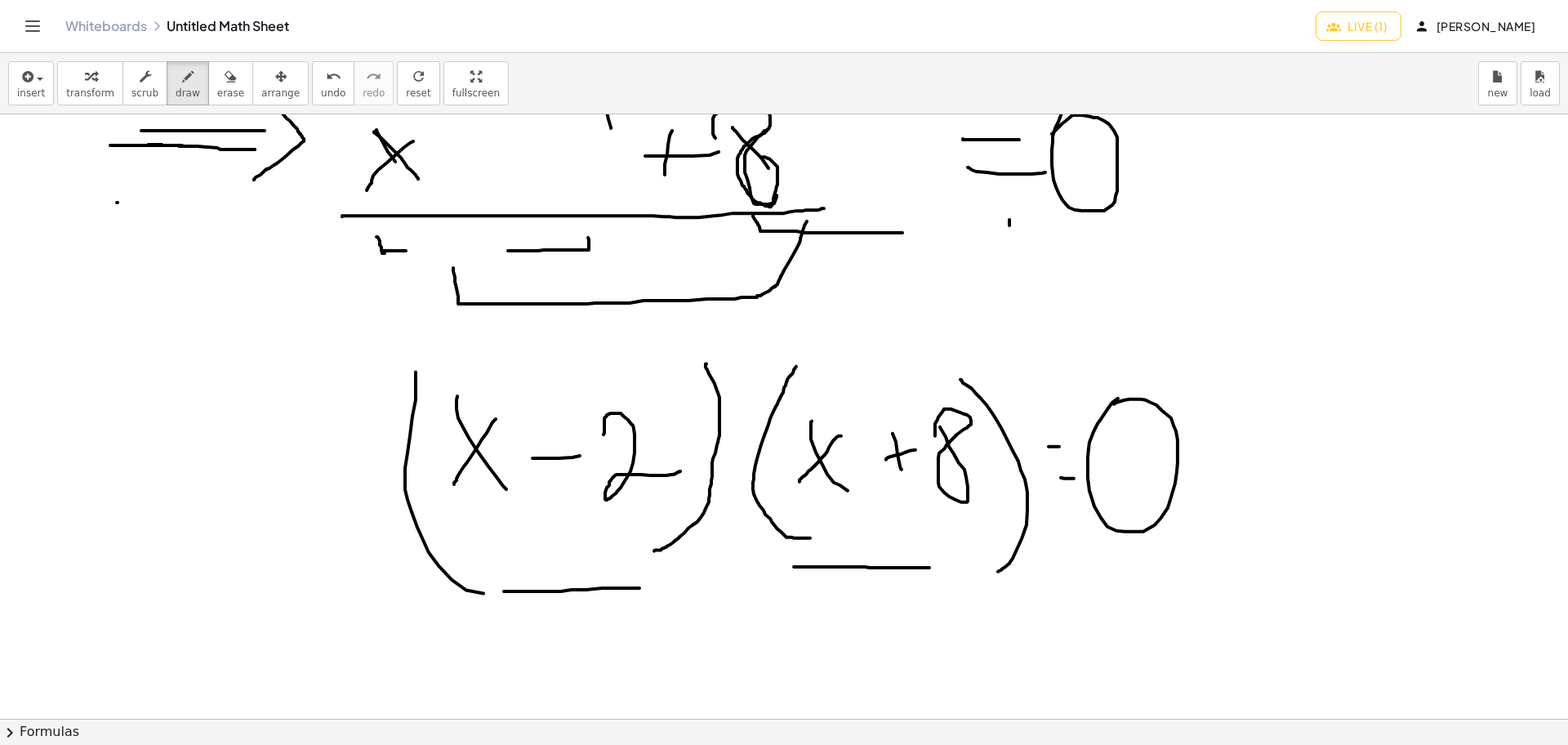
drag, startPoint x: 794, startPoint y: 567, endPoint x: 929, endPoint y: 568, distance: 135.0
click at [929, 568] on div at bounding box center [784, 229] width 1568 height 1813
drag, startPoint x: 555, startPoint y: 589, endPoint x: 543, endPoint y: 572, distance: 20.8
click at [543, 572] on div at bounding box center [784, 229] width 1568 height 1813
click at [563, 573] on div at bounding box center [784, 229] width 1568 height 1813
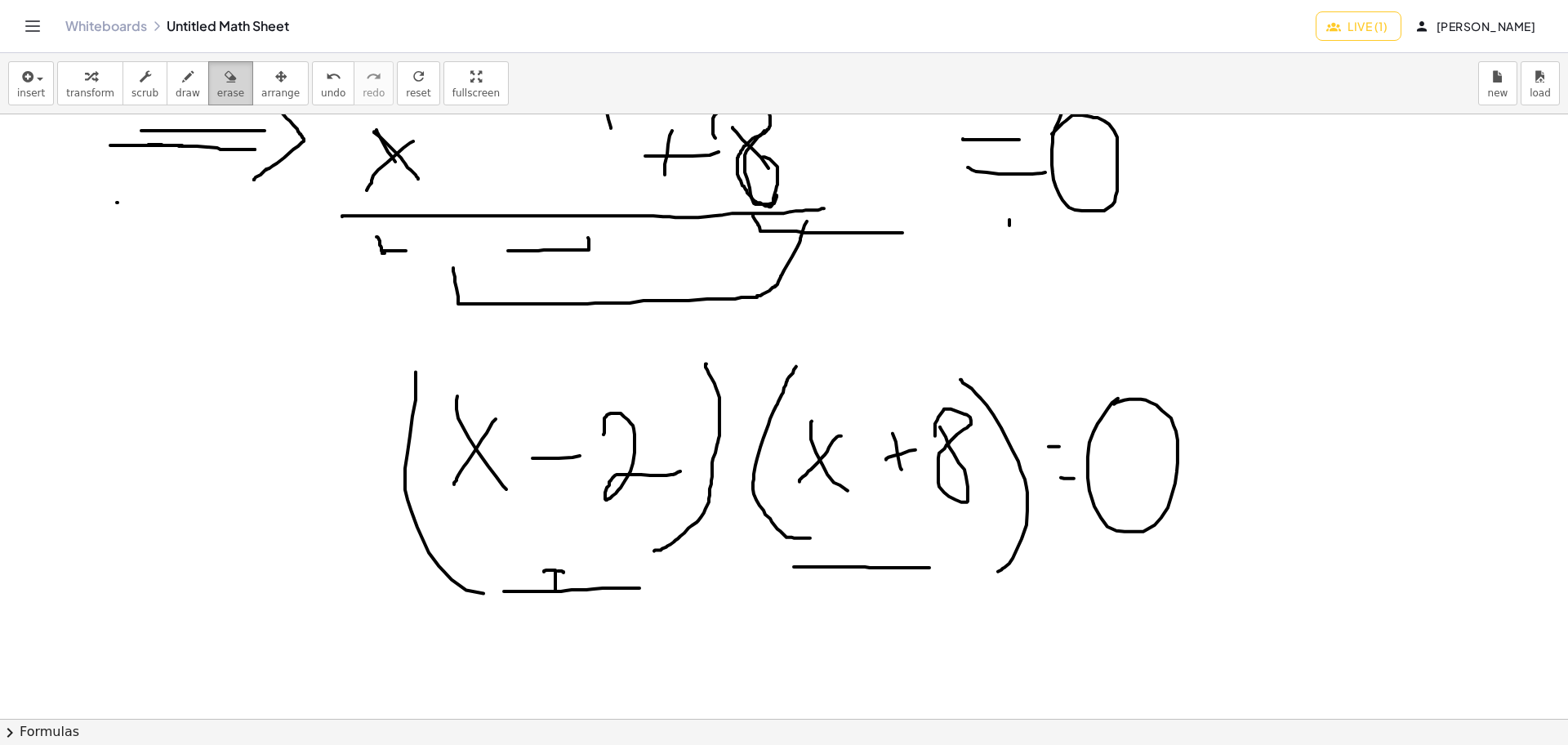
click at [217, 88] on span "erase" at bounding box center [230, 93] width 27 height 12
drag, startPoint x: 550, startPoint y: 571, endPoint x: 530, endPoint y: 573, distance: 20.1
click at [554, 571] on div at bounding box center [784, 229] width 1568 height 1813
click at [510, 579] on div at bounding box center [784, 229] width 1568 height 1813
drag, startPoint x: 511, startPoint y: 579, endPoint x: 524, endPoint y: 580, distance: 13.0
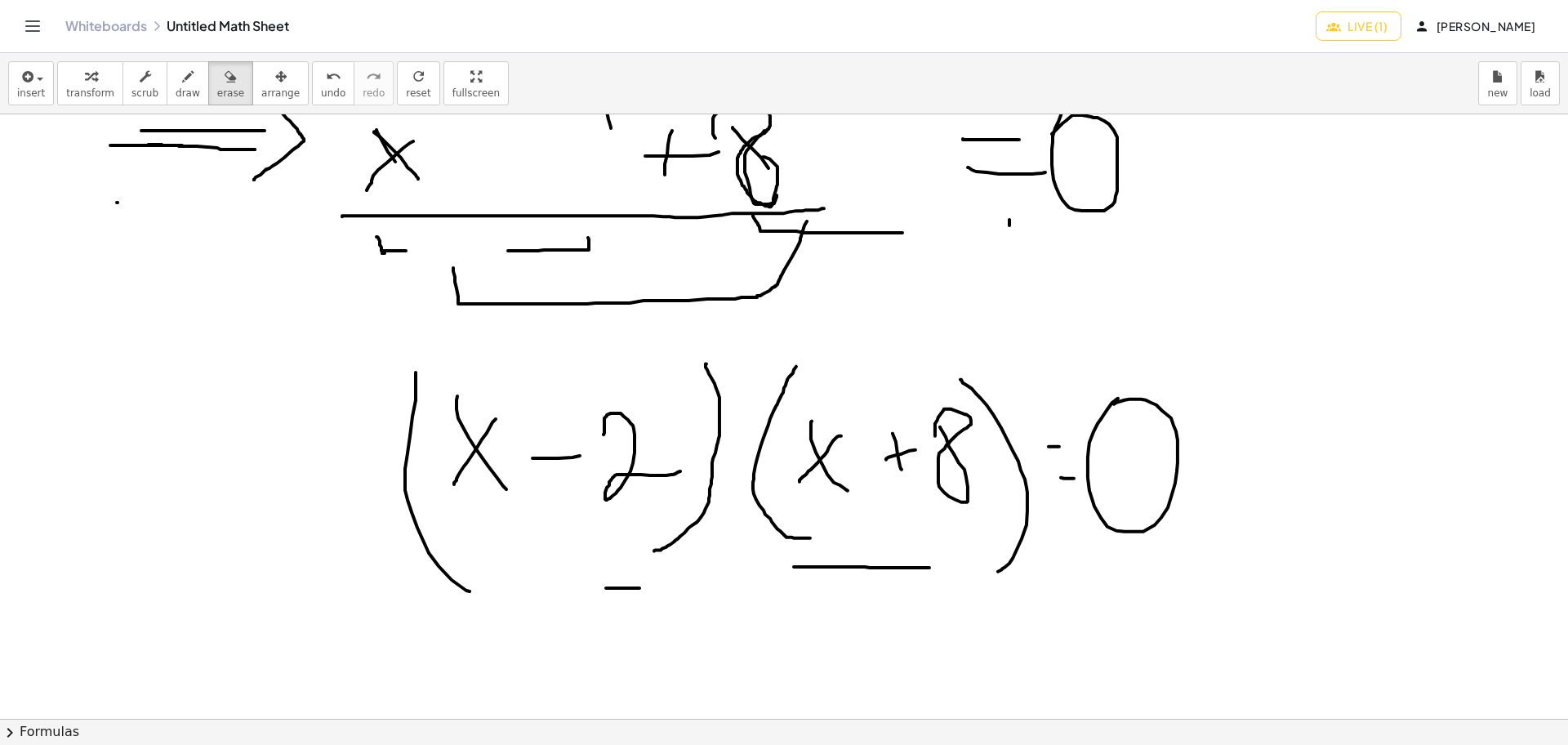
click at [514, 579] on div at bounding box center [784, 229] width 1568 height 1813
drag, startPoint x: 524, startPoint y: 580, endPoint x: 627, endPoint y: 580, distance: 103.0
click at [627, 580] on div at bounding box center [784, 229] width 1568 height 1813
click at [462, 583] on div at bounding box center [784, 229] width 1568 height 1813
click at [175, 88] on span "draw" at bounding box center [187, 93] width 24 height 12
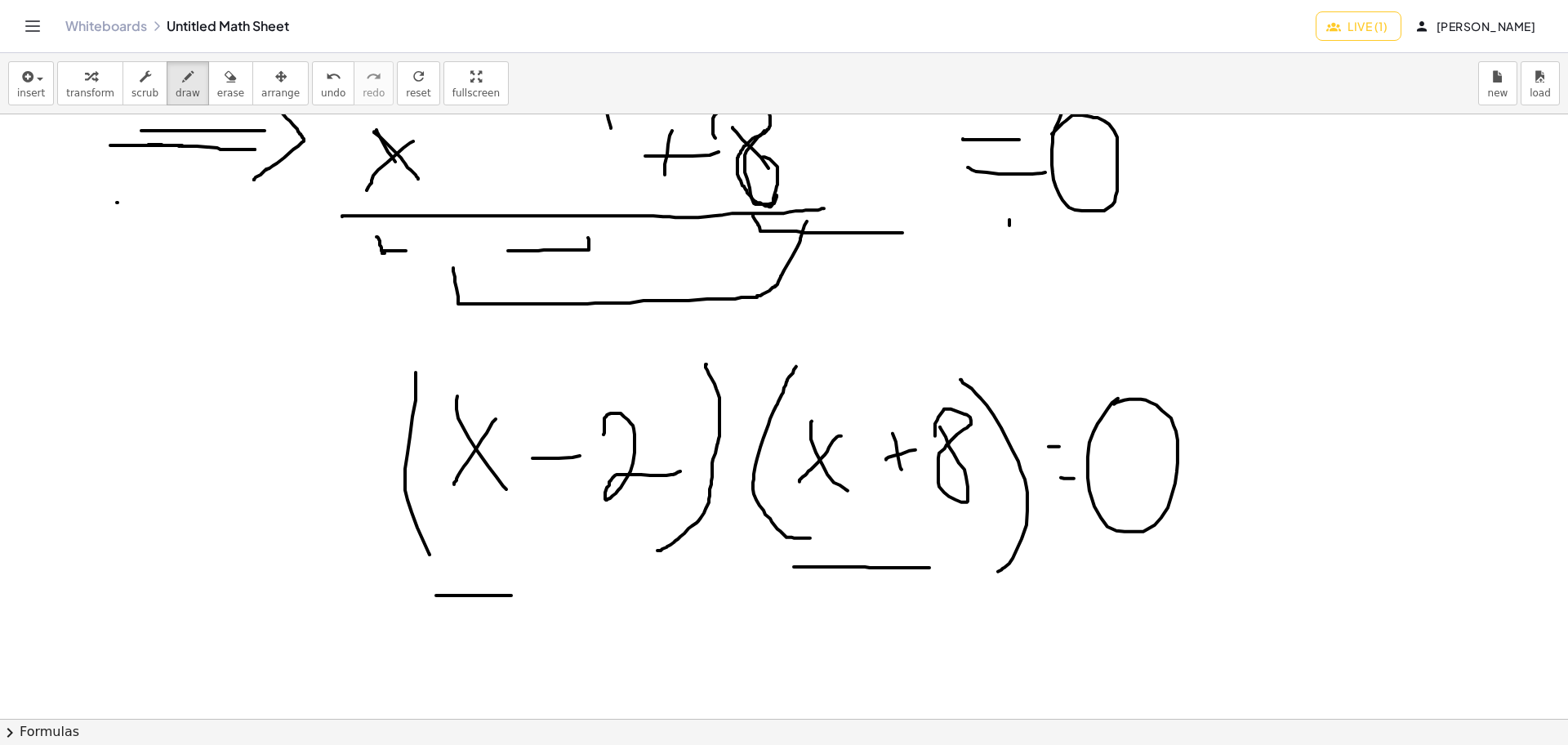
drag, startPoint x: 436, startPoint y: 595, endPoint x: 558, endPoint y: 591, distance: 122.1
click at [519, 594] on div at bounding box center [784, 229] width 1568 height 1813
drag, startPoint x: 617, startPoint y: 587, endPoint x: 503, endPoint y: 599, distance: 114.6
click at [503, 594] on div at bounding box center [784, 229] width 1568 height 1813
drag, startPoint x: 527, startPoint y: 604, endPoint x: 547, endPoint y: 644, distance: 44.7
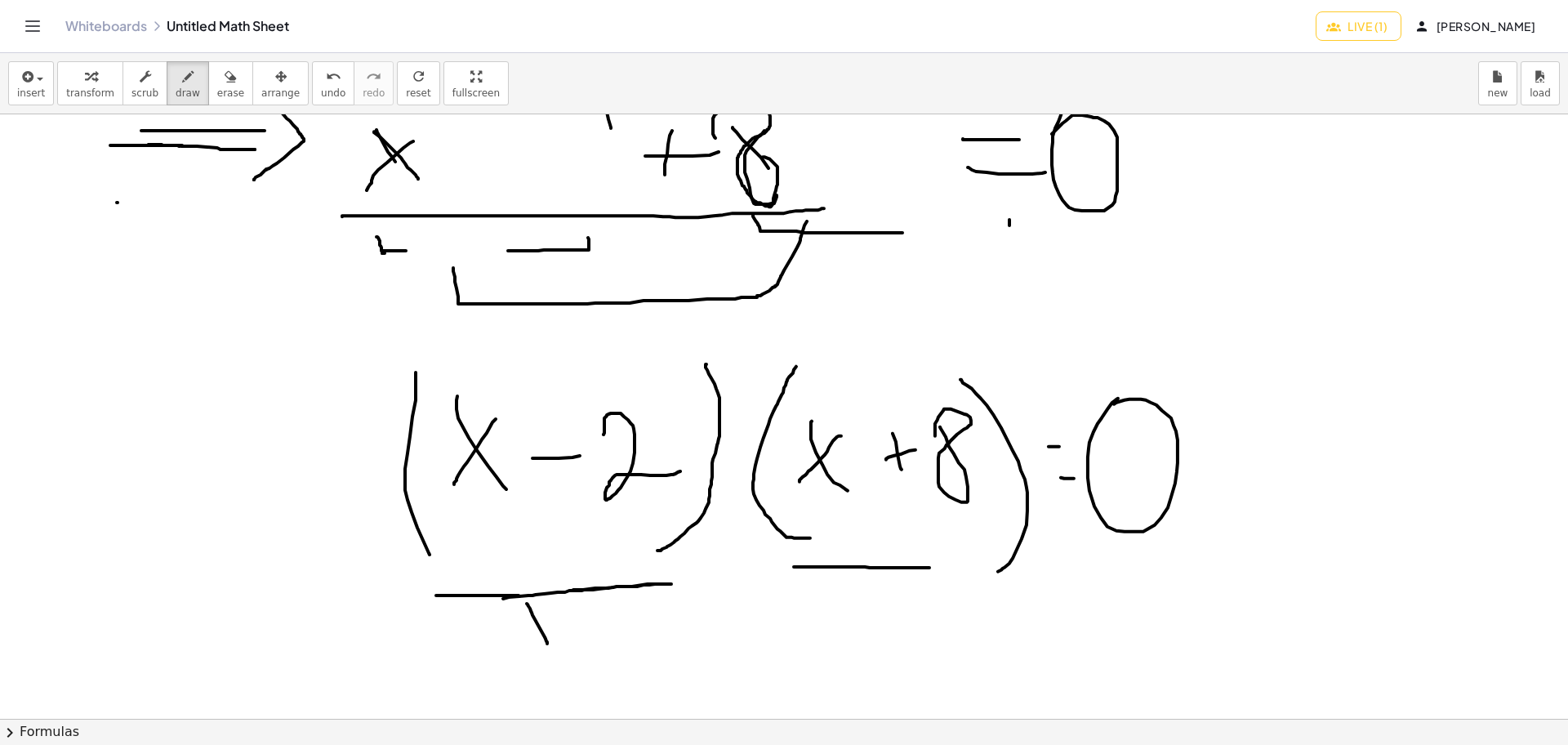
click at [547, 594] on div at bounding box center [784, 229] width 1568 height 1813
click at [553, 594] on div at bounding box center [784, 229] width 1568 height 1813
drag, startPoint x: 564, startPoint y: 610, endPoint x: 582, endPoint y: 638, distance: 33.3
click at [582, 594] on div at bounding box center [784, 229] width 1568 height 1813
drag, startPoint x: 587, startPoint y: 611, endPoint x: 525, endPoint y: 644, distance: 70.2
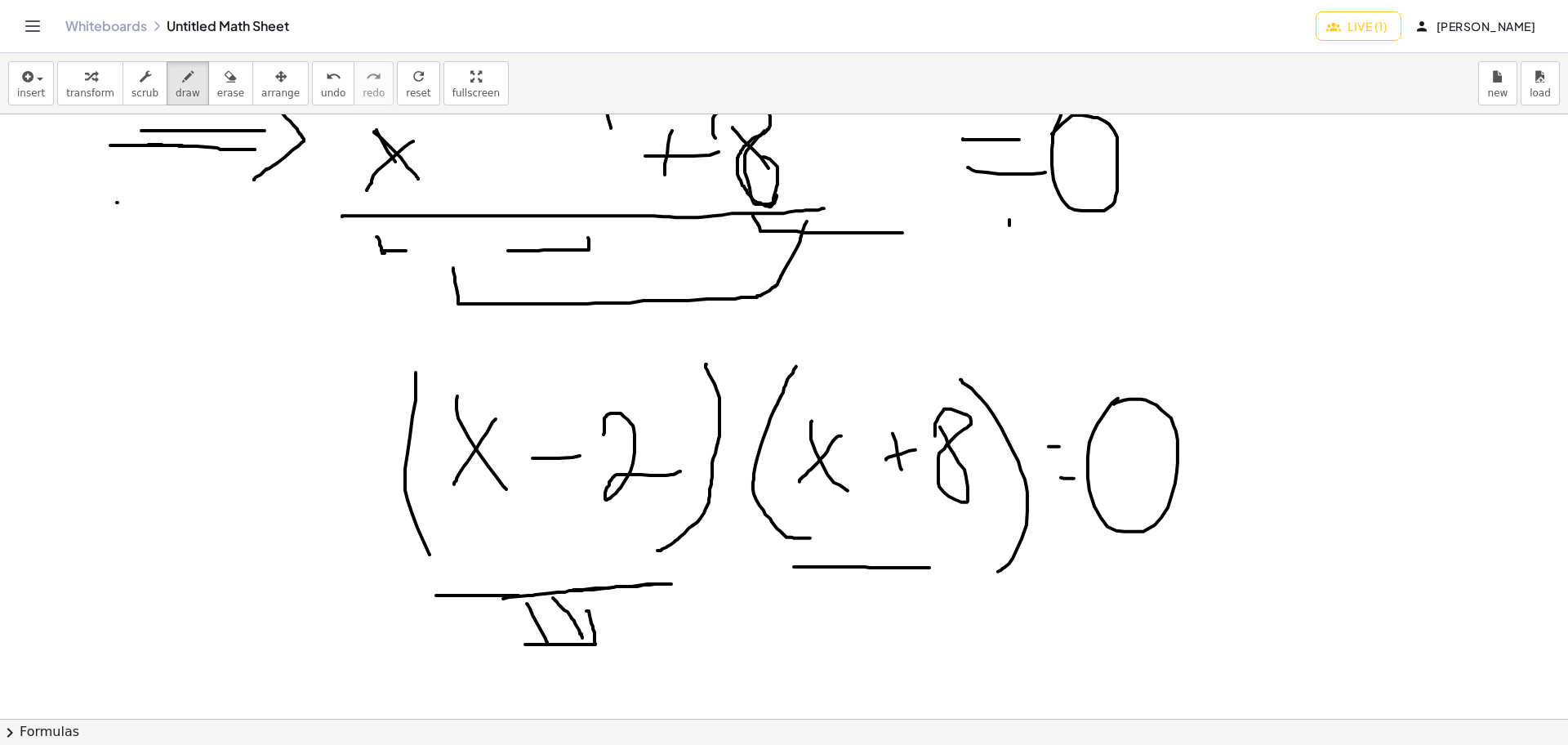
click at [525, 594] on div at bounding box center [784, 229] width 1568 height 1813
click at [620, 594] on div at bounding box center [784, 229] width 1568 height 1813
drag, startPoint x: 620, startPoint y: 634, endPoint x: 631, endPoint y: 683, distance: 50.2
click at [632, 594] on div at bounding box center [784, 229] width 1568 height 1813
drag, startPoint x: 631, startPoint y: 683, endPoint x: 671, endPoint y: 666, distance: 43.5
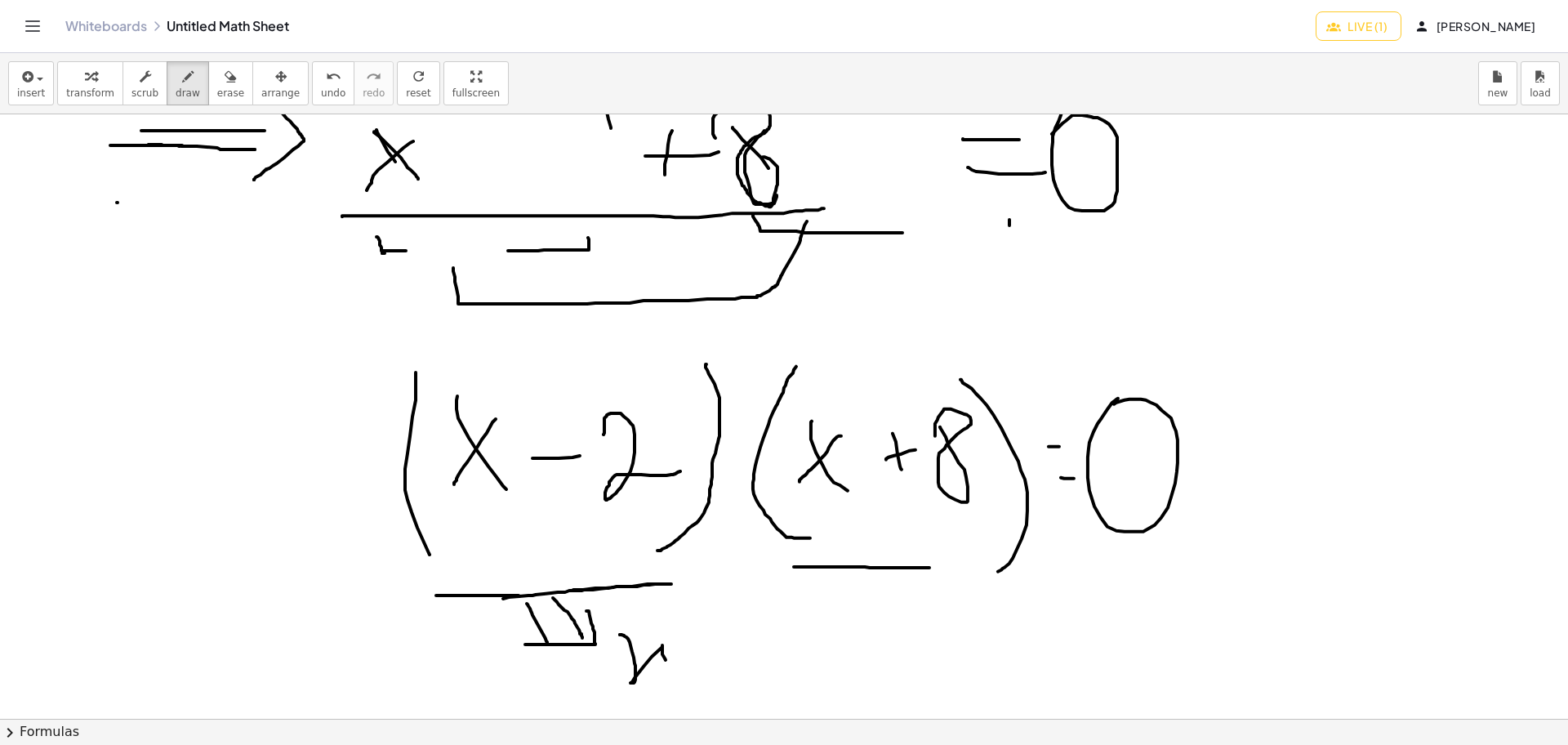
click at [671, 594] on div at bounding box center [784, 229] width 1568 height 1813
drag, startPoint x: 676, startPoint y: 655, endPoint x: 699, endPoint y: 654, distance: 23.0
click at [699, 594] on div at bounding box center [784, 229] width 1568 height 1813
click at [681, 594] on div at bounding box center [784, 229] width 1568 height 1813
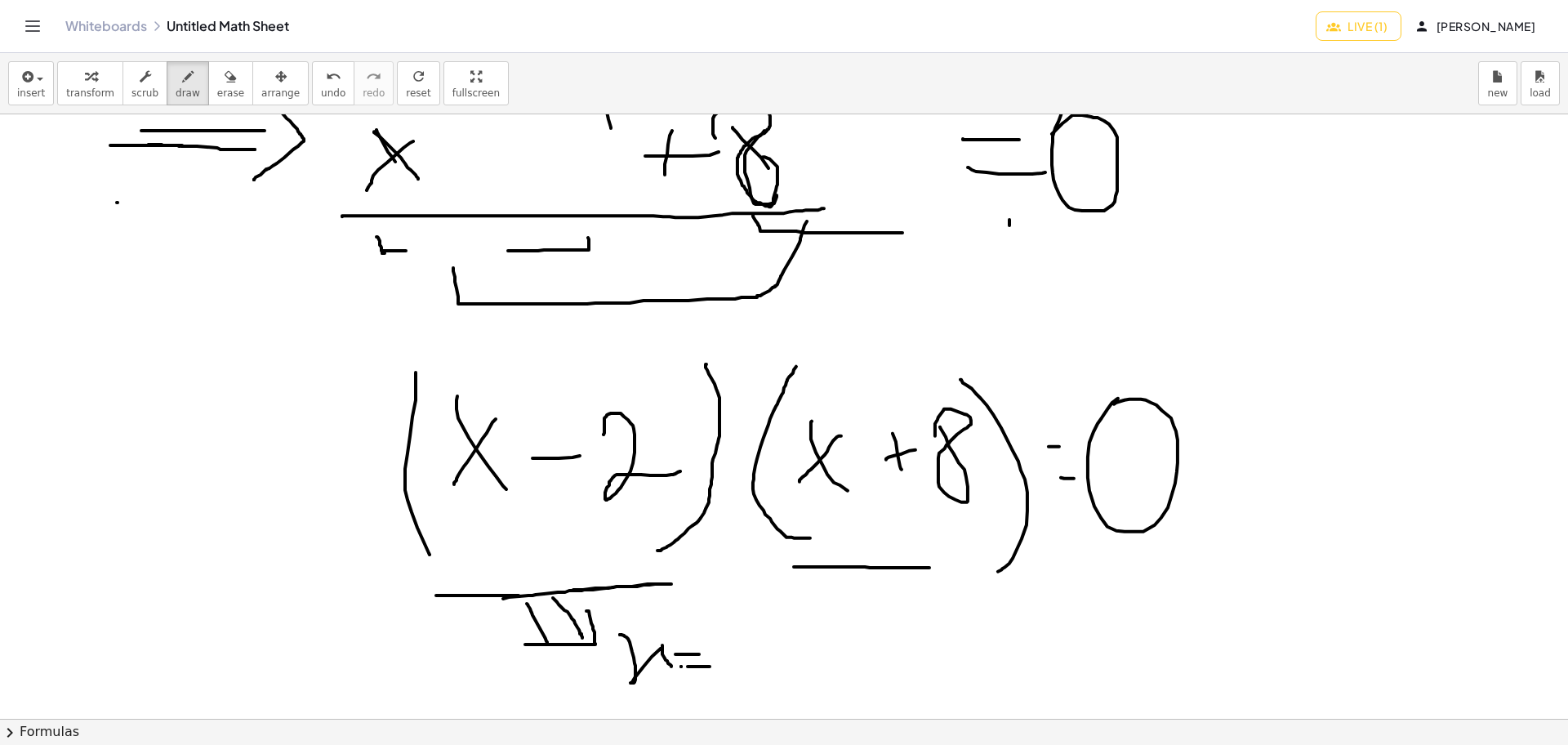
drag, startPoint x: 708, startPoint y: 667, endPoint x: 722, endPoint y: 667, distance: 14.0
click at [722, 594] on div at bounding box center [784, 229] width 1568 height 1813
drag, startPoint x: 722, startPoint y: 639, endPoint x: 773, endPoint y: 688, distance: 70.7
click at [773, 594] on div at bounding box center [784, 229] width 1568 height 1813
click at [935, 594] on div at bounding box center [784, 229] width 1568 height 1813
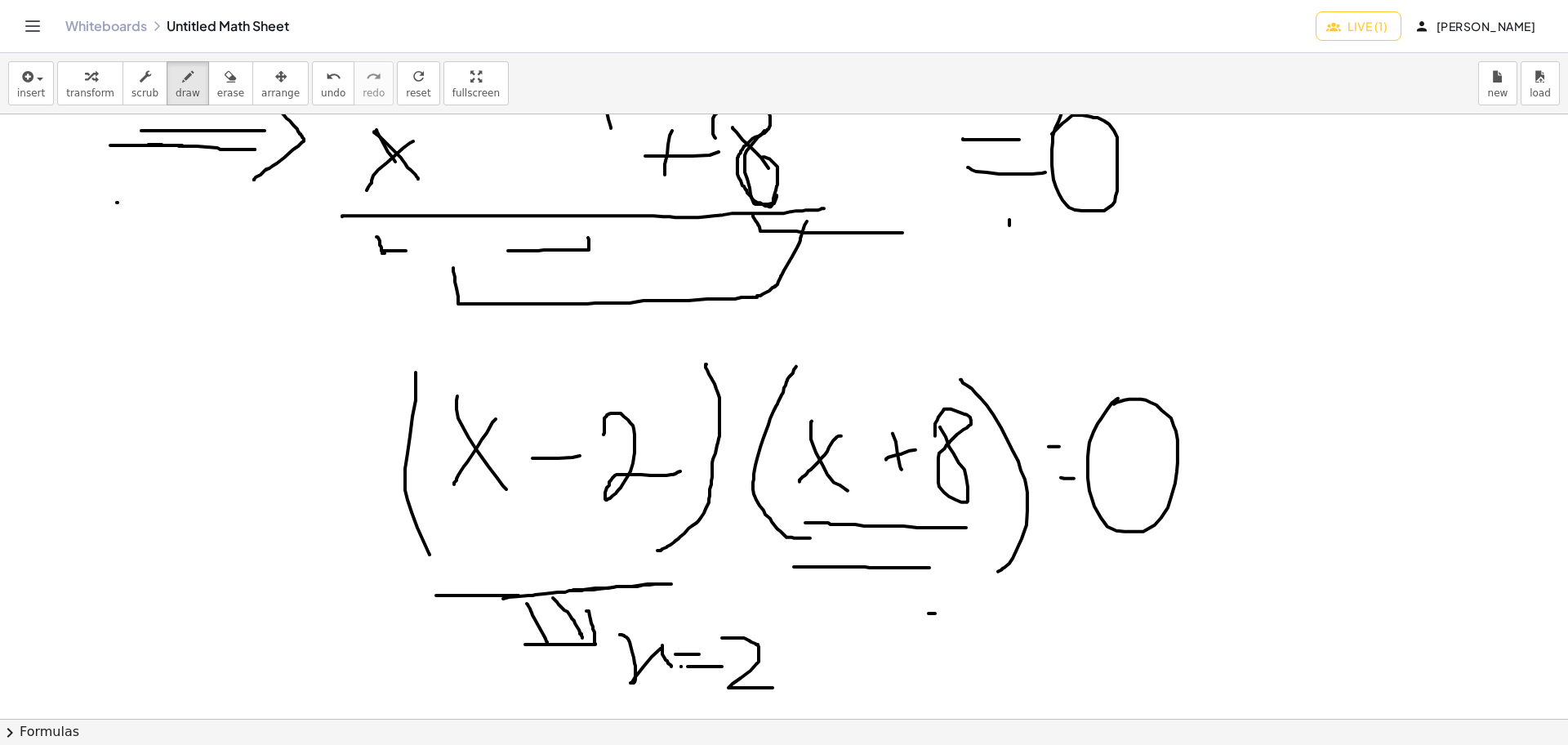
drag, startPoint x: 805, startPoint y: 523, endPoint x: 966, endPoint y: 528, distance: 161.1
click at [966, 528] on div at bounding box center [784, 229] width 1568 height 1813
drag, startPoint x: 678, startPoint y: 667, endPoint x: 705, endPoint y: 665, distance: 27.1
click at [705, 594] on div at bounding box center [784, 229] width 1568 height 1813
drag, startPoint x: 932, startPoint y: 614, endPoint x: 1039, endPoint y: 638, distance: 109.7
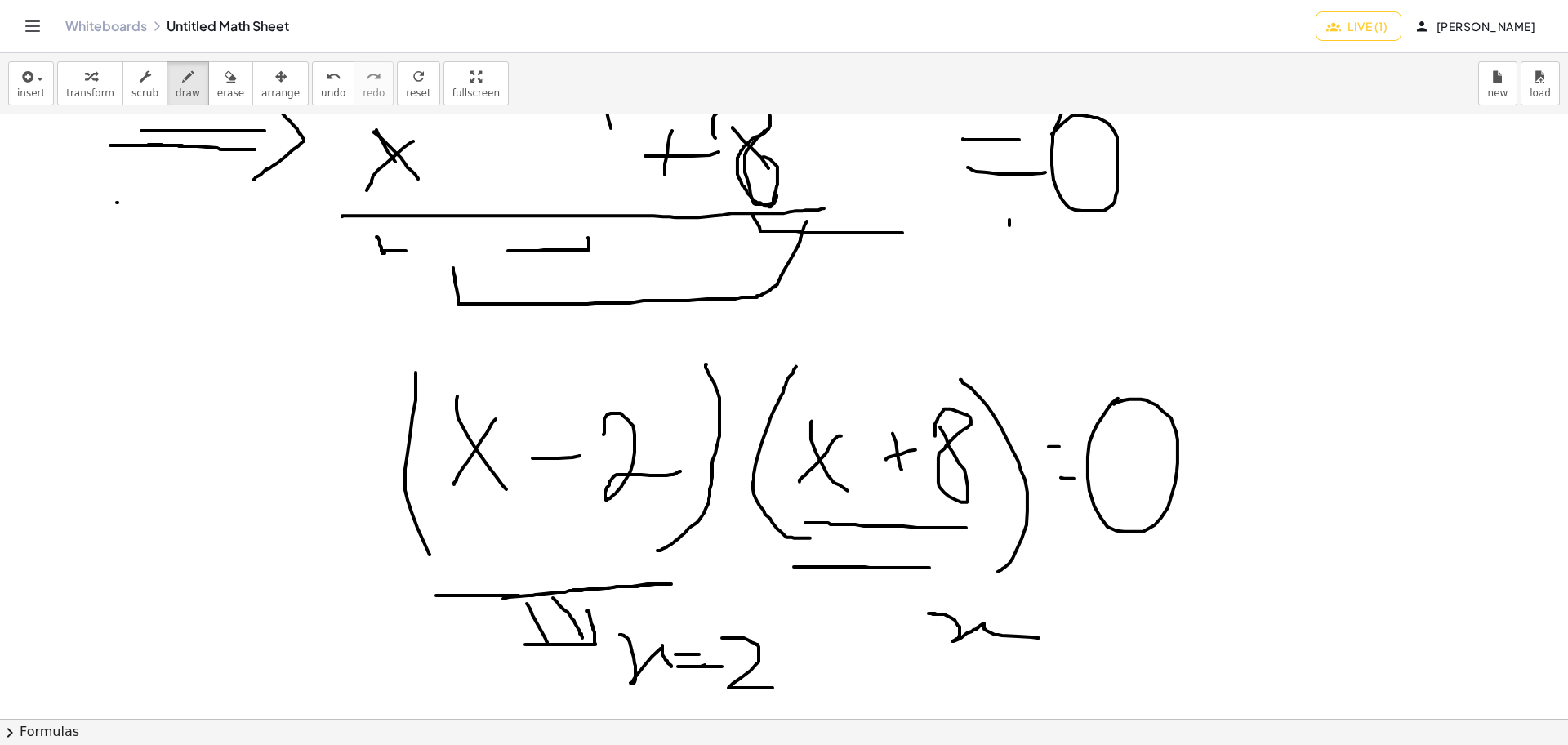
click at [1039, 594] on div at bounding box center [784, 229] width 1568 height 1813
drag, startPoint x: 1044, startPoint y: 629, endPoint x: 1106, endPoint y: 629, distance: 62.0
click at [1106, 594] on div at bounding box center [784, 229] width 1568 height 1813
drag, startPoint x: 1080, startPoint y: 644, endPoint x: 1104, endPoint y: 644, distance: 24.0
click at [1104, 594] on div at bounding box center [784, 229] width 1568 height 1813
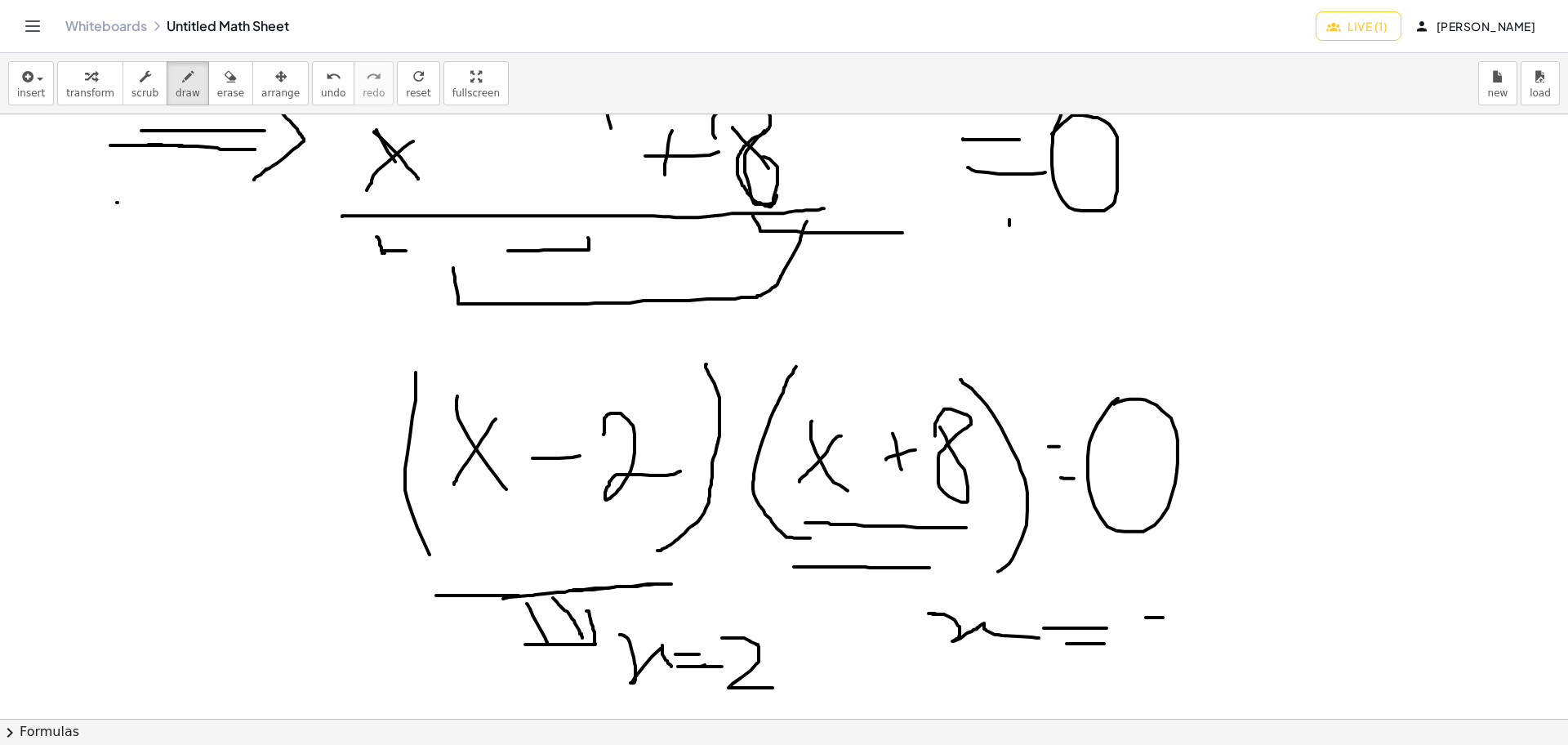
drag, startPoint x: 1146, startPoint y: 618, endPoint x: 1163, endPoint y: 618, distance: 17.0
click at [1163, 594] on div at bounding box center [784, 229] width 1568 height 1813
click at [1217, 594] on div at bounding box center [784, 229] width 1568 height 1813
drag, startPoint x: 639, startPoint y: 707, endPoint x: 789, endPoint y: 708, distance: 150.0
click at [789, 594] on div at bounding box center [784, 229] width 1568 height 1813
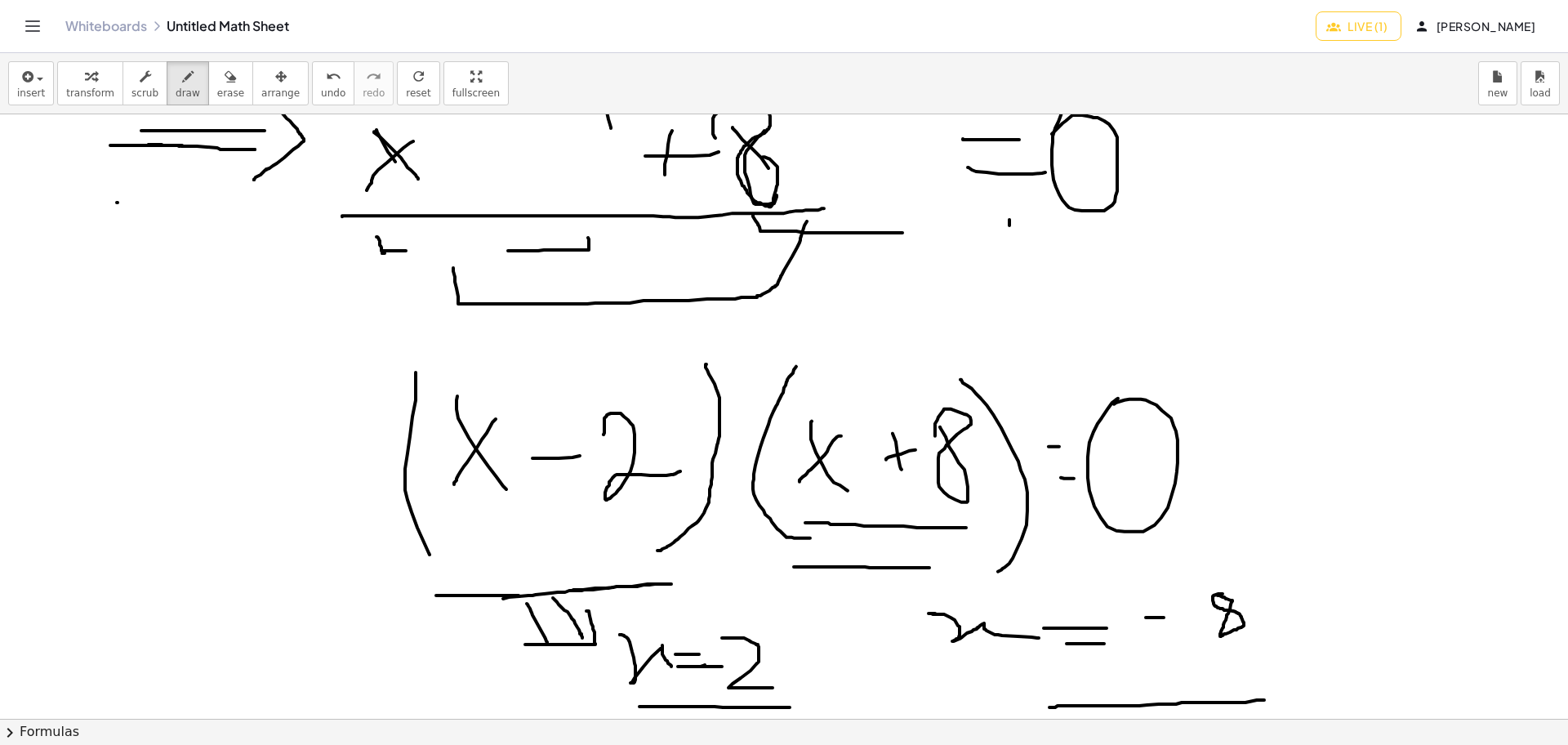
drag, startPoint x: 1049, startPoint y: 708, endPoint x: 1266, endPoint y: 700, distance: 217.1
click at [1253, 594] on div at bounding box center [784, 229] width 1568 height 1813
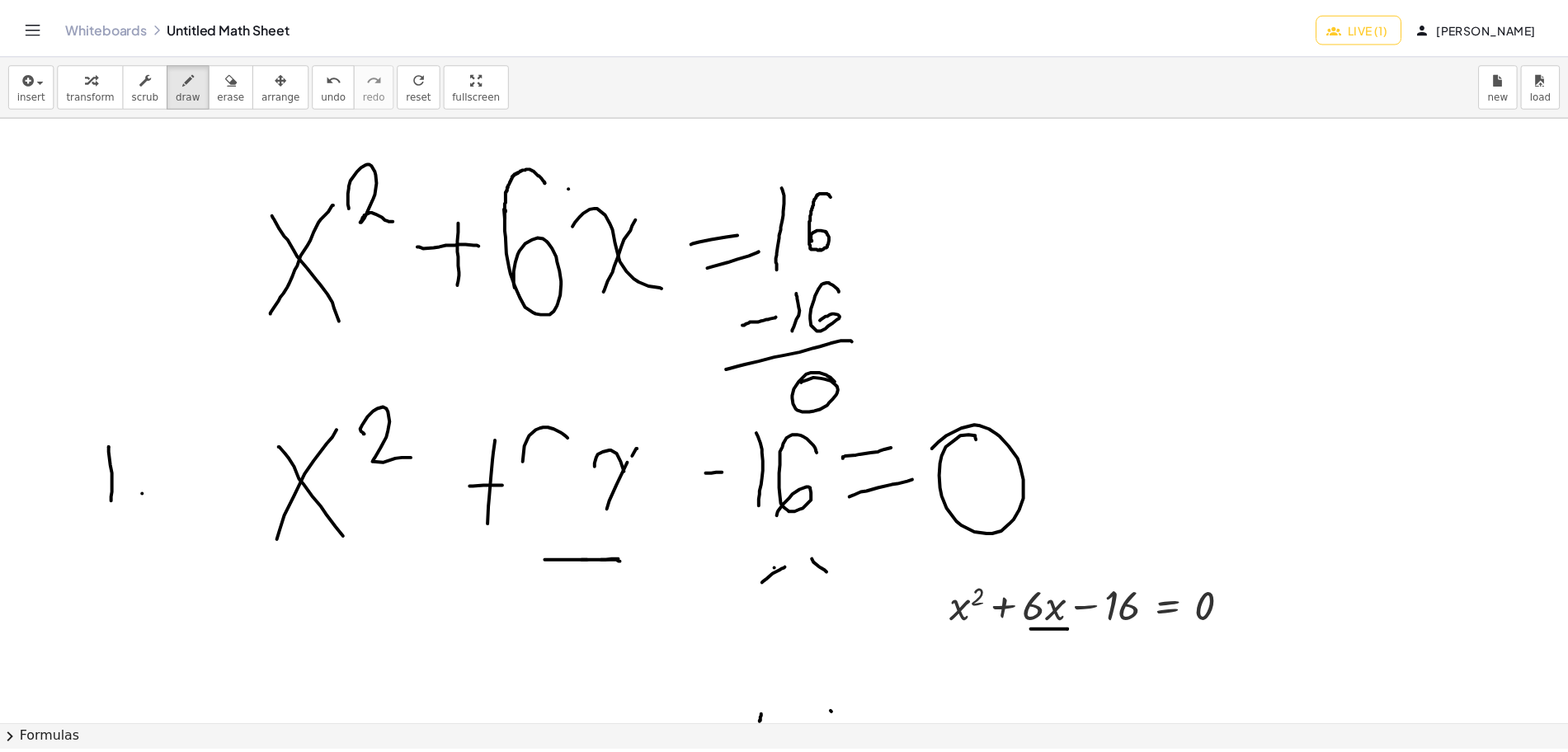
scroll to position [309, 0]
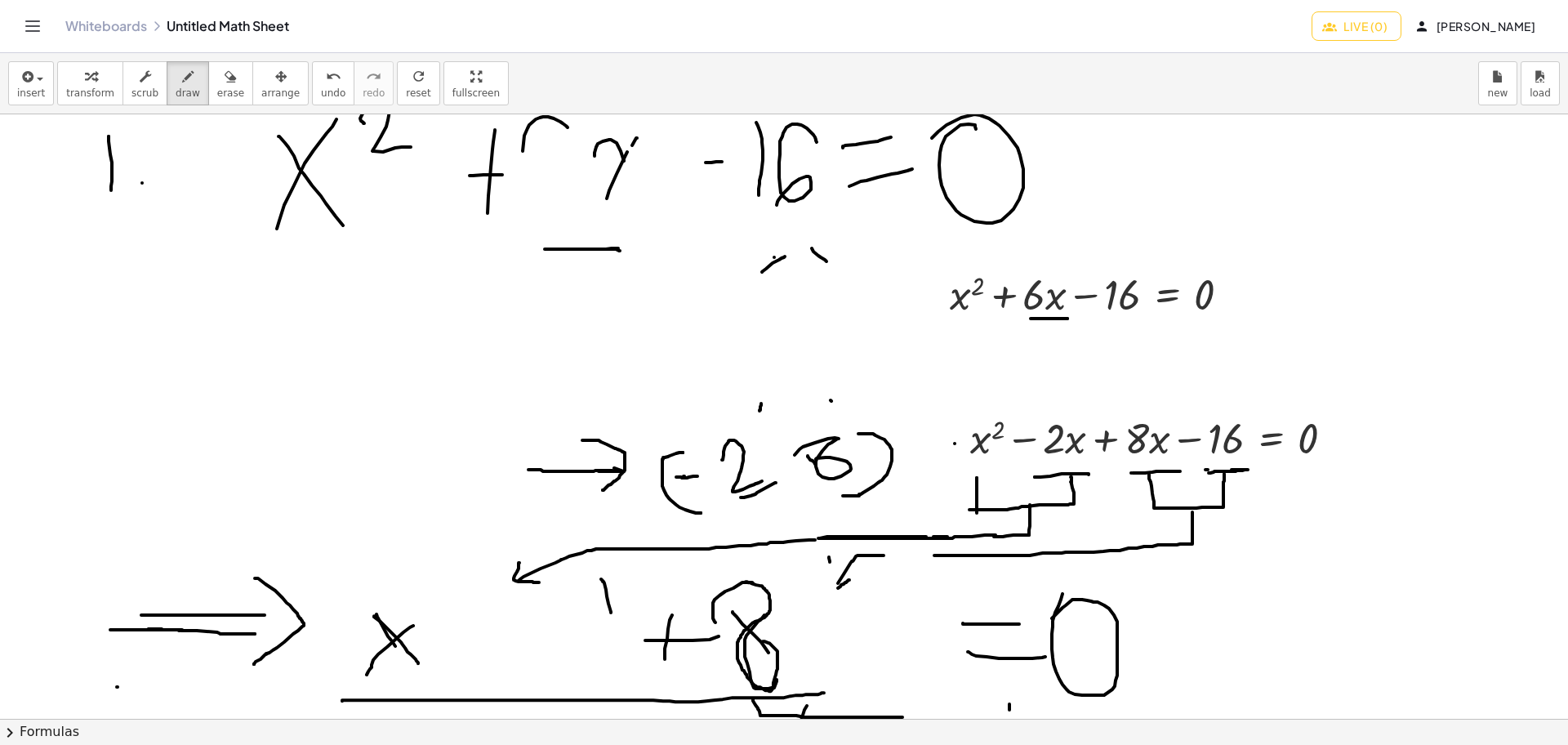
click at [1253, 25] on span "[PERSON_NAME]" at bounding box center [1476, 27] width 117 height 15
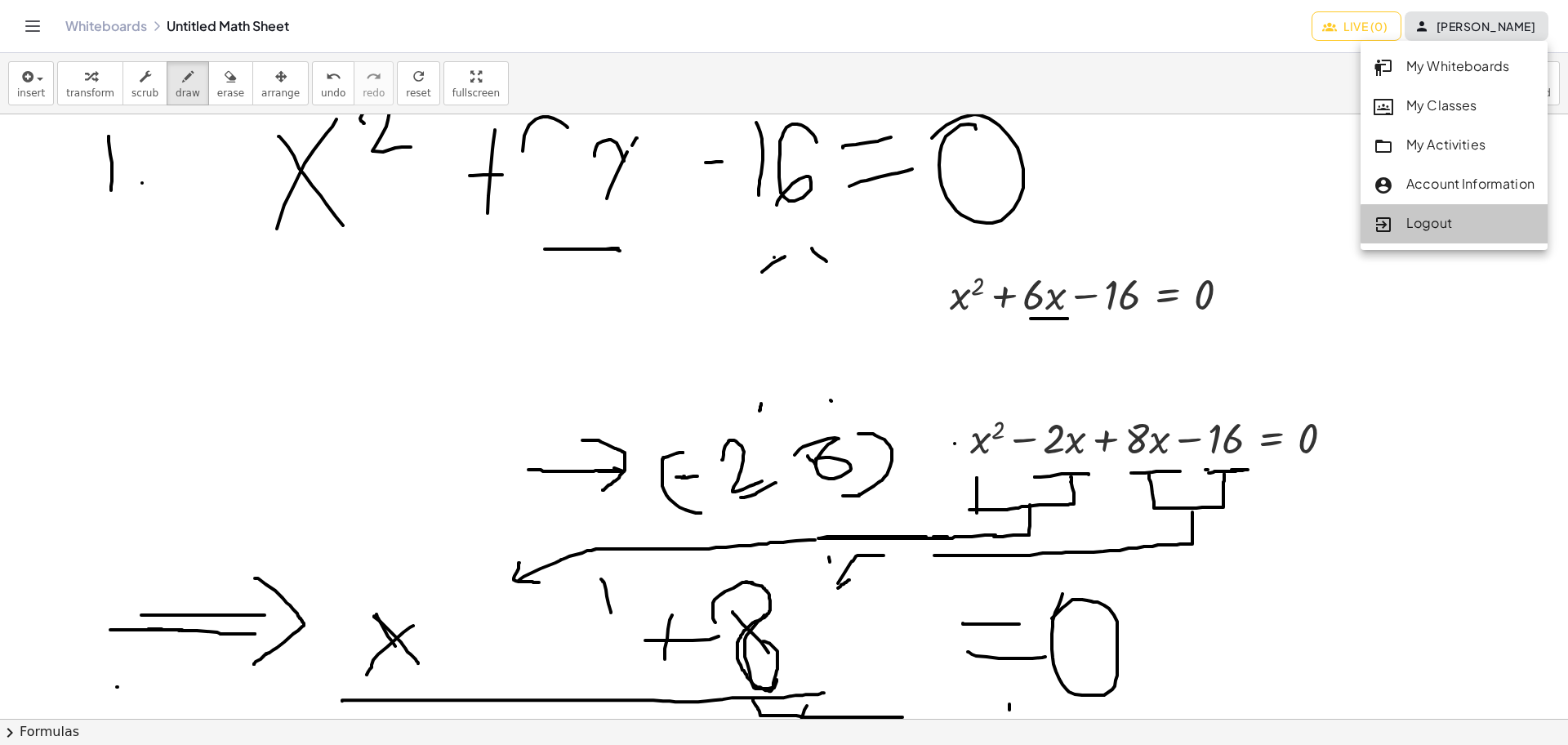
click at [1253, 227] on div "Logout" at bounding box center [1454, 224] width 161 height 22
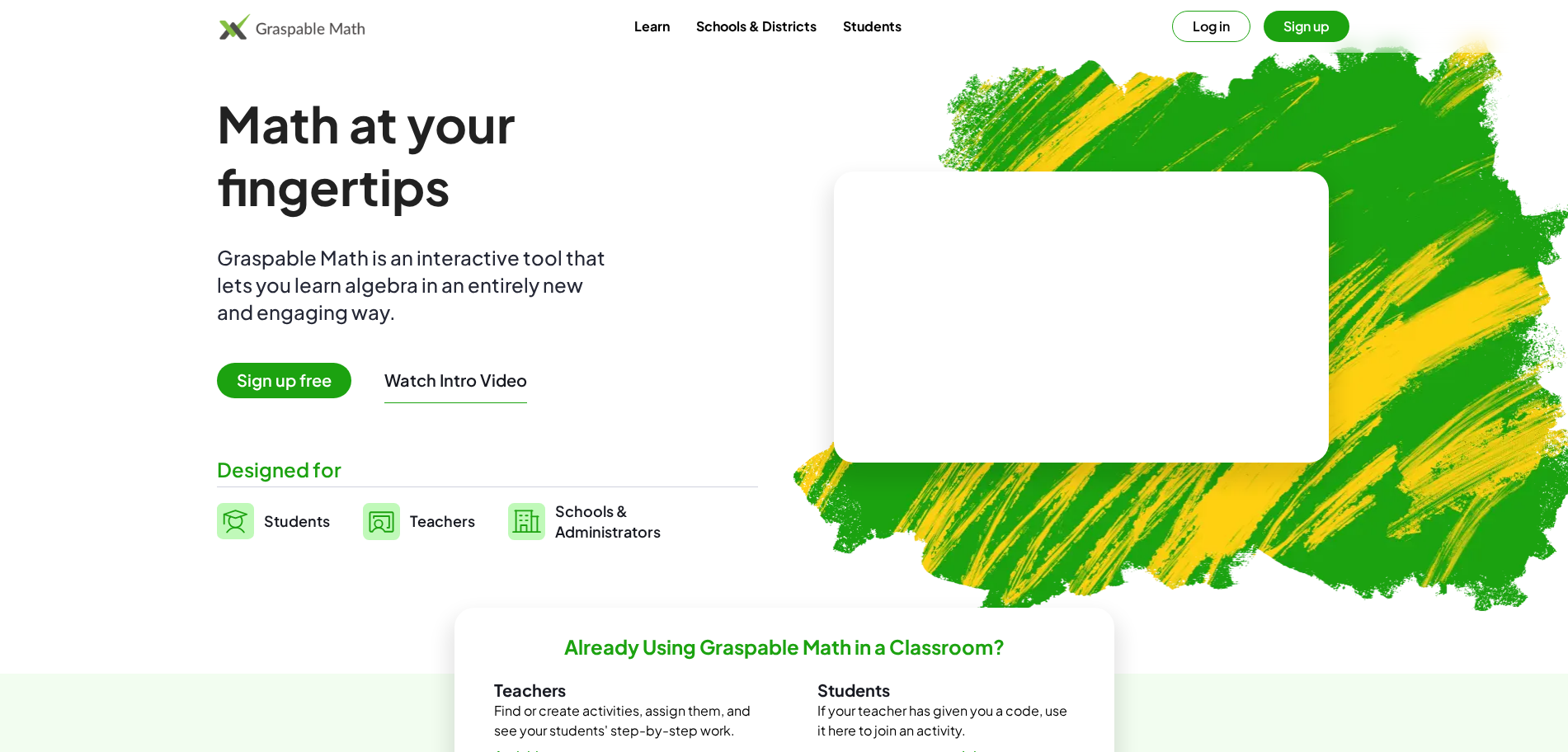
click at [1210, 28] on button "Log in" at bounding box center [1210, 26] width 78 height 31
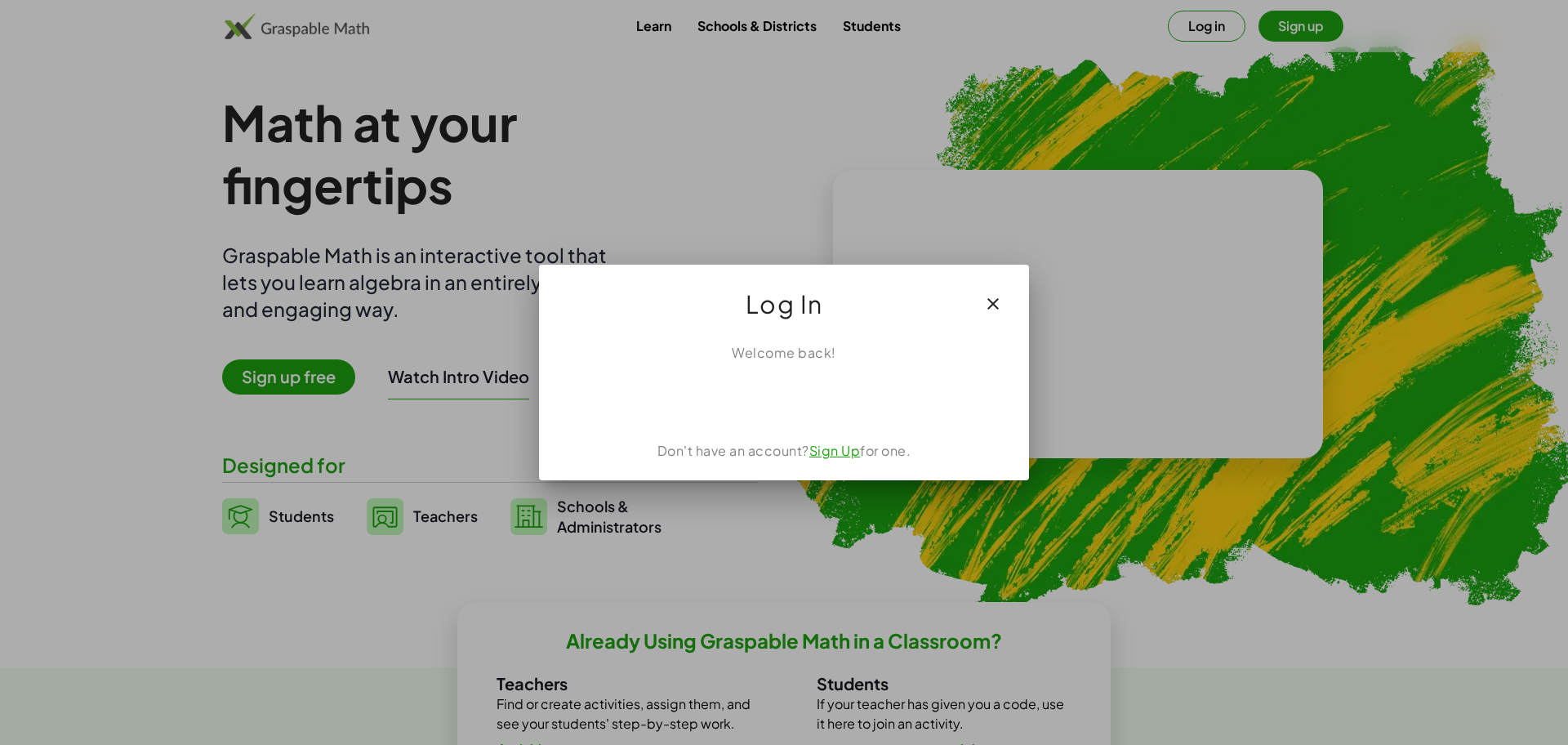
click at [700, 144] on div at bounding box center [784, 372] width 1568 height 745
